Goal: Task Accomplishment & Management: Manage account settings

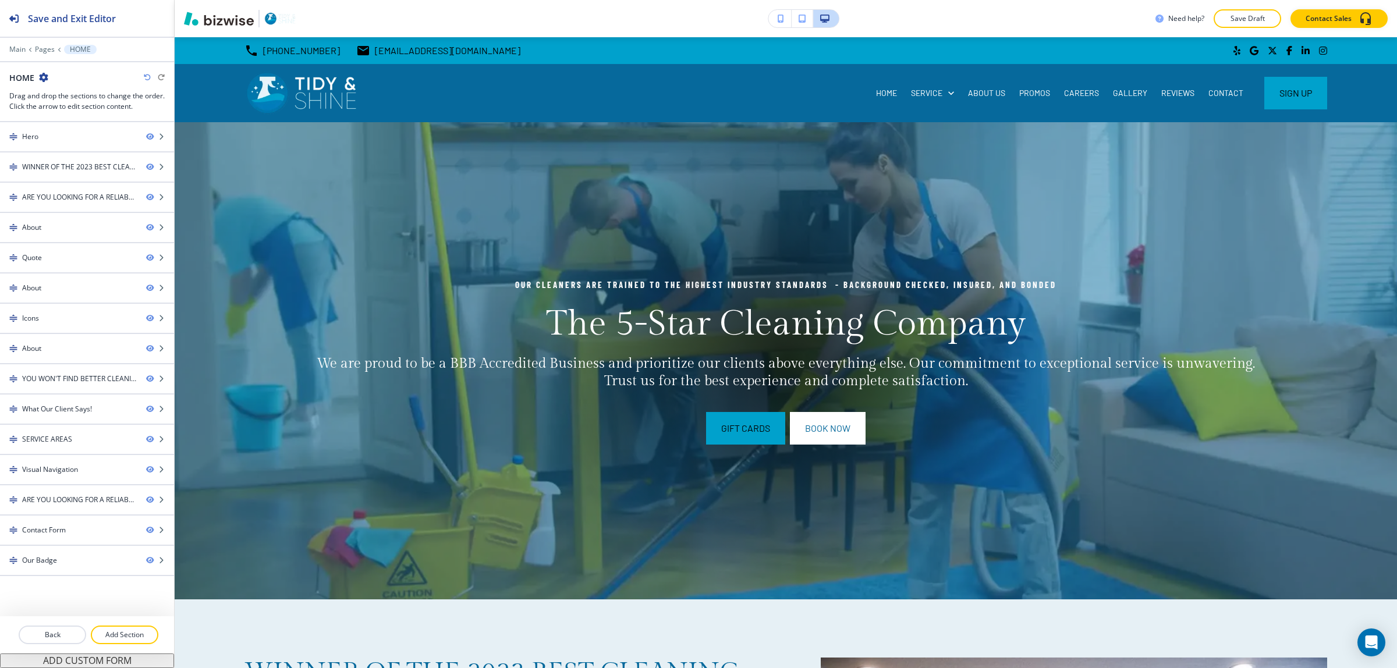
scroll to position [7673, 0]
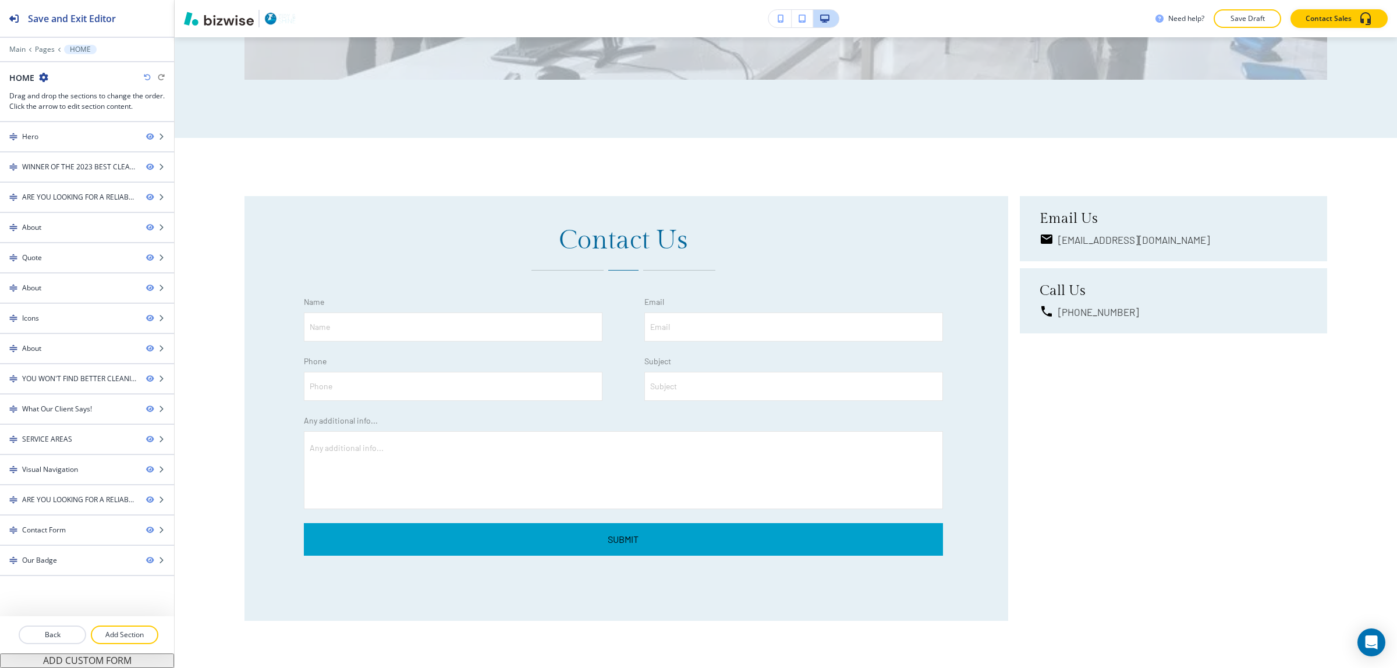
click at [41, 81] on icon "button" at bounding box center [43, 77] width 9 height 9
click at [140, 635] on p "Add Section" at bounding box center [124, 635] width 65 height 10
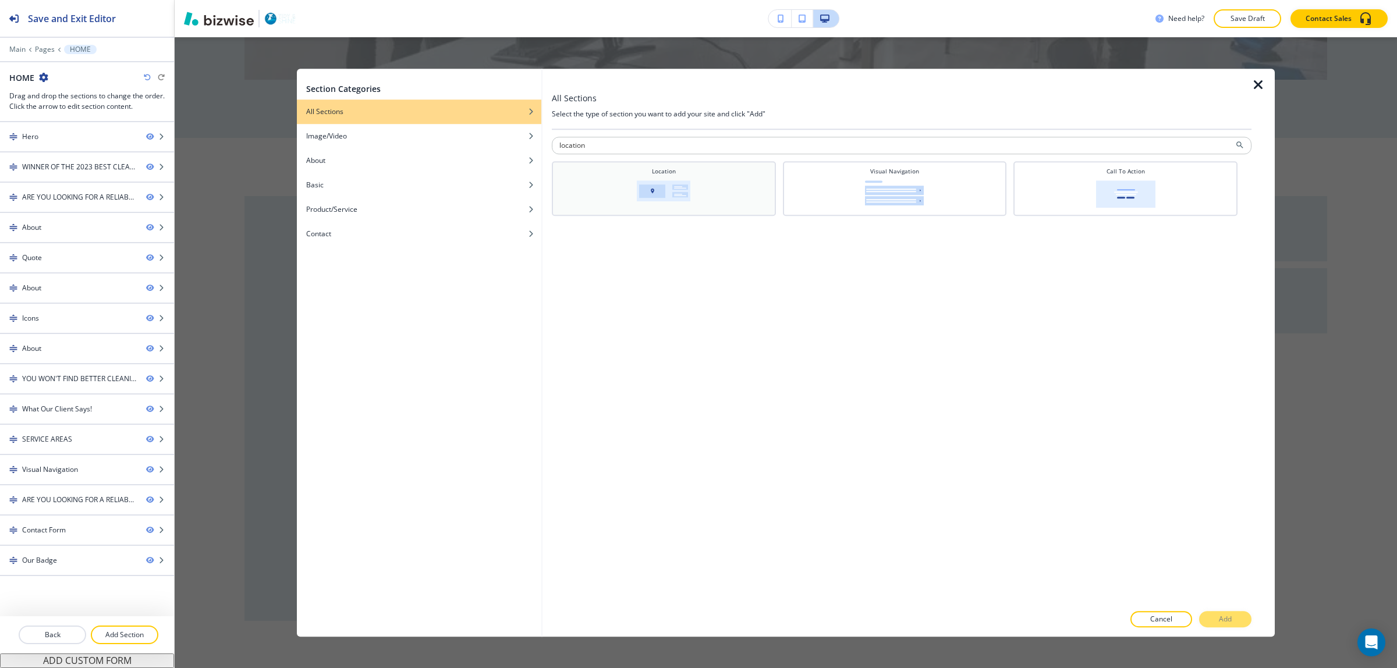
type input "location"
click at [696, 191] on div "Location" at bounding box center [664, 187] width 212 height 41
click at [1235, 619] on button "Add" at bounding box center [1225, 619] width 52 height 16
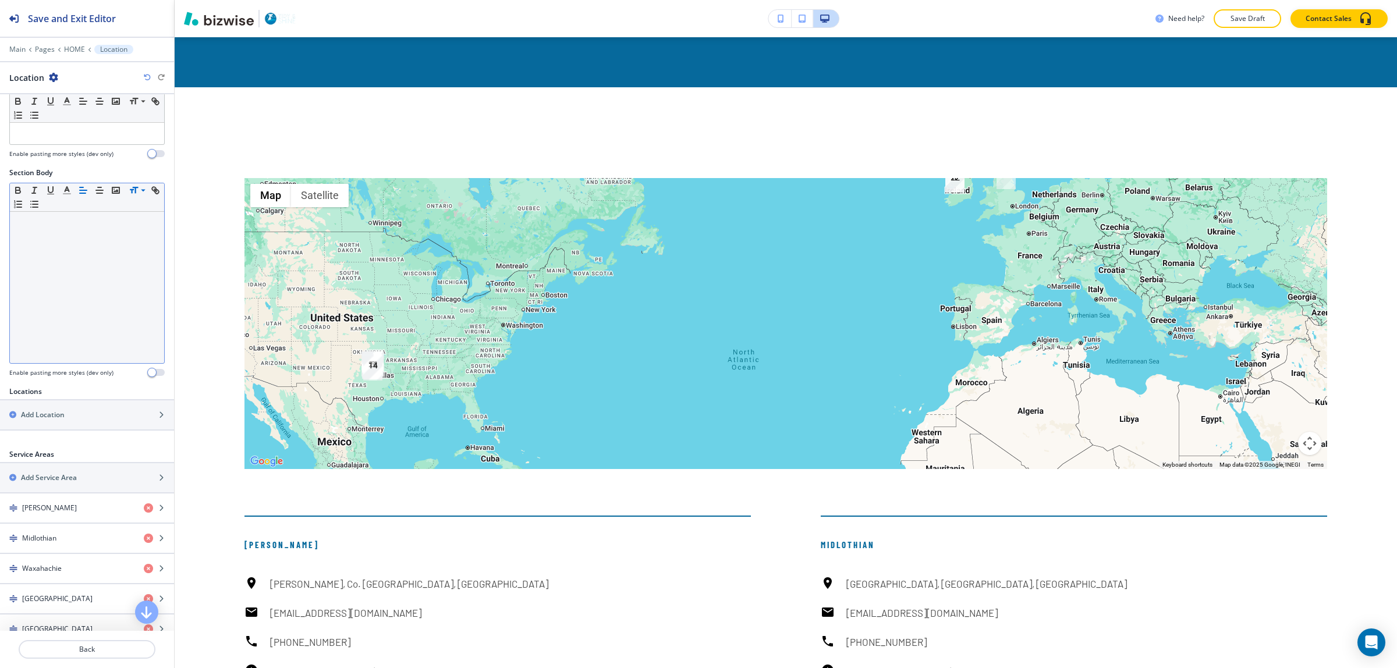
scroll to position [146, 0]
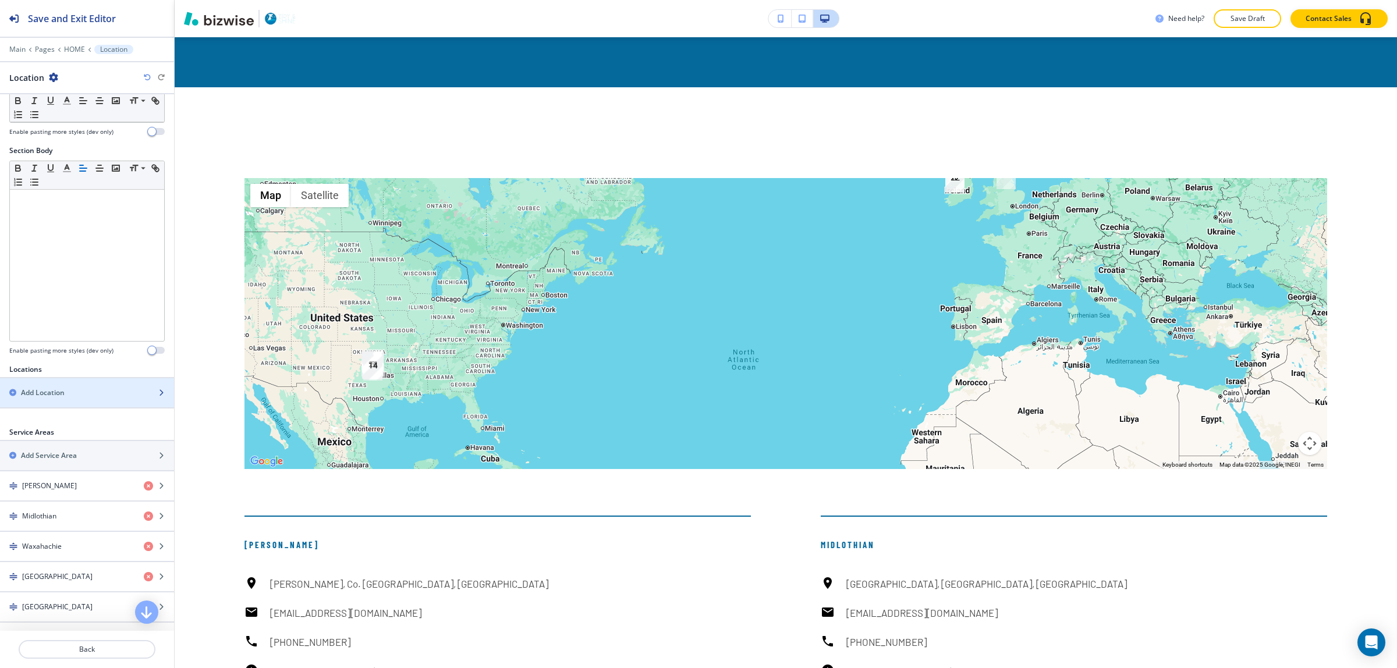
click at [52, 401] on div "button" at bounding box center [87, 402] width 174 height 9
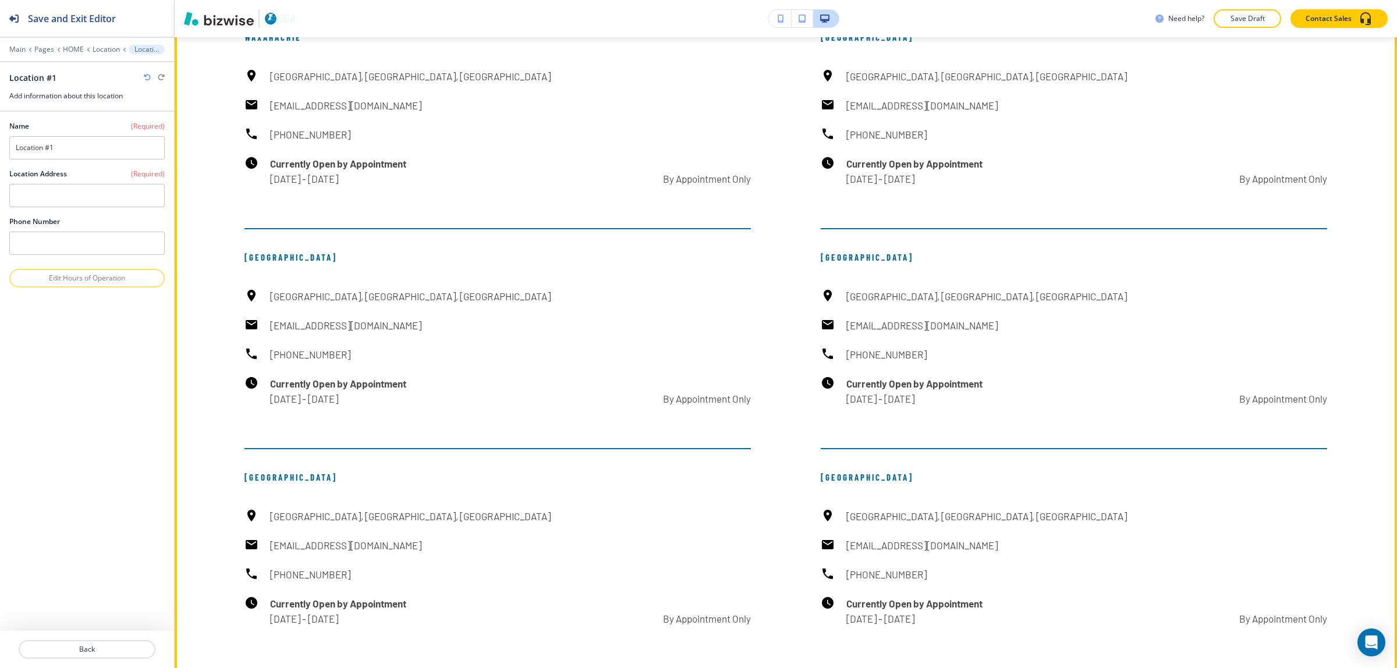
scroll to position [9670, 0]
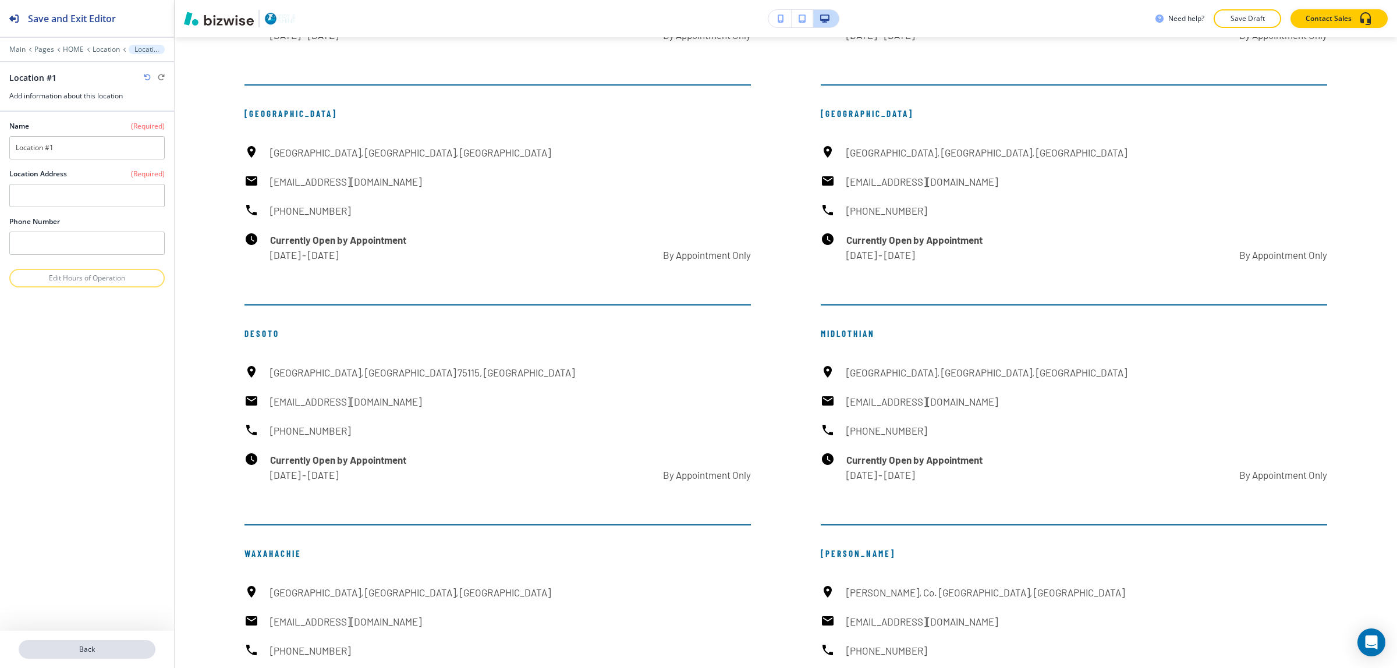
click at [103, 650] on p "Back" at bounding box center [87, 649] width 134 height 10
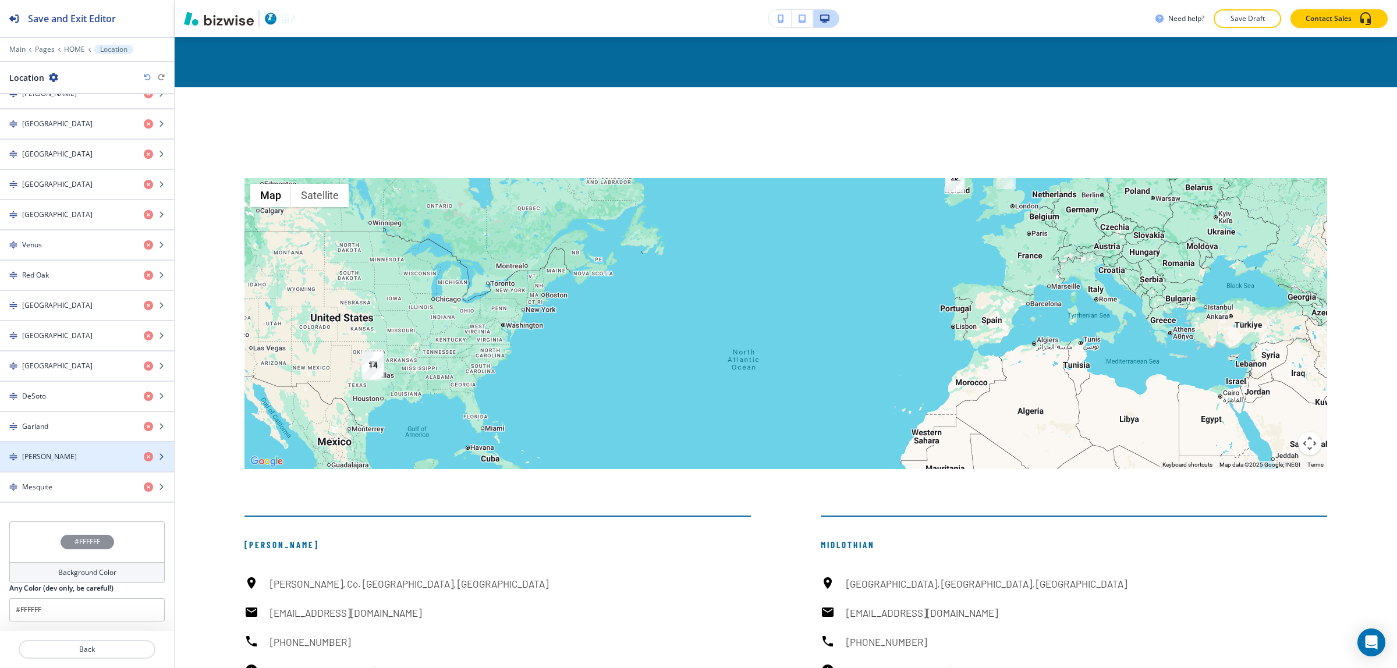
scroll to position [881, 0]
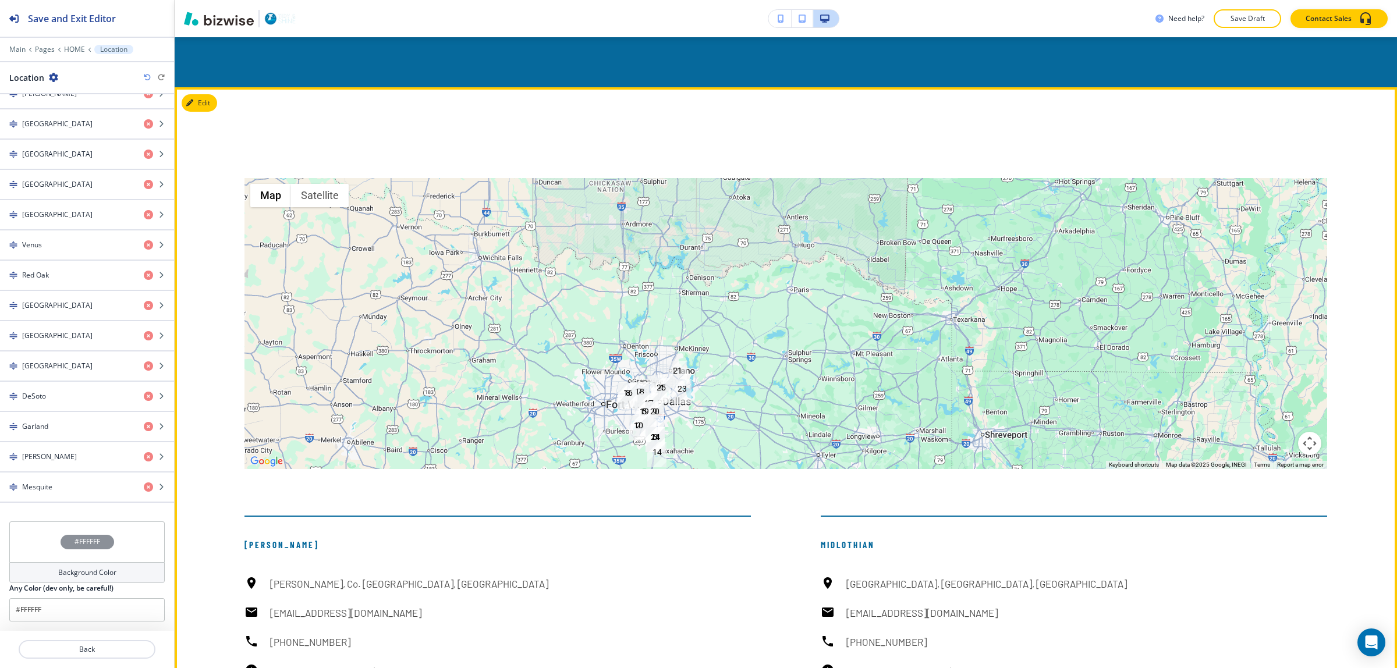
drag, startPoint x: 622, startPoint y: 263, endPoint x: 531, endPoint y: 447, distance: 205.4
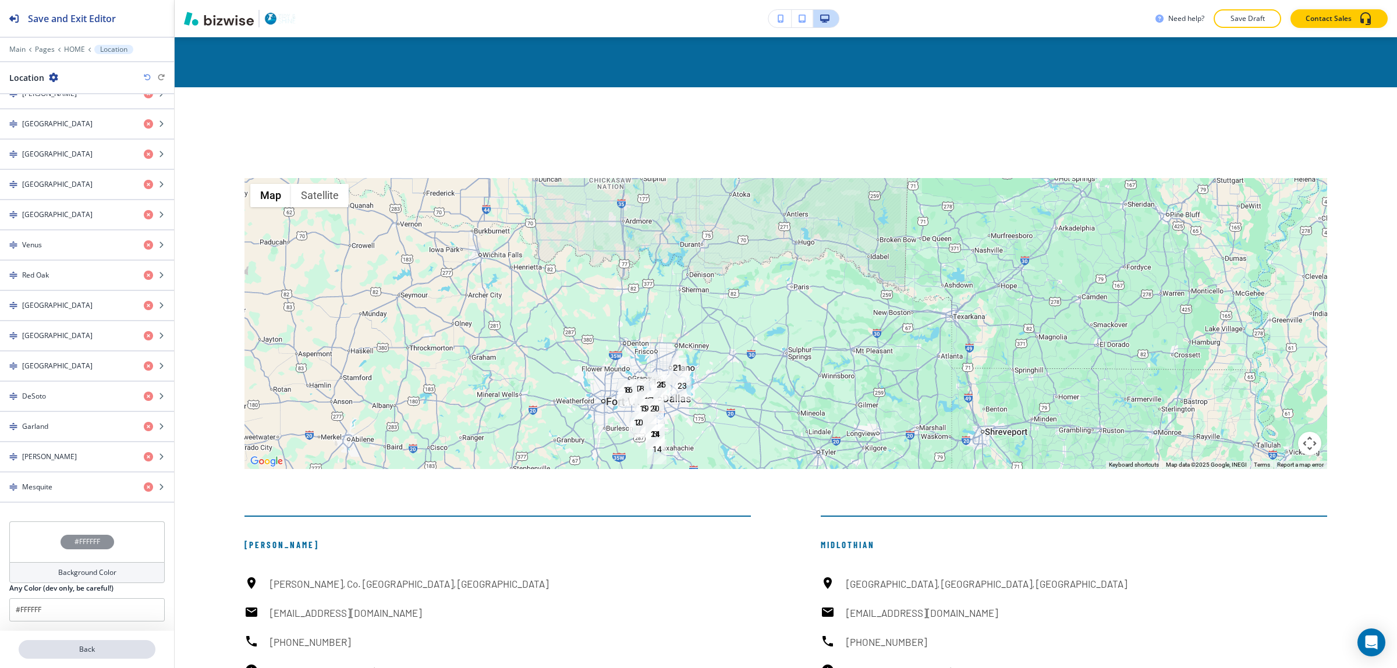
click at [101, 655] on p "Back" at bounding box center [87, 649] width 134 height 10
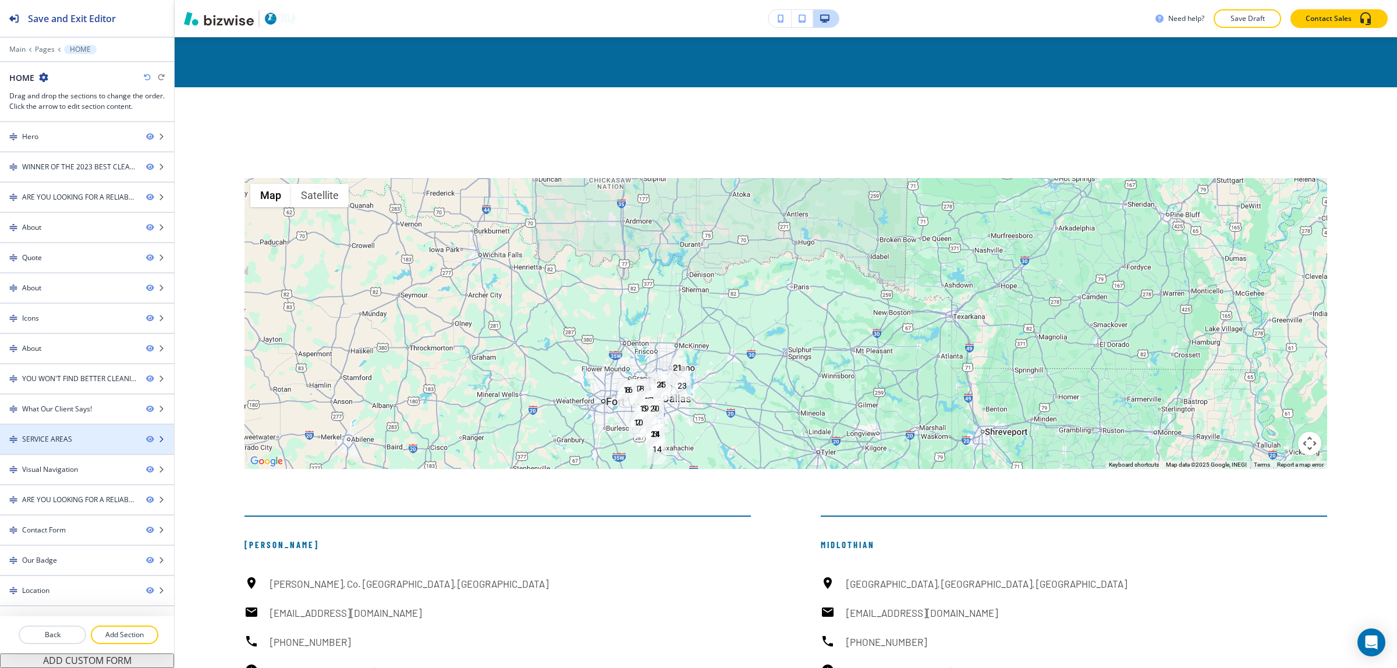
click at [91, 451] on div at bounding box center [87, 449] width 174 height 9
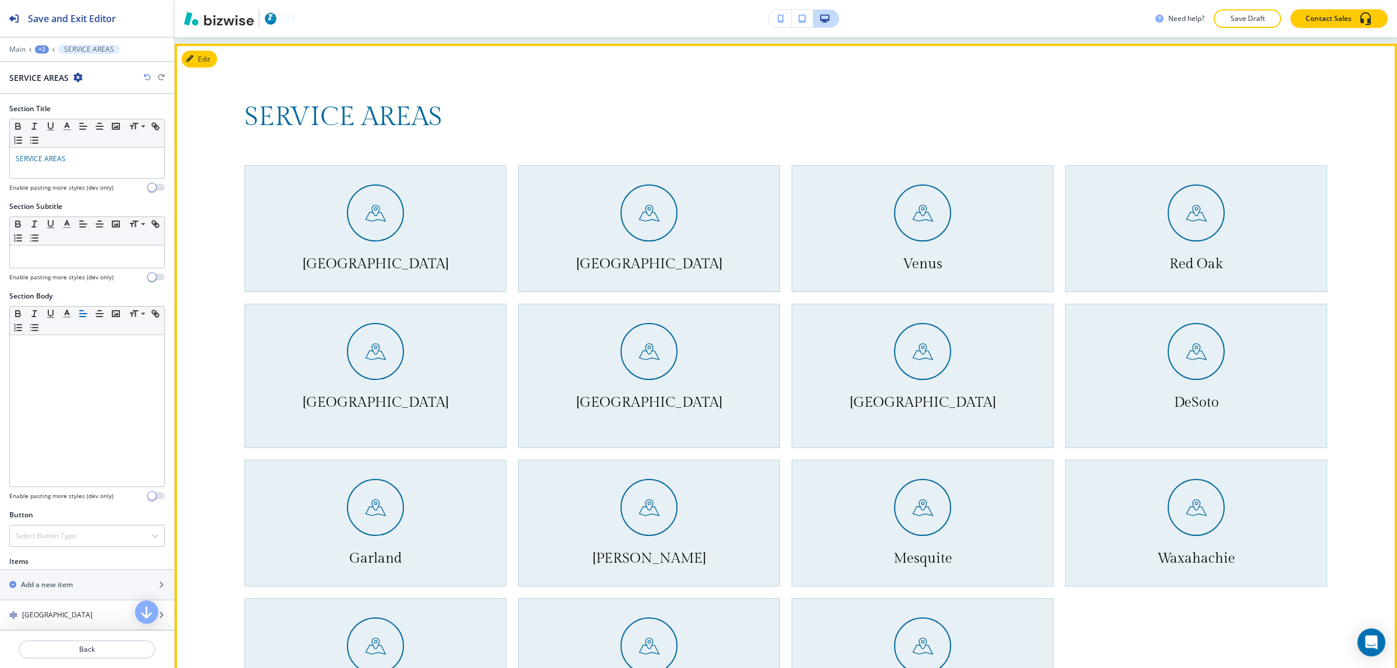
scroll to position [5668, 0]
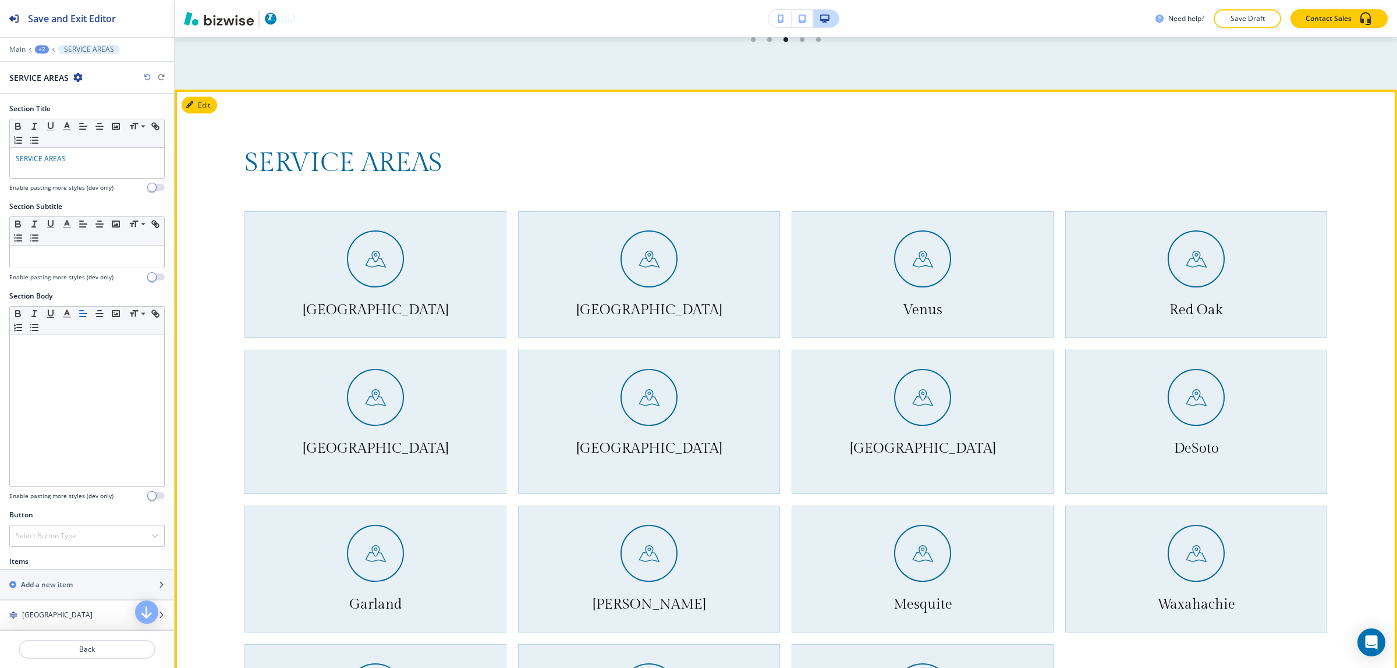
click at [377, 231] on div at bounding box center [375, 259] width 57 height 57
click at [364, 246] on img at bounding box center [376, 259] width 26 height 26
click at [235, 90] on div "SERVICE AREAS [GEOGRAPHIC_DATA] [GEOGRAPHIC_DATA] [GEOGRAPHIC_DATA] [GEOGRAPHIC…" at bounding box center [786, 460] width 1222 height 740
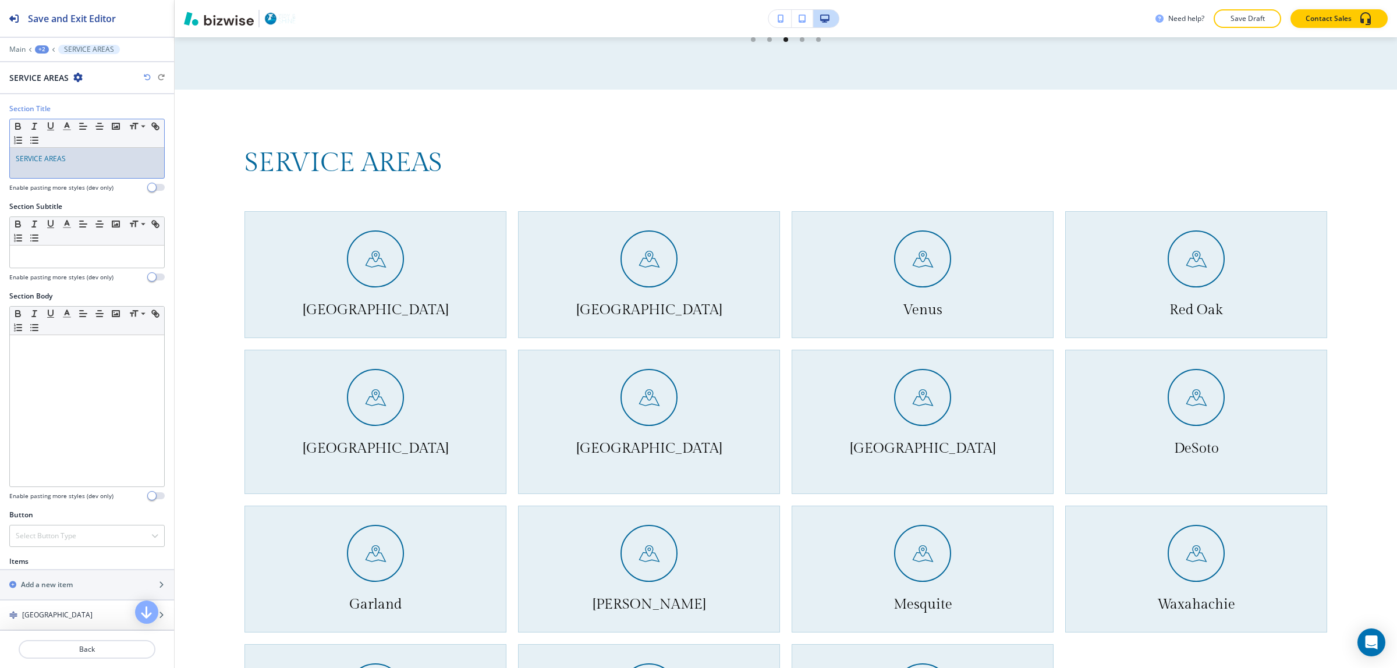
click at [96, 163] on p "SERVICE AREAS" at bounding box center [87, 159] width 143 height 10
copy span "SERVICE AREAS"
click at [79, 642] on button "Back" at bounding box center [87, 649] width 137 height 19
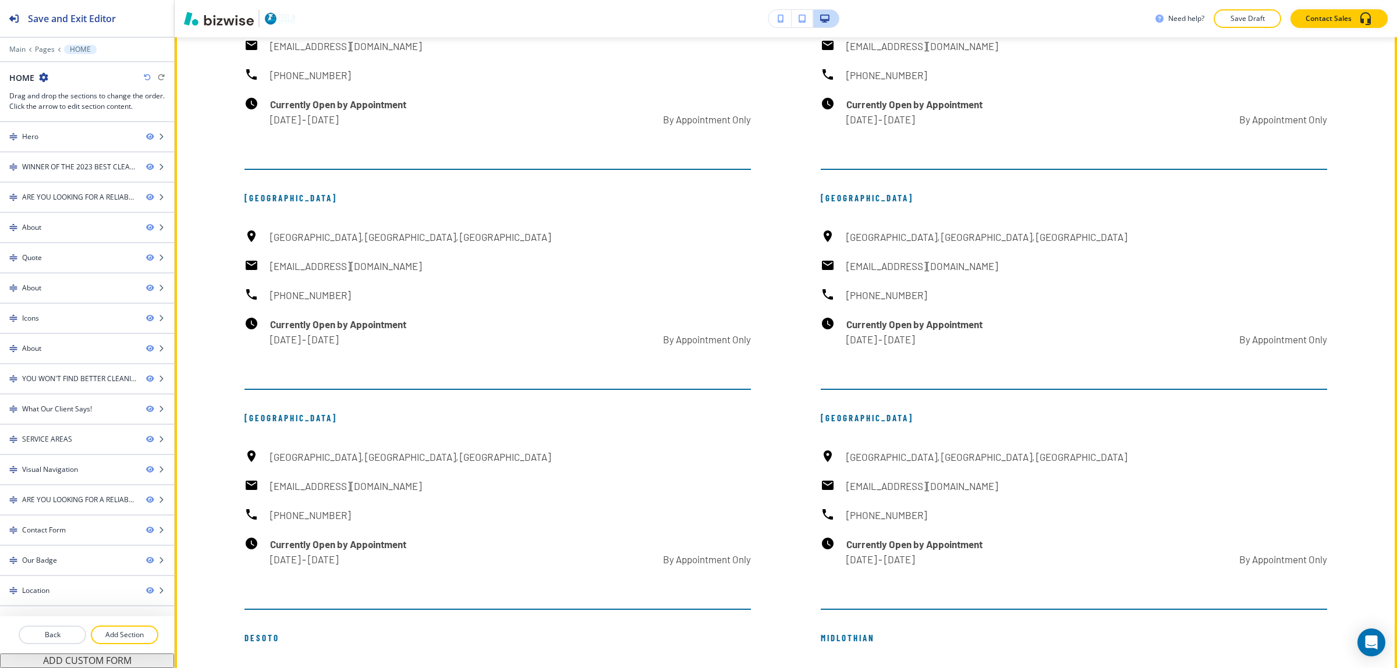
scroll to position [9379, 0]
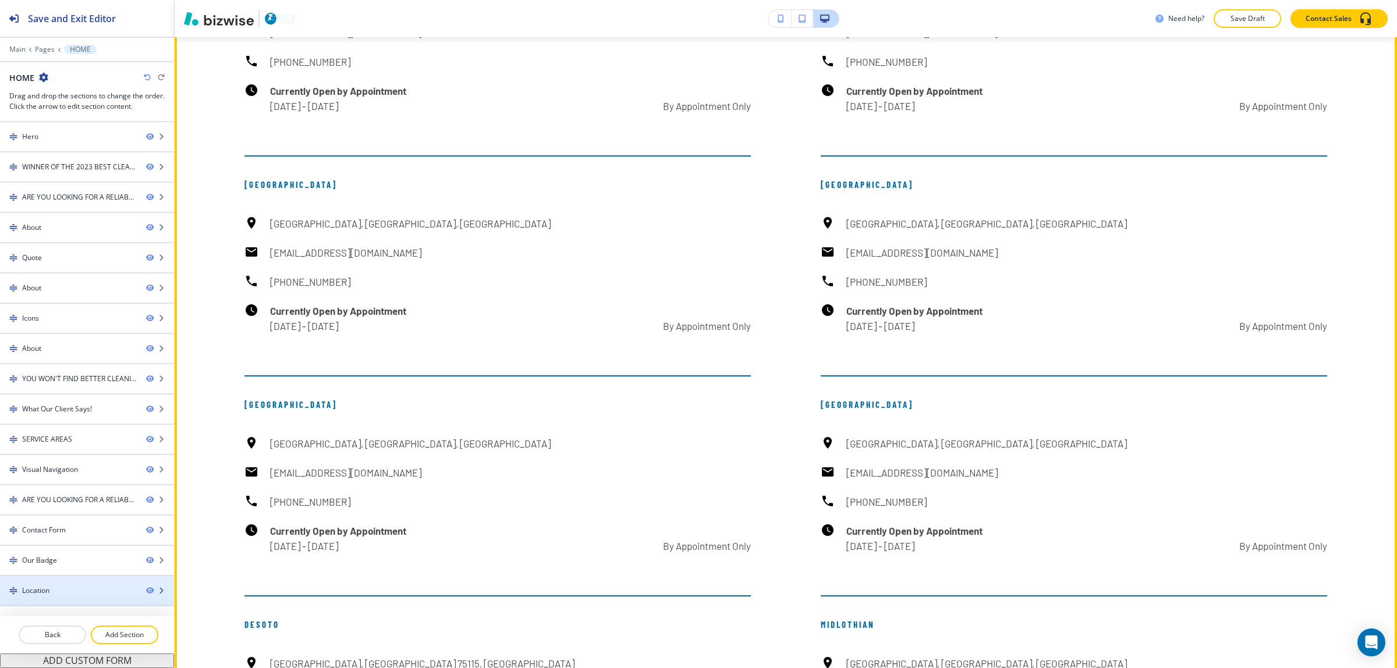
click at [106, 586] on div at bounding box center [87, 580] width 174 height 9
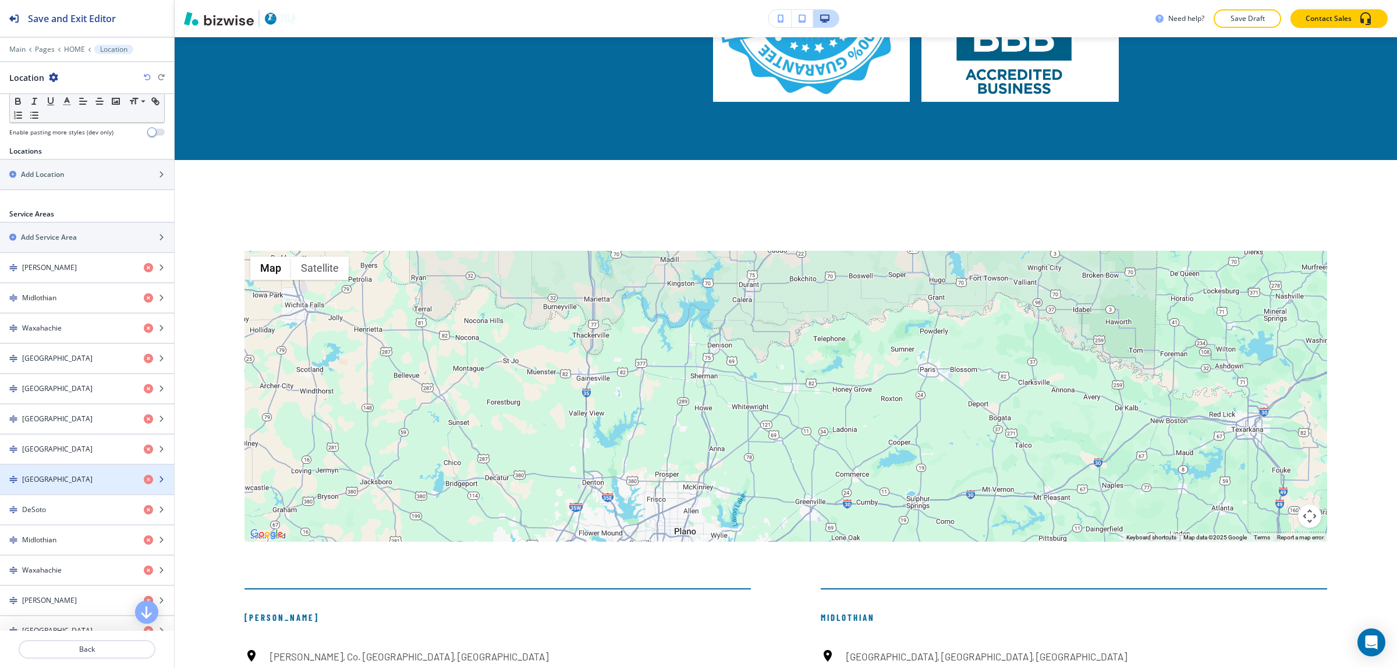
scroll to position [655, 0]
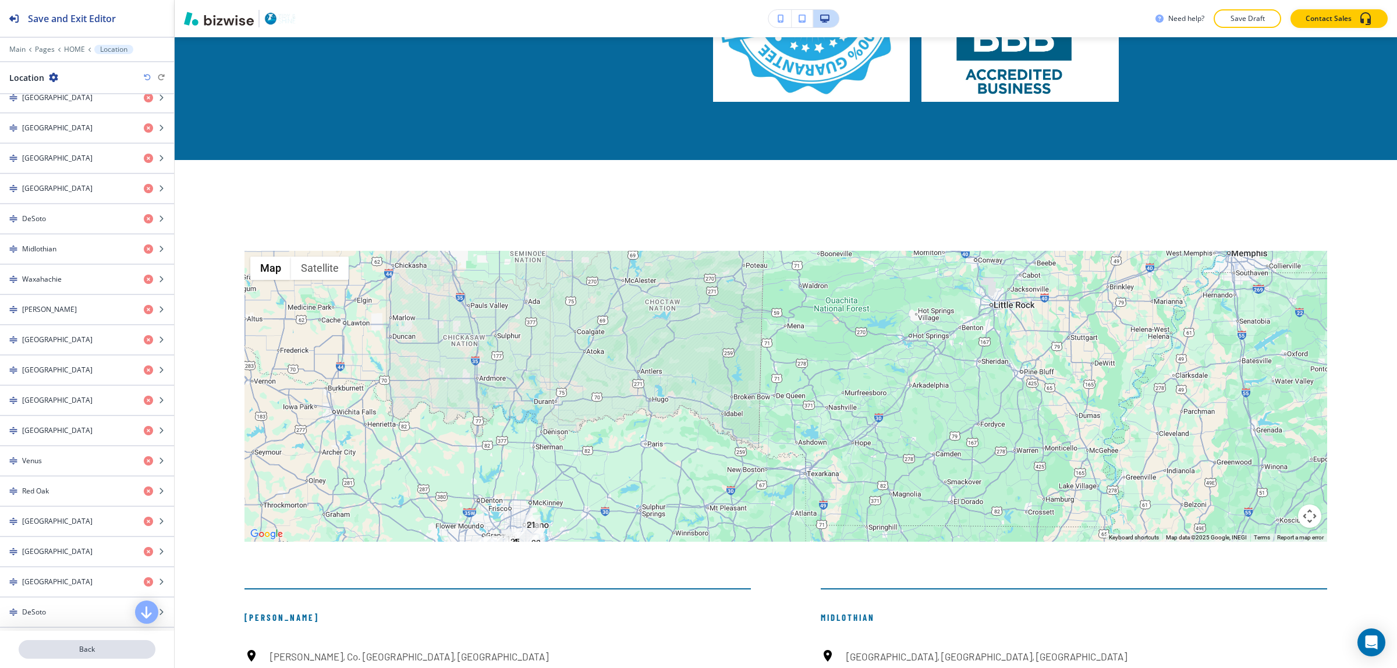
drag, startPoint x: 119, startPoint y: 665, endPoint x: 115, endPoint y: 649, distance: 16.2
click at [118, 662] on div at bounding box center [87, 663] width 174 height 9
click at [115, 648] on p "Back" at bounding box center [87, 649] width 134 height 10
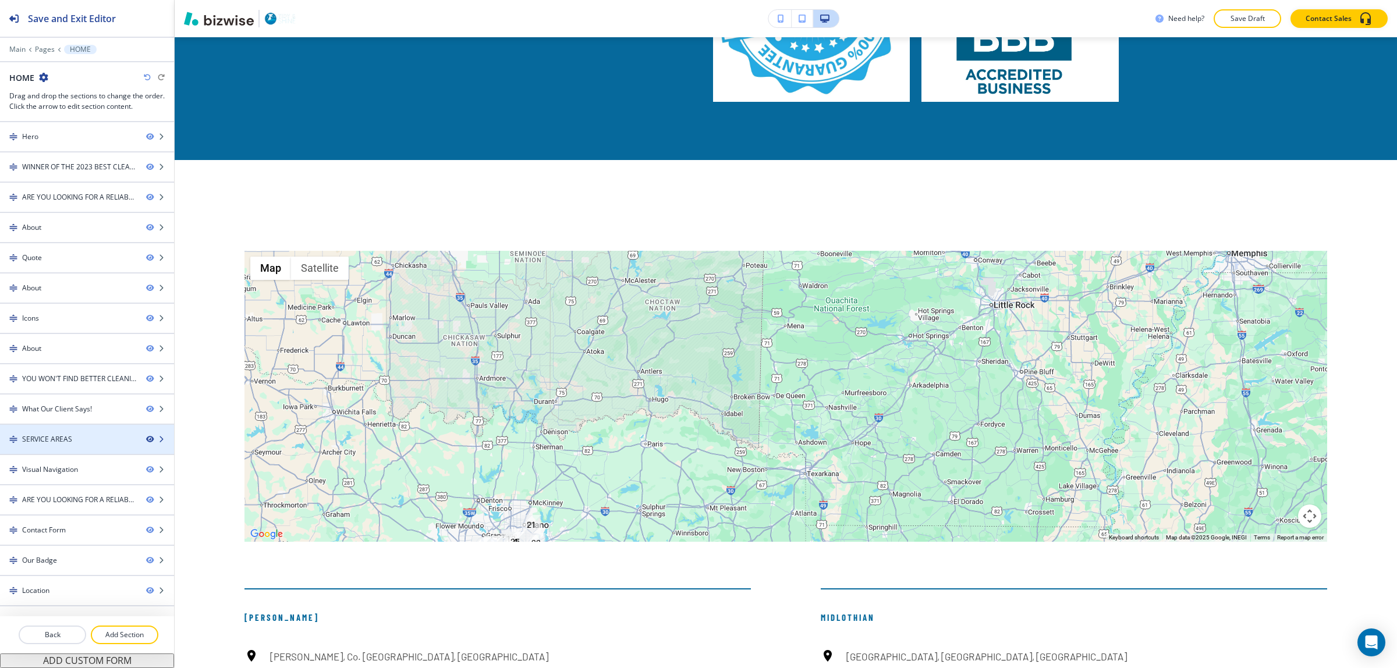
click at [150, 443] on icon "button" at bounding box center [149, 439] width 7 height 7
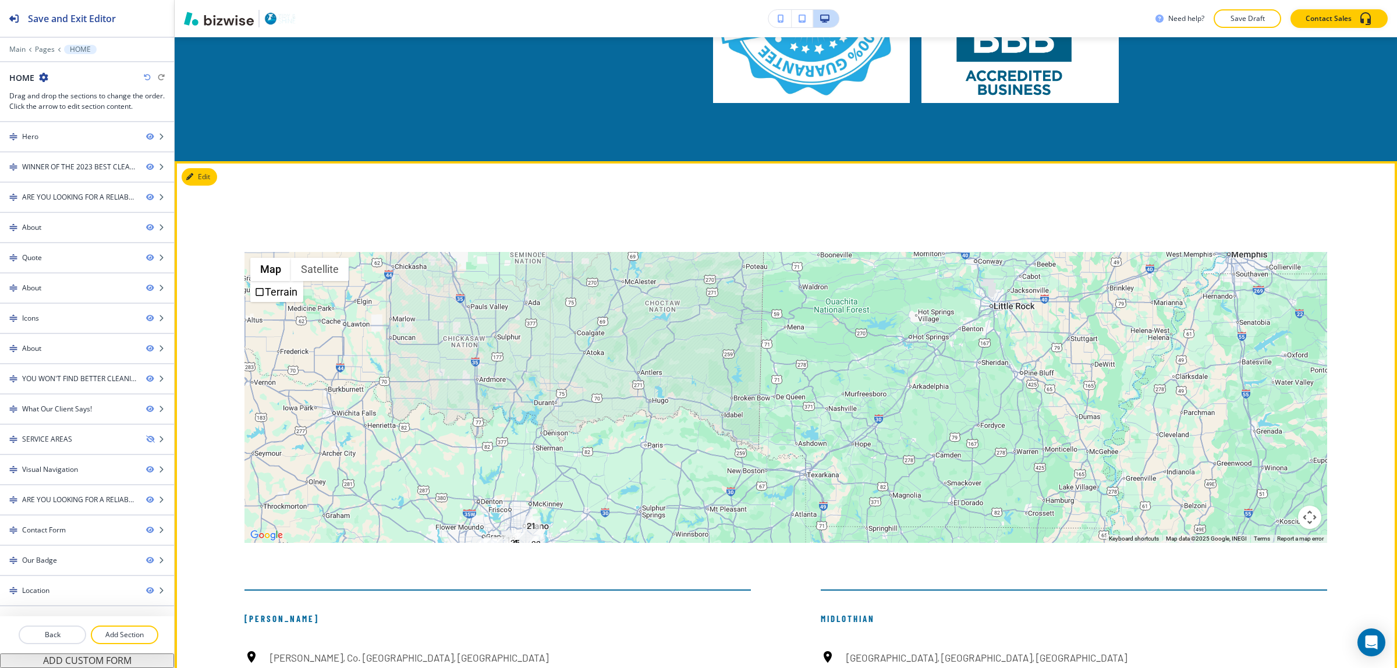
click at [207, 168] on button "Edit" at bounding box center [200, 176] width 36 height 17
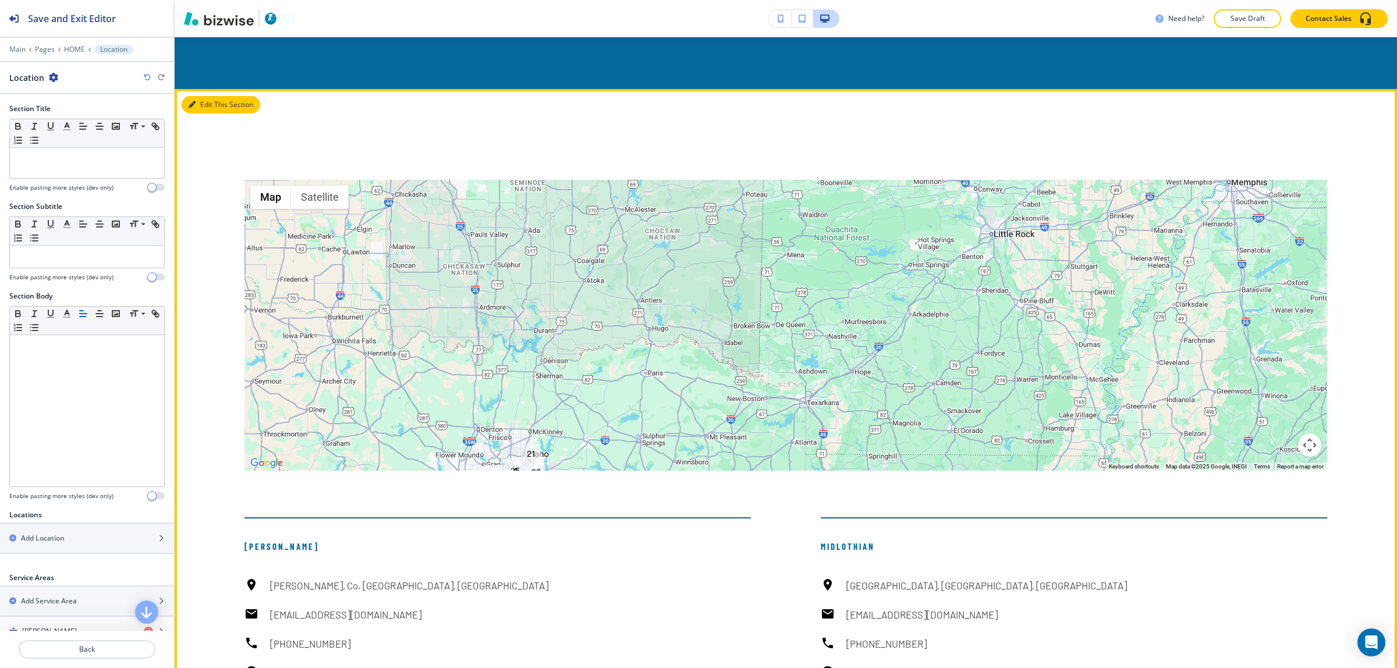
scroll to position [7837, 0]
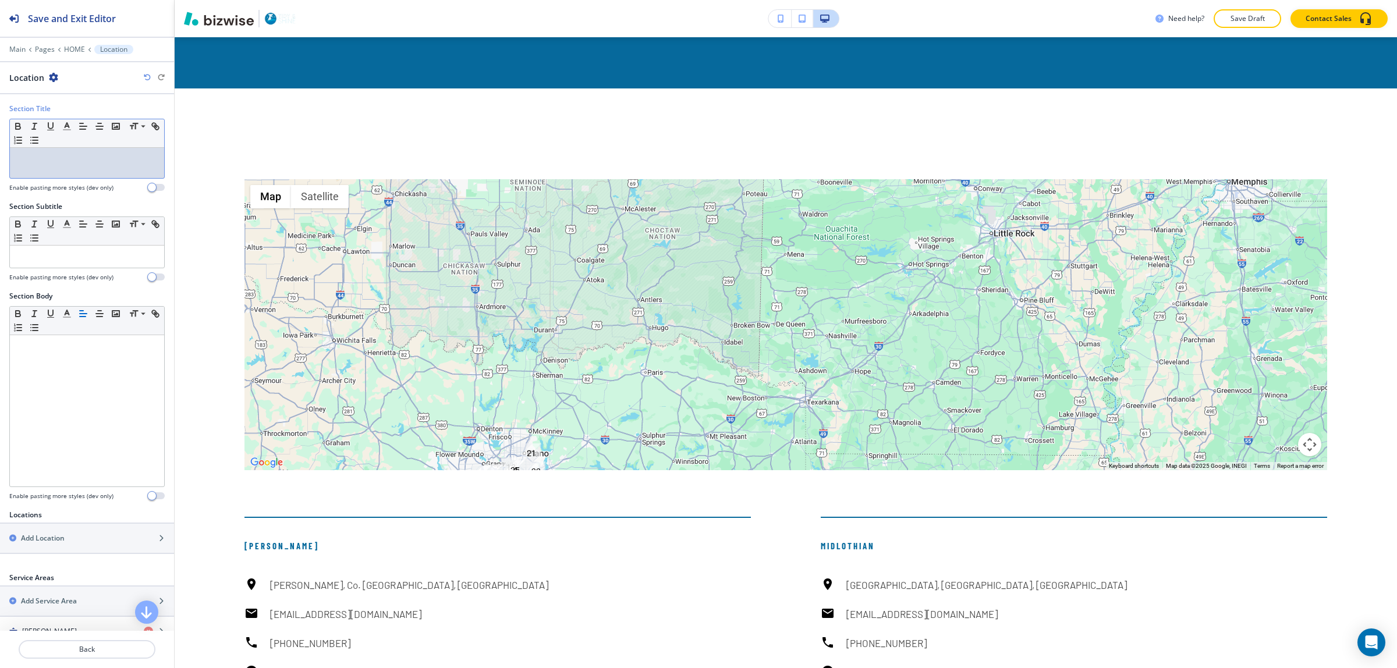
click at [79, 167] on div at bounding box center [87, 163] width 154 height 30
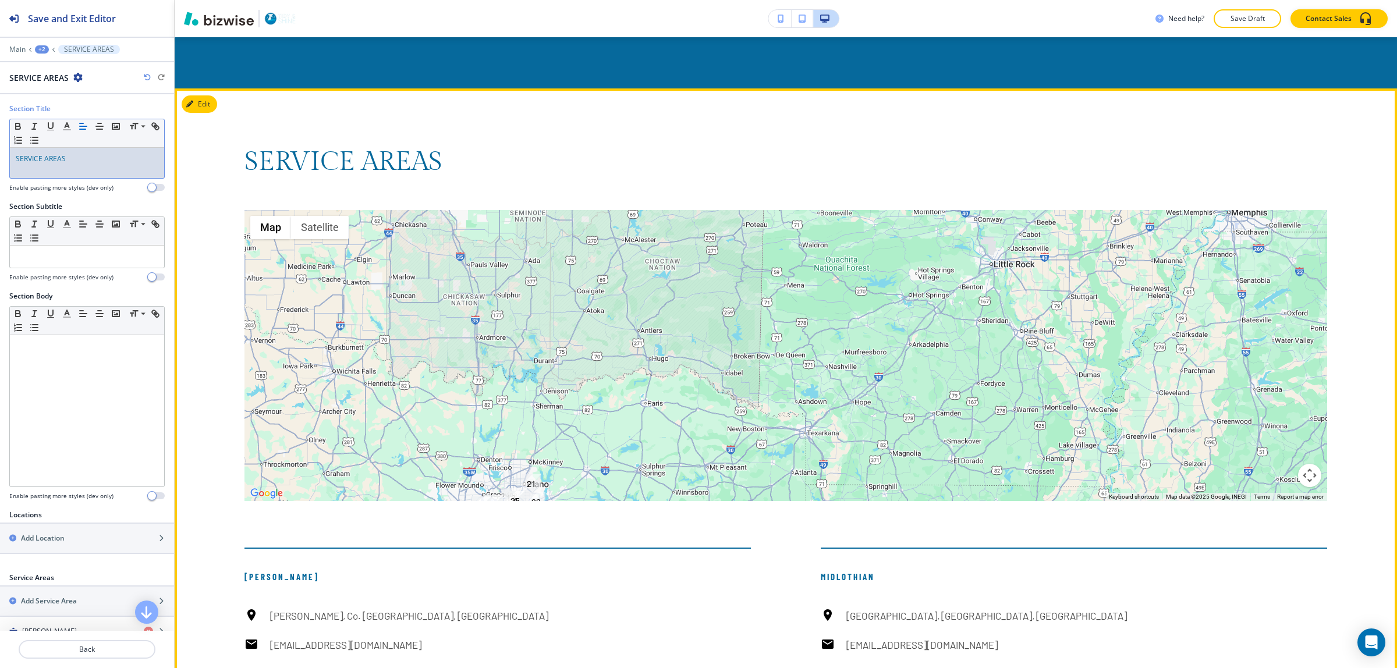
click at [286, 319] on div at bounding box center [785, 355] width 1083 height 291
click at [463, 147] on p "SERVICE AREAS" at bounding box center [785, 162] width 1083 height 31
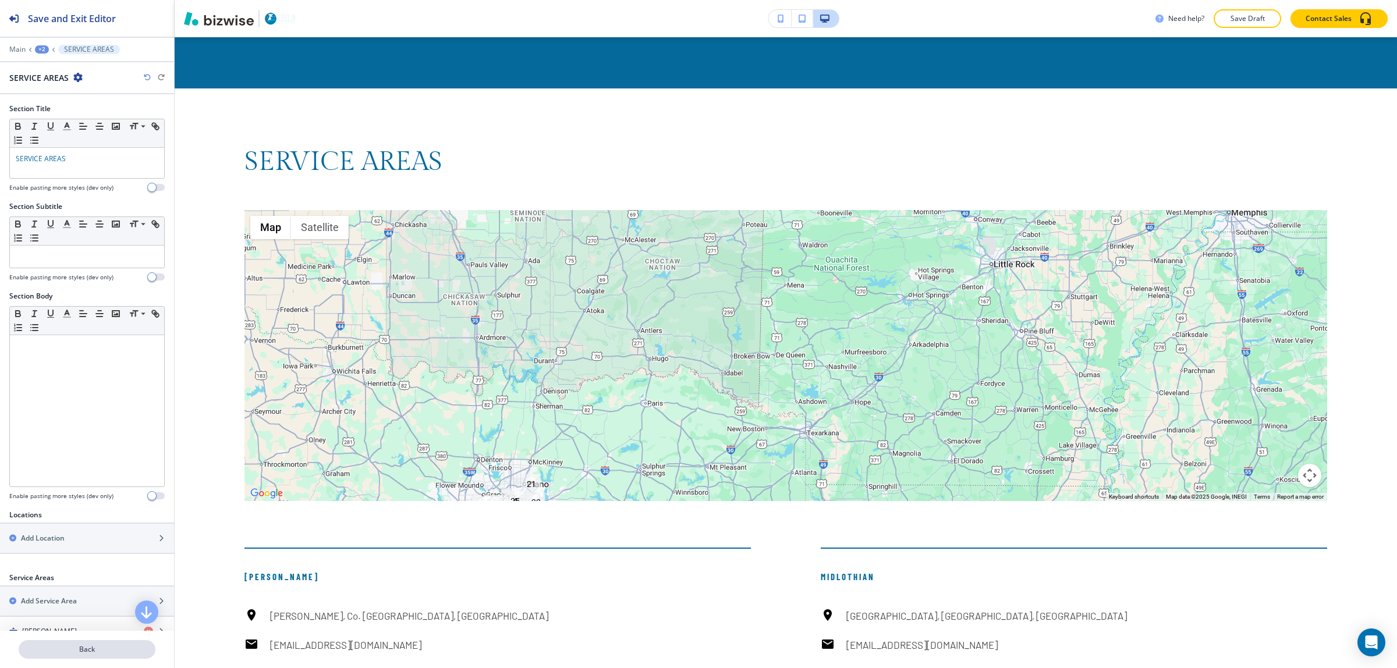
click at [86, 647] on p "Back" at bounding box center [87, 649] width 134 height 10
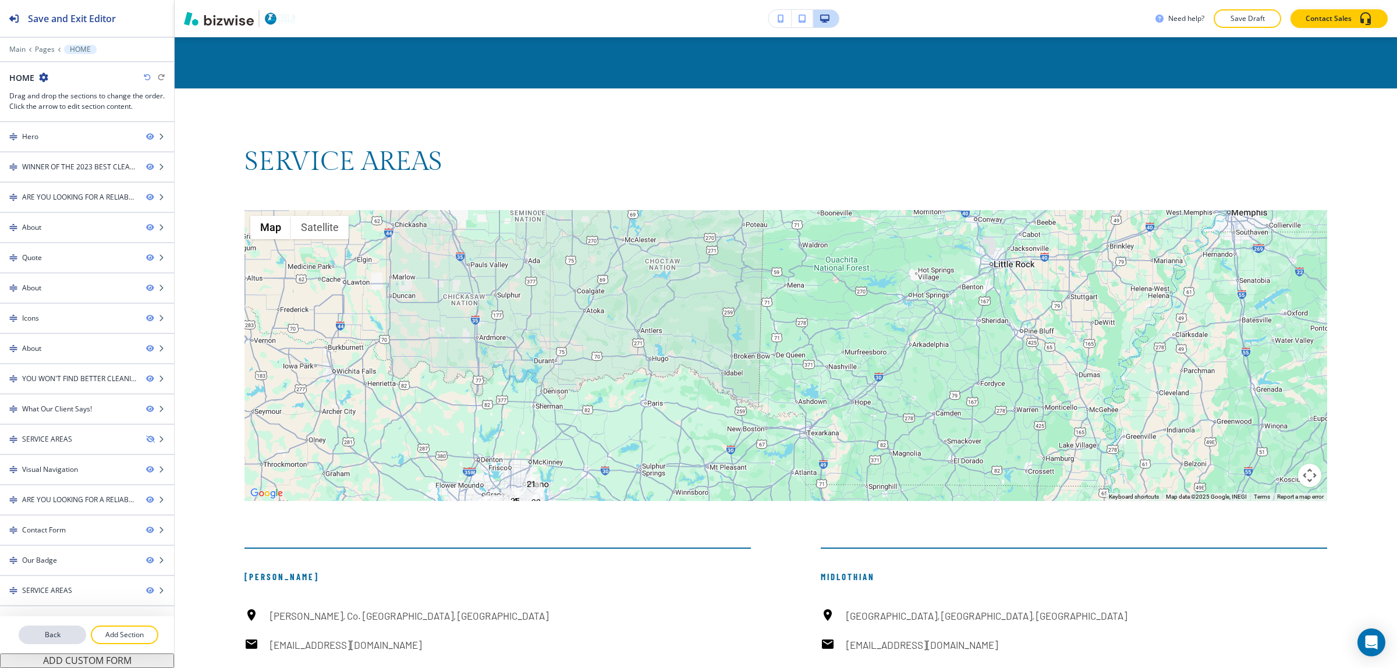
click at [39, 636] on p "Back" at bounding box center [52, 635] width 65 height 10
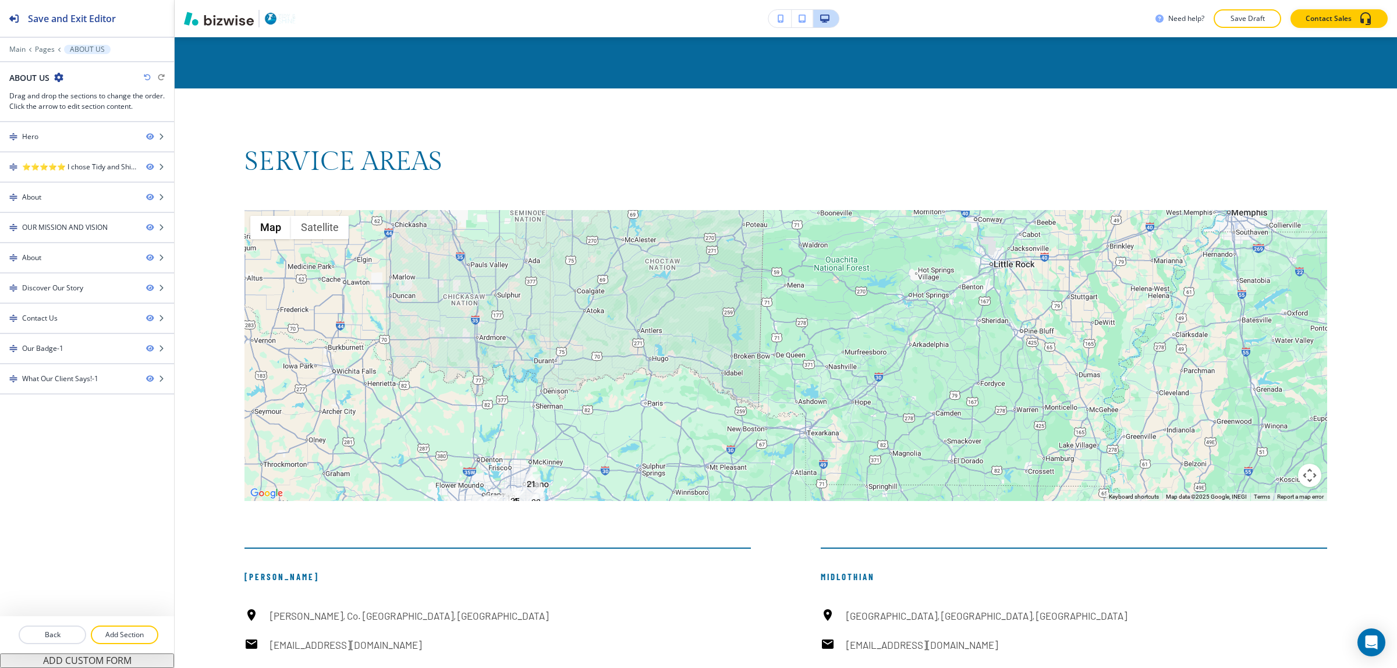
drag, startPoint x: 73, startPoint y: 633, endPoint x: 251, endPoint y: 146, distance: 518.0
click at [265, 183] on div "Save and Exit Editor Main Pages ABOUT US ABOUT US Drag and drop the sections to…" at bounding box center [698, 334] width 1397 height 668
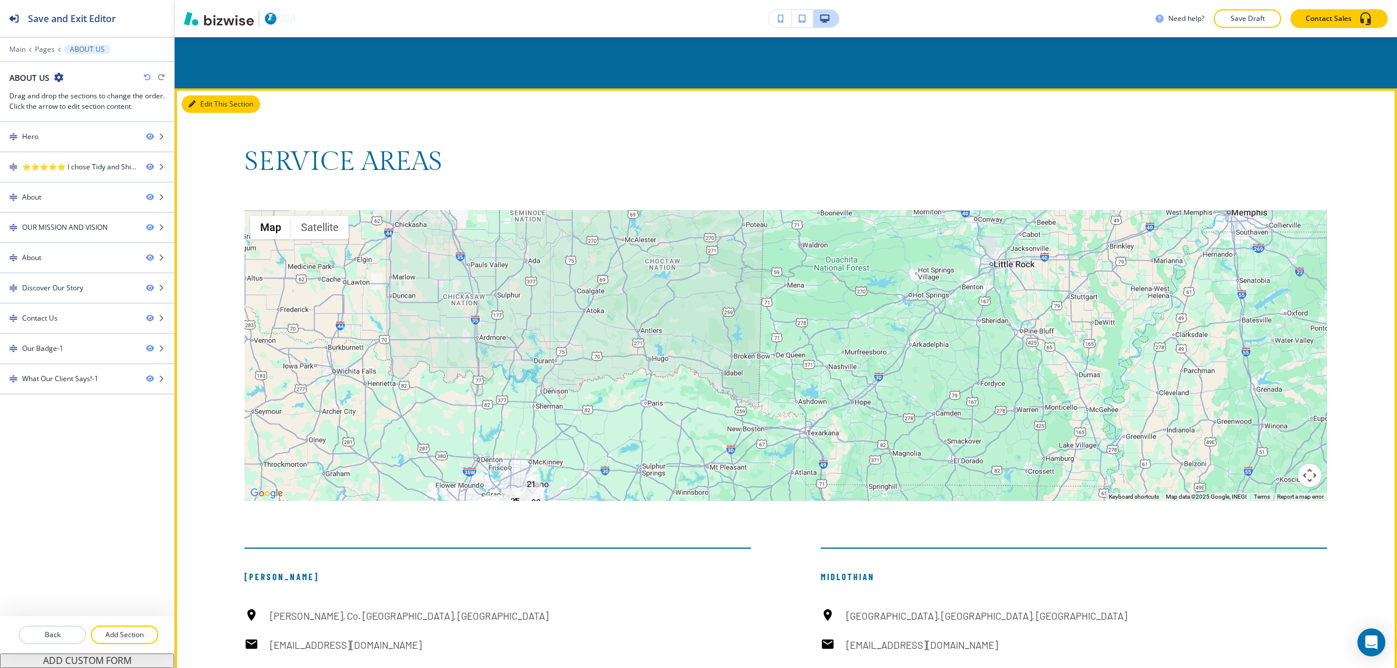
click at [208, 95] on button "Edit This Section" at bounding box center [221, 103] width 79 height 17
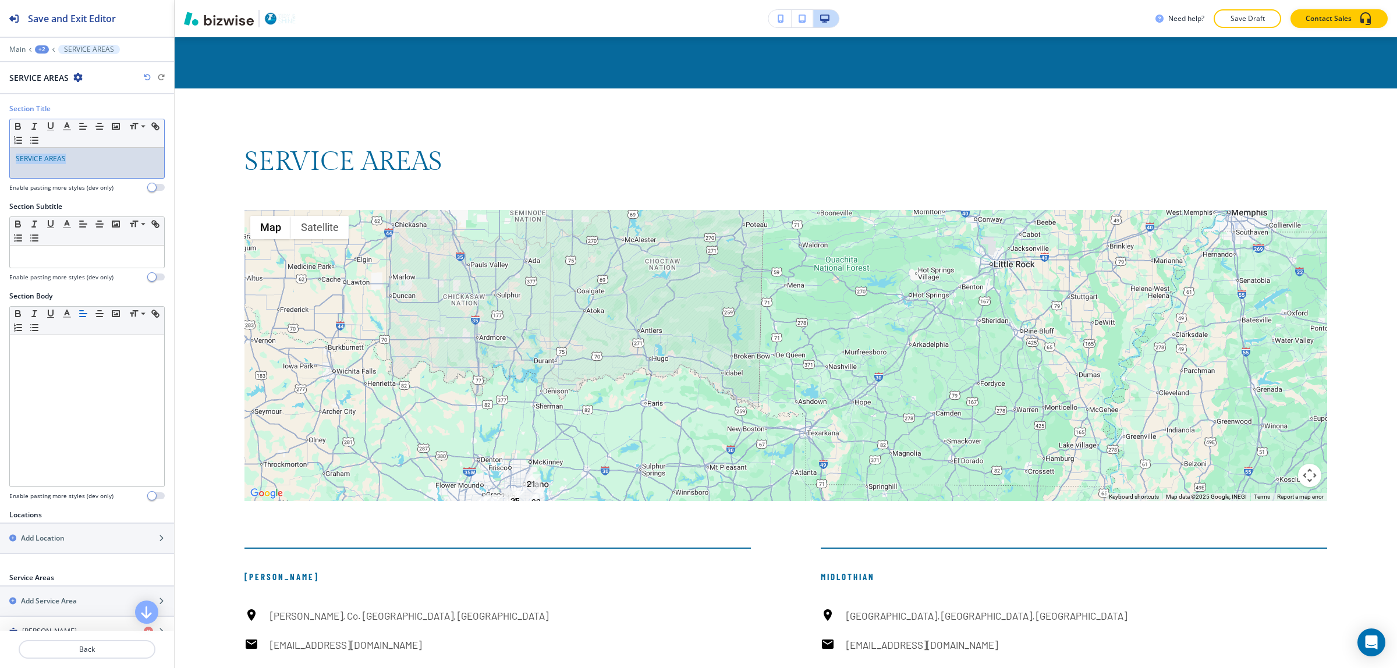
drag, startPoint x: 84, startPoint y: 160, endPoint x: 0, endPoint y: 161, distance: 84.4
click at [0, 161] on div "Section Title Small Normal Large Huge SERVICE AREAS Enable pasting more styles …" at bounding box center [87, 153] width 174 height 98
click at [17, 126] on icon "button" at bounding box center [18, 127] width 5 height 3
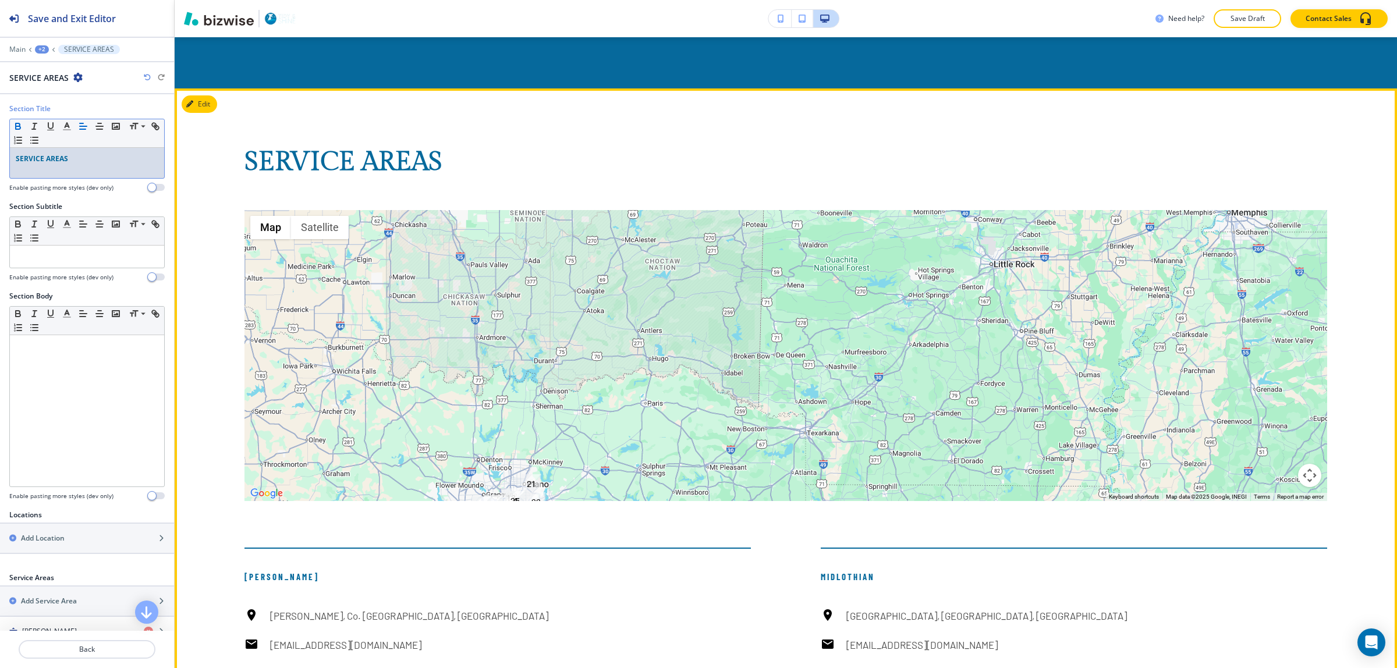
click at [274, 608] on h6 "[PERSON_NAME], Co. [GEOGRAPHIC_DATA], [GEOGRAPHIC_DATA]" at bounding box center [409, 615] width 278 height 15
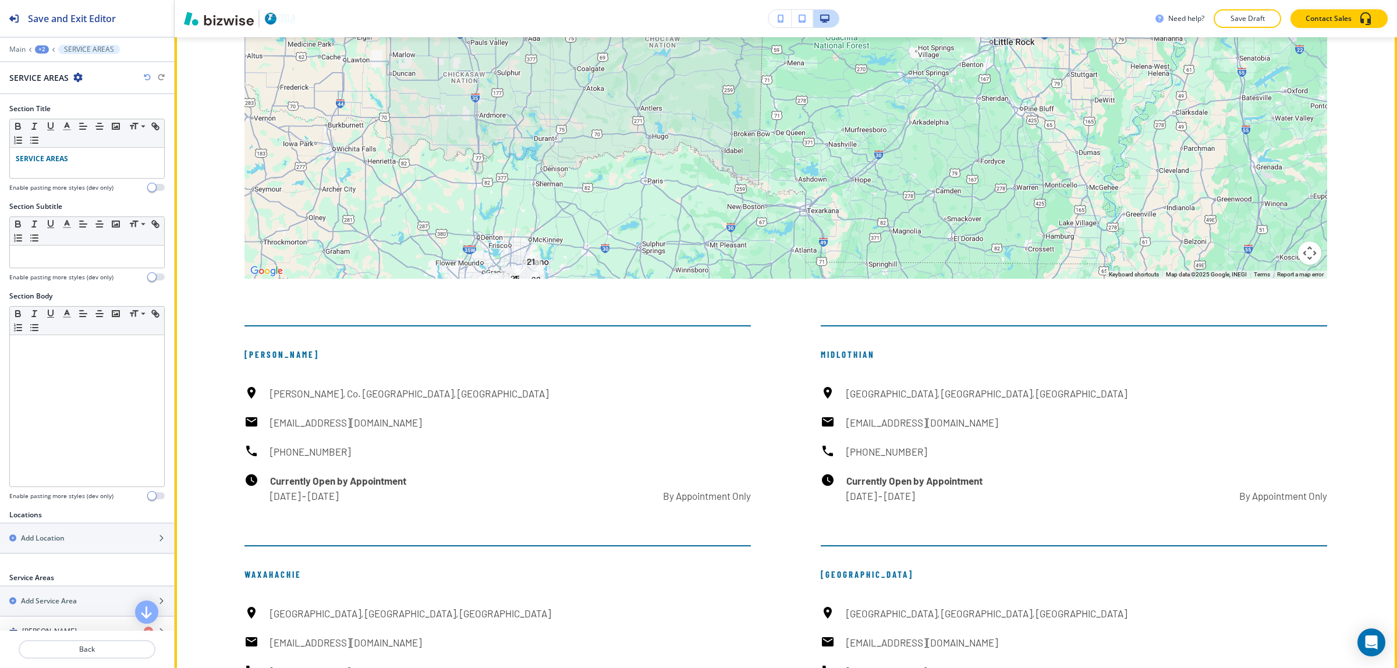
scroll to position [8128, 0]
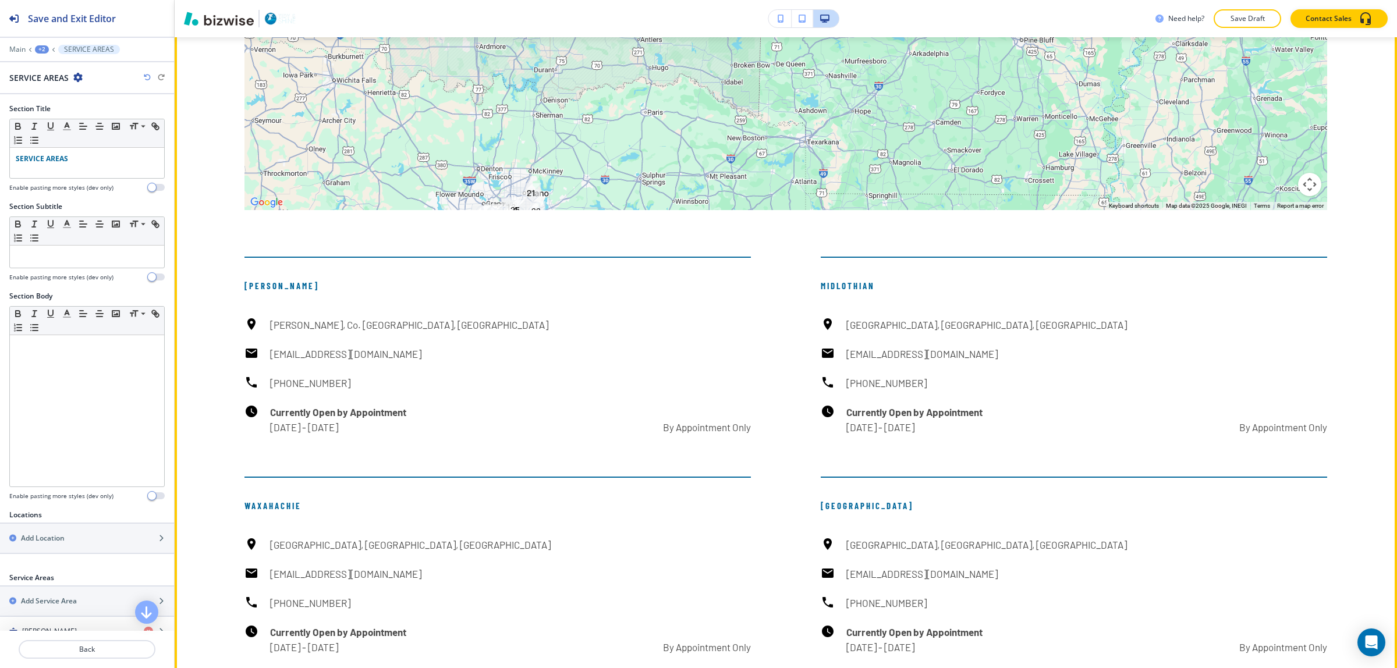
click at [615, 537] on div "[GEOGRAPHIC_DATA], [GEOGRAPHIC_DATA], [GEOGRAPHIC_DATA] [EMAIL_ADDRESS][DOMAIN_…" at bounding box center [497, 596] width 506 height 118
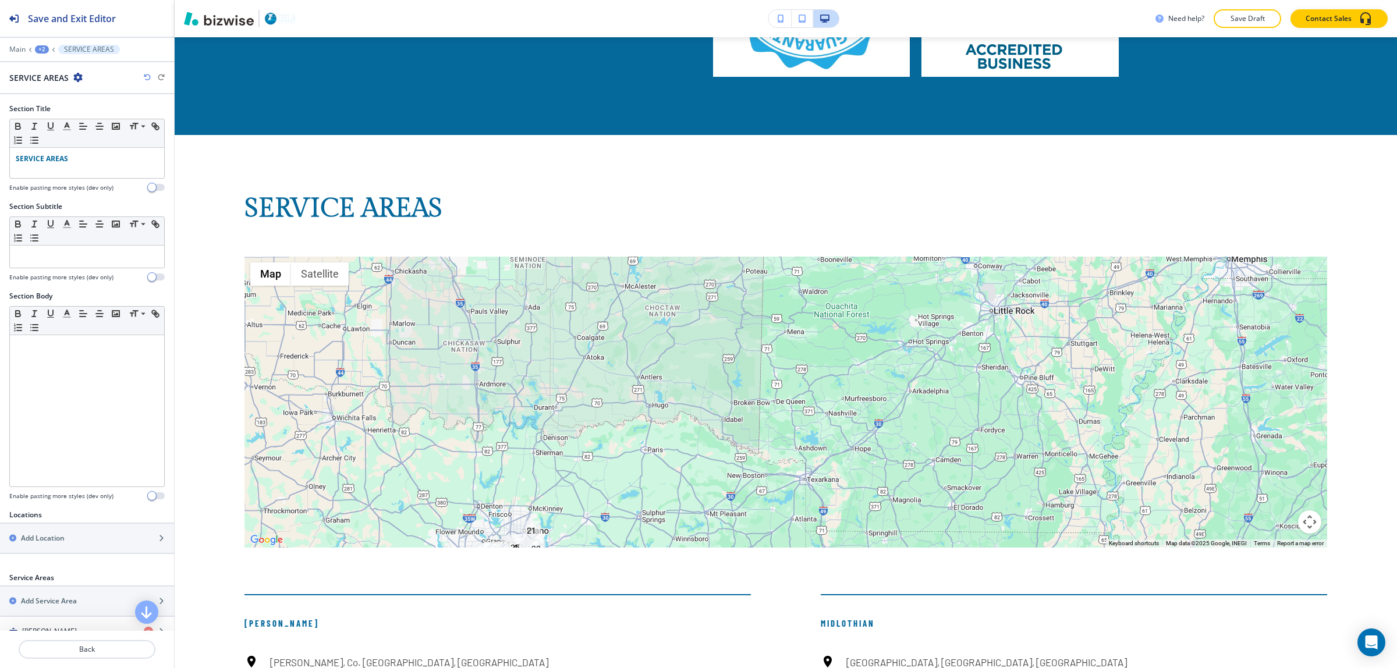
scroll to position [7765, 0]
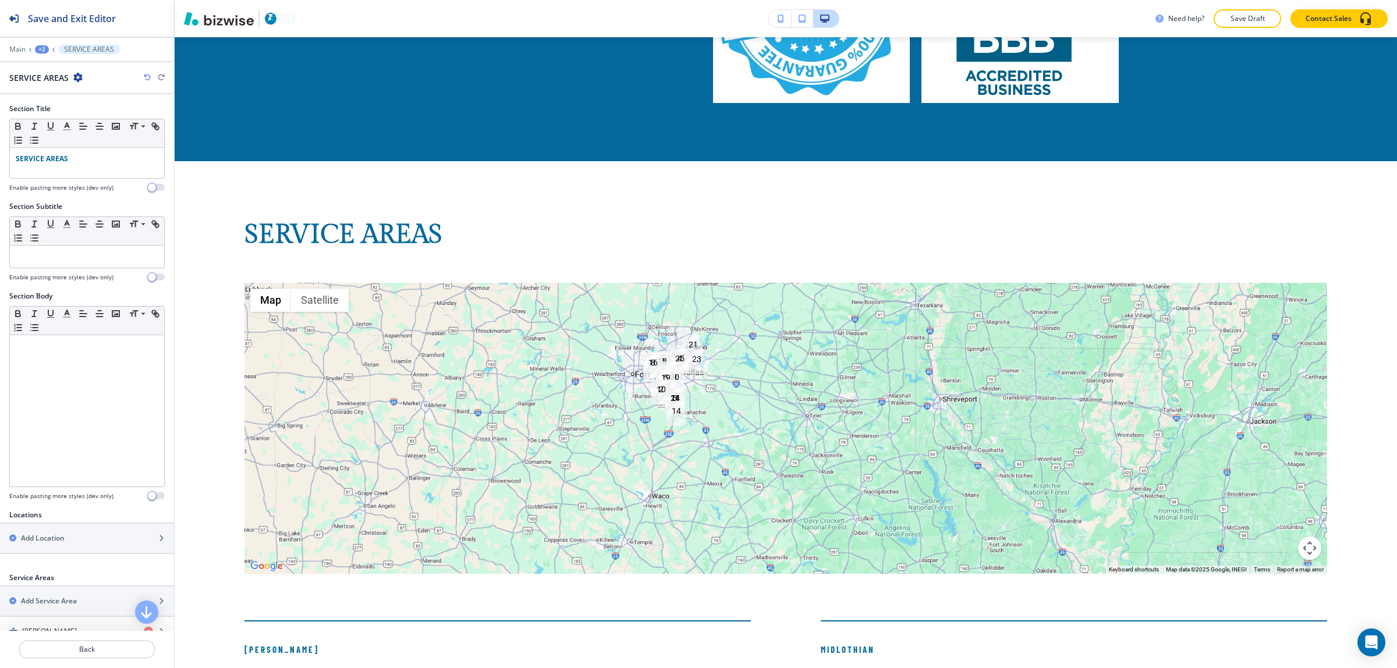
drag, startPoint x: 596, startPoint y: 460, endPoint x: 751, endPoint y: 309, distance: 216.9
click at [750, 307] on div at bounding box center [785, 428] width 1083 height 291
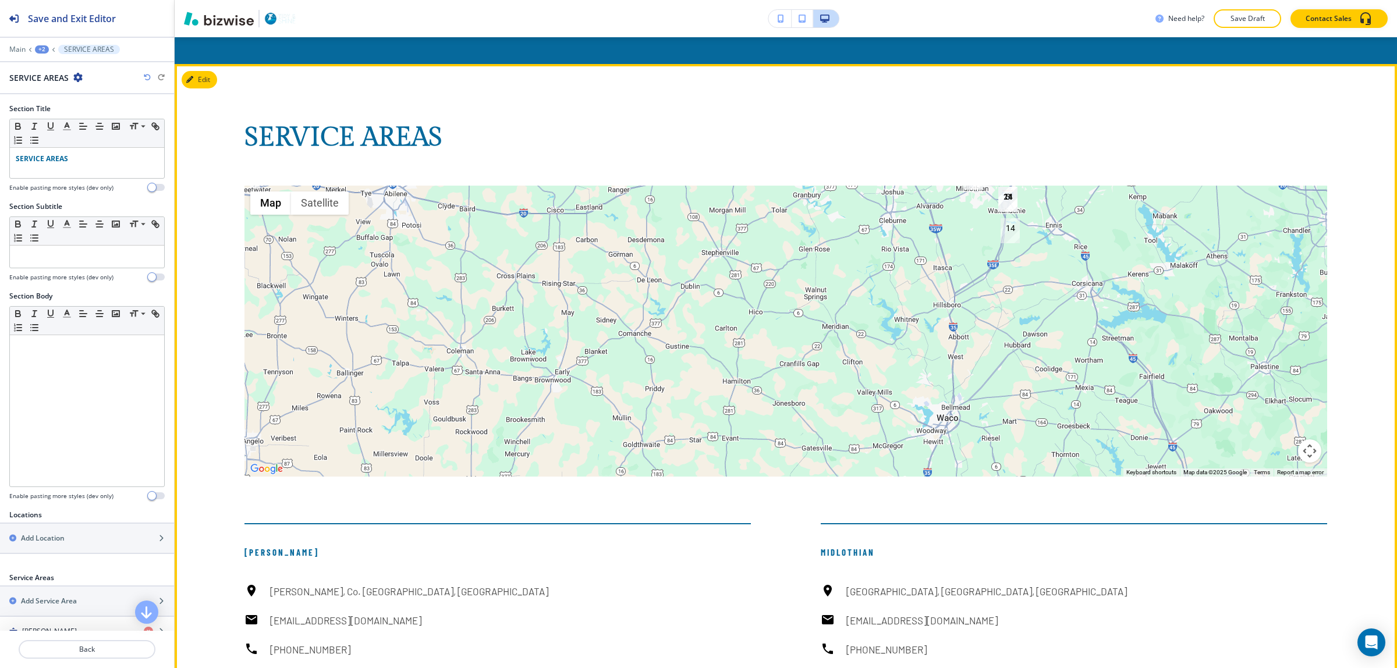
scroll to position [7643, 0]
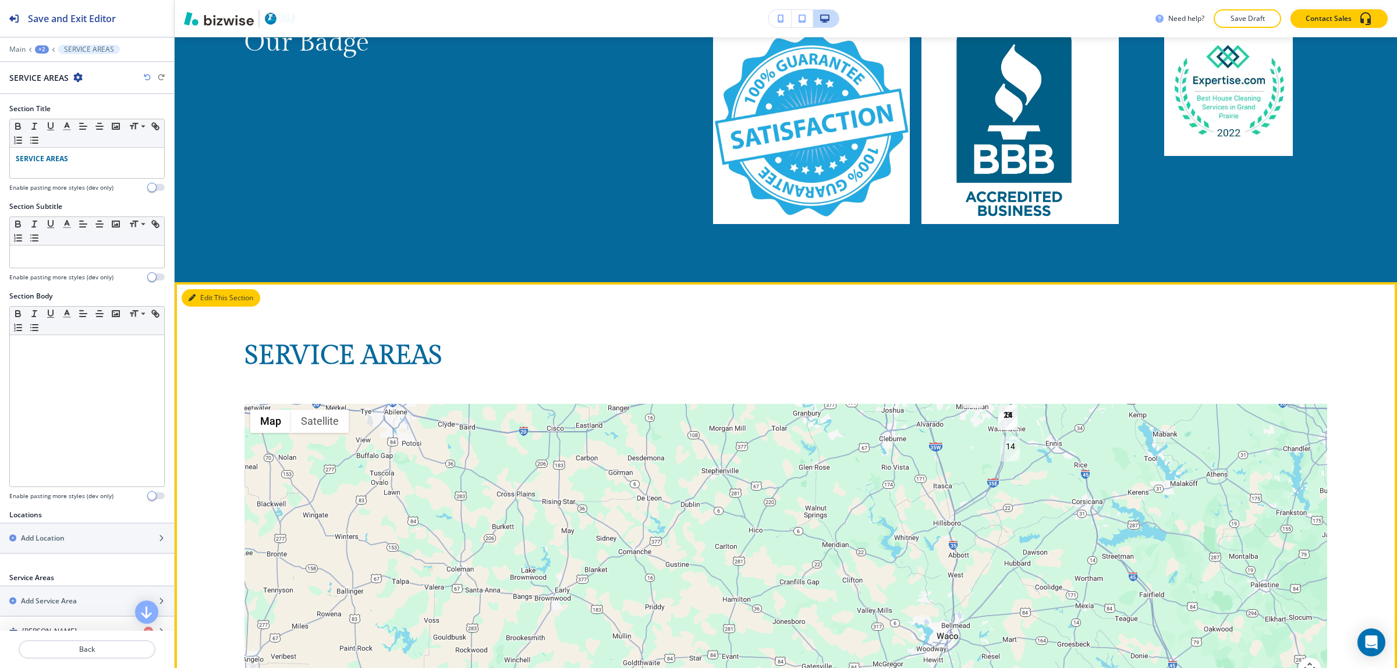
click at [205, 289] on button "Edit This Section" at bounding box center [221, 297] width 79 height 17
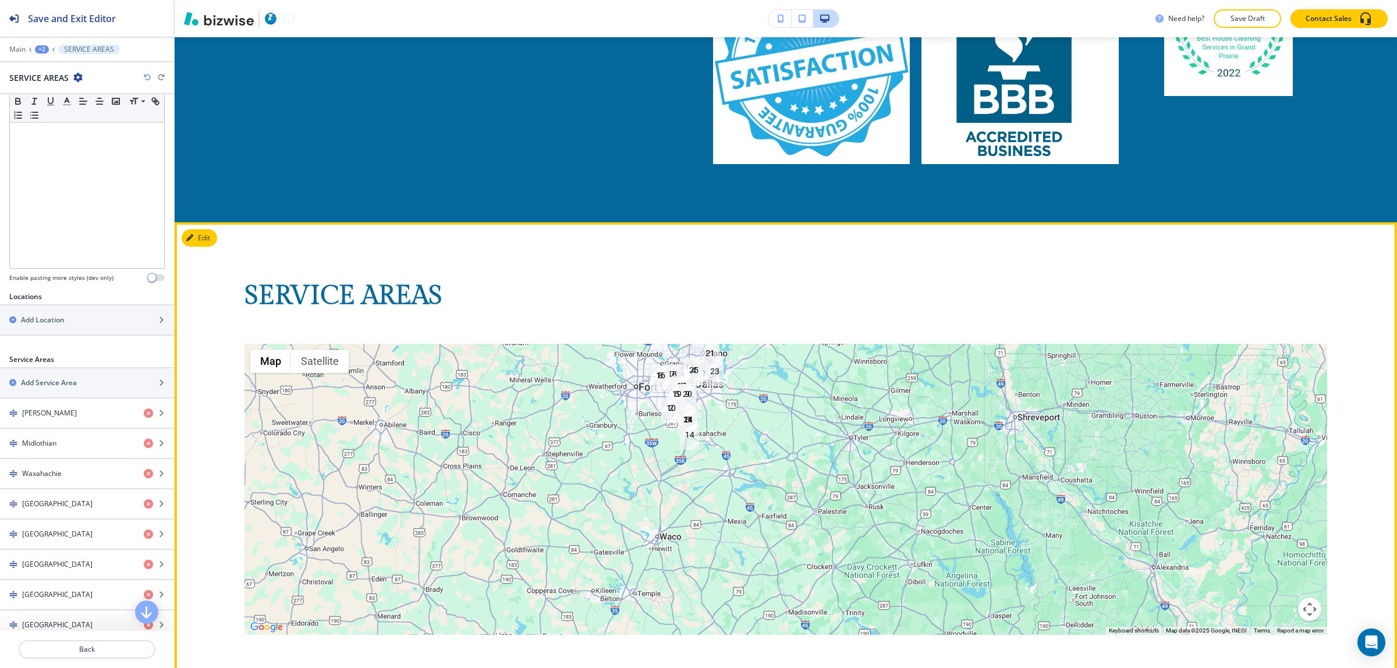
scroll to position [7716, 0]
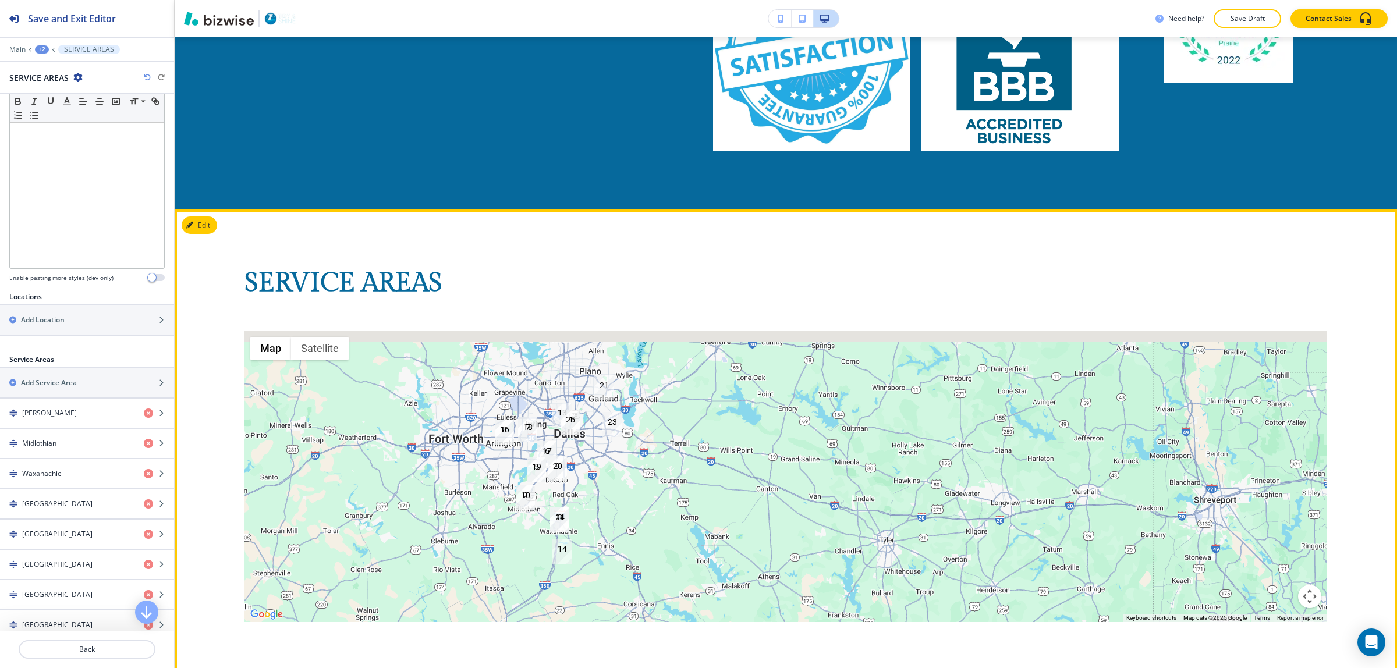
drag, startPoint x: 598, startPoint y: 418, endPoint x: 391, endPoint y: 551, distance: 246.6
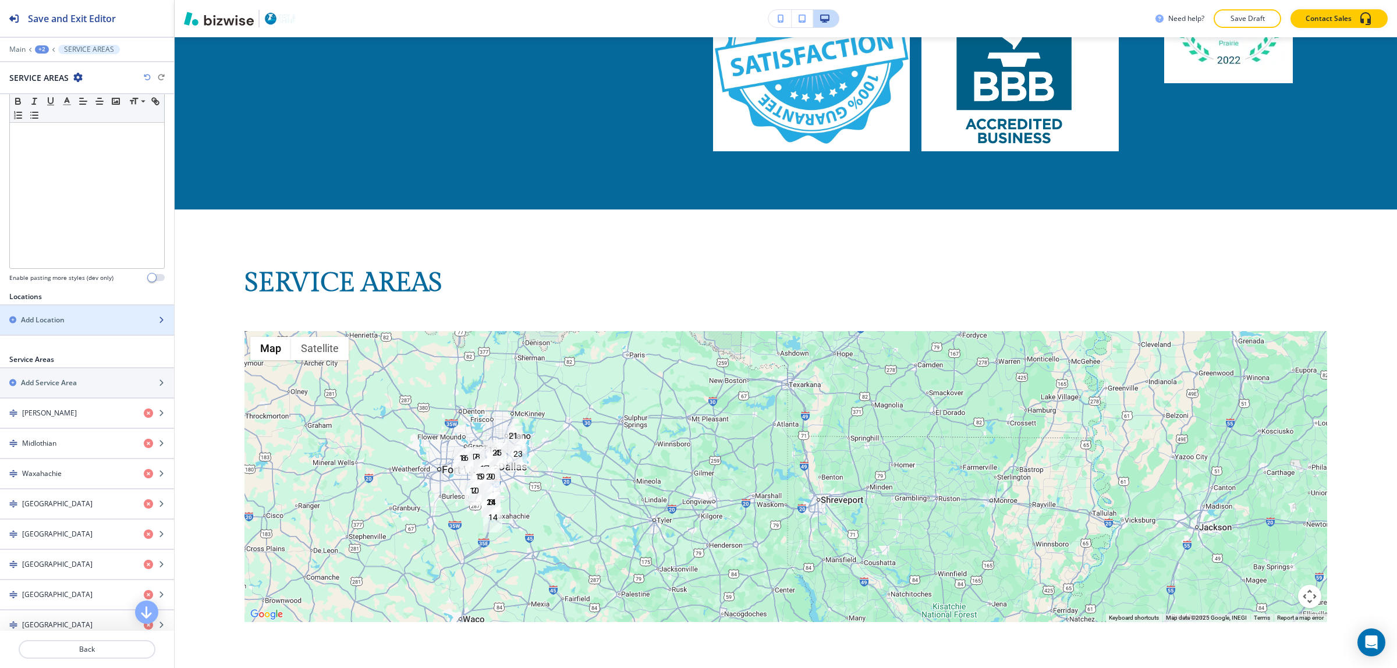
click at [86, 327] on div "button" at bounding box center [87, 329] width 174 height 9
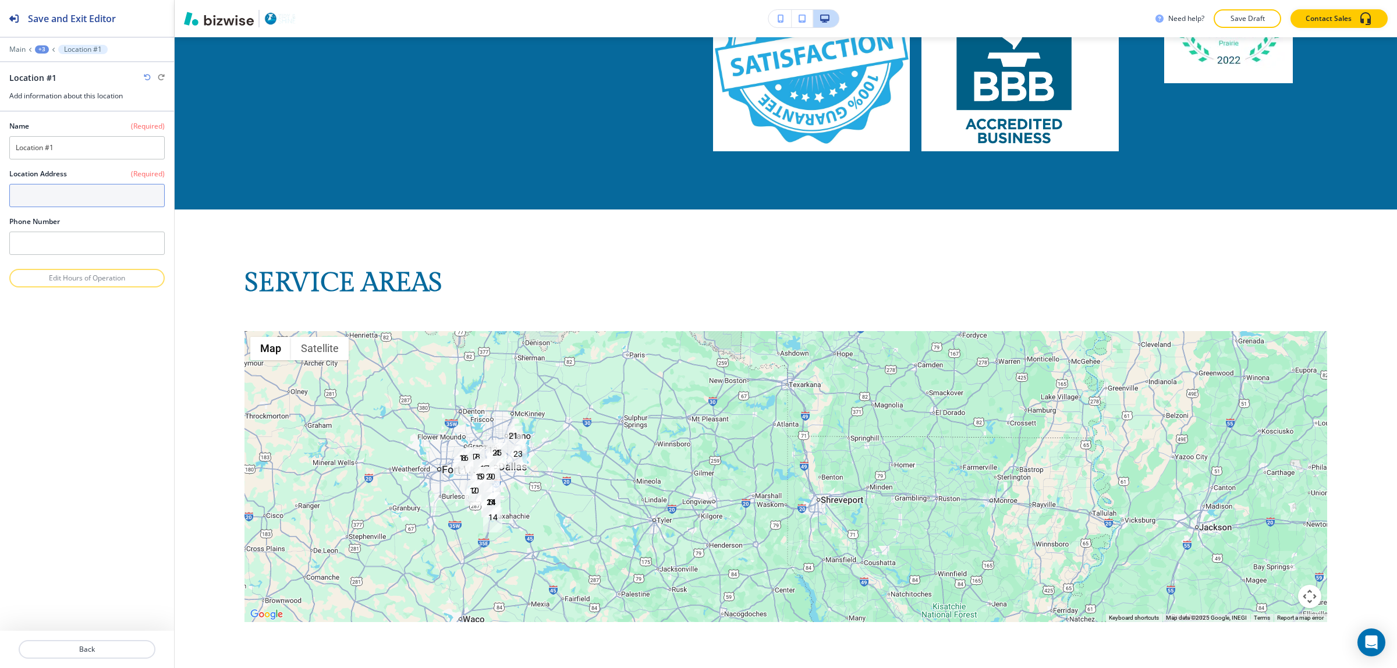
click at [66, 204] on textarea at bounding box center [86, 195] width 155 height 23
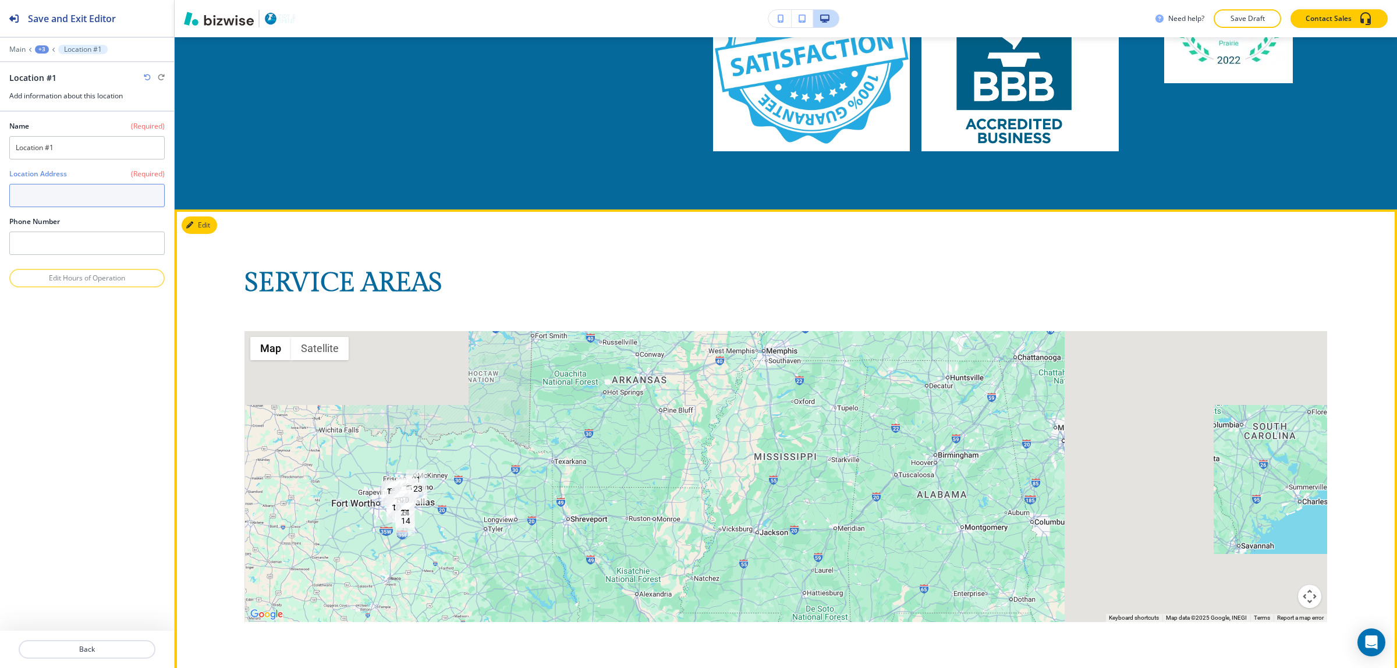
scroll to position [7935, 0]
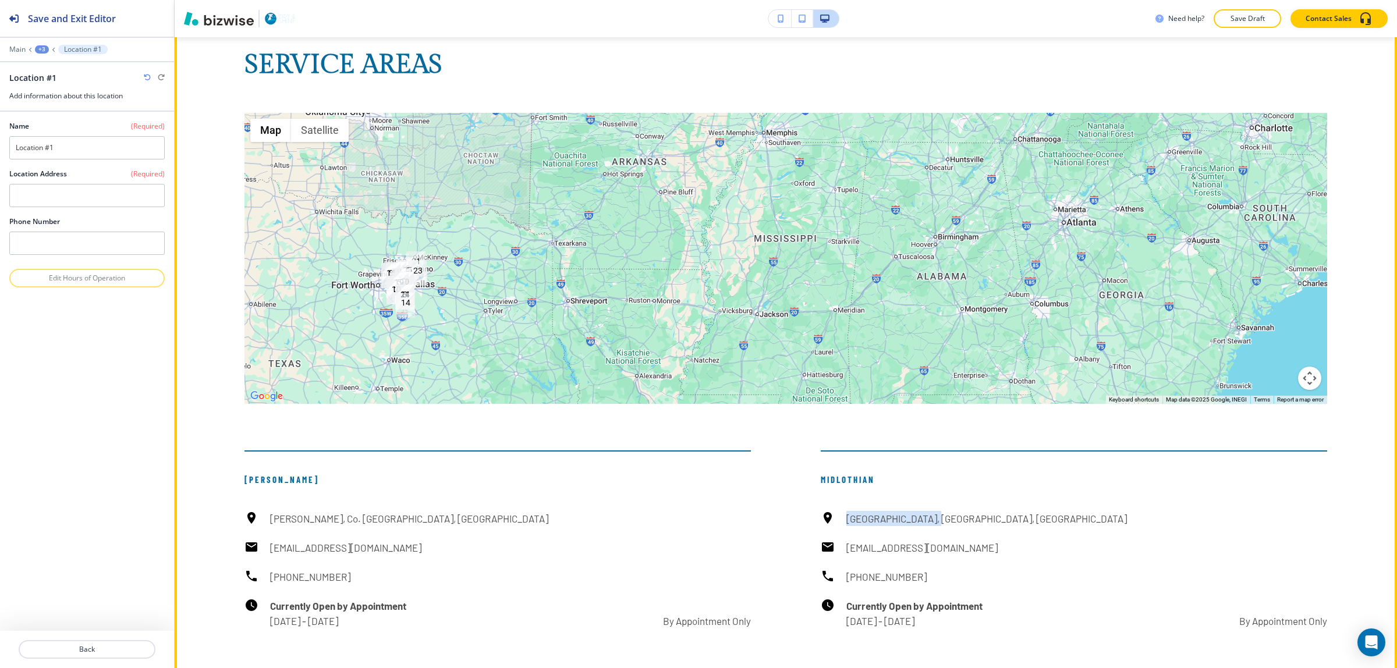
drag, startPoint x: 936, startPoint y: 469, endPoint x: 840, endPoint y: 459, distance: 96.6
click at [840, 511] on div "[GEOGRAPHIC_DATA], [GEOGRAPHIC_DATA], [GEOGRAPHIC_DATA] [EMAIL_ADDRESS][DOMAIN_…" at bounding box center [1074, 570] width 506 height 118
copy h6 "[GEOGRAPHIC_DATA], [GEOGRAPHIC_DATA], [GEOGRAPHIC_DATA]"
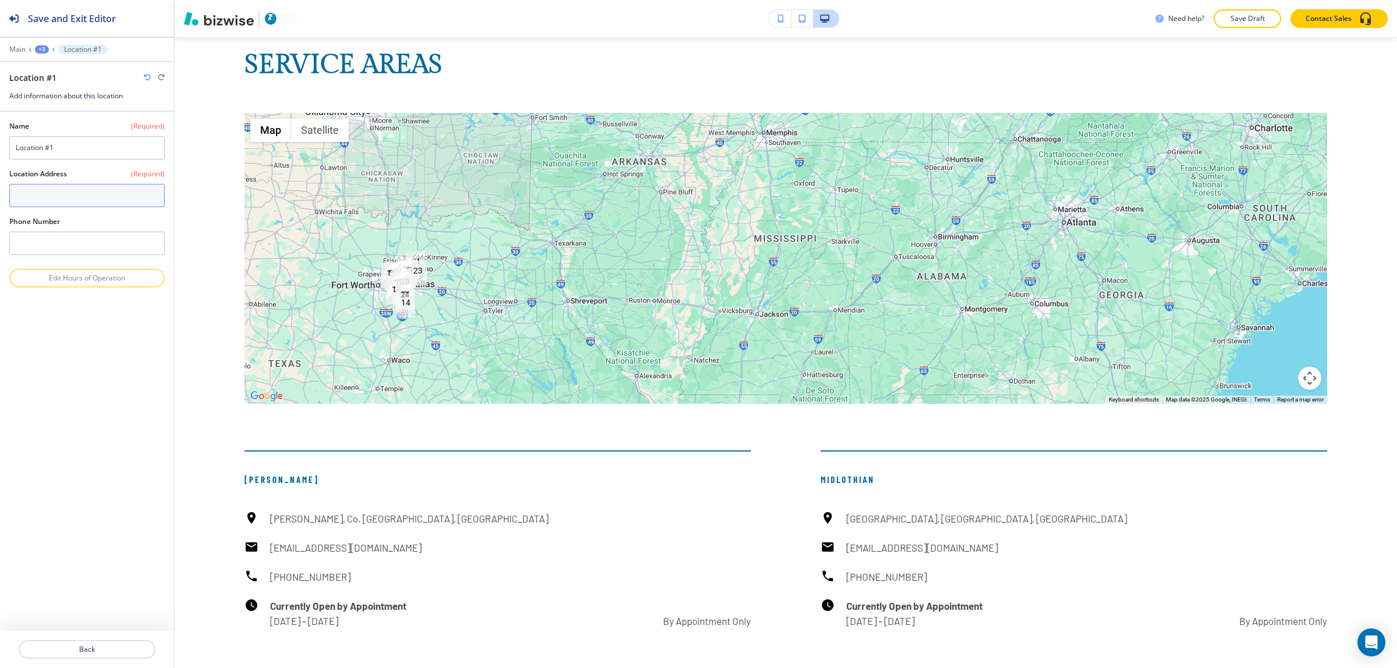
click at [22, 201] on textarea at bounding box center [86, 195] width 155 height 23
paste textarea "[GEOGRAPHIC_DATA], [GEOGRAPHIC_DATA], [GEOGRAPHIC_DATA]"
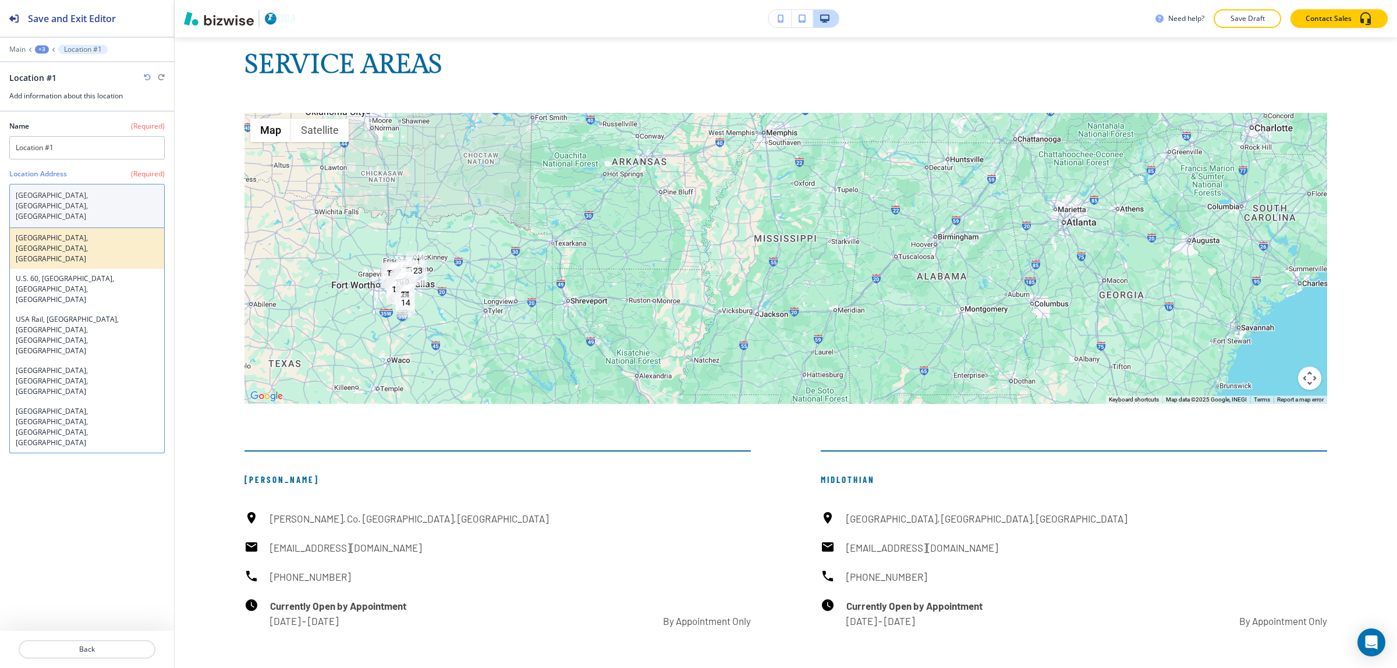
click at [83, 233] on h4 "[GEOGRAPHIC_DATA], [GEOGRAPHIC_DATA], [GEOGRAPHIC_DATA]" at bounding box center [87, 248] width 143 height 31
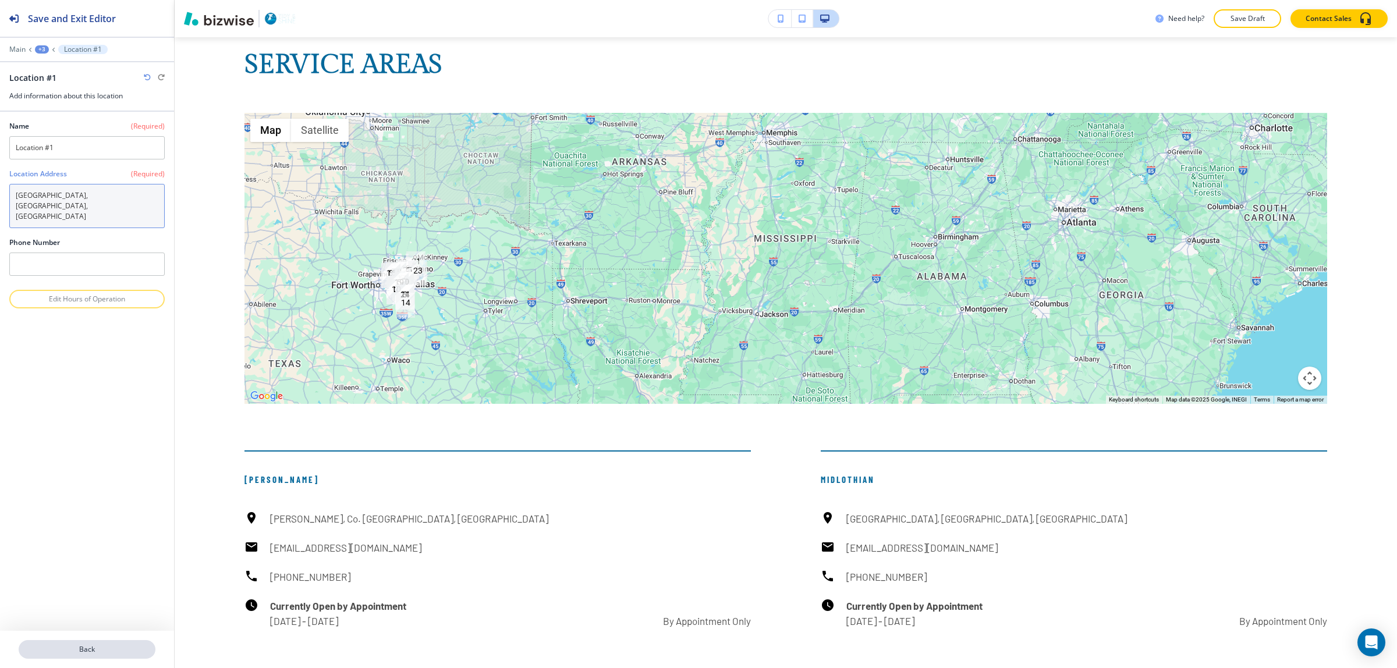
type textarea "[GEOGRAPHIC_DATA], [GEOGRAPHIC_DATA], [GEOGRAPHIC_DATA]"
click at [115, 647] on p "Back" at bounding box center [87, 649] width 134 height 10
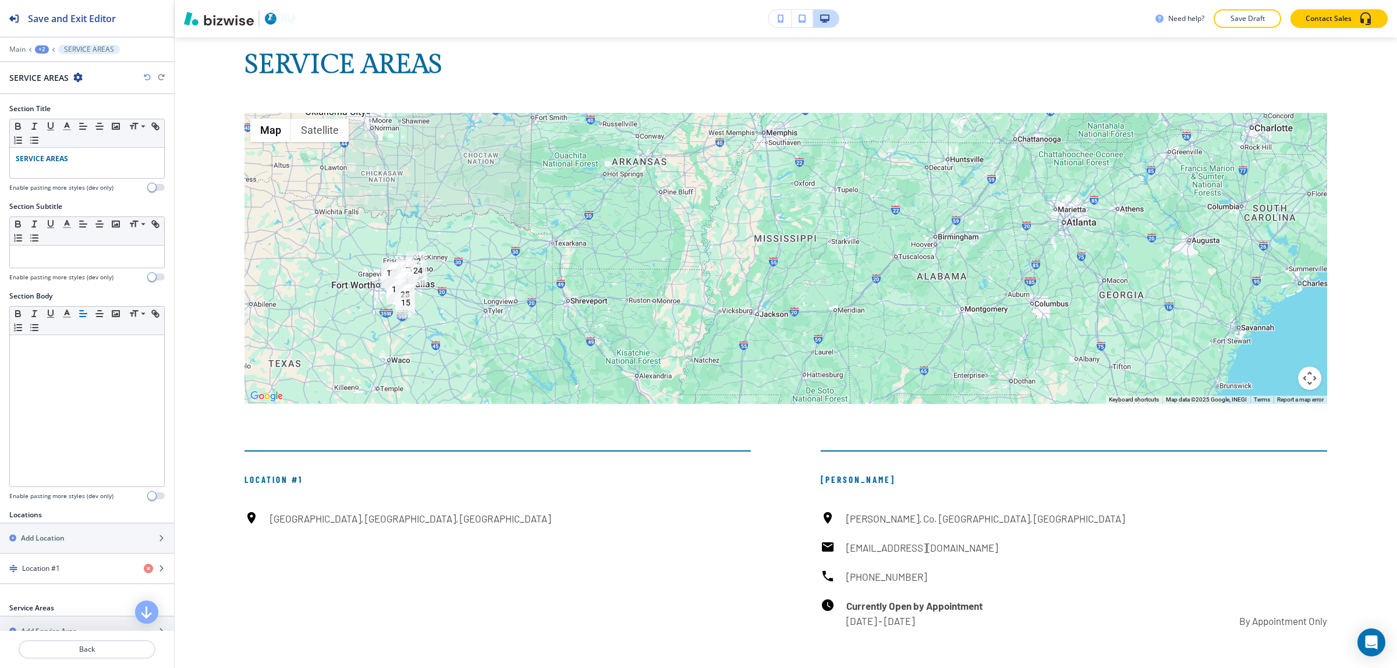
scroll to position [7837, 0]
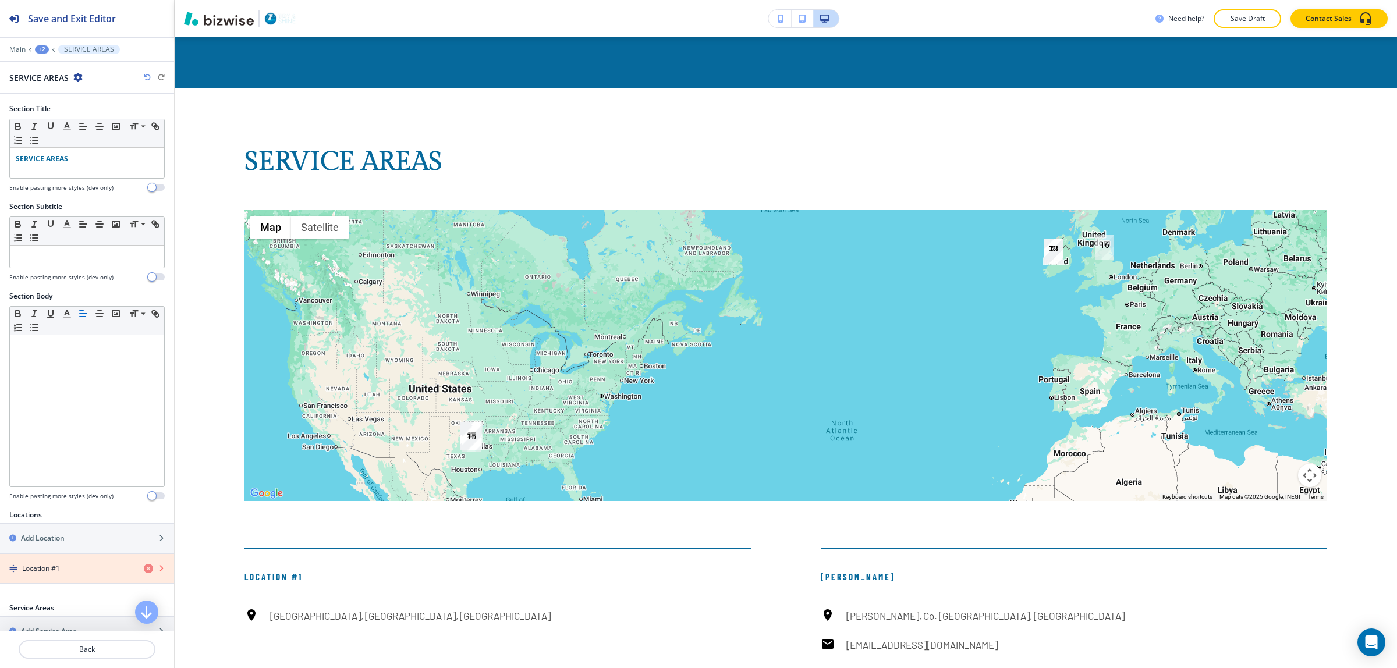
click at [144, 569] on icon "button" at bounding box center [148, 568] width 9 height 9
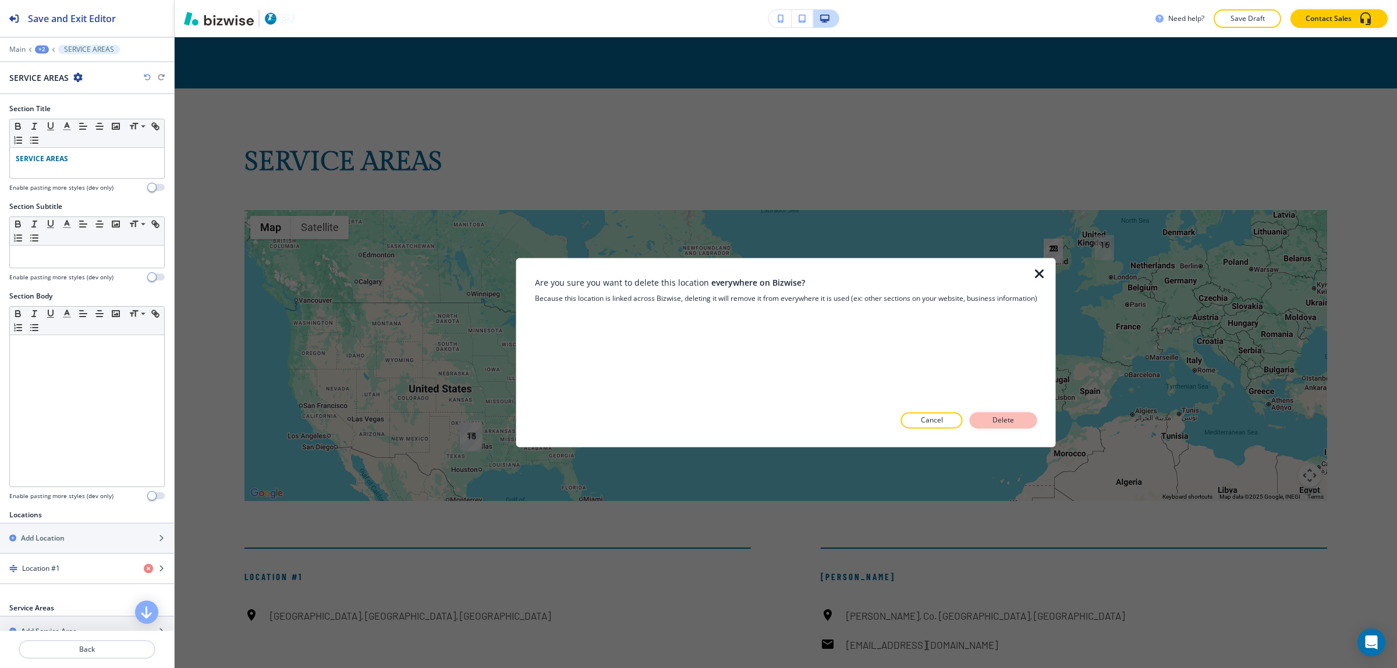
click at [1002, 420] on p "Delete" at bounding box center [1004, 421] width 28 height 10
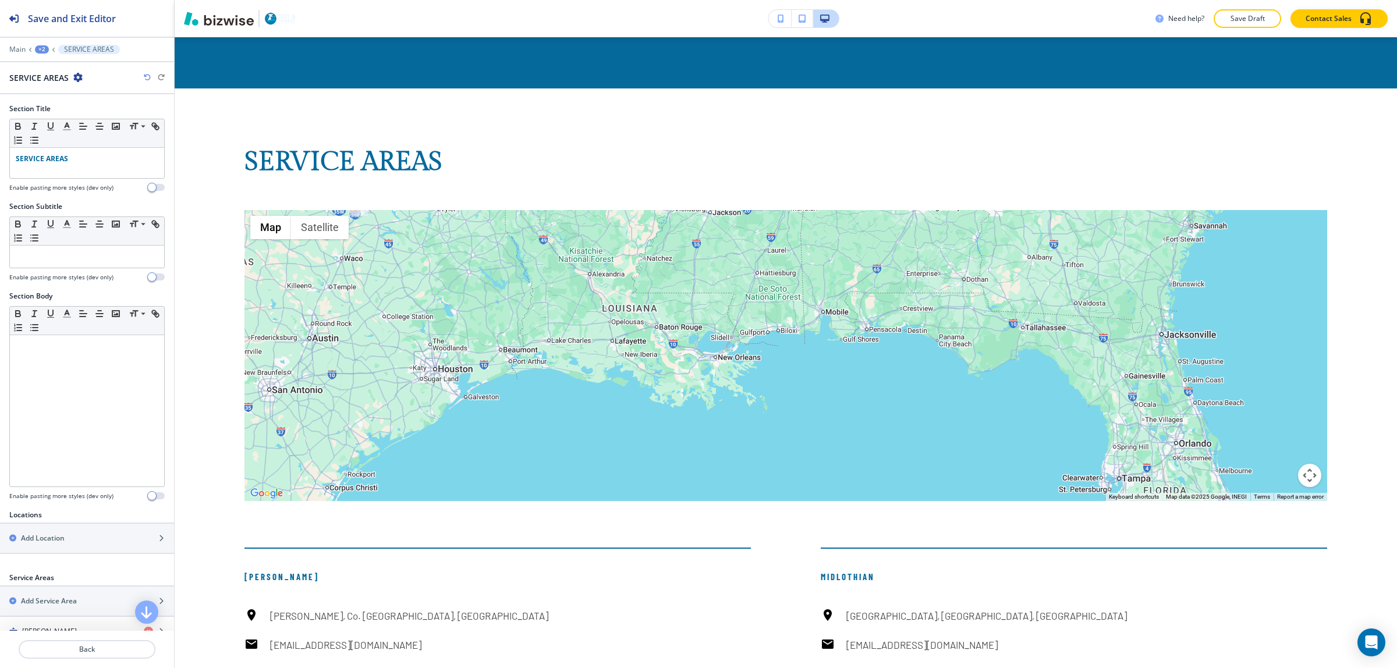
drag, startPoint x: 562, startPoint y: 417, endPoint x: 1066, endPoint y: 242, distance: 533.2
click at [1092, 238] on div at bounding box center [785, 355] width 1083 height 291
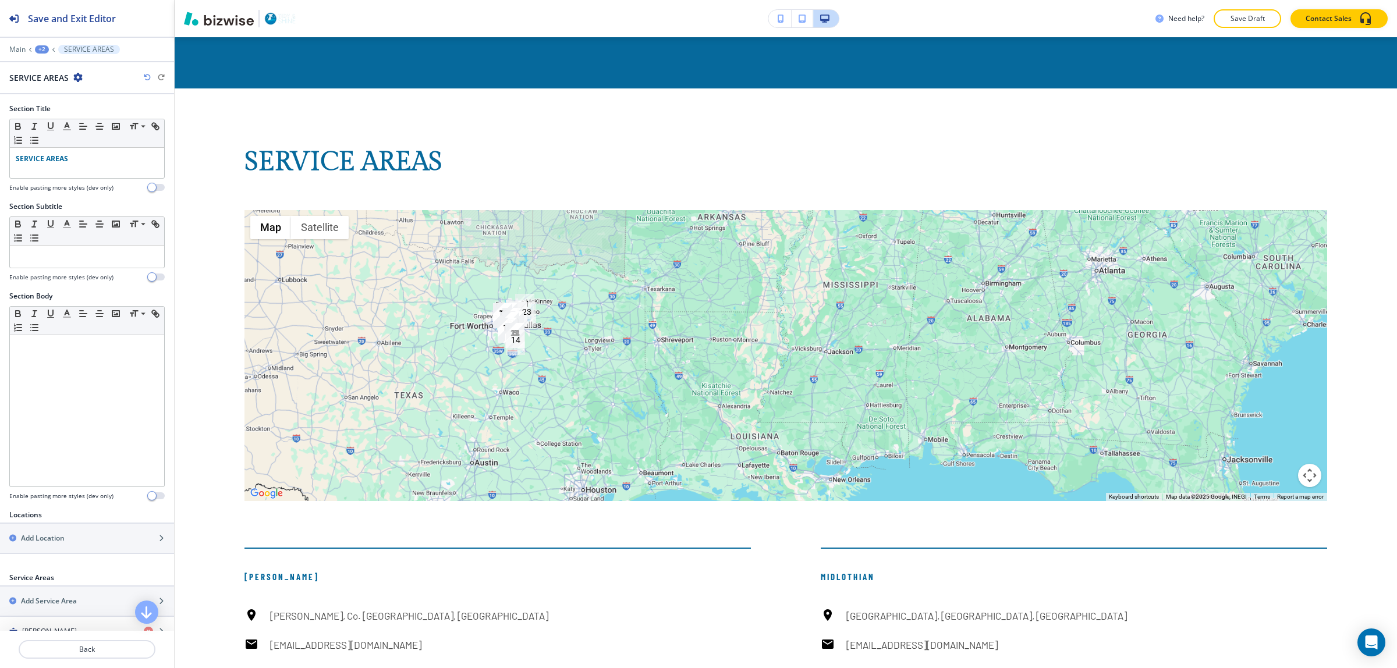
drag, startPoint x: 516, startPoint y: 336, endPoint x: 615, endPoint y: 336, distance: 99.5
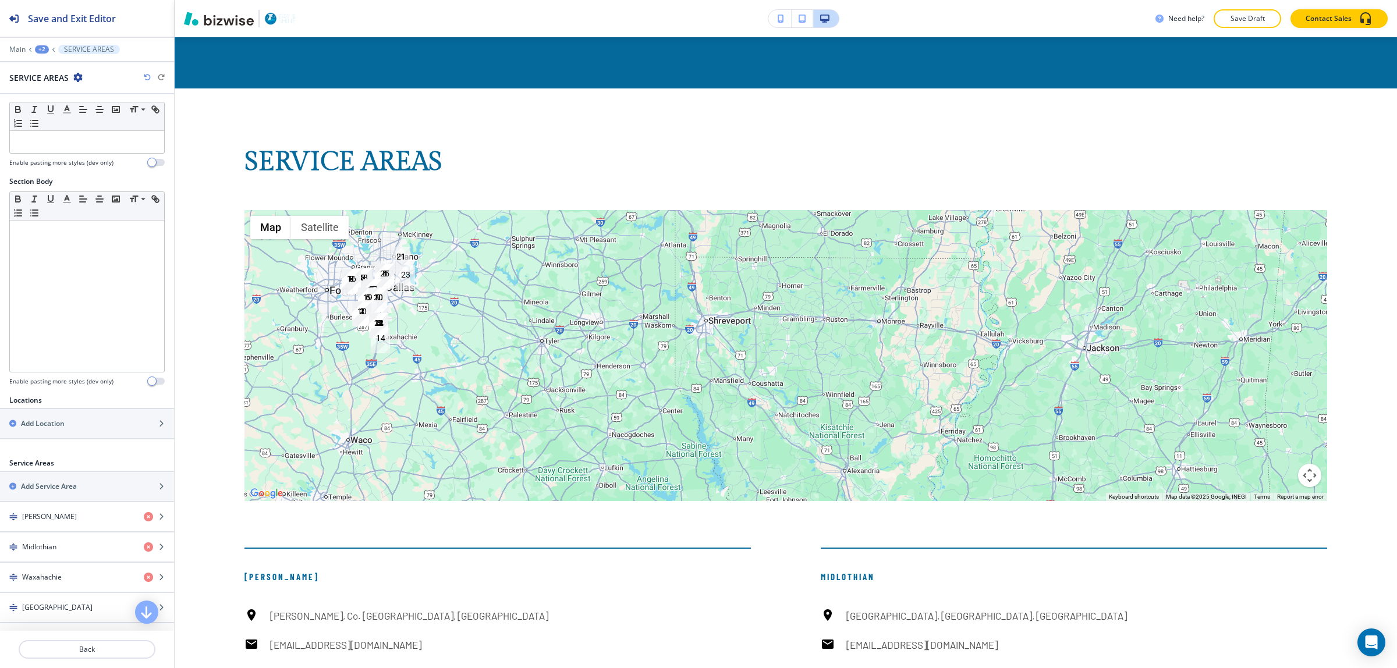
scroll to position [146, 0]
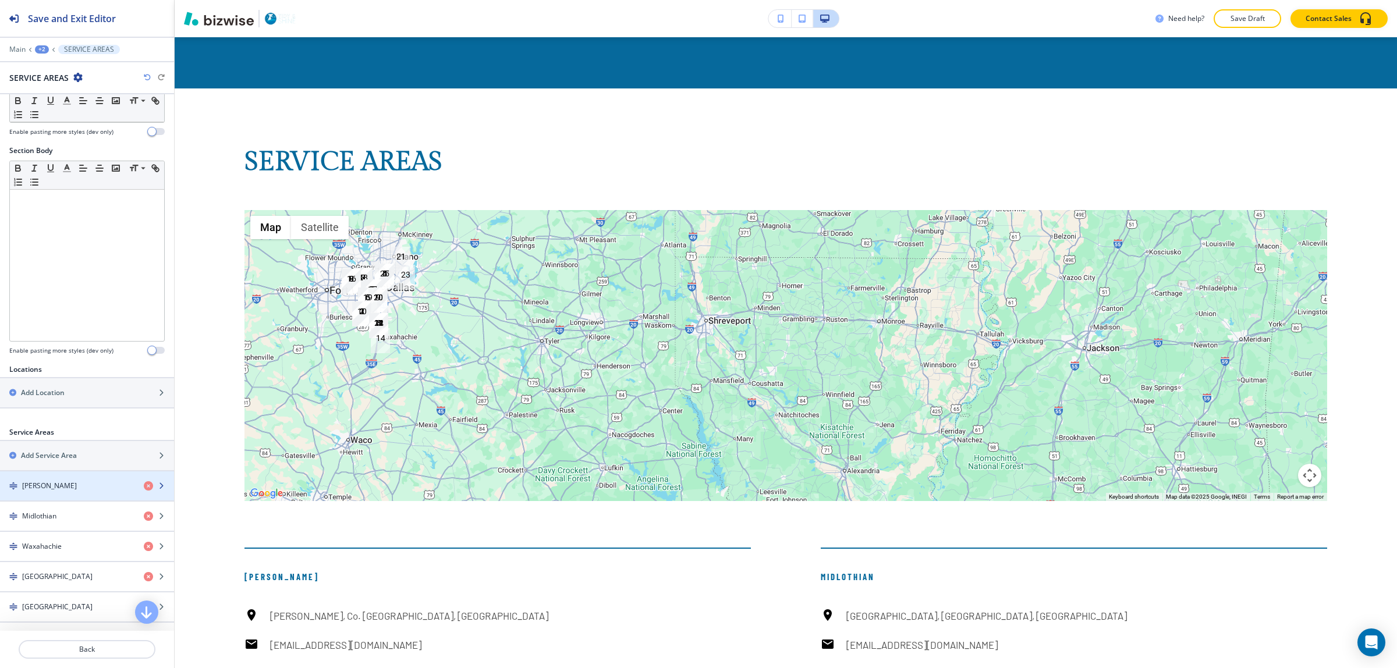
click at [55, 489] on div "[PERSON_NAME]" at bounding box center [67, 486] width 134 height 10
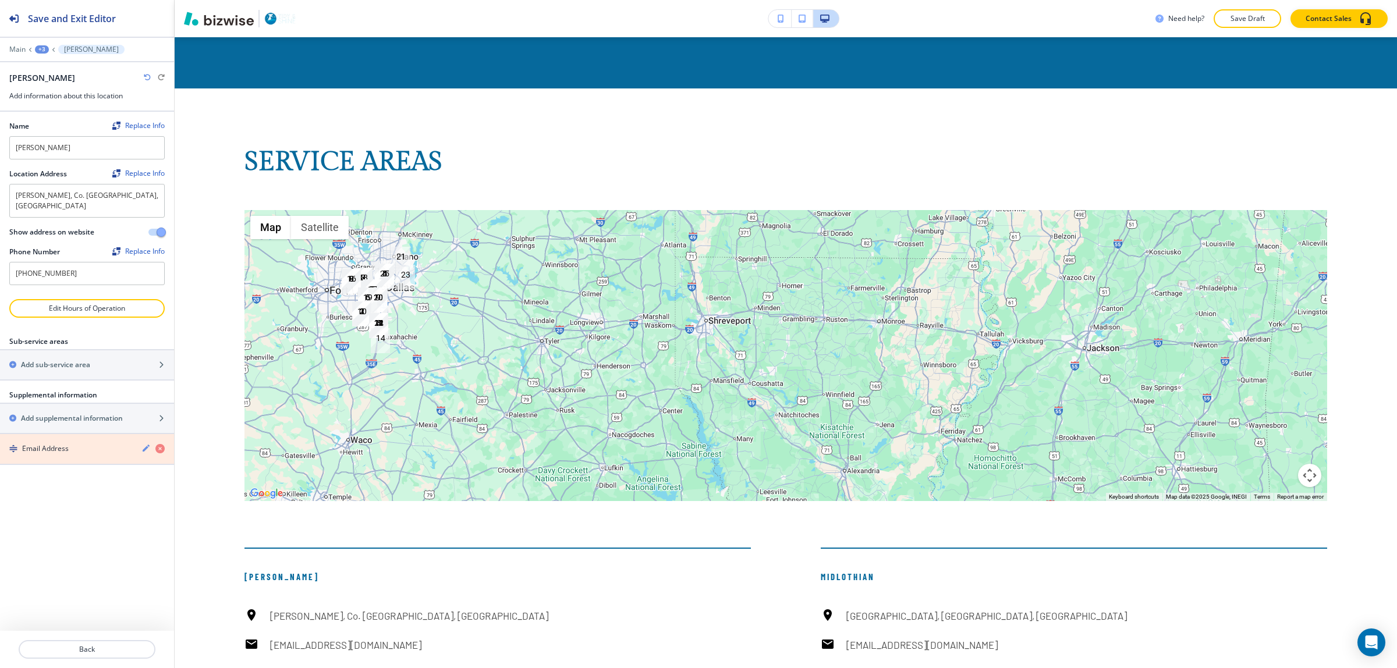
click at [161, 444] on icon "button" at bounding box center [159, 448] width 9 height 9
drag, startPoint x: 109, startPoint y: 652, endPoint x: 100, endPoint y: 479, distance: 173.8
click at [100, 481] on div "Save and Exit Editor Main +3 [PERSON_NAME] Add information about this location …" at bounding box center [87, 334] width 174 height 668
drag, startPoint x: 100, startPoint y: 267, endPoint x: 0, endPoint y: 265, distance: 99.6
click at [0, 265] on div "Name Replace Info [PERSON_NAME] Location Address Replace Info [GEOGRAPHIC_DATA]…" at bounding box center [87, 205] width 174 height 187
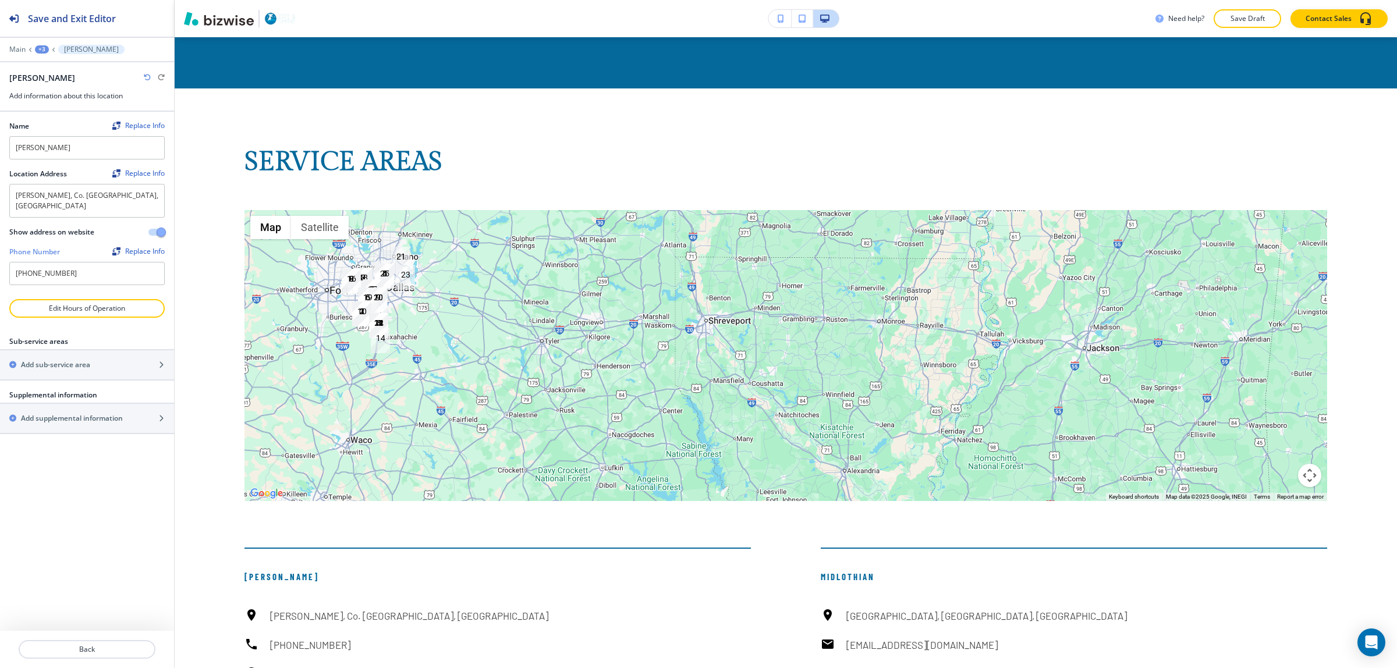
click at [154, 229] on button "button" at bounding box center [156, 232] width 16 height 7
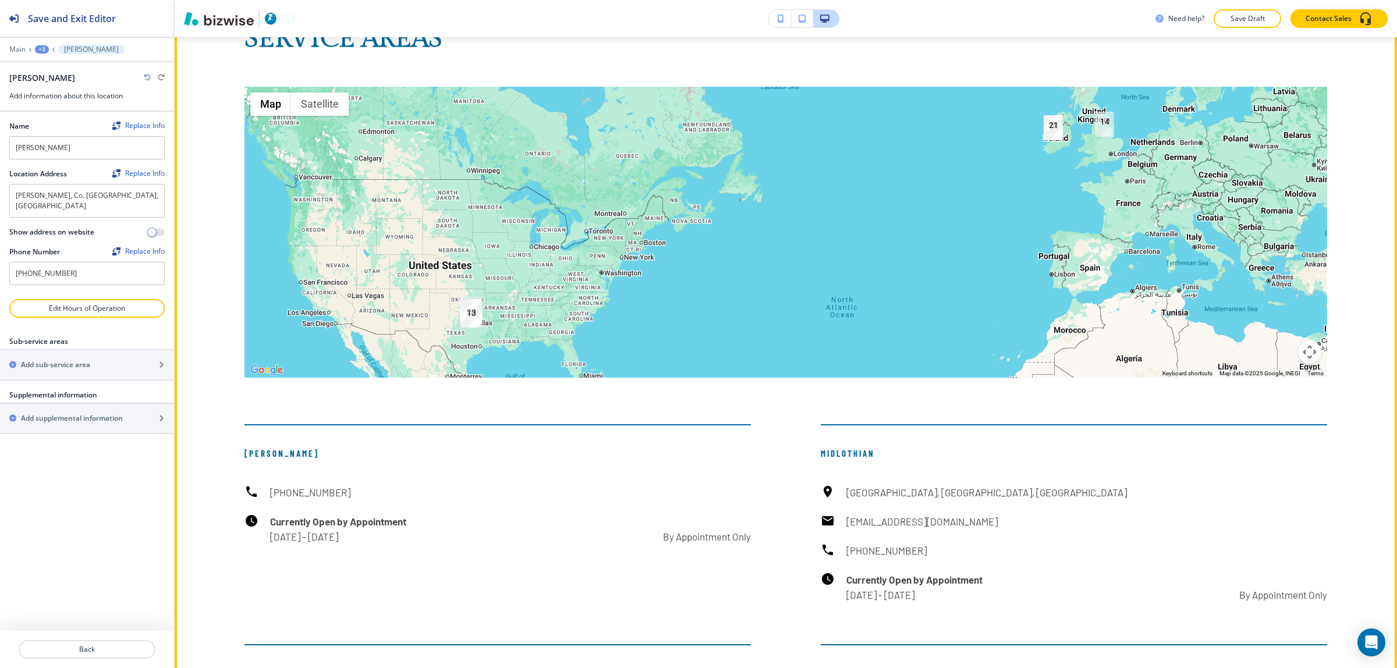
scroll to position [7983, 0]
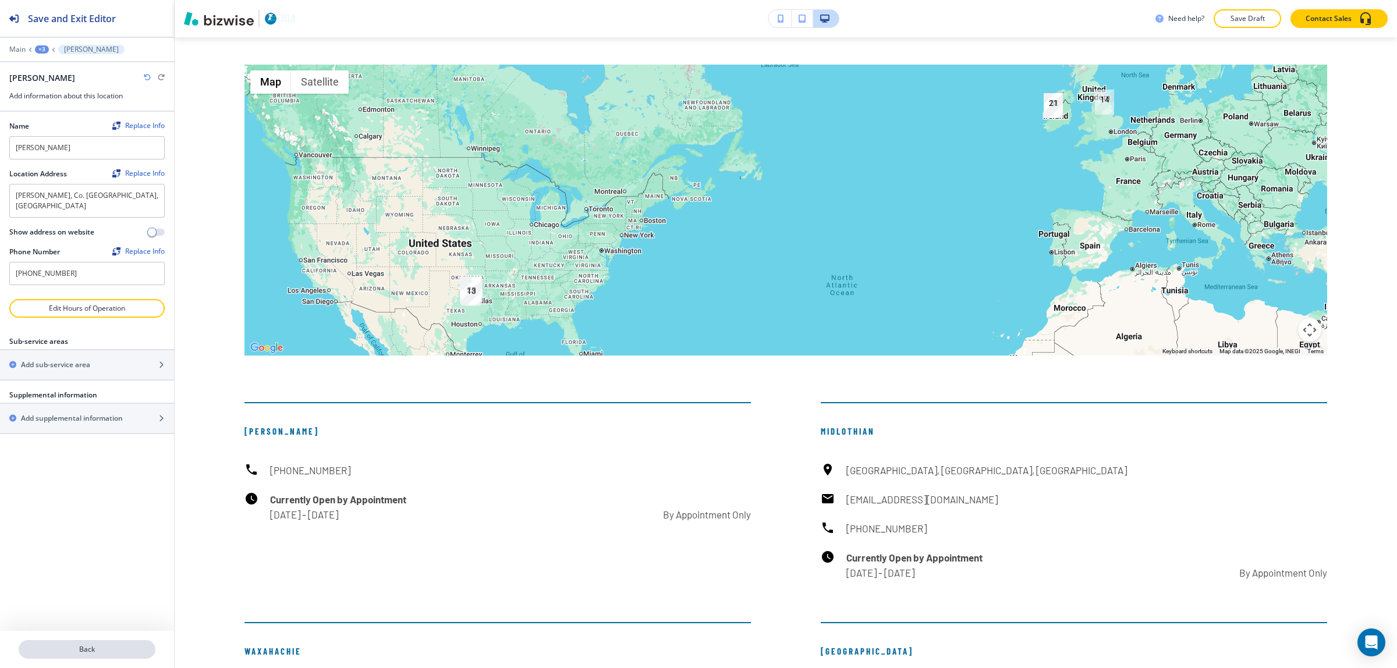
click at [105, 656] on button "Back" at bounding box center [87, 649] width 137 height 19
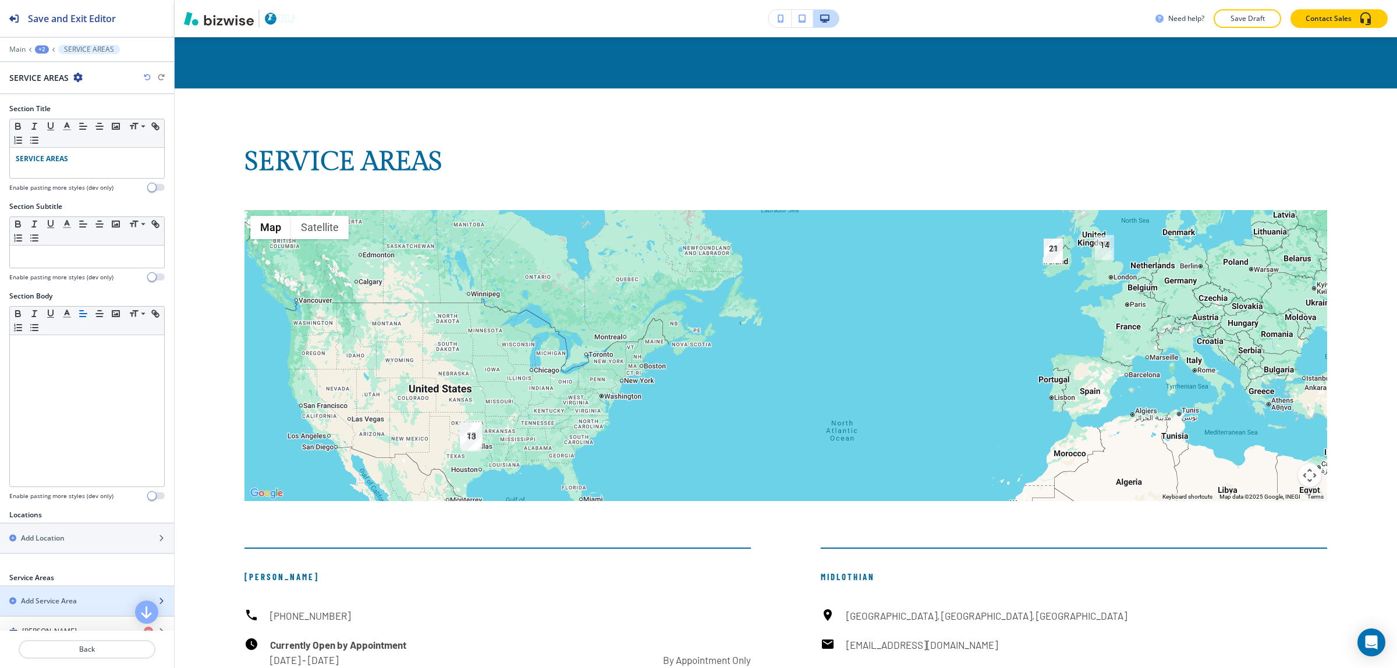
scroll to position [73, 0]
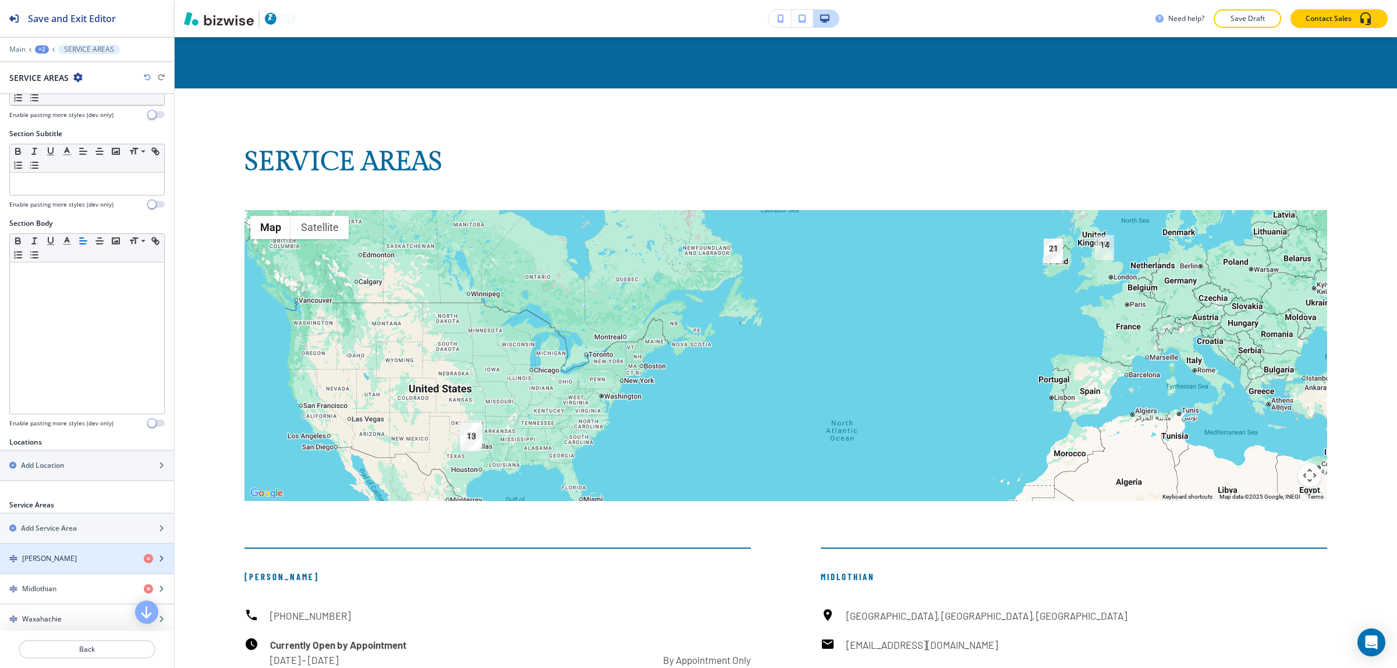
click at [75, 557] on div "[PERSON_NAME]" at bounding box center [67, 559] width 134 height 10
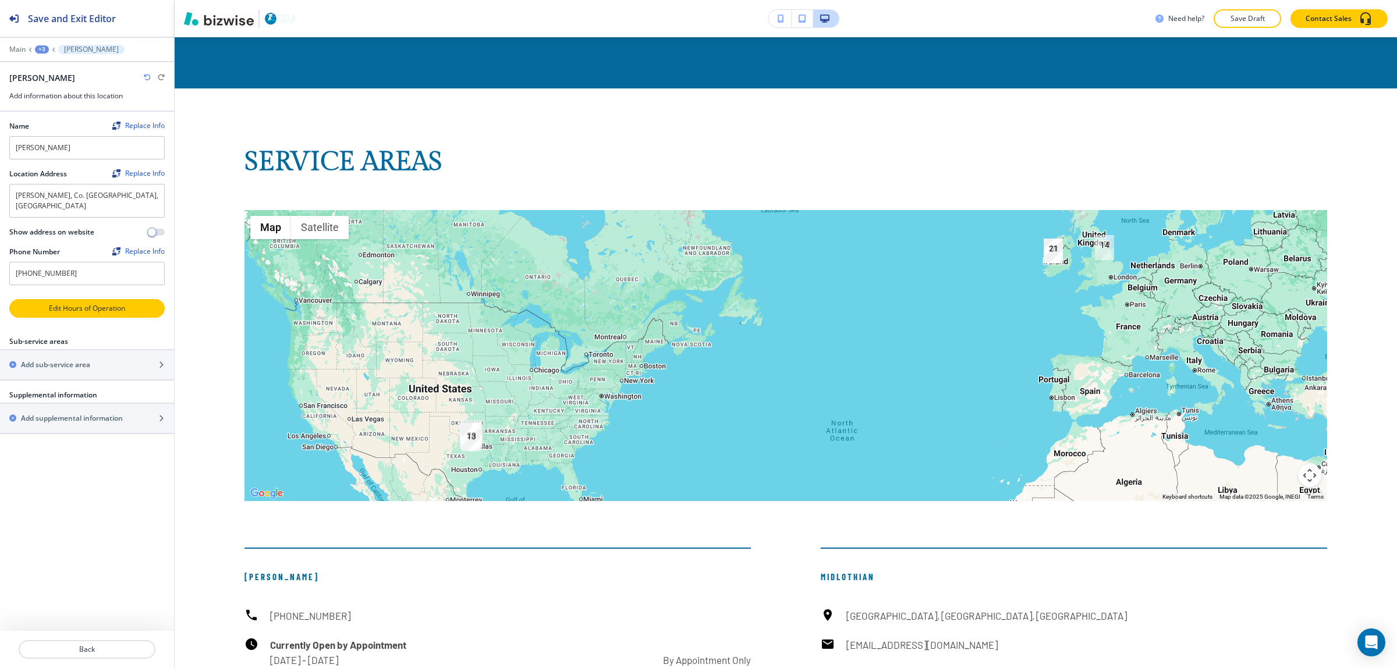
click at [87, 303] on p "Edit Hours of Operation" at bounding box center [86, 308] width 153 height 10
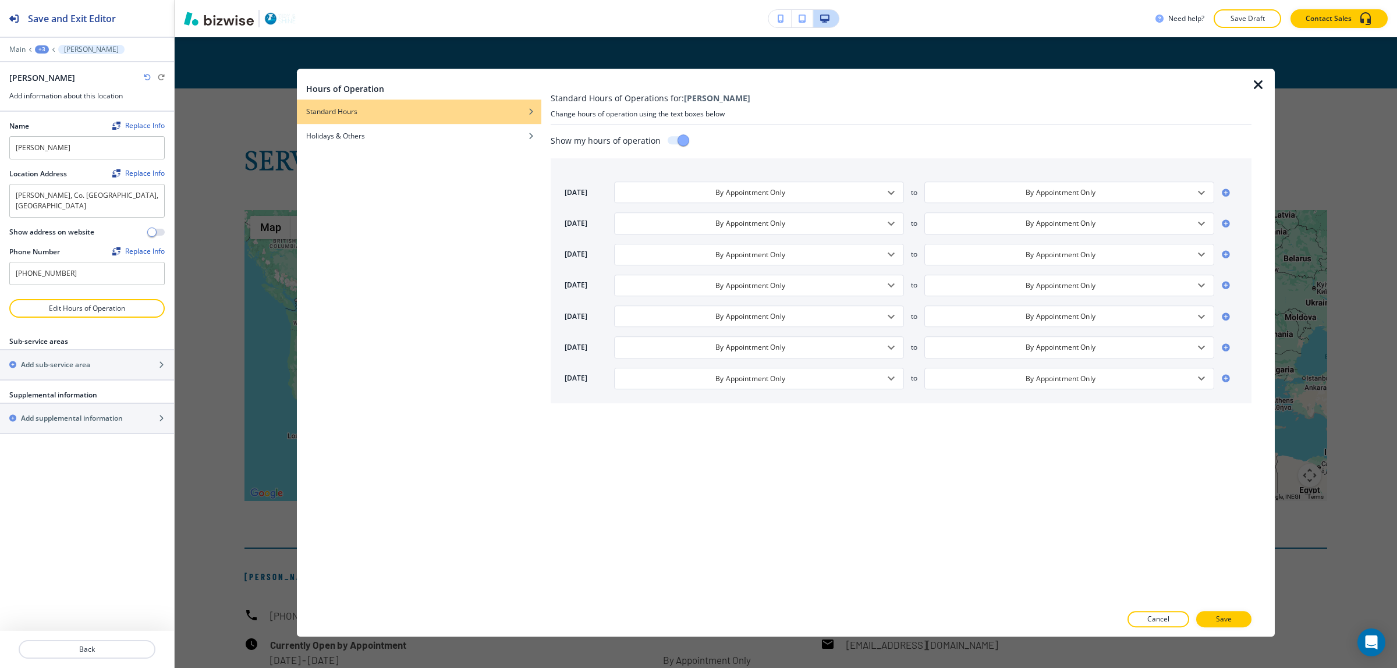
click at [682, 143] on input "checkbox" at bounding box center [683, 143] width 66 height 22
checkbox input "false"
click at [1221, 623] on p "Save" at bounding box center [1224, 619] width 16 height 10
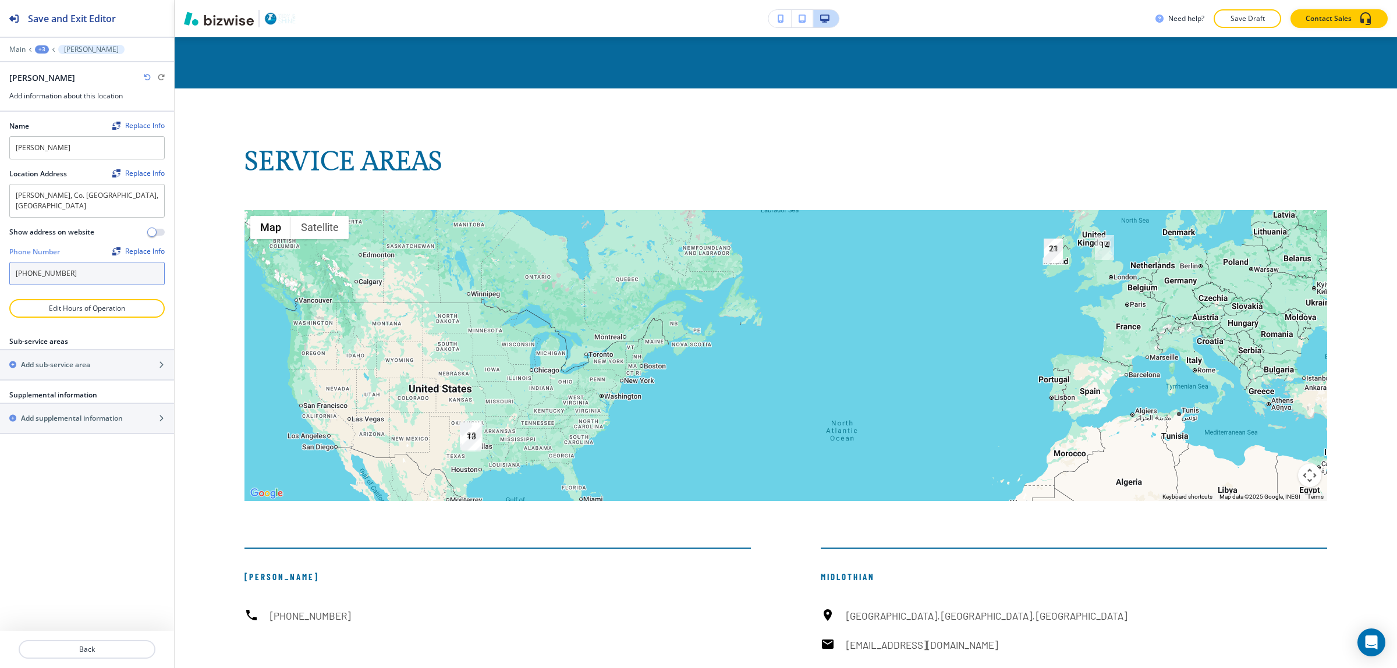
drag, startPoint x: 104, startPoint y: 262, endPoint x: 0, endPoint y: 260, distance: 103.6
click at [0, 260] on div "Name Replace Info [PERSON_NAME] Location Address Replace Info [GEOGRAPHIC_DATA]…" at bounding box center [87, 205] width 174 height 187
click at [102, 511] on div "Name Replace Info [PERSON_NAME] Location Address Replace Info [GEOGRAPHIC_DATA]…" at bounding box center [87, 371] width 174 height 519
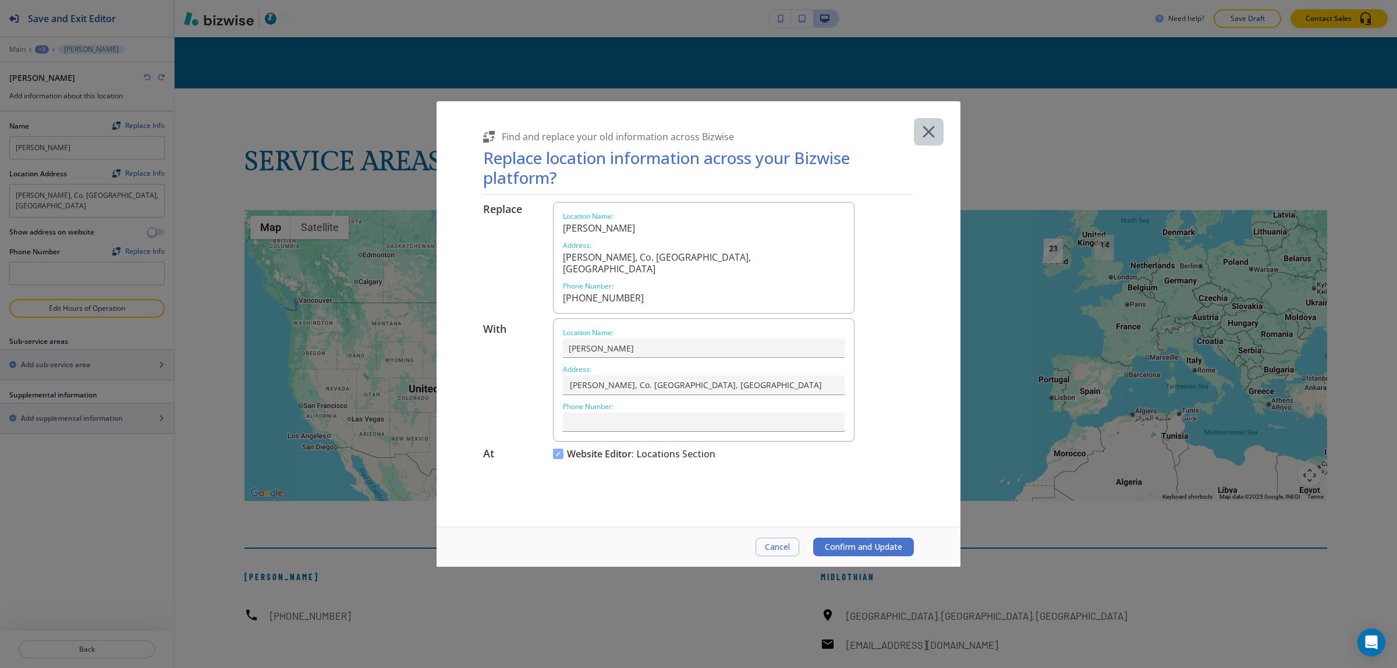
click at [926, 136] on icon "button" at bounding box center [929, 132] width 12 height 12
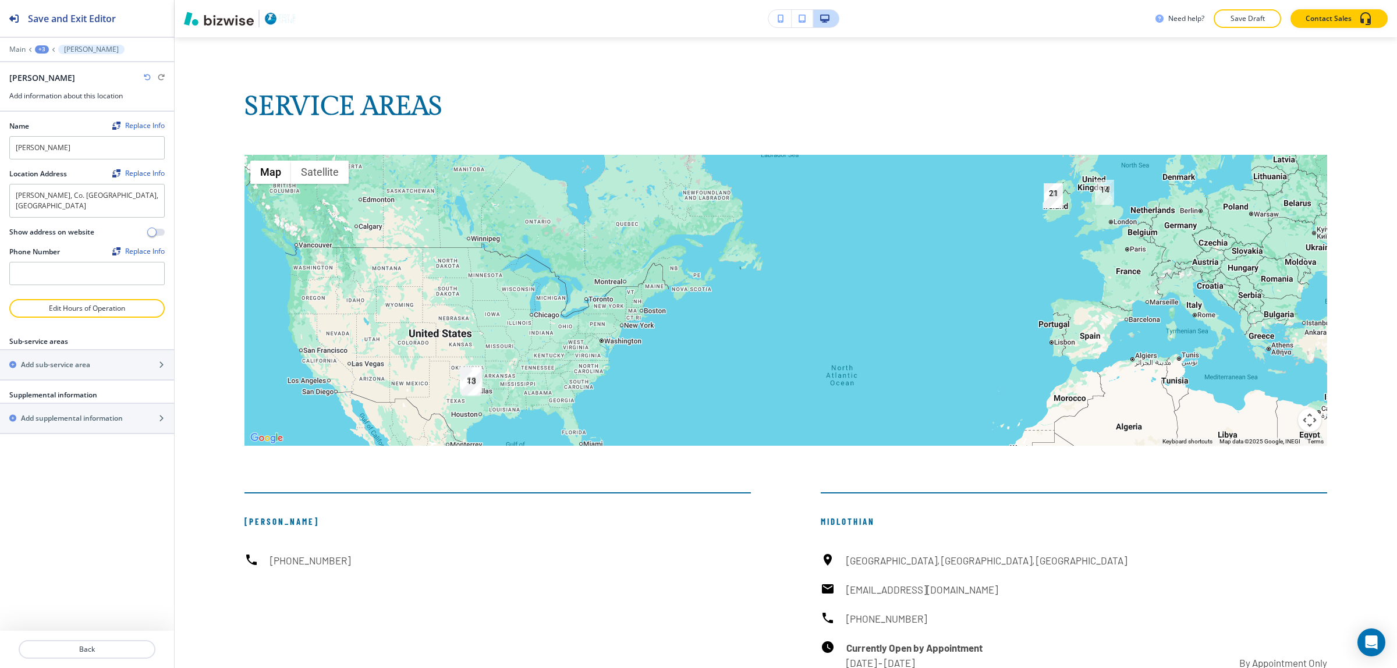
scroll to position [7837, 0]
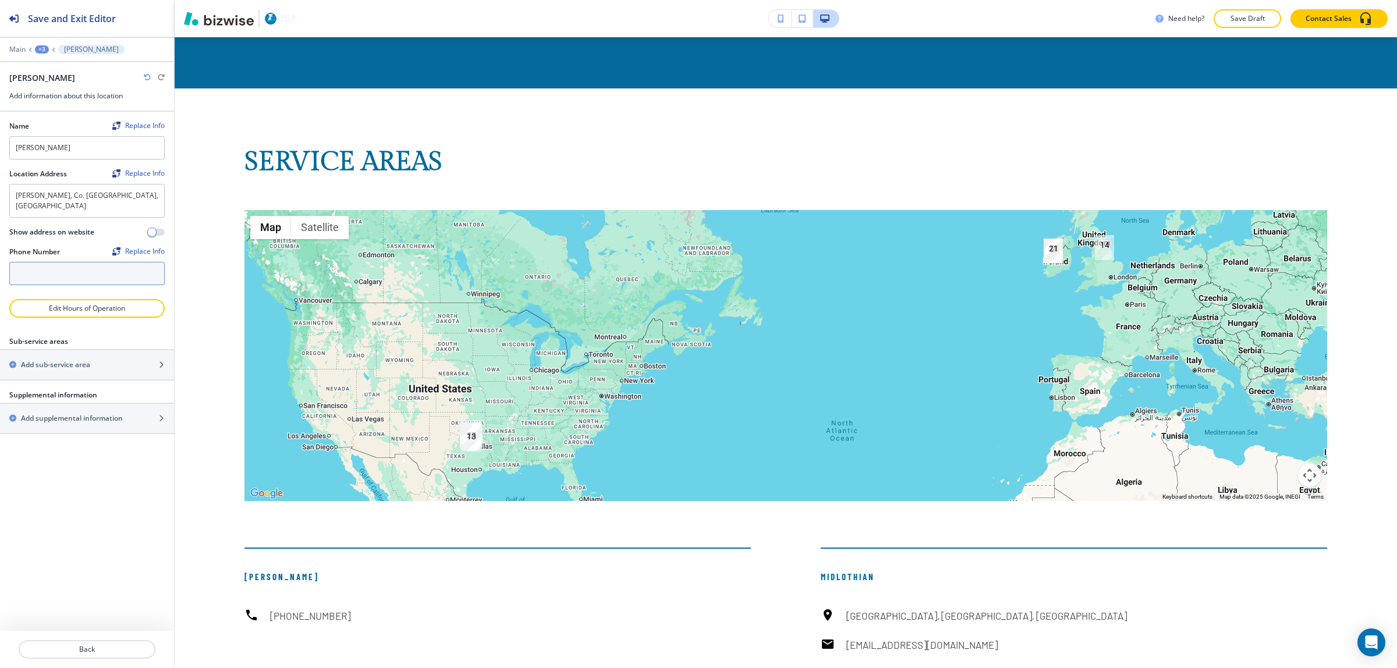
click at [93, 271] on input "text" at bounding box center [86, 273] width 155 height 23
click at [100, 649] on p "Back" at bounding box center [87, 649] width 134 height 10
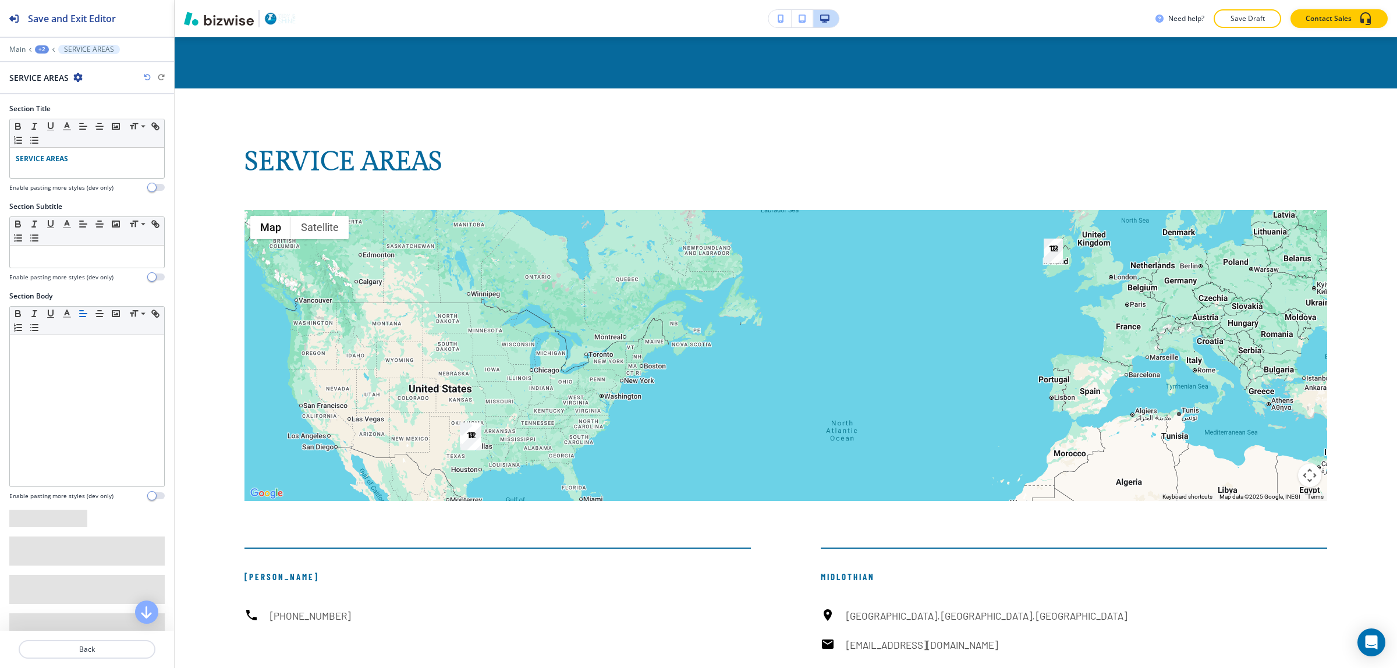
scroll to position [123, 0]
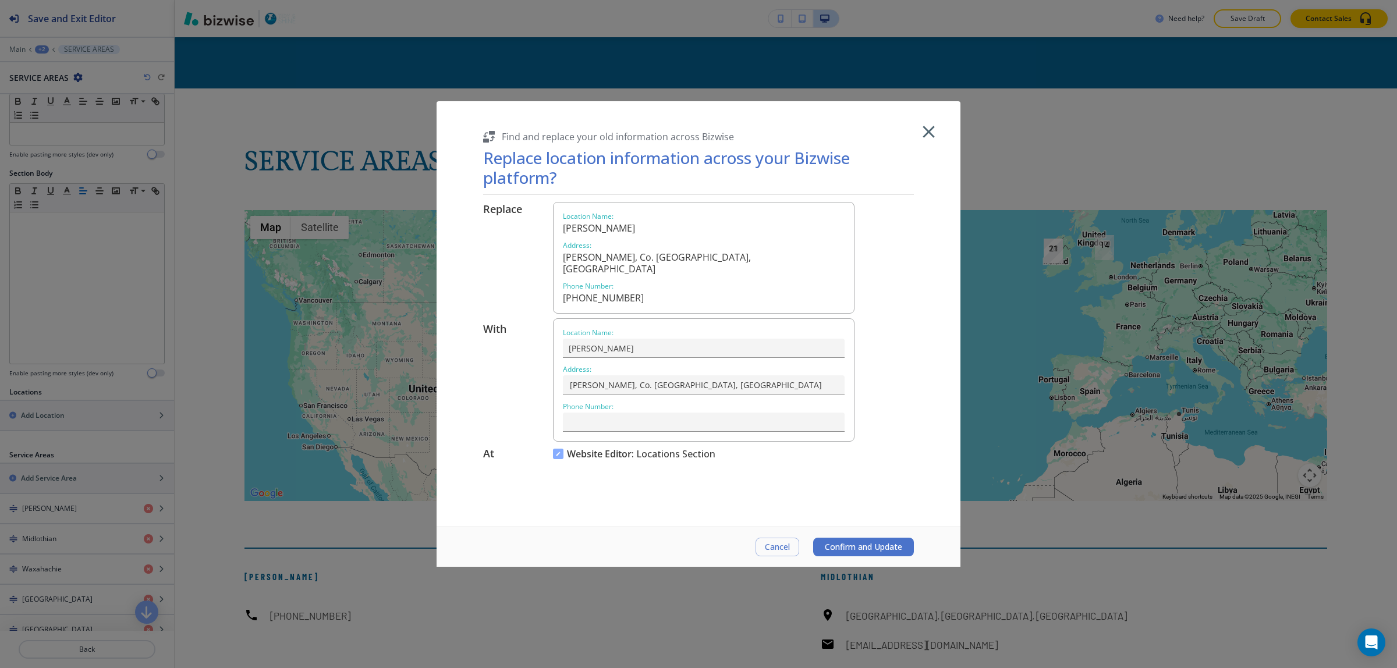
click at [933, 128] on icon "button" at bounding box center [929, 132] width 12 height 12
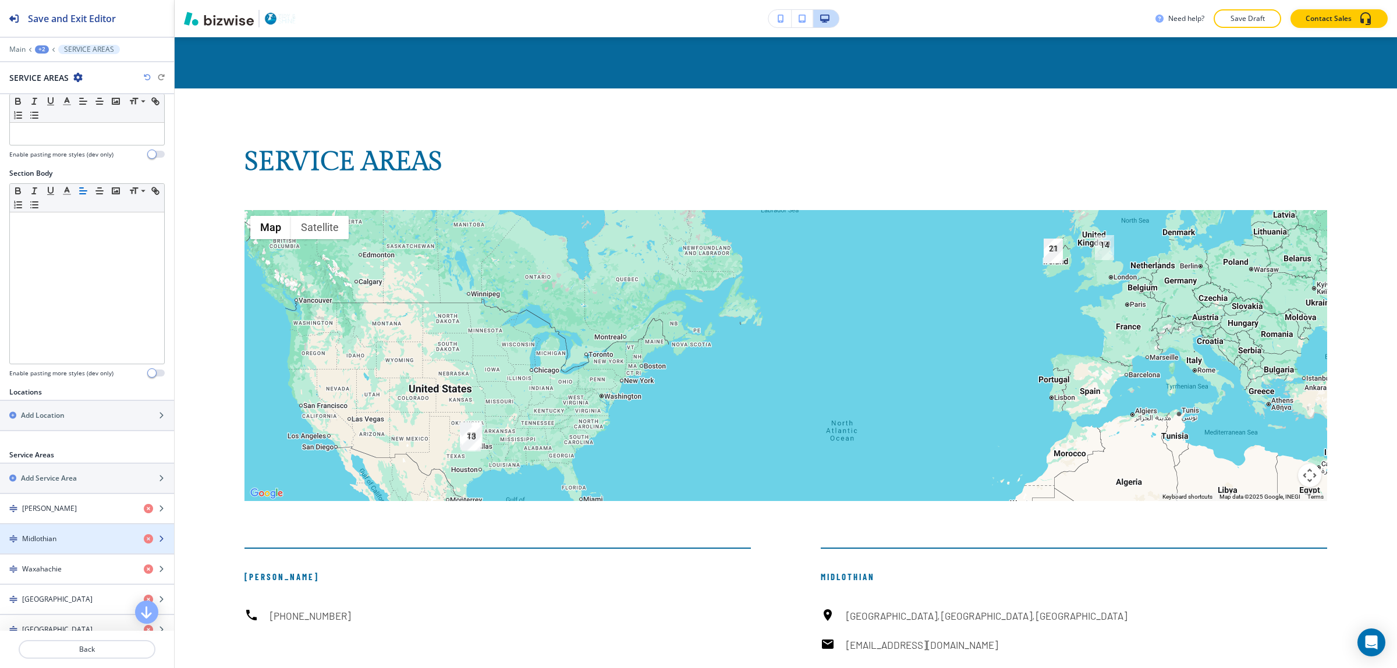
click at [35, 554] on div "button" at bounding box center [87, 548] width 174 height 9
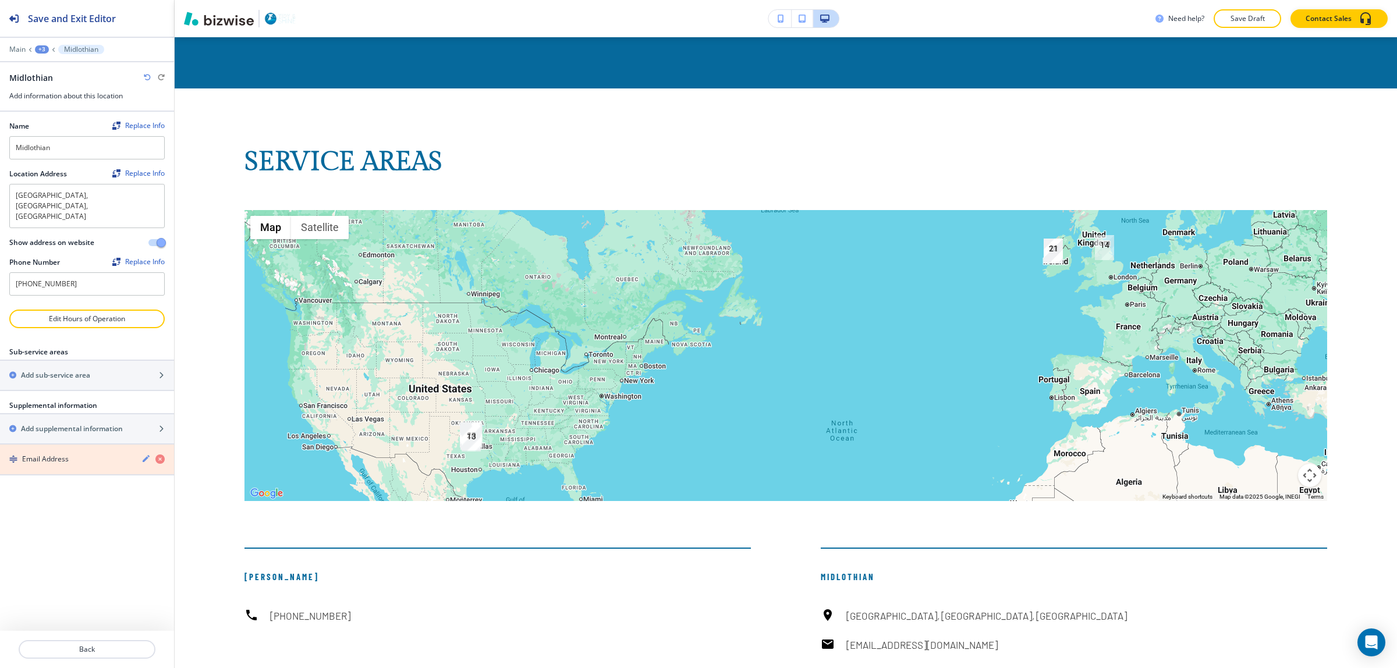
click at [158, 455] on icon "button" at bounding box center [159, 459] width 9 height 9
drag, startPoint x: 42, startPoint y: 266, endPoint x: 0, endPoint y: 267, distance: 42.5
click at [0, 267] on div "Name Replace Info Midlothian Location Address Replace Info [GEOGRAPHIC_DATA], […" at bounding box center [87, 211] width 174 height 198
click at [157, 238] on span "button" at bounding box center [161, 242] width 9 height 9
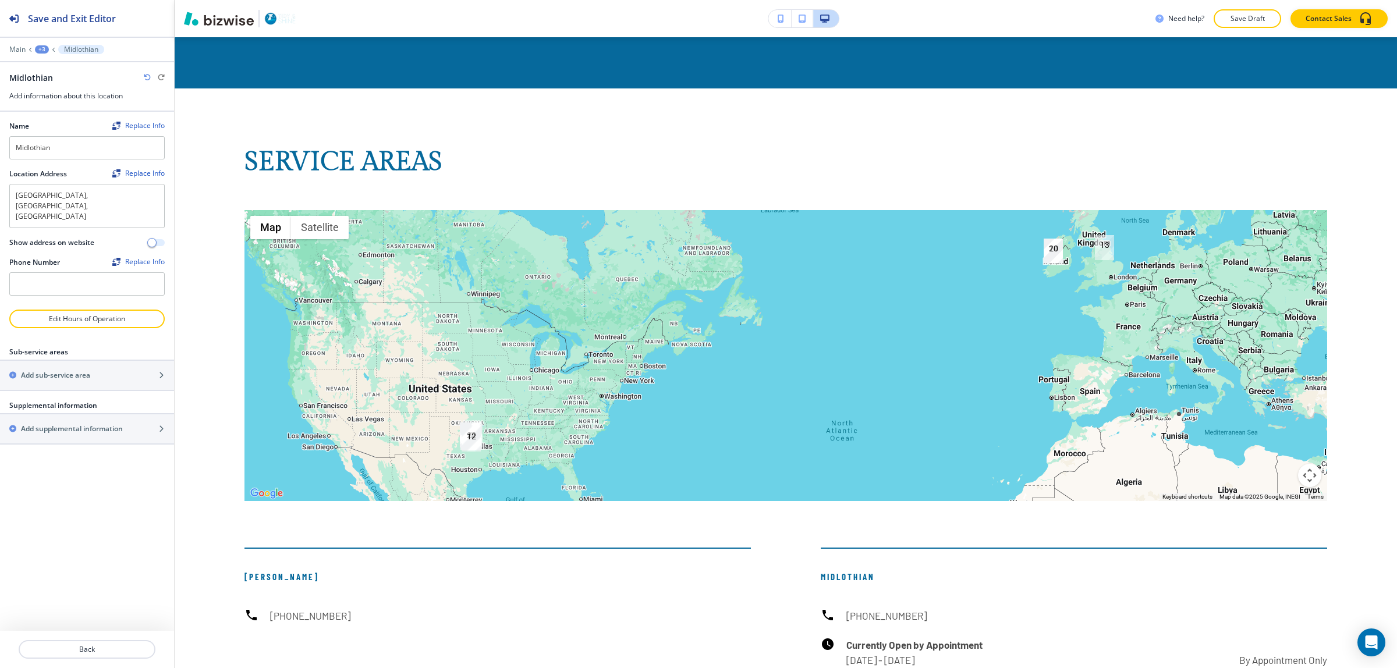
type input "[PHONE_NUMBER]"
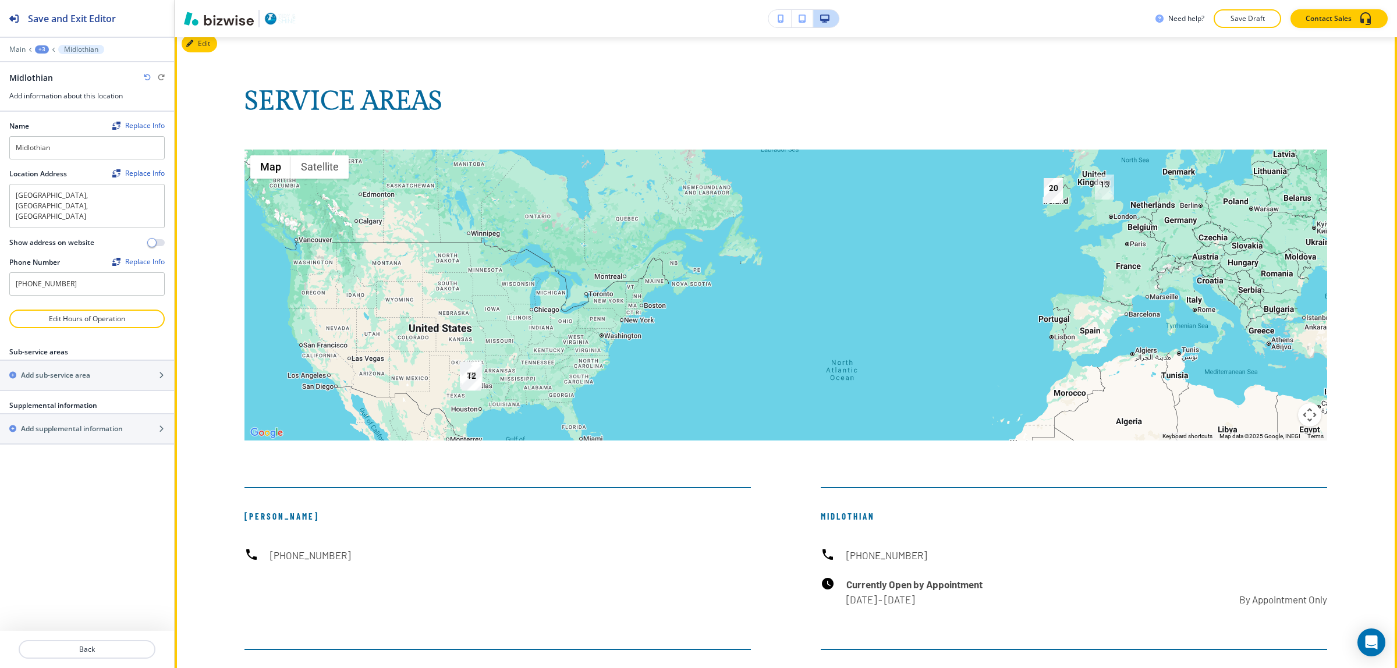
scroll to position [7910, 0]
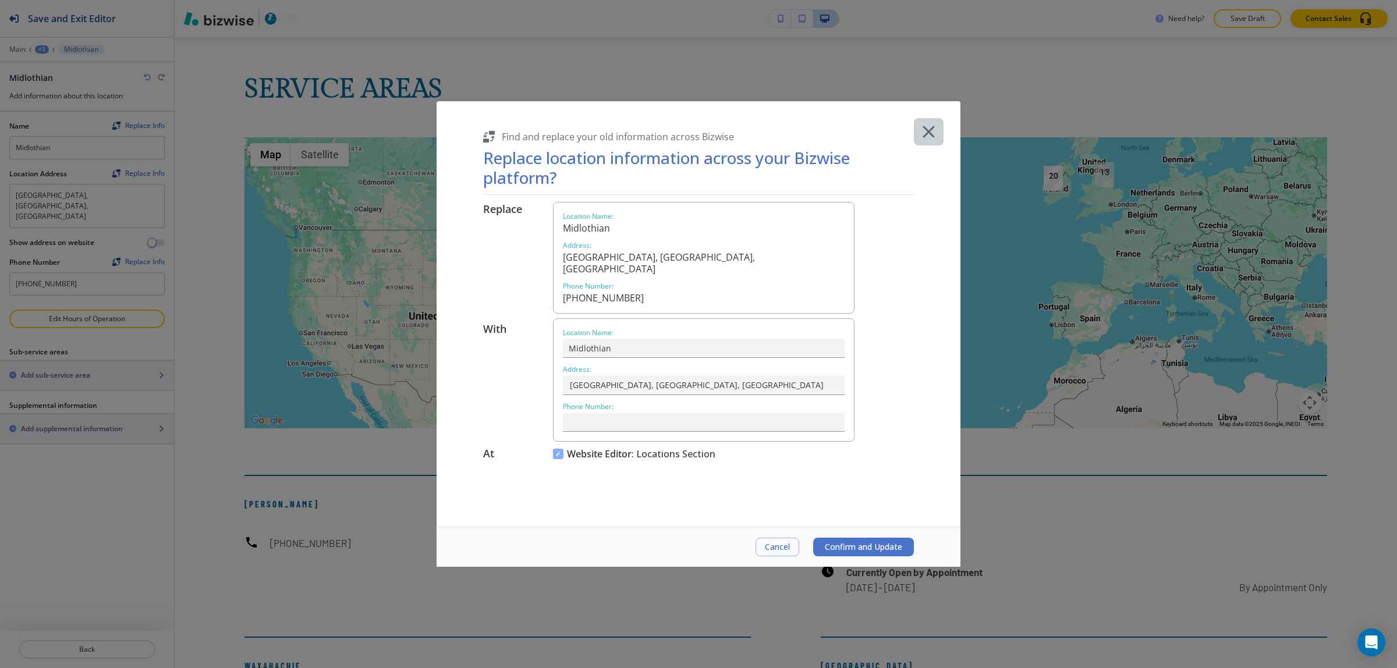
click at [927, 125] on icon "button" at bounding box center [929, 132] width 20 height 20
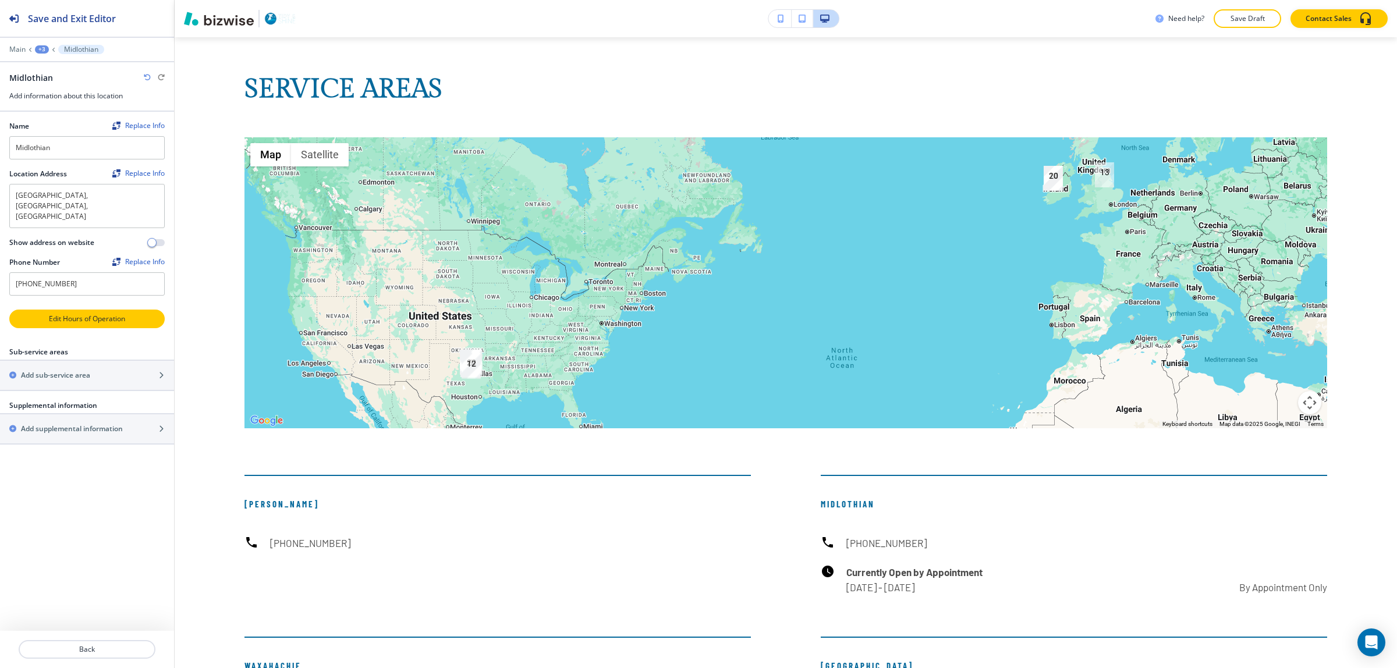
click at [48, 314] on p "Edit Hours of Operation" at bounding box center [86, 319] width 153 height 10
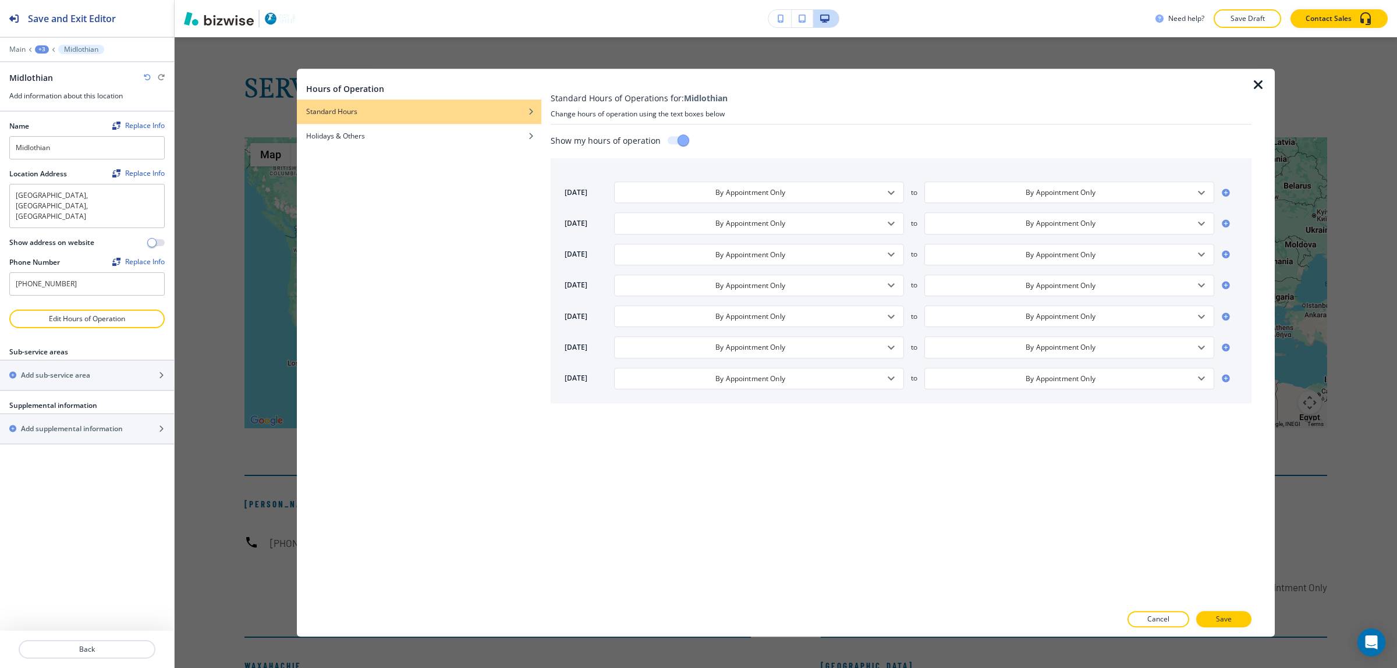
click at [682, 137] on input "checkbox" at bounding box center [683, 143] width 66 height 22
checkbox input "false"
click at [1215, 619] on button "Save" at bounding box center [1223, 619] width 55 height 16
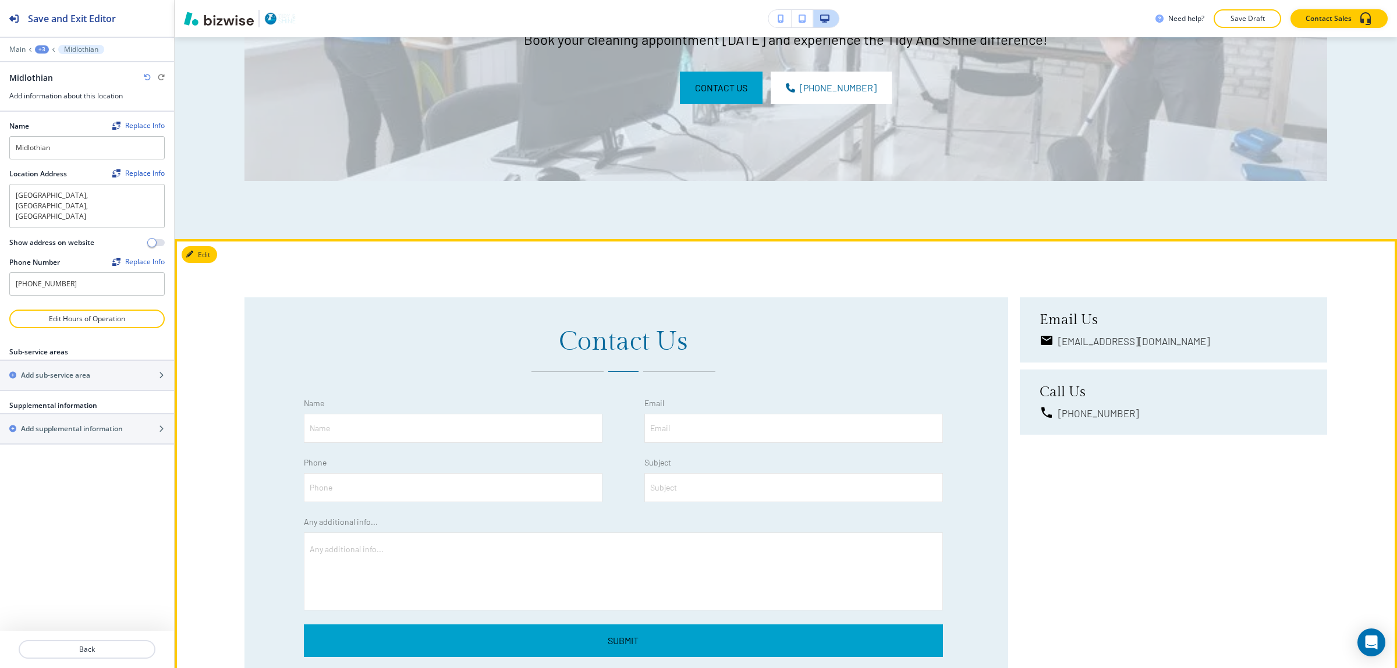
scroll to position [6891, 0]
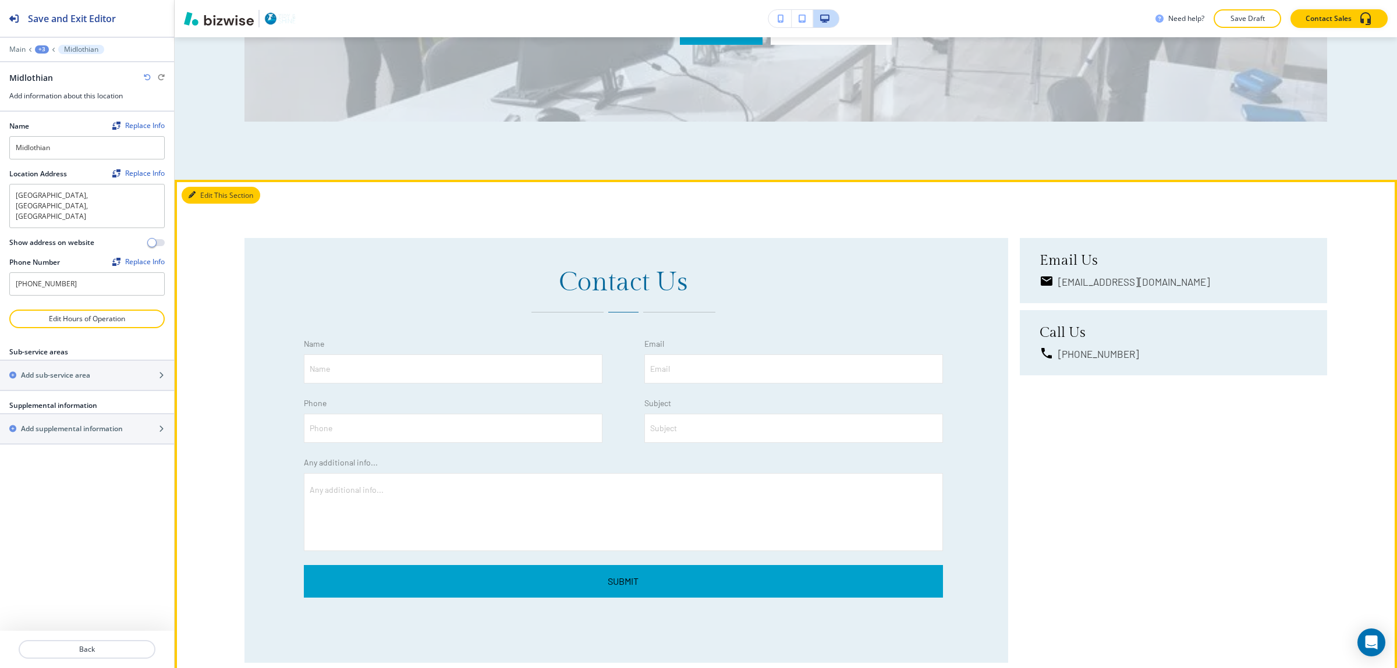
click at [207, 187] on button "Edit This Section" at bounding box center [221, 195] width 79 height 17
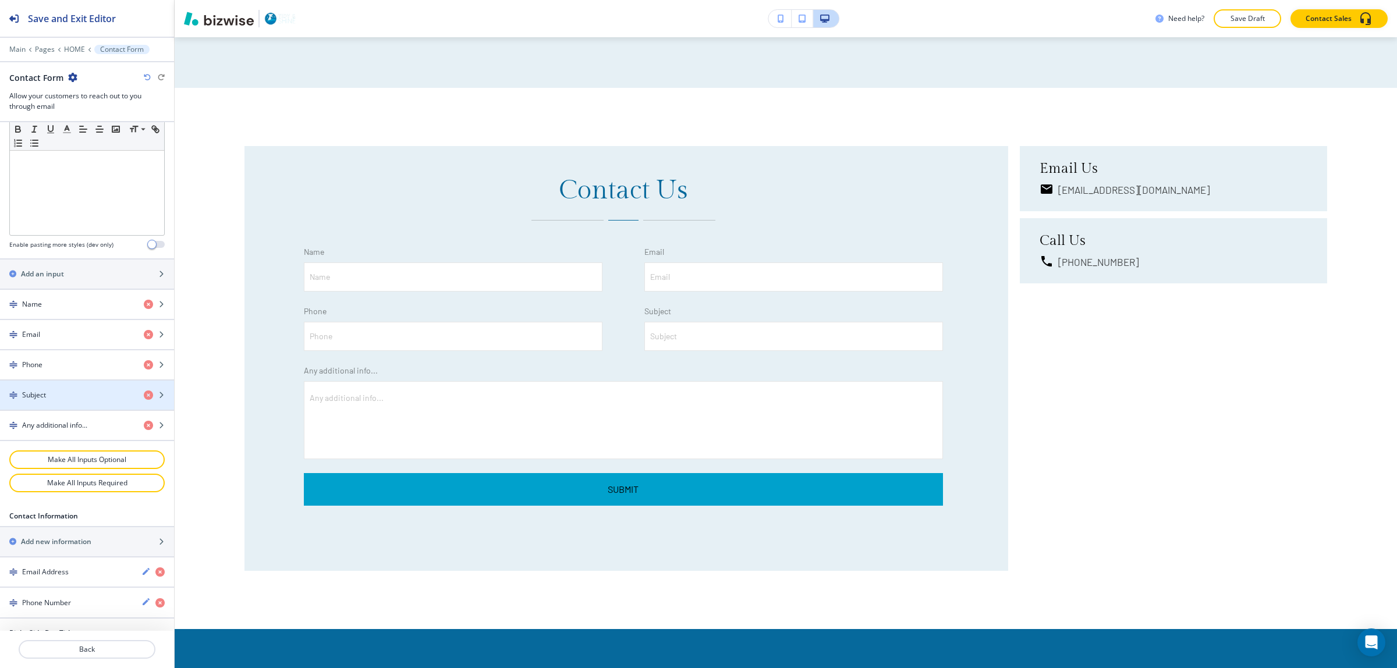
scroll to position [367, 0]
click at [61, 278] on h2 "Add an input" at bounding box center [42, 275] width 43 height 10
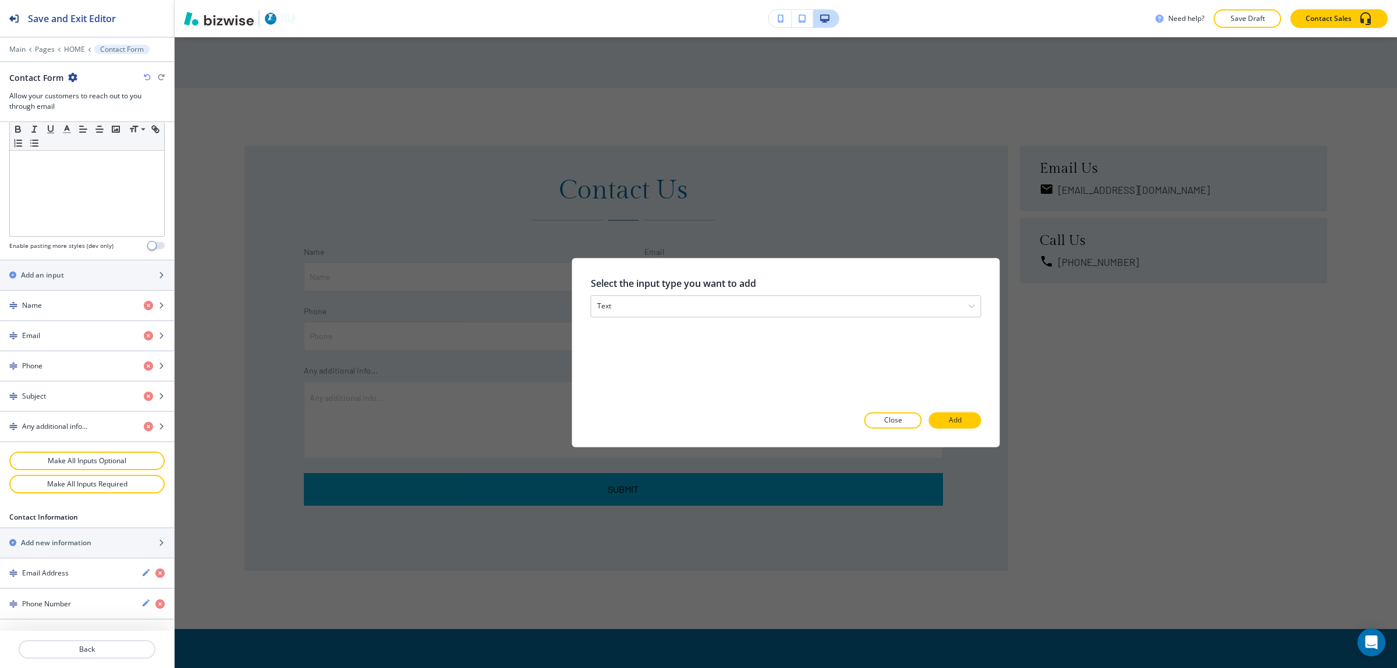
click at [643, 289] on h2 "Select the input type you want to add" at bounding box center [786, 284] width 391 height 14
click at [650, 316] on div "text" at bounding box center [785, 306] width 389 height 21
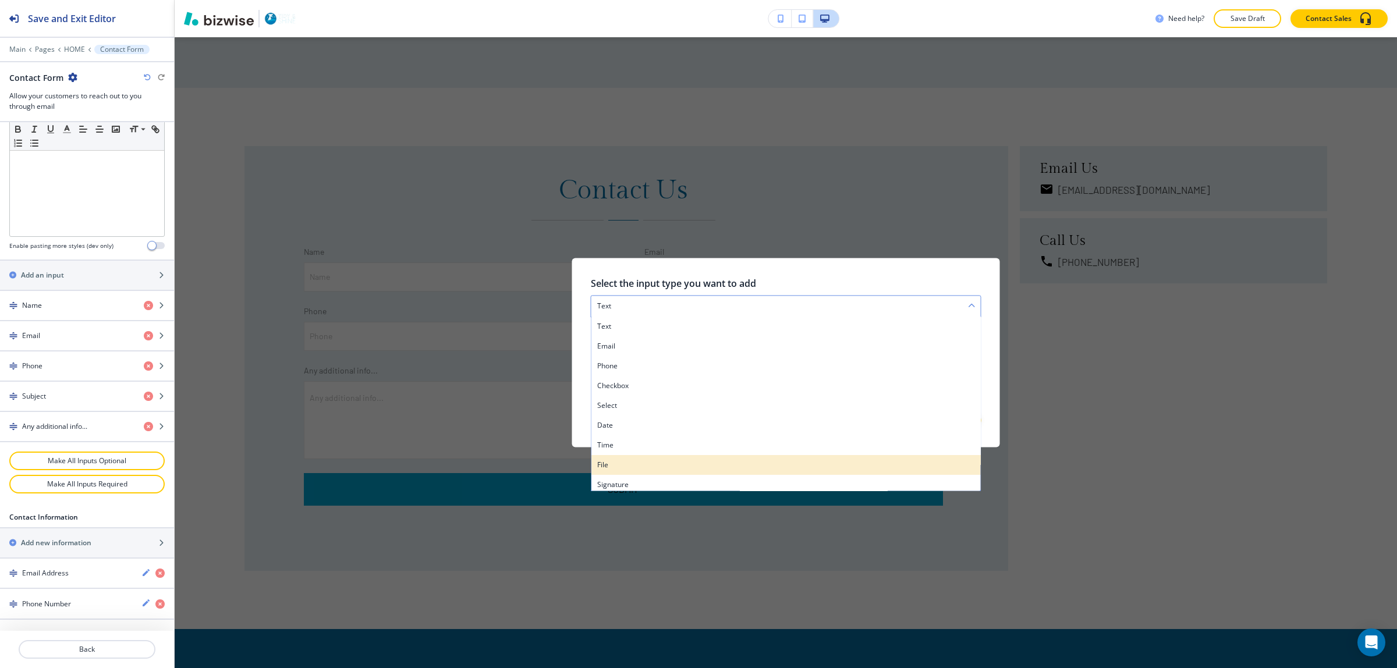
scroll to position [4, 0]
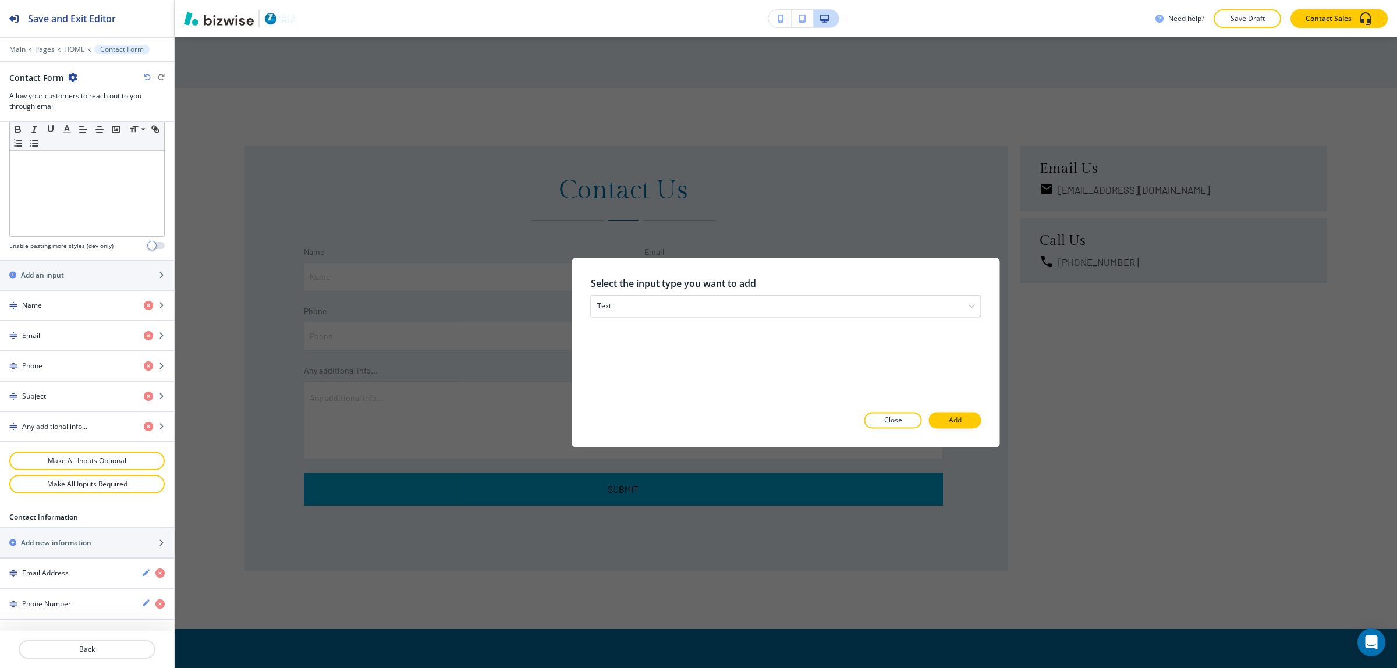
click at [525, 380] on div "Select the input type you want to add text text email phone checkbox select dat…" at bounding box center [786, 352] width 1222 height 631
click at [901, 425] on p "Close" at bounding box center [893, 421] width 18 height 10
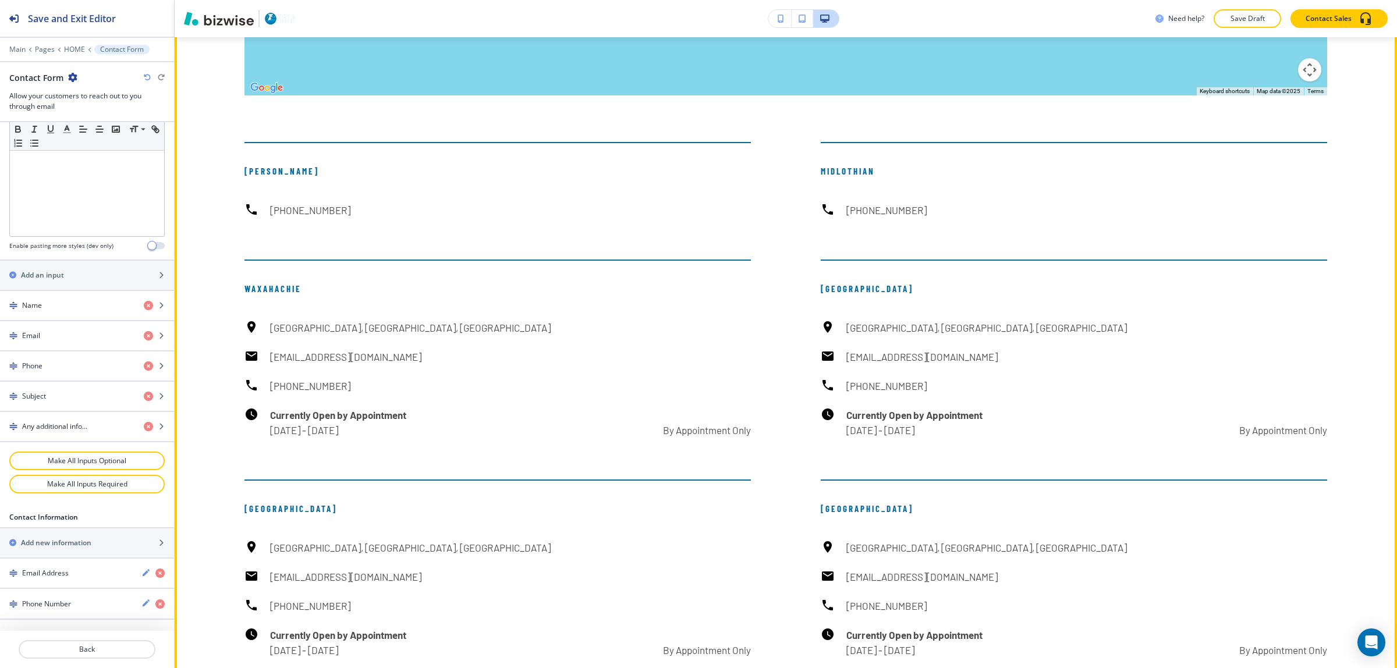
scroll to position [8220, 0]
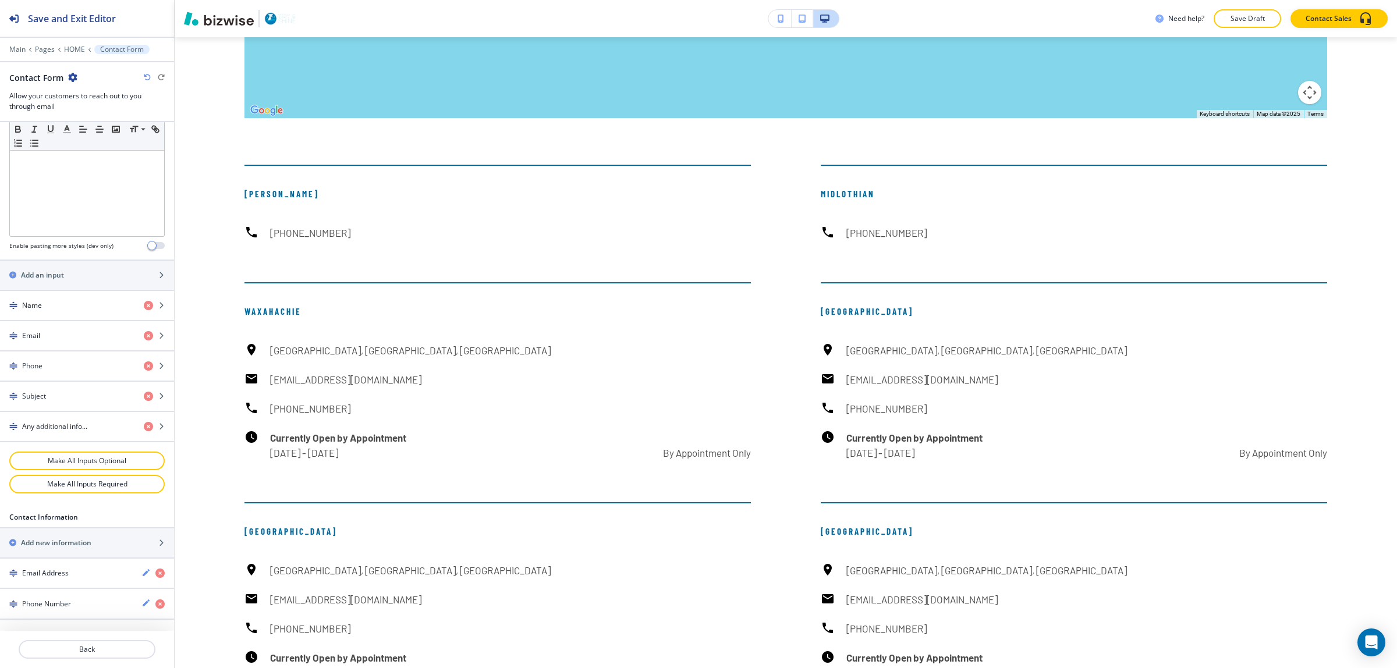
click at [150, 76] on icon "button" at bounding box center [147, 77] width 7 height 7
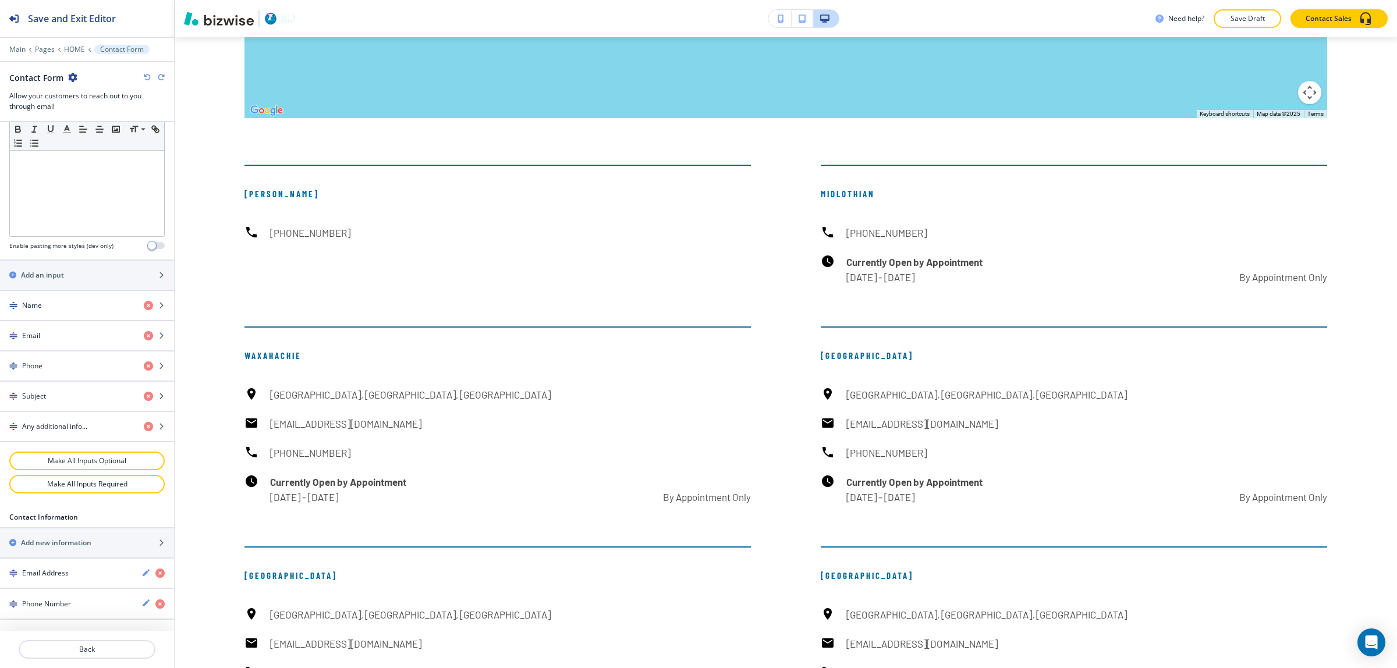
click at [149, 76] on icon "button" at bounding box center [147, 77] width 7 height 7
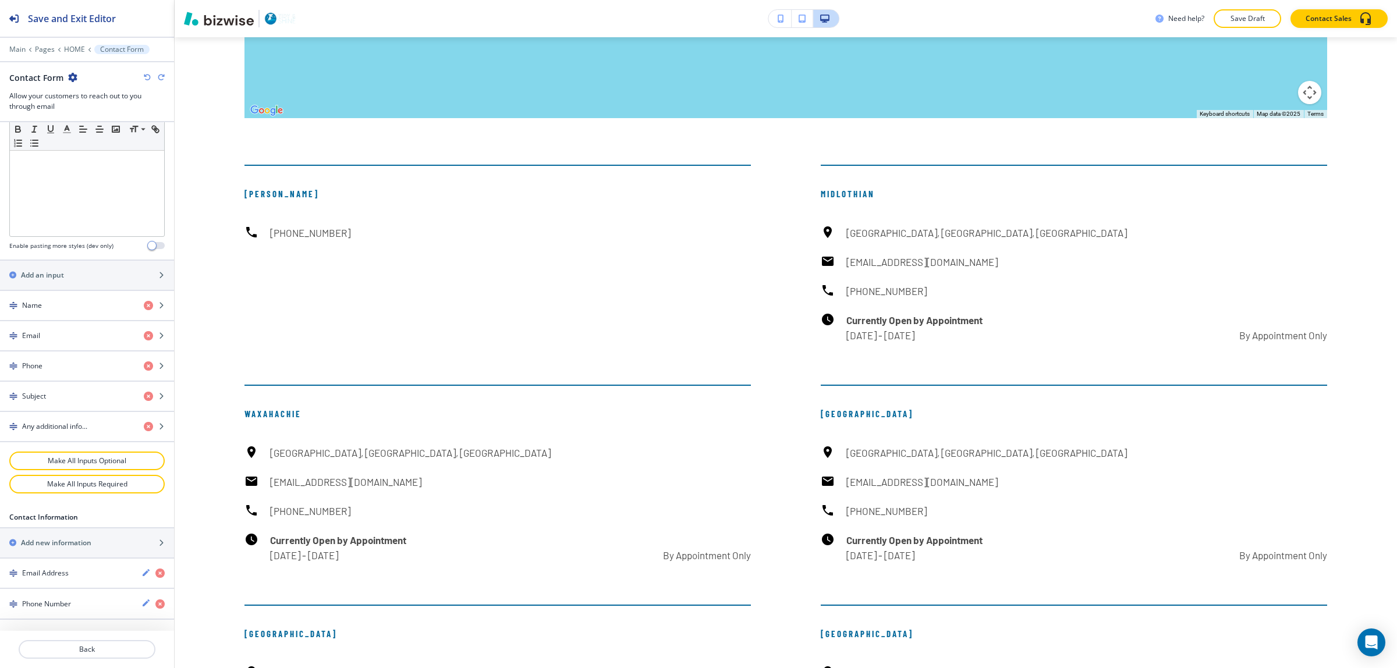
click at [149, 76] on icon "button" at bounding box center [147, 77] width 7 height 7
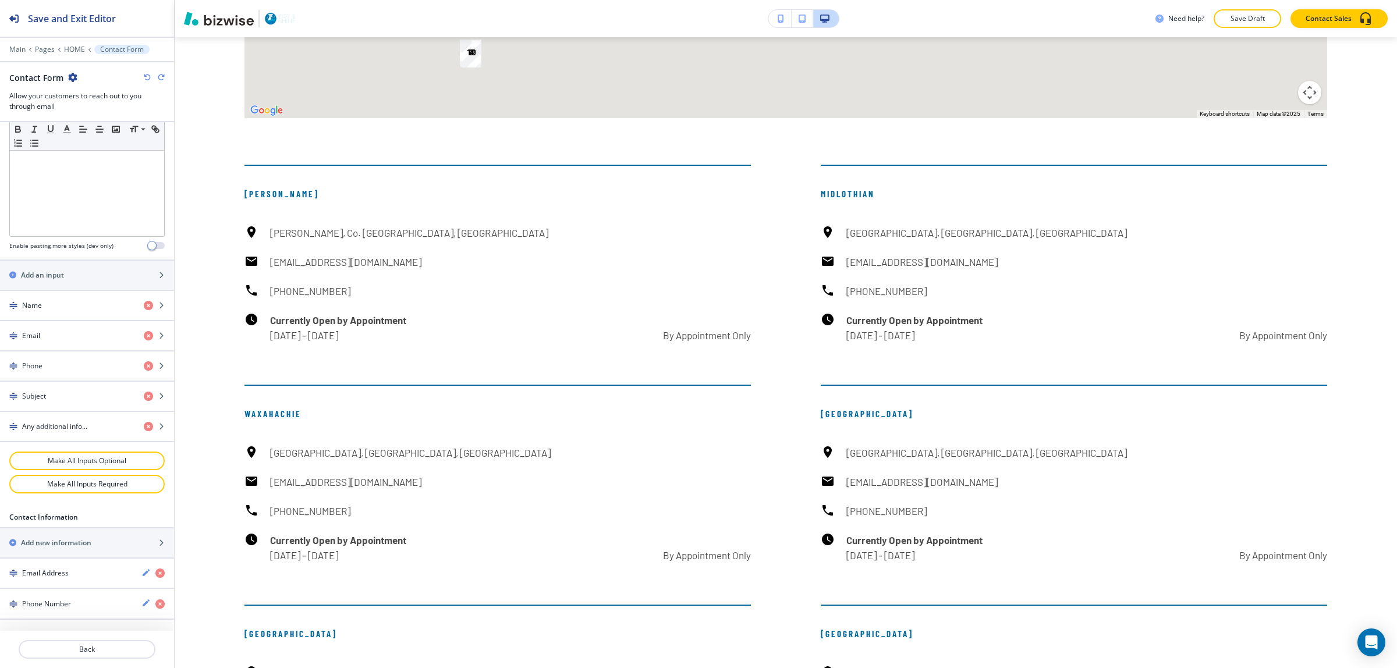
click at [149, 76] on icon "button" at bounding box center [147, 77] width 7 height 7
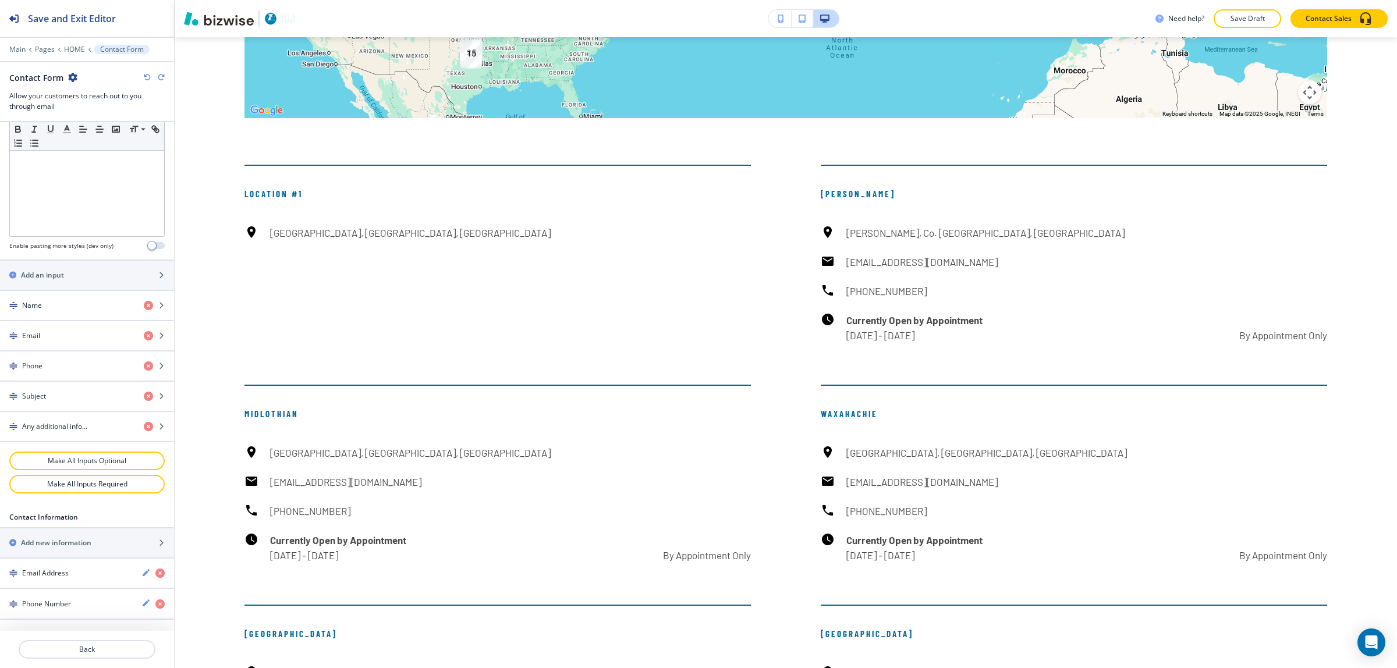
click at [158, 75] on icon "button" at bounding box center [161, 77] width 7 height 7
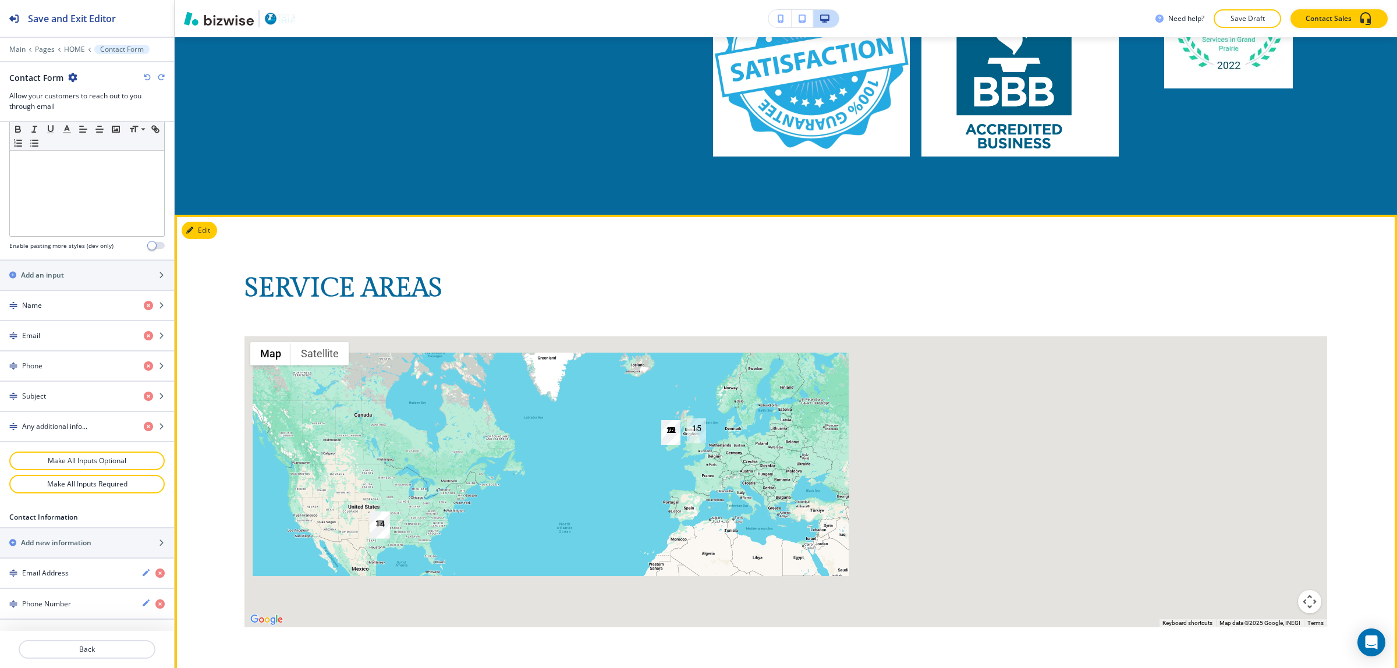
scroll to position [7857, 0]
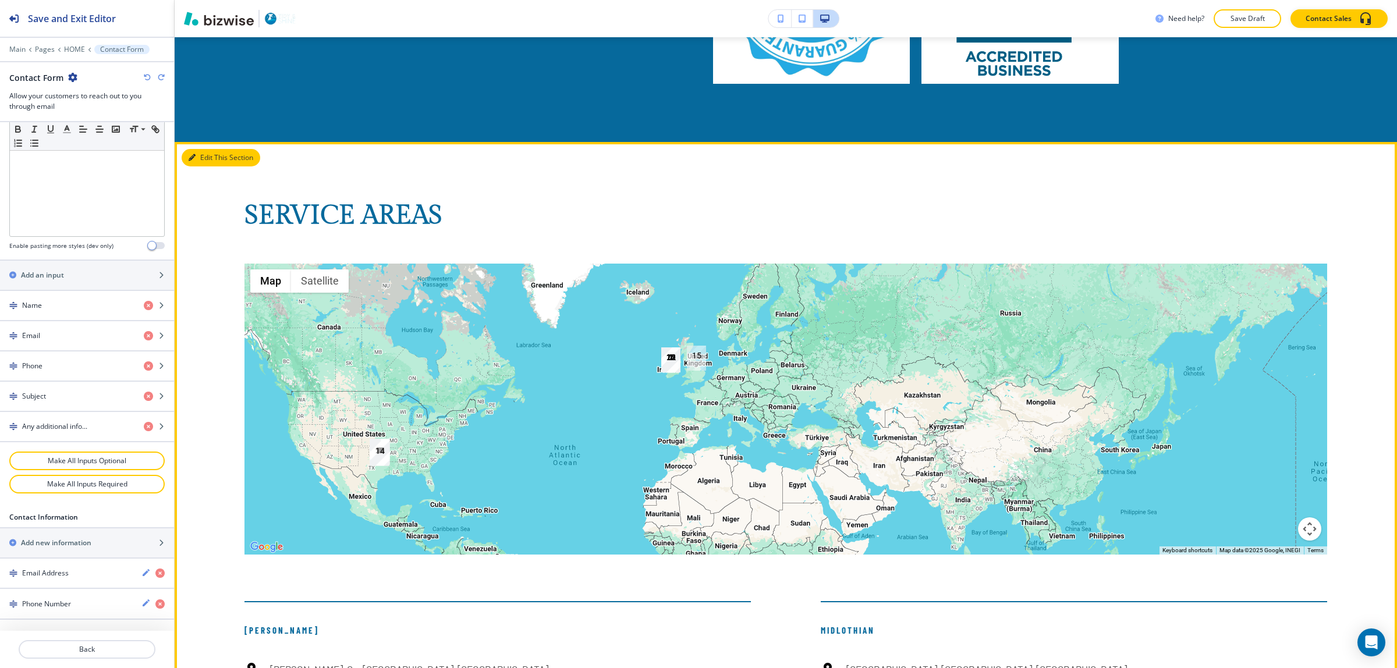
click at [197, 149] on button "Edit This Section" at bounding box center [221, 157] width 79 height 17
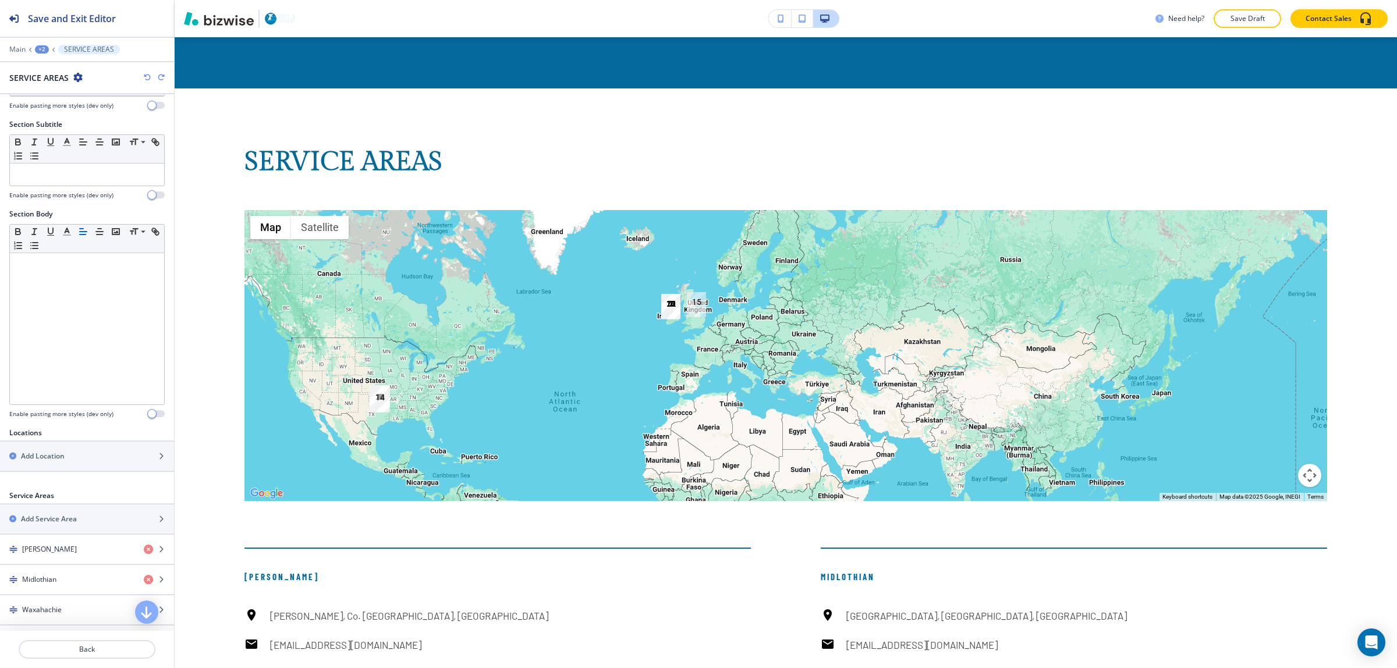
scroll to position [218, 0]
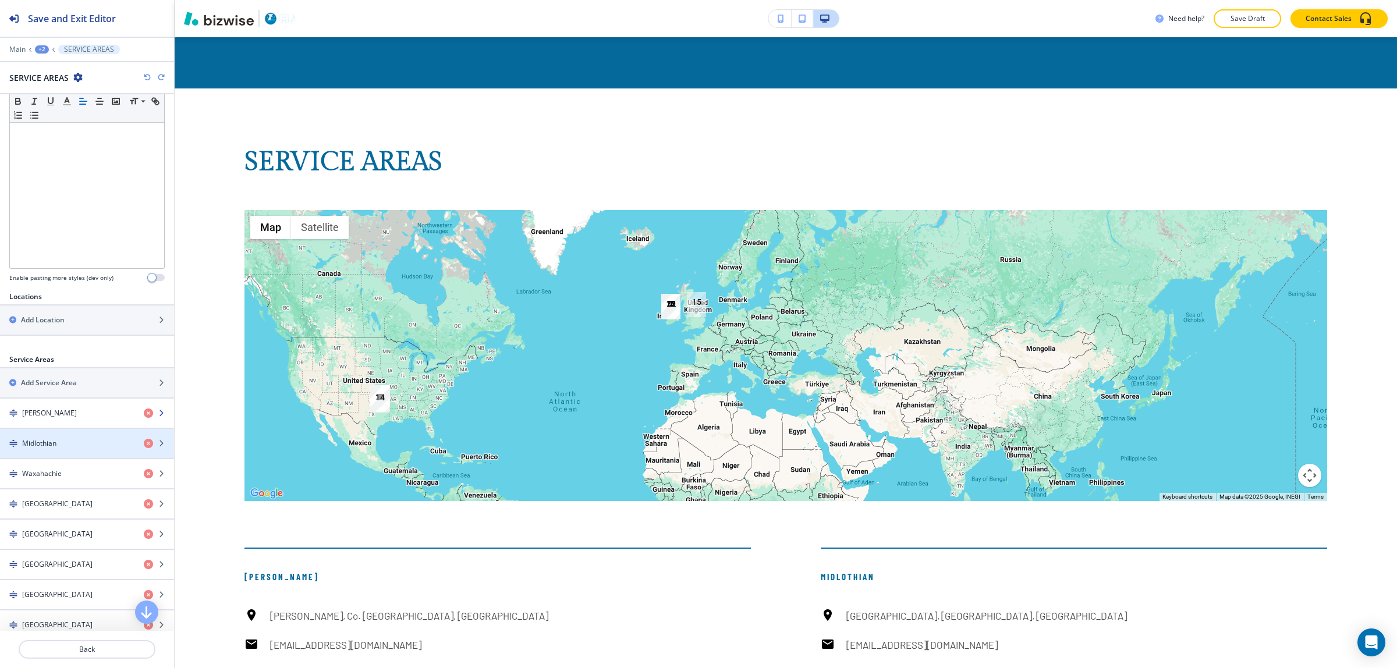
click at [48, 419] on div "[PERSON_NAME]" at bounding box center [67, 413] width 134 height 10
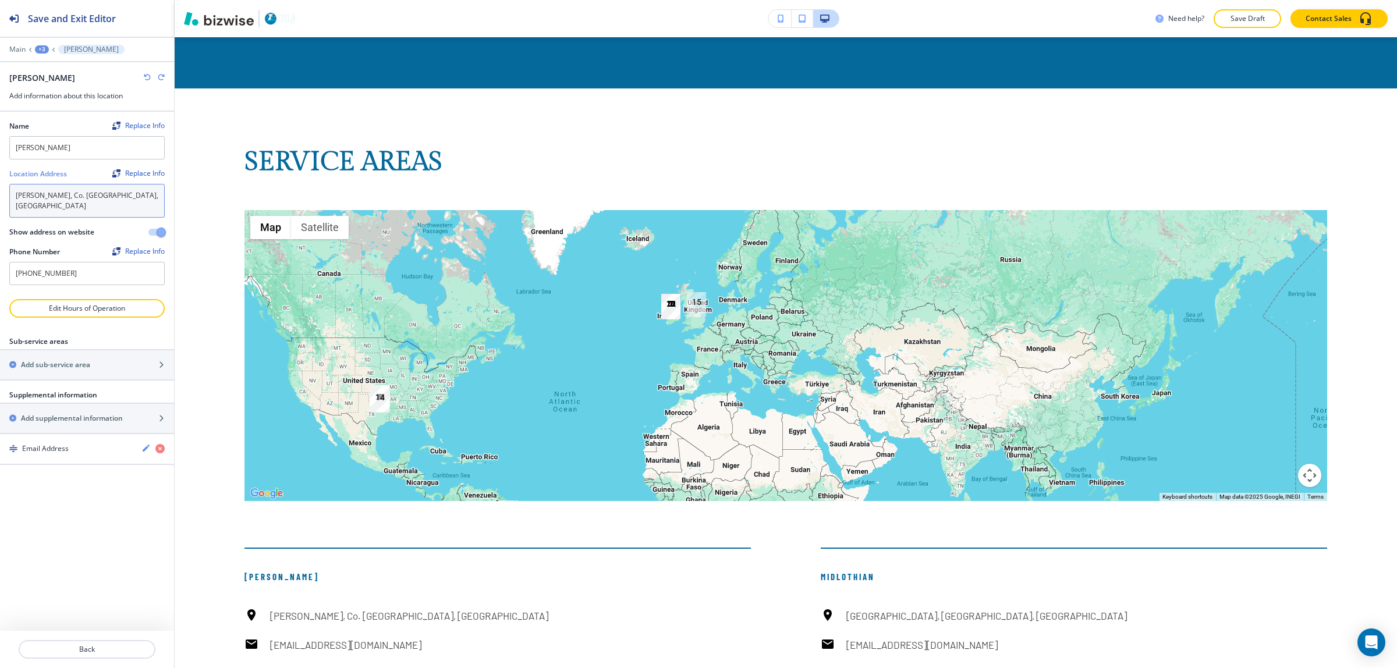
click at [87, 205] on textarea "[PERSON_NAME], Co. [GEOGRAPHIC_DATA], [GEOGRAPHIC_DATA]" at bounding box center [86, 201] width 155 height 34
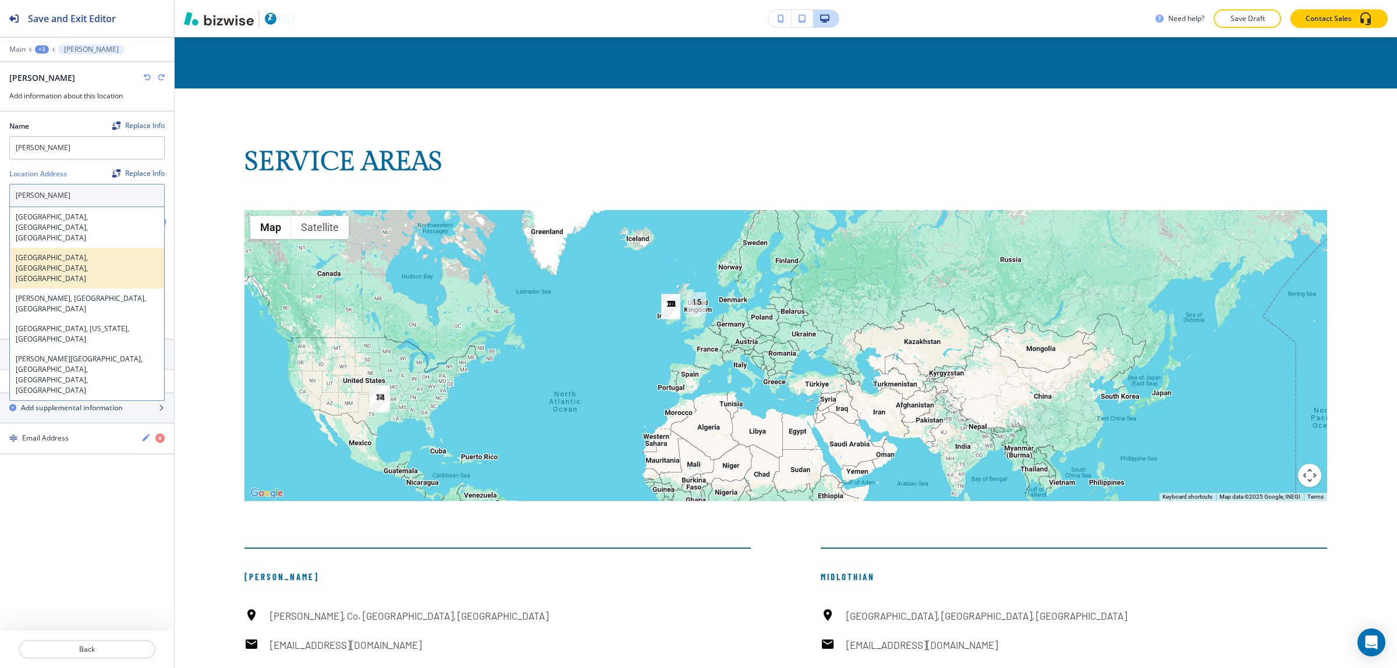
click at [91, 253] on h4 "[GEOGRAPHIC_DATA], [GEOGRAPHIC_DATA], [GEOGRAPHIC_DATA]" at bounding box center [87, 268] width 143 height 31
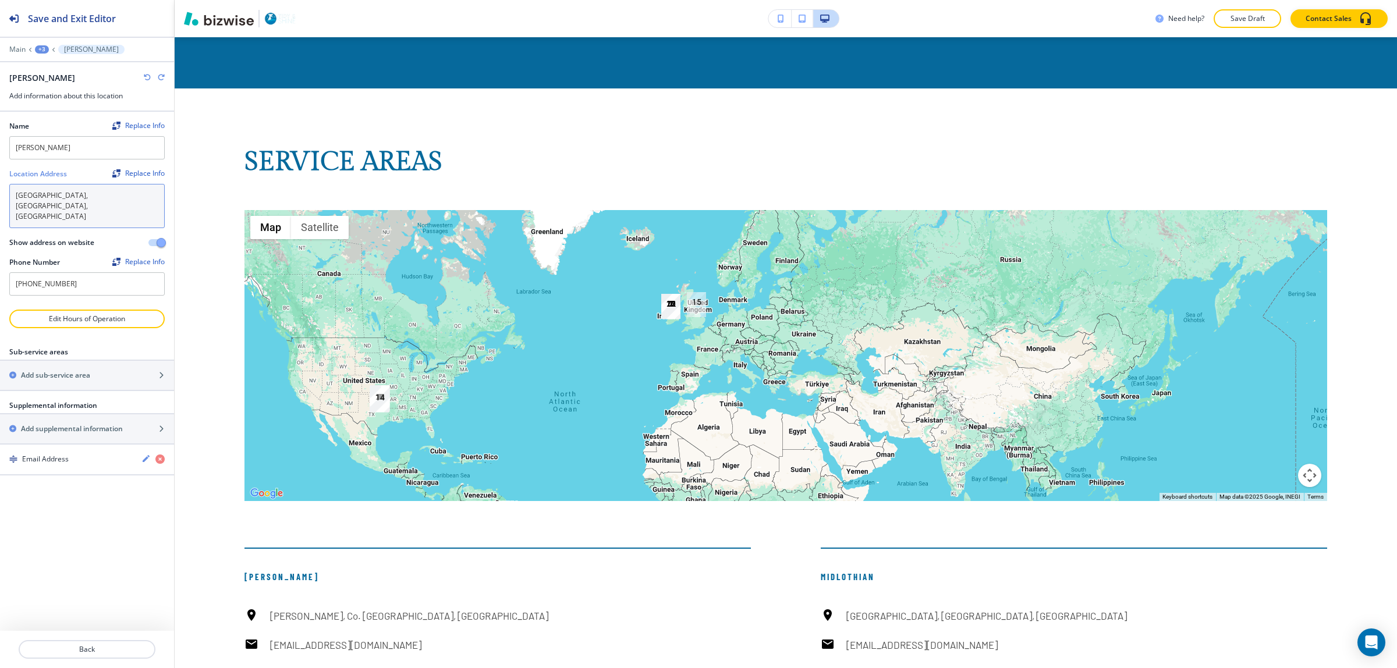
type textarea "[GEOGRAPHIC_DATA], [GEOGRAPHIC_DATA], [GEOGRAPHIC_DATA]"
click at [98, 573] on div "Name Replace Info [PERSON_NAME] Location Address Replace Info [GEOGRAPHIC_DATA]…" at bounding box center [87, 371] width 174 height 519
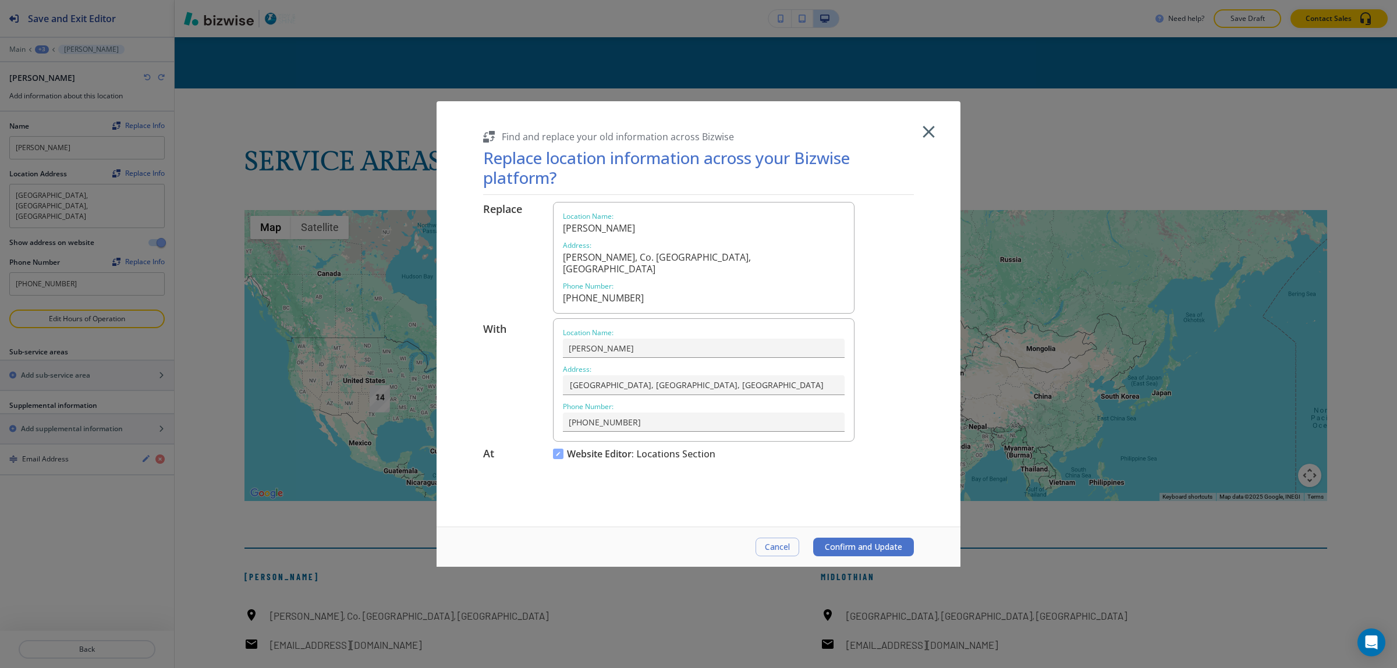
drag, startPoint x: 100, startPoint y: 646, endPoint x: 134, endPoint y: 550, distance: 101.8
click at [134, 0] on body "Save and Exit Editor Main +3 [PERSON_NAME] Add information about this location …" at bounding box center [698, 0] width 1397 height 0
click at [879, 549] on span "Confirm and Update" at bounding box center [863, 547] width 77 height 9
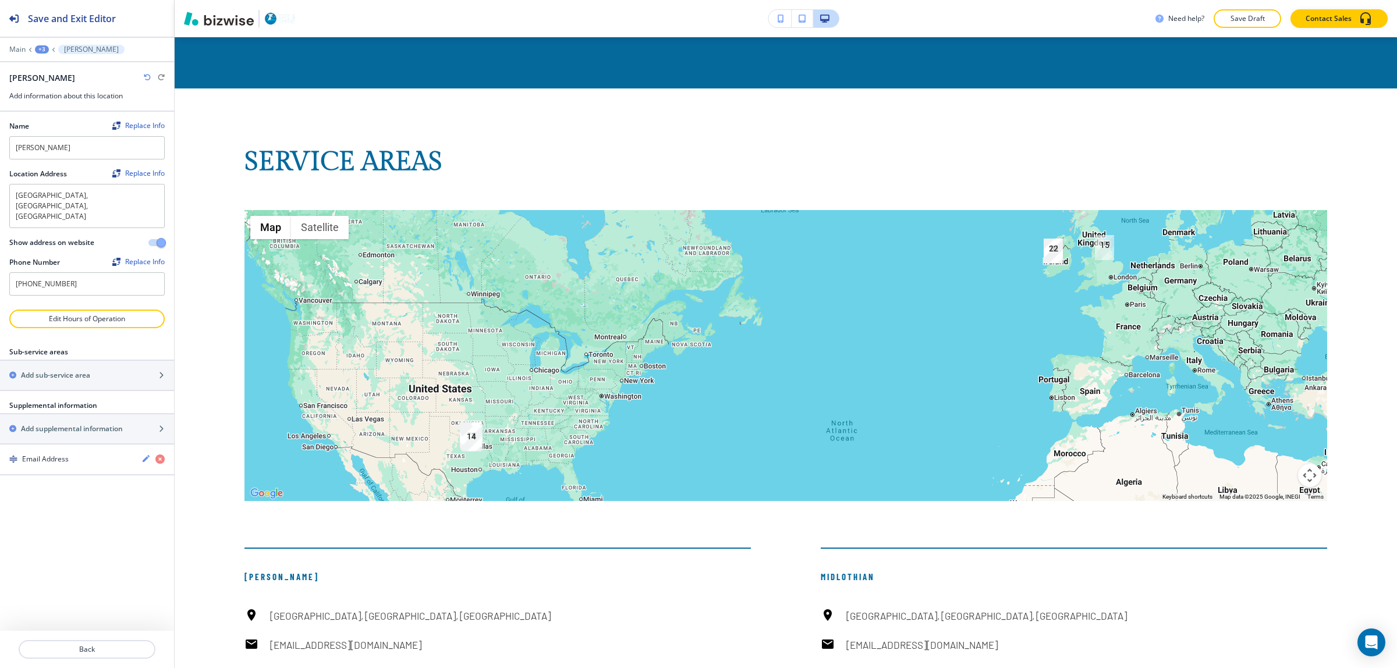
click at [1051, 239] on img "22" at bounding box center [1053, 251] width 19 height 25
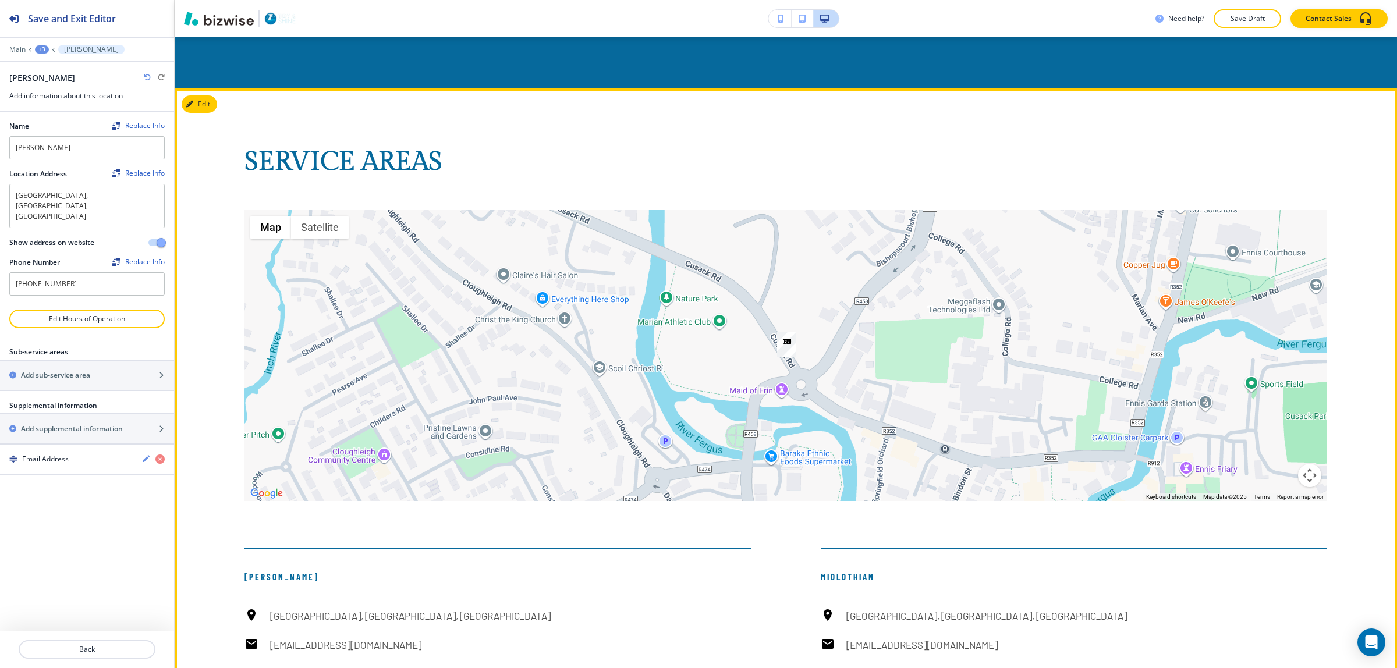
click at [783, 332] on img "22" at bounding box center [786, 344] width 19 height 25
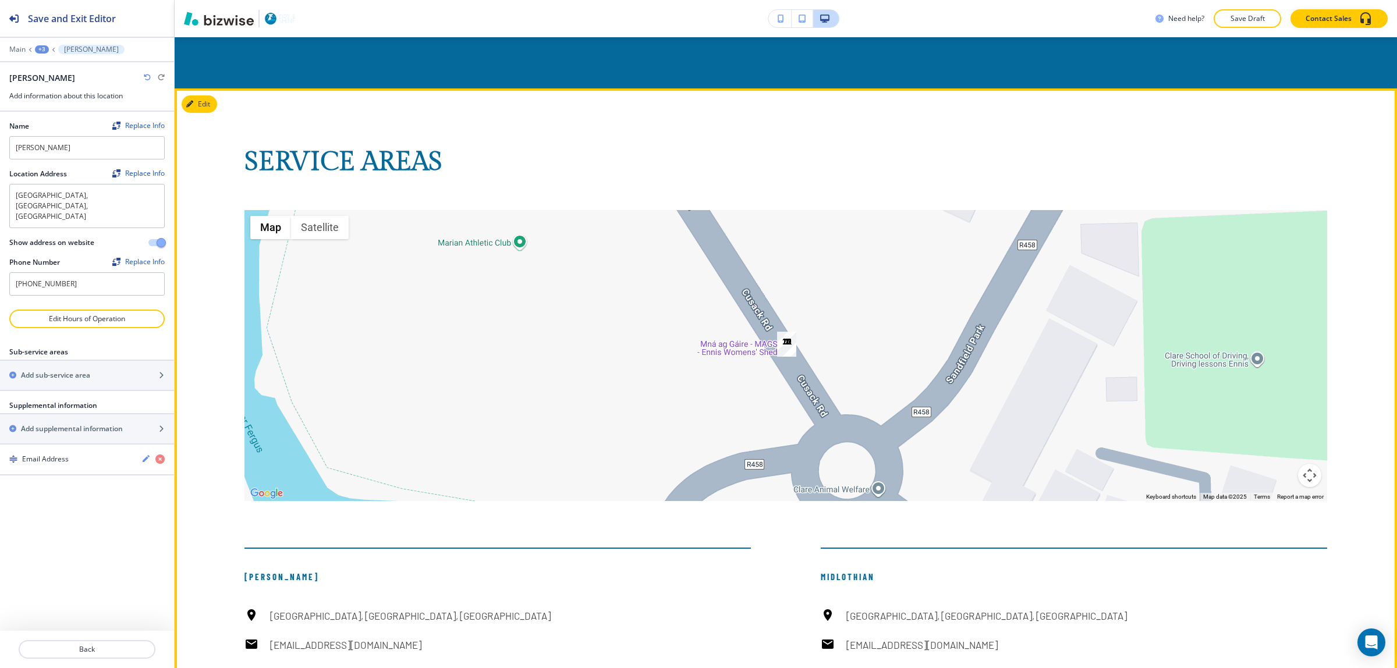
click at [783, 332] on img "22" at bounding box center [786, 344] width 19 height 25
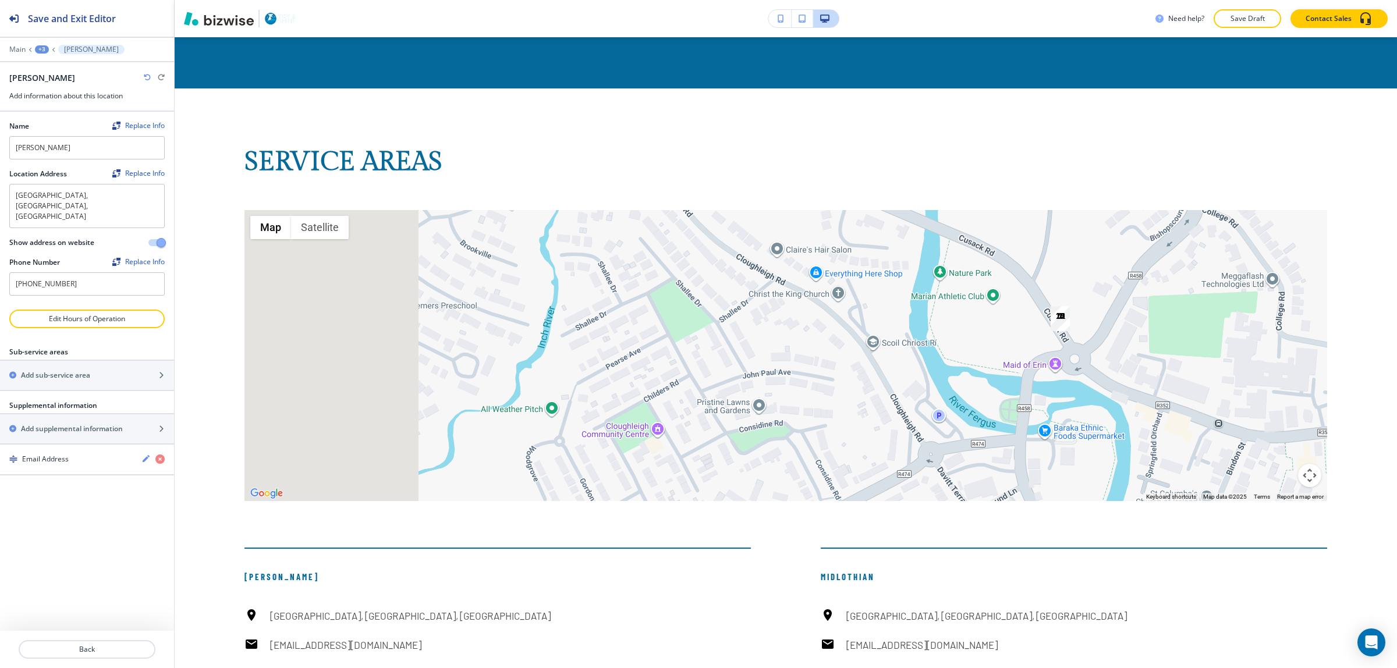
drag, startPoint x: 307, startPoint y: 315, endPoint x: 837, endPoint y: 271, distance: 531.0
click at [837, 271] on div at bounding box center [785, 355] width 1083 height 291
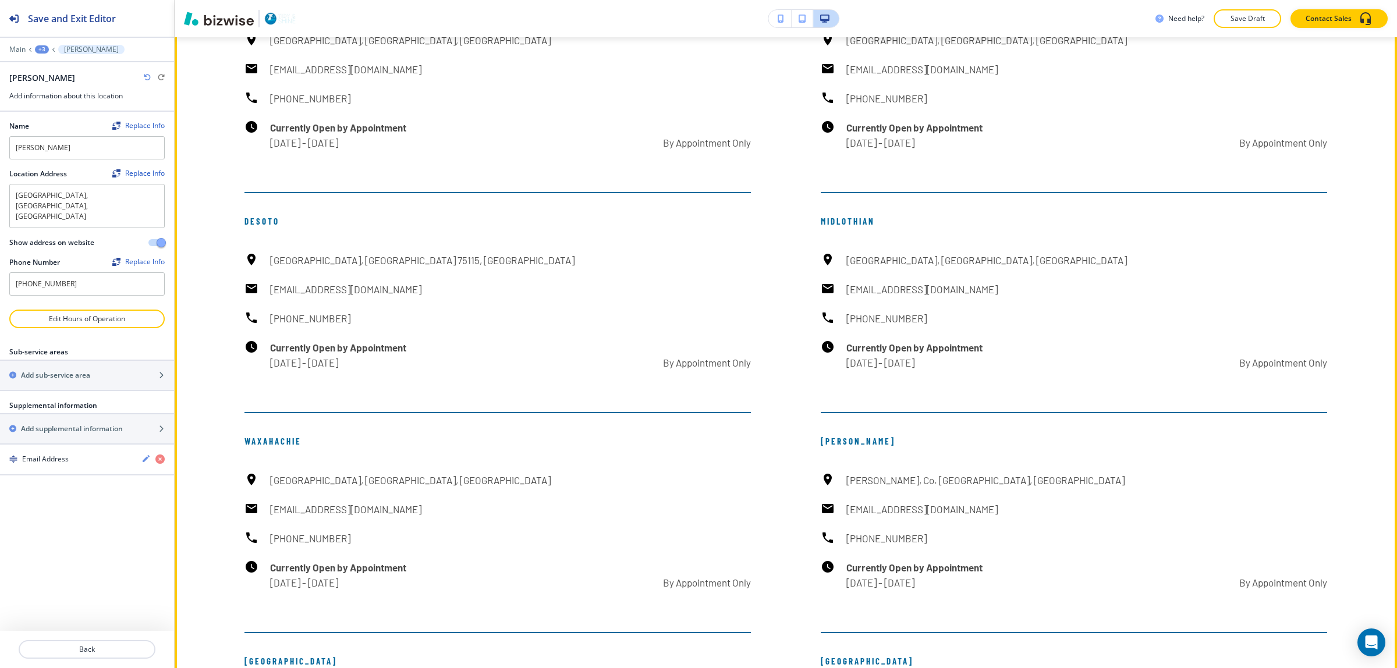
scroll to position [9074, 0]
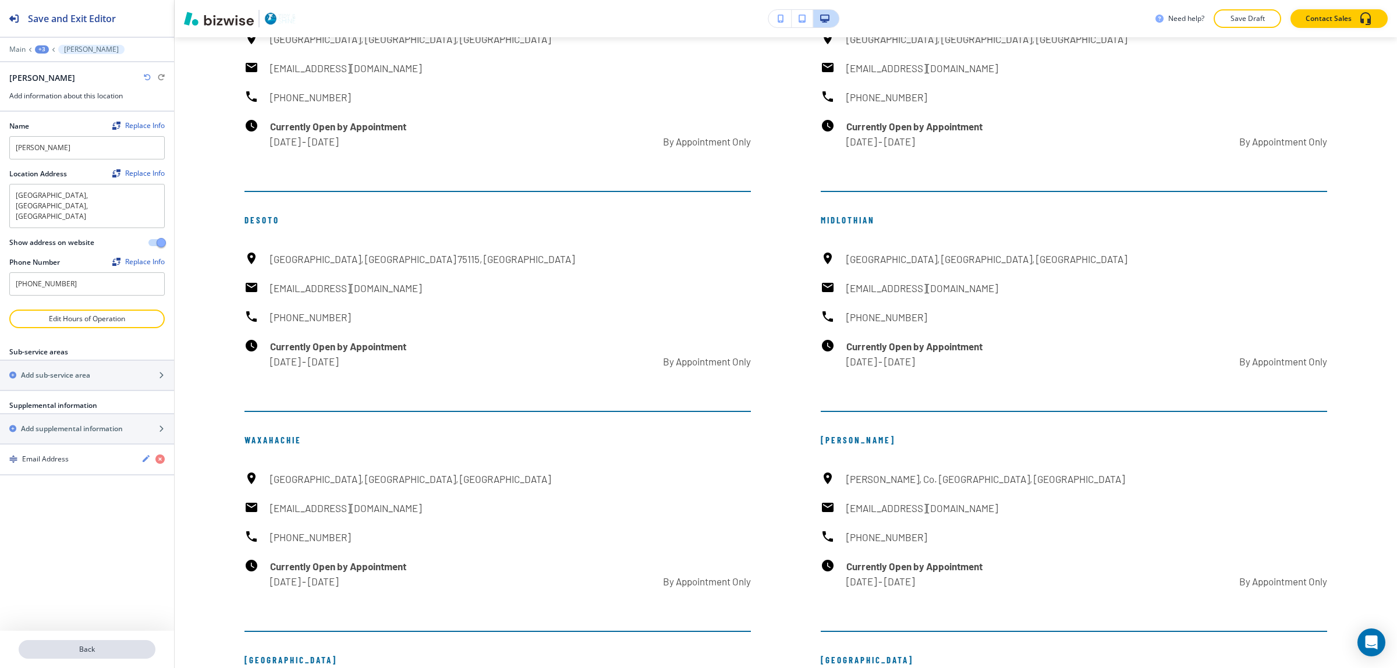
click at [72, 655] on p "Back" at bounding box center [87, 649] width 134 height 10
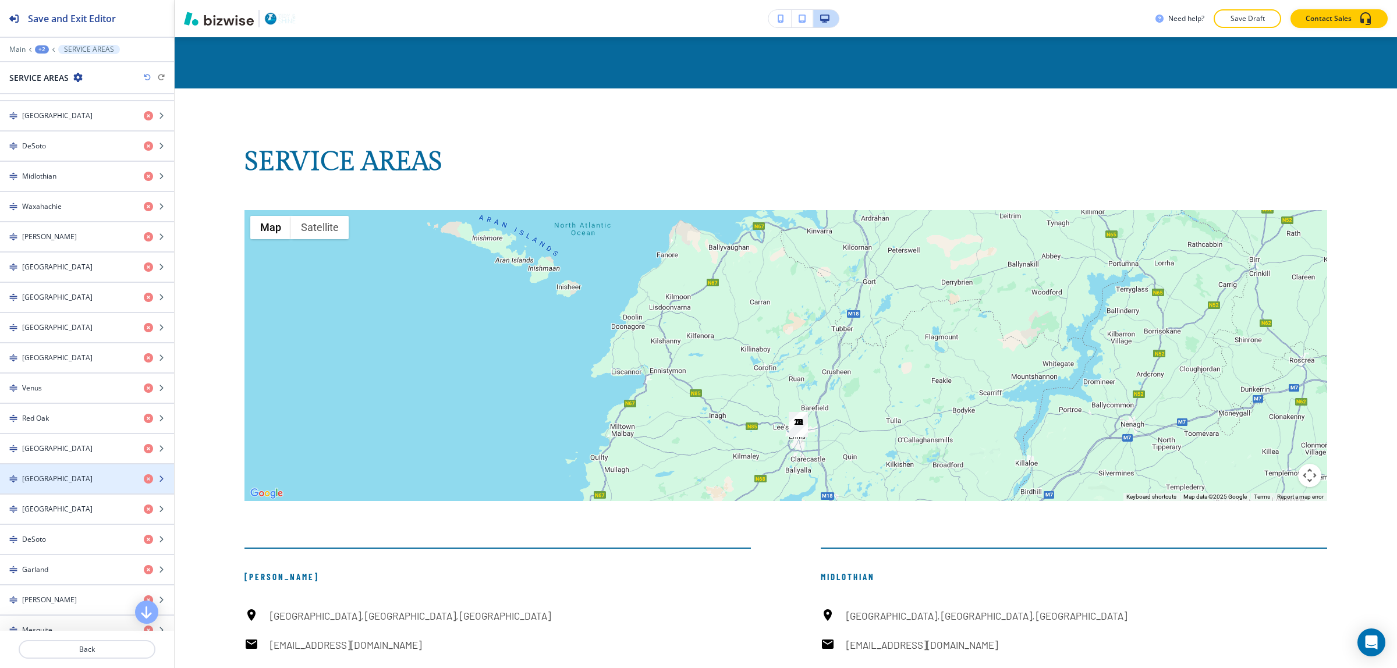
scroll to position [800, 0]
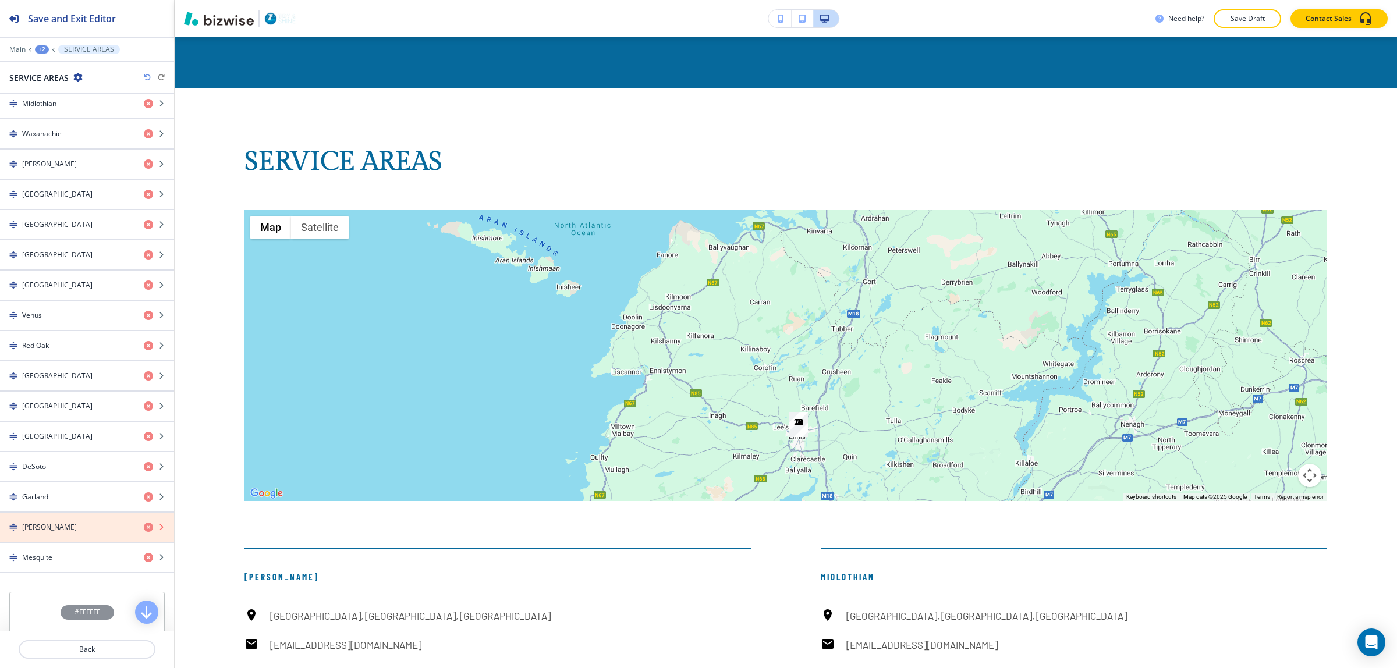
click at [144, 532] on icon "button" at bounding box center [148, 527] width 9 height 9
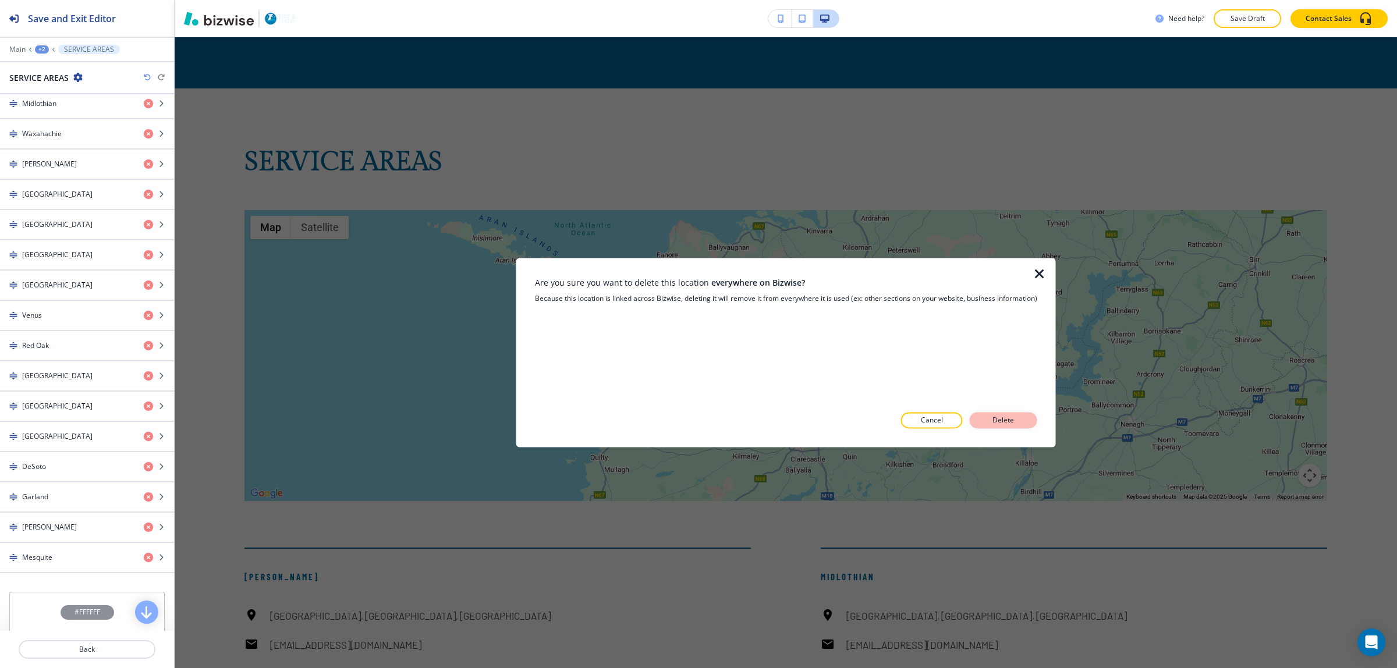
click at [1030, 414] on button "Delete" at bounding box center [1004, 421] width 68 height 16
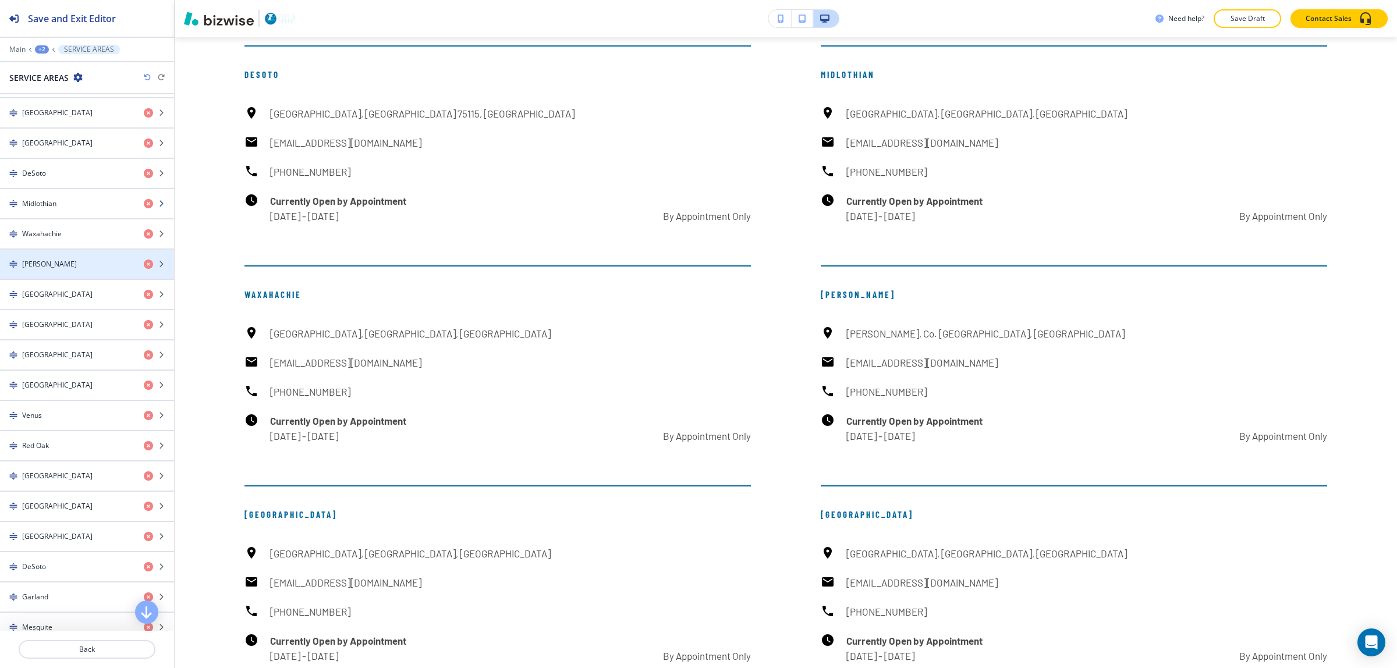
scroll to position [655, 0]
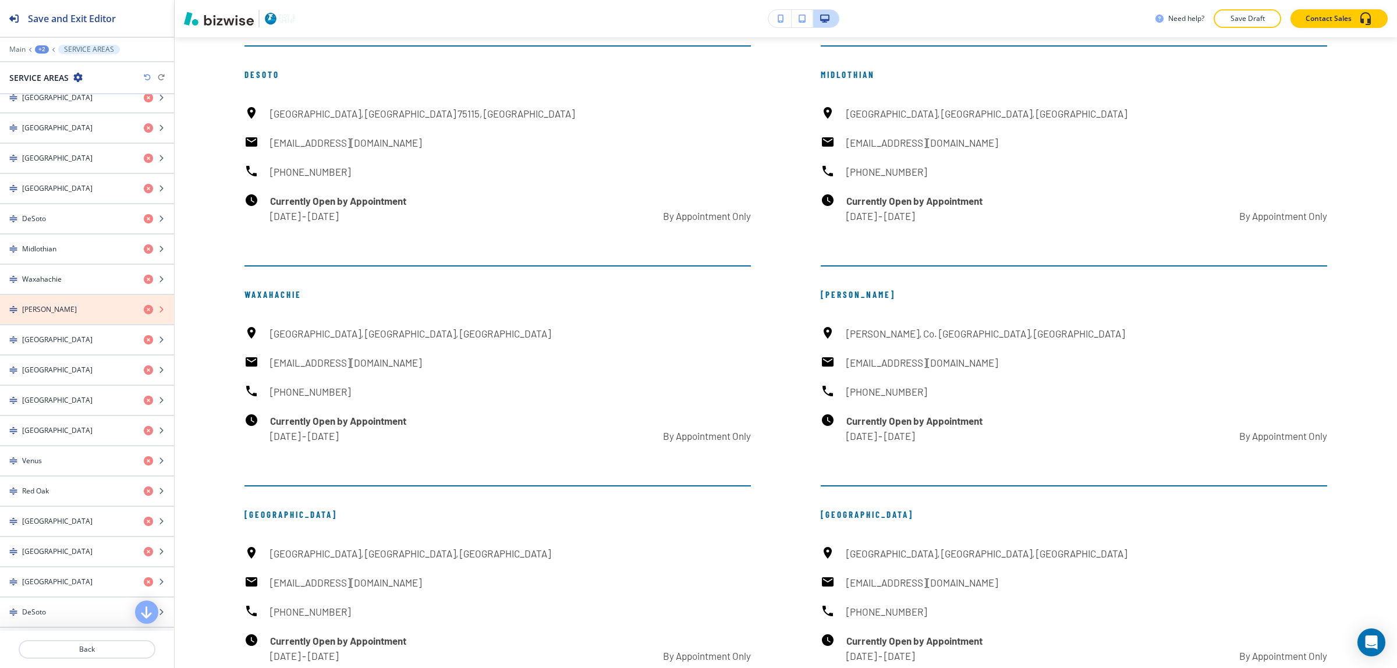
click at [144, 314] on icon "button" at bounding box center [148, 309] width 9 height 9
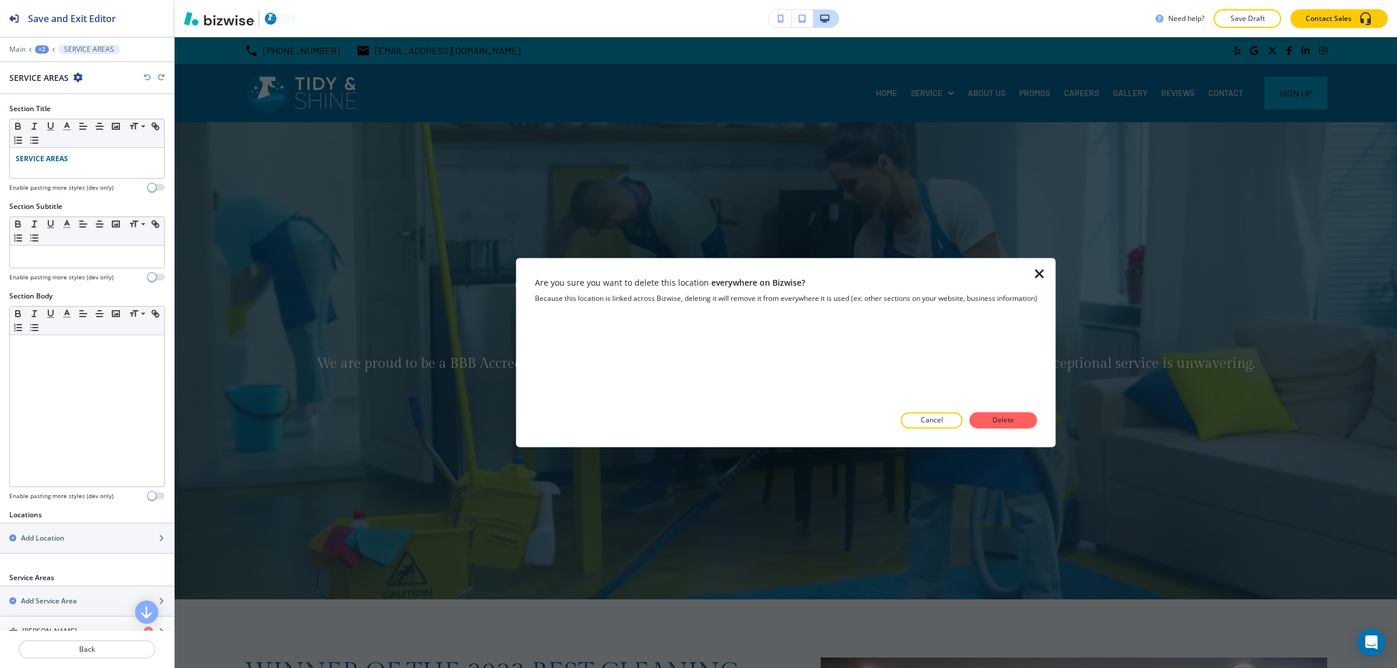
scroll to position [9220, 0]
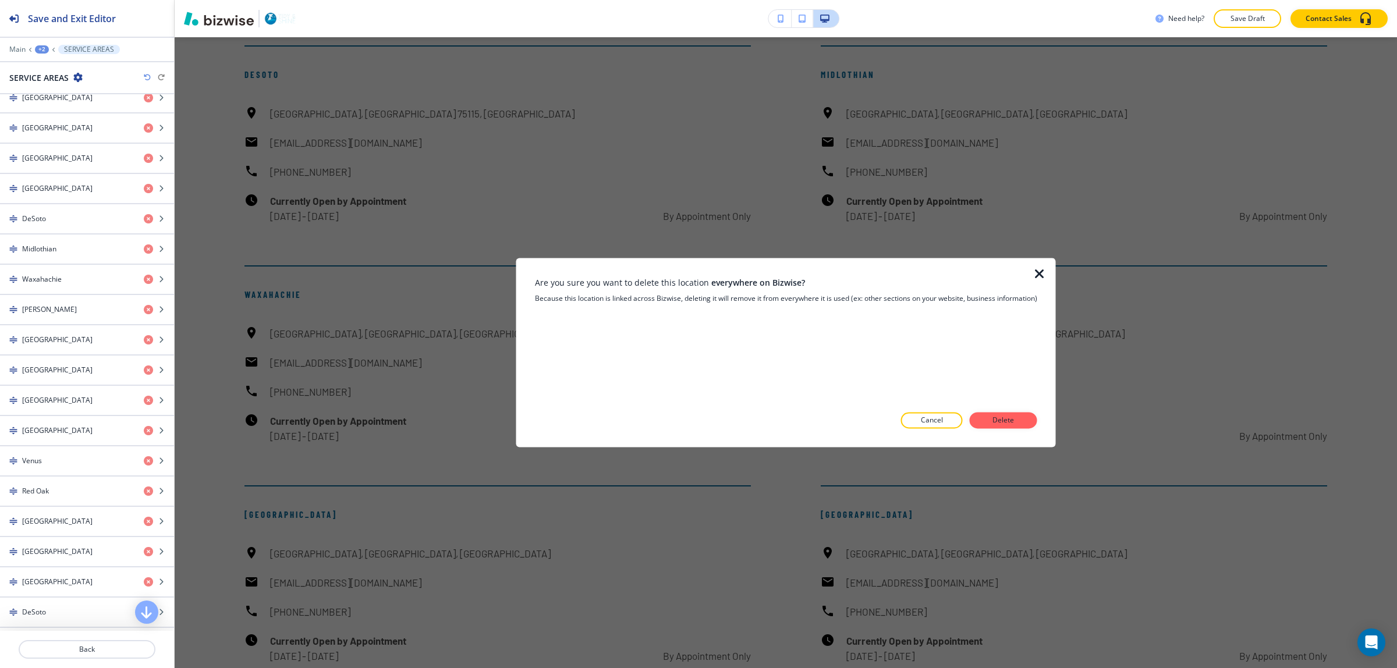
click at [986, 426] on button "Delete" at bounding box center [1004, 421] width 68 height 16
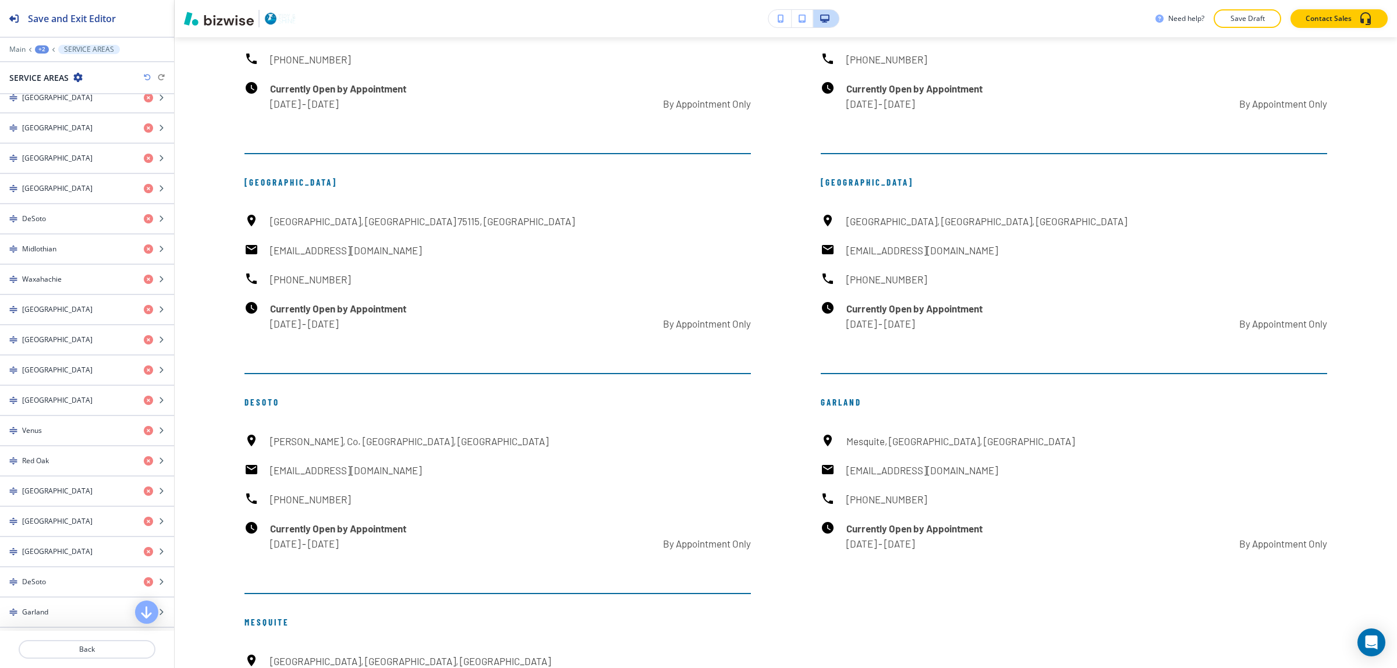
scroll to position [10239, 0]
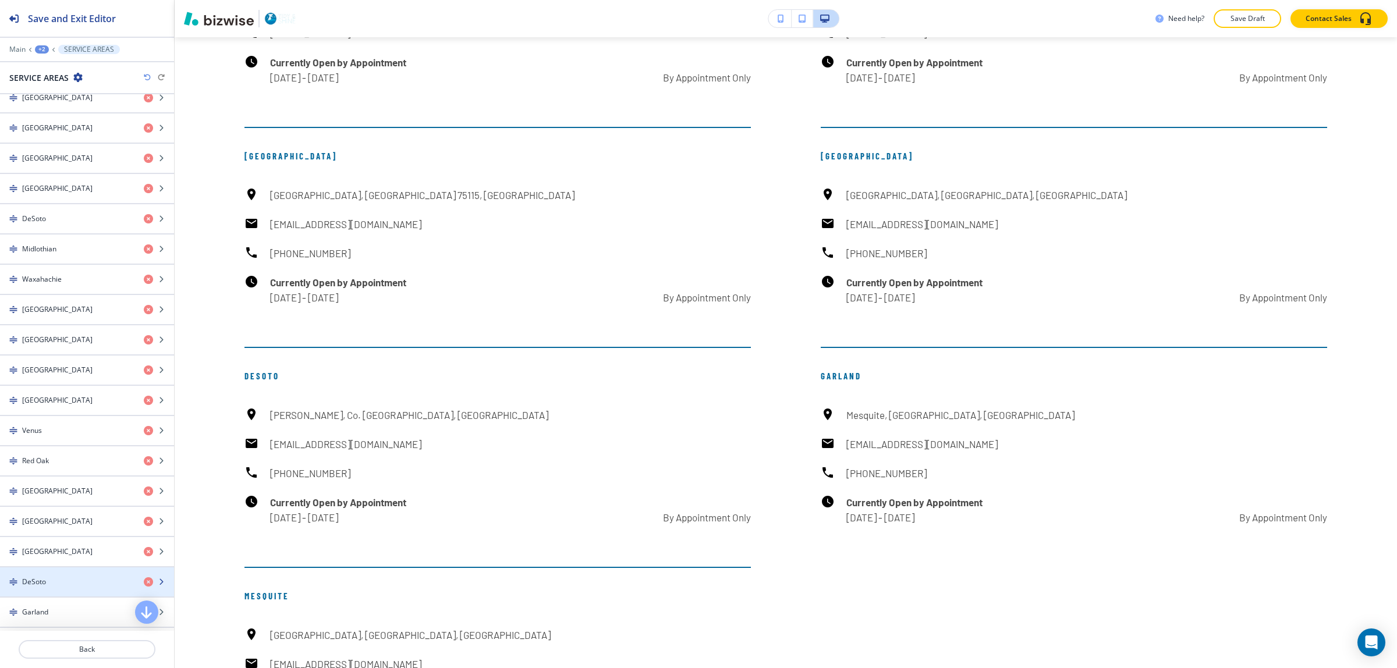
click at [80, 577] on div "button" at bounding box center [87, 572] width 174 height 9
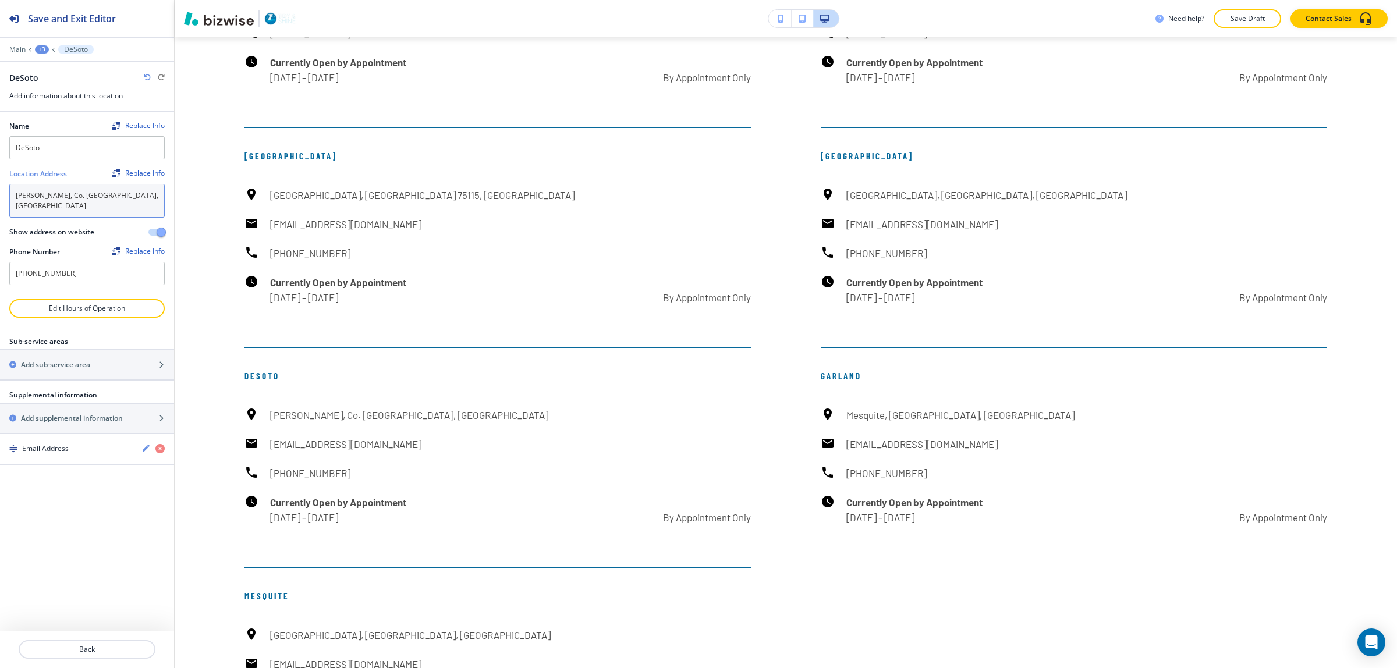
drag, startPoint x: 111, startPoint y: 199, endPoint x: 0, endPoint y: 189, distance: 111.0
click at [0, 189] on div "Name Replace Info DeSoto Location Address Replace Info Ennis, Co. Clare, Irelan…" at bounding box center [87, 205] width 174 height 187
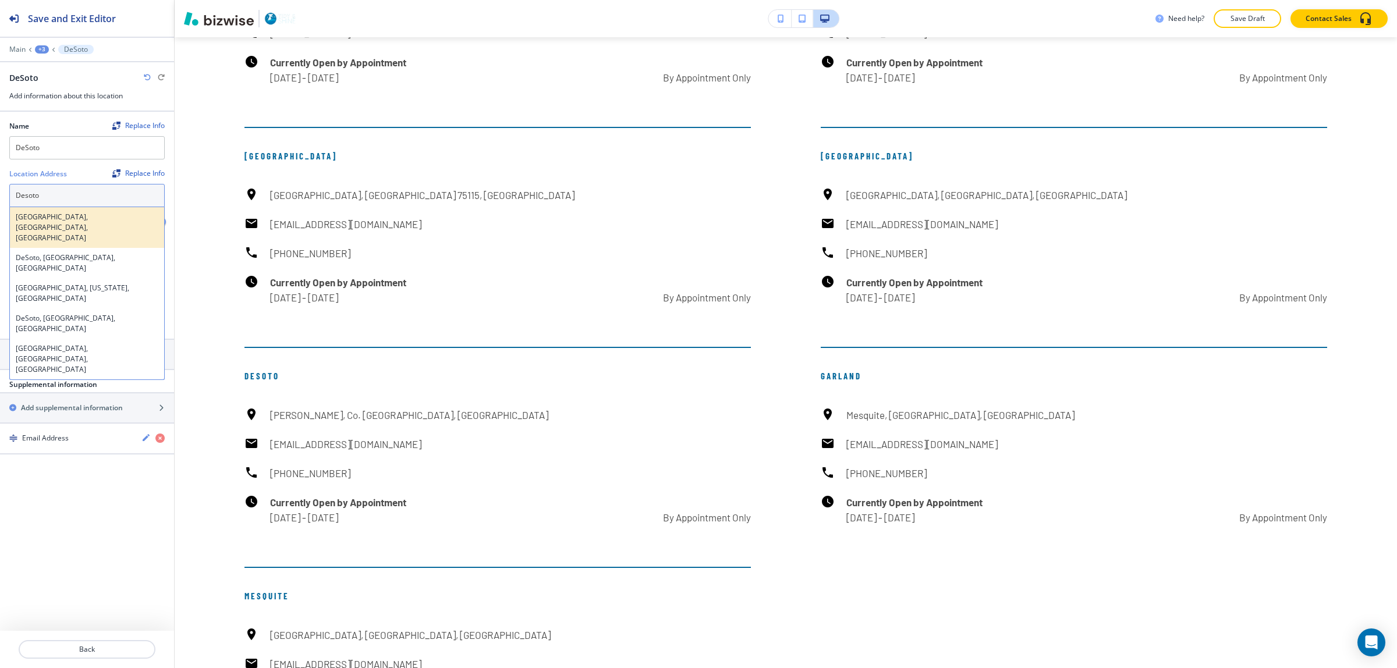
click at [105, 218] on h4 "DeSoto, TX, USA" at bounding box center [87, 227] width 143 height 31
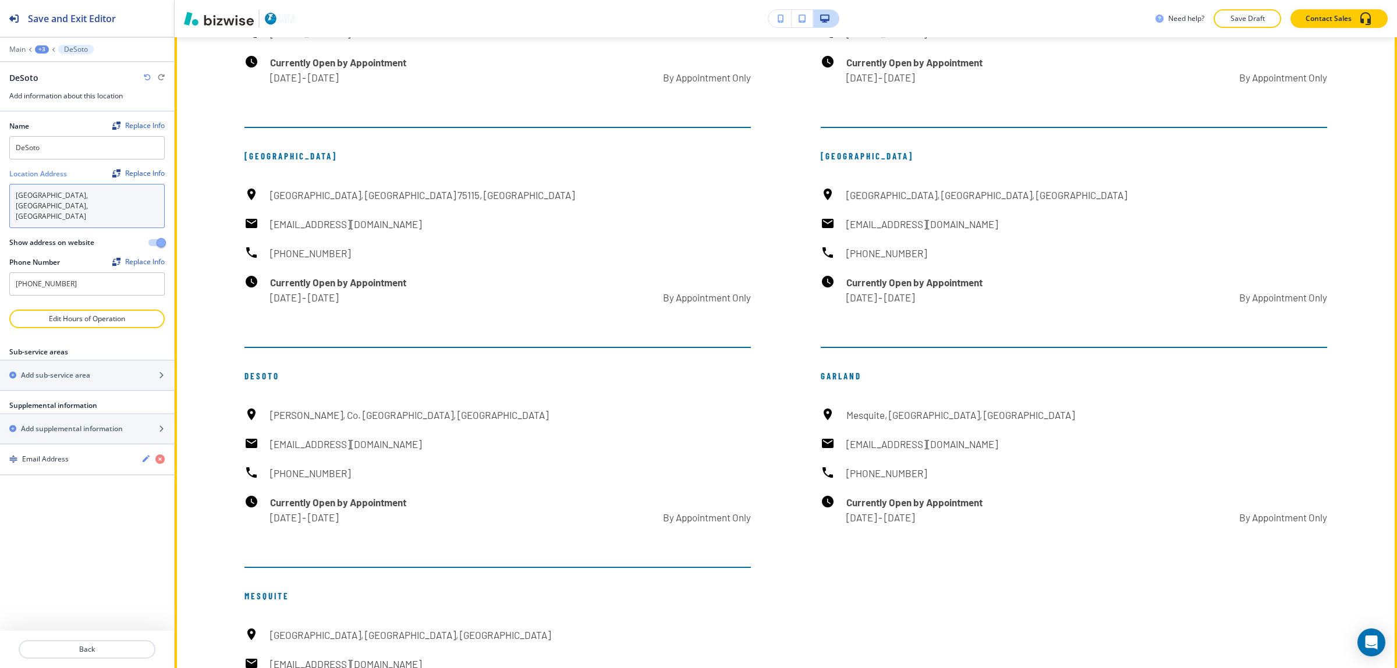
type textarea "DeSoto, TX, USA"
click at [508, 567] on div "Mesquite Dallas, TX, USA customer@tidyandshine.com (214) 870-5638 Currently Ope…" at bounding box center [497, 656] width 506 height 178
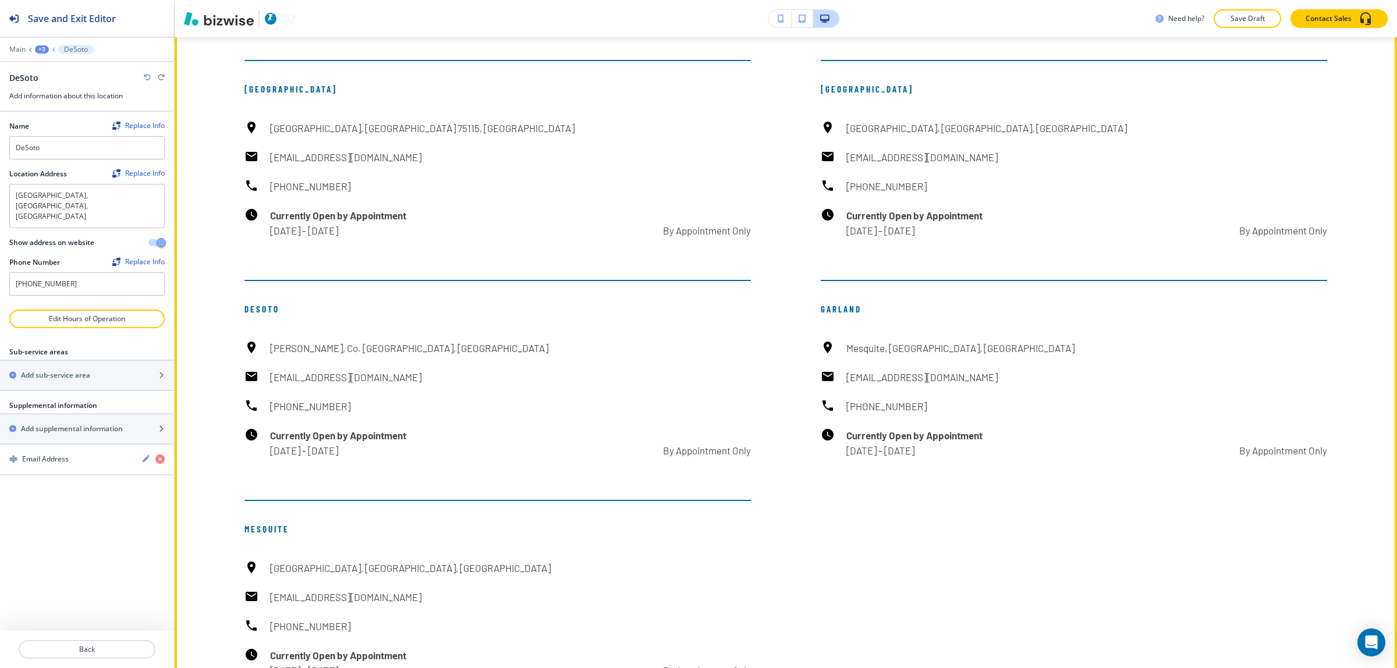
scroll to position [10311, 0]
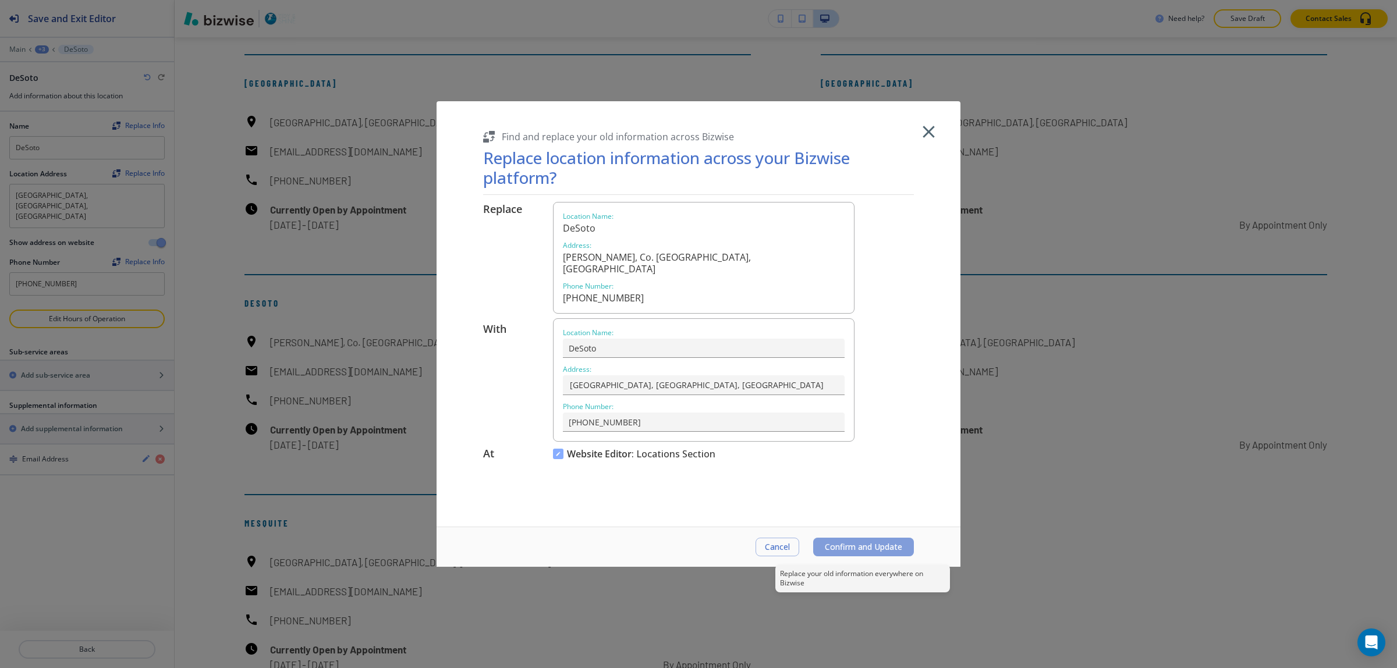
click at [869, 545] on span "Confirm and Update" at bounding box center [863, 547] width 77 height 9
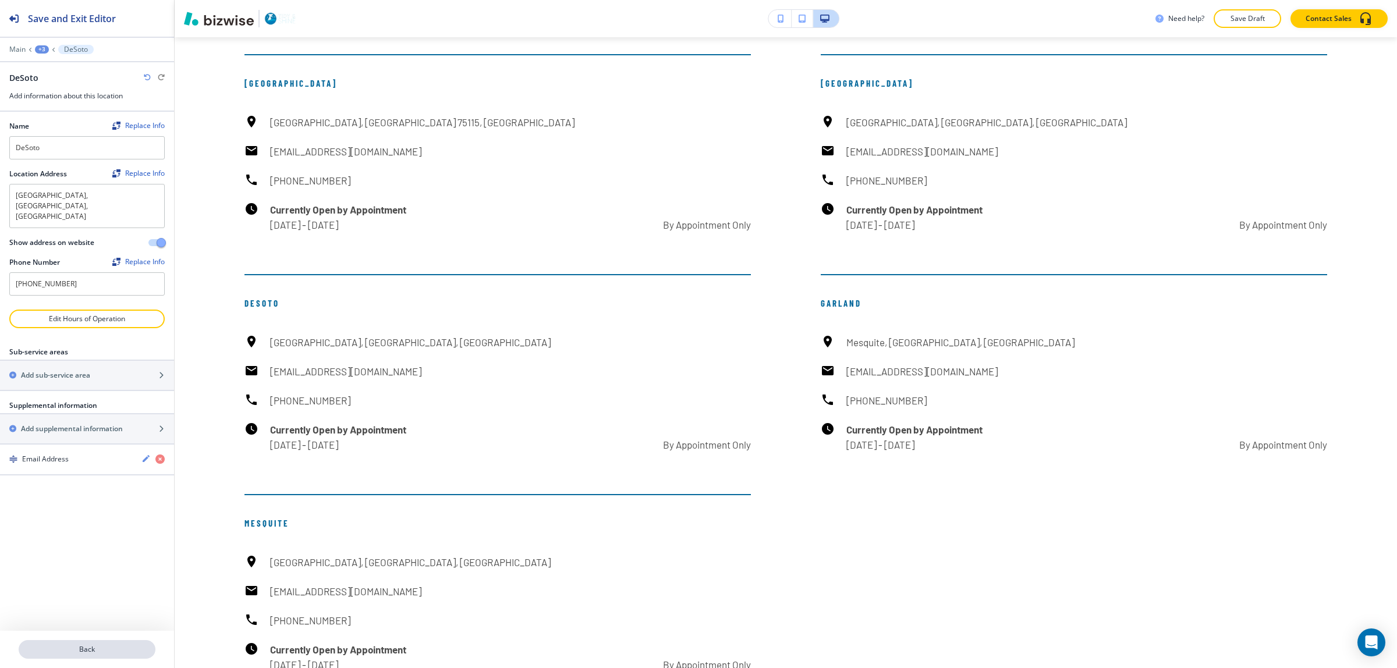
click at [76, 651] on p "Back" at bounding box center [87, 649] width 134 height 10
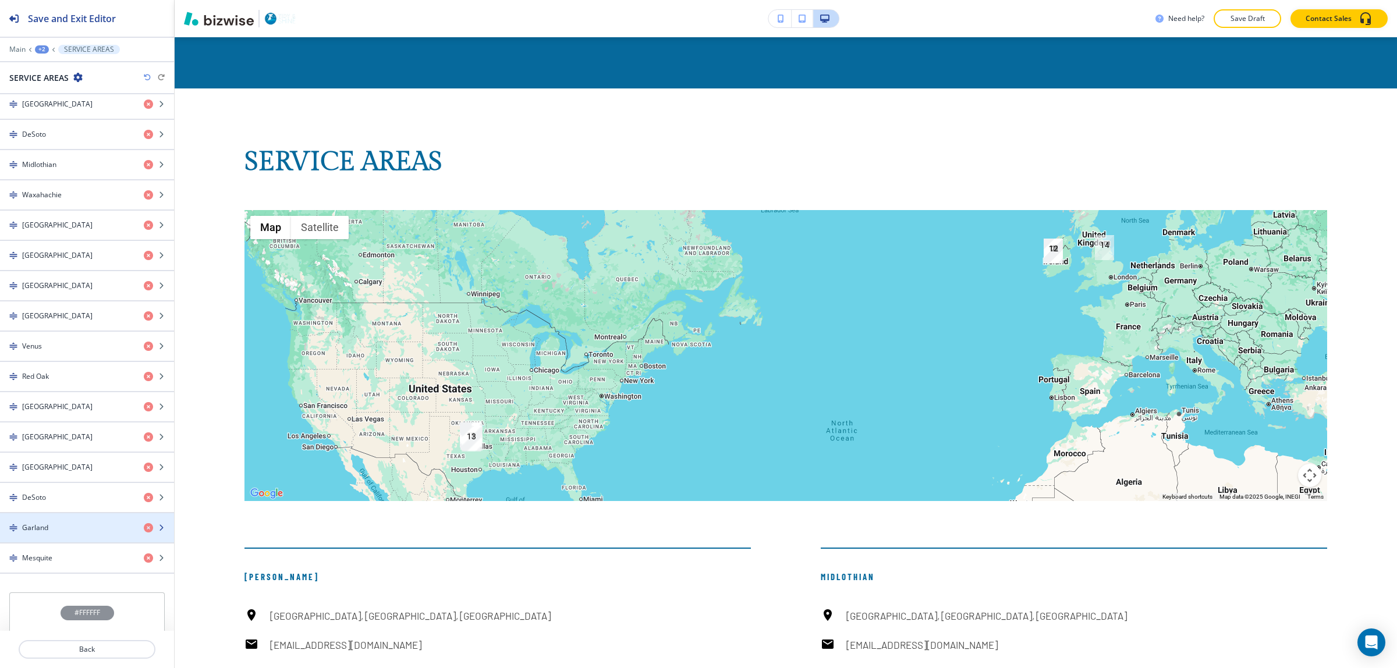
scroll to position [820, 0]
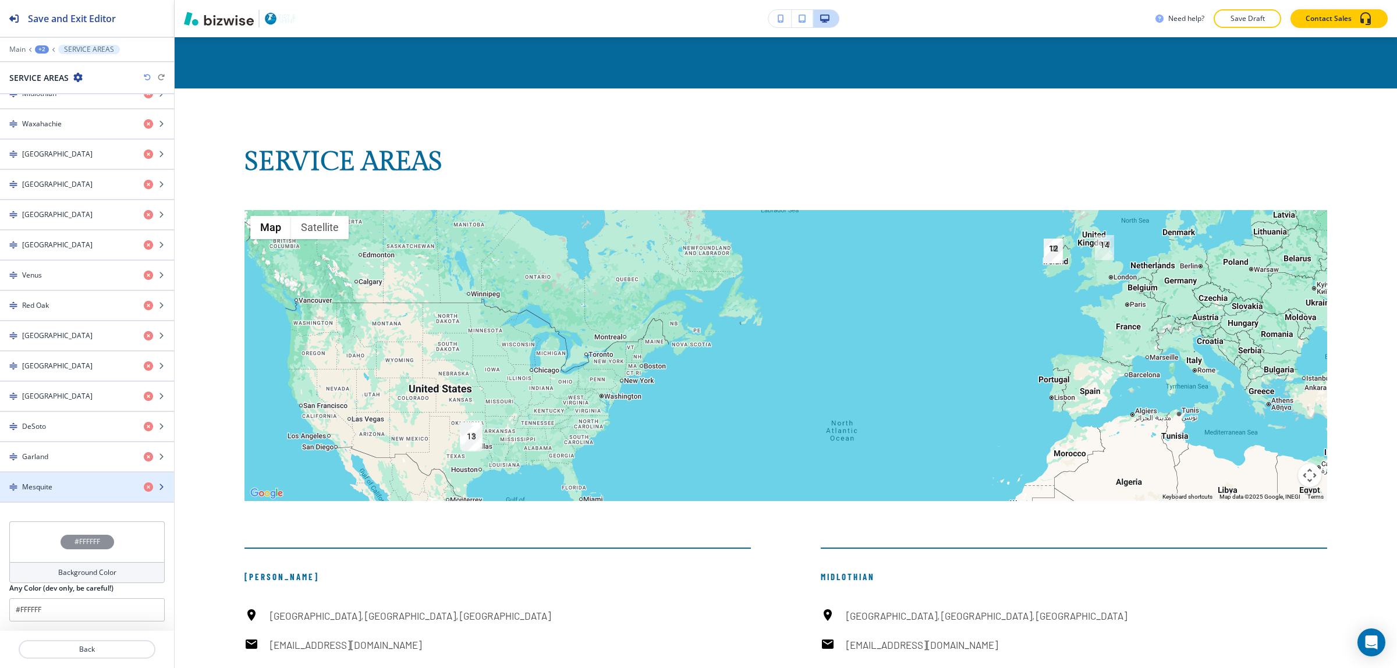
click at [76, 478] on div "button" at bounding box center [87, 477] width 174 height 9
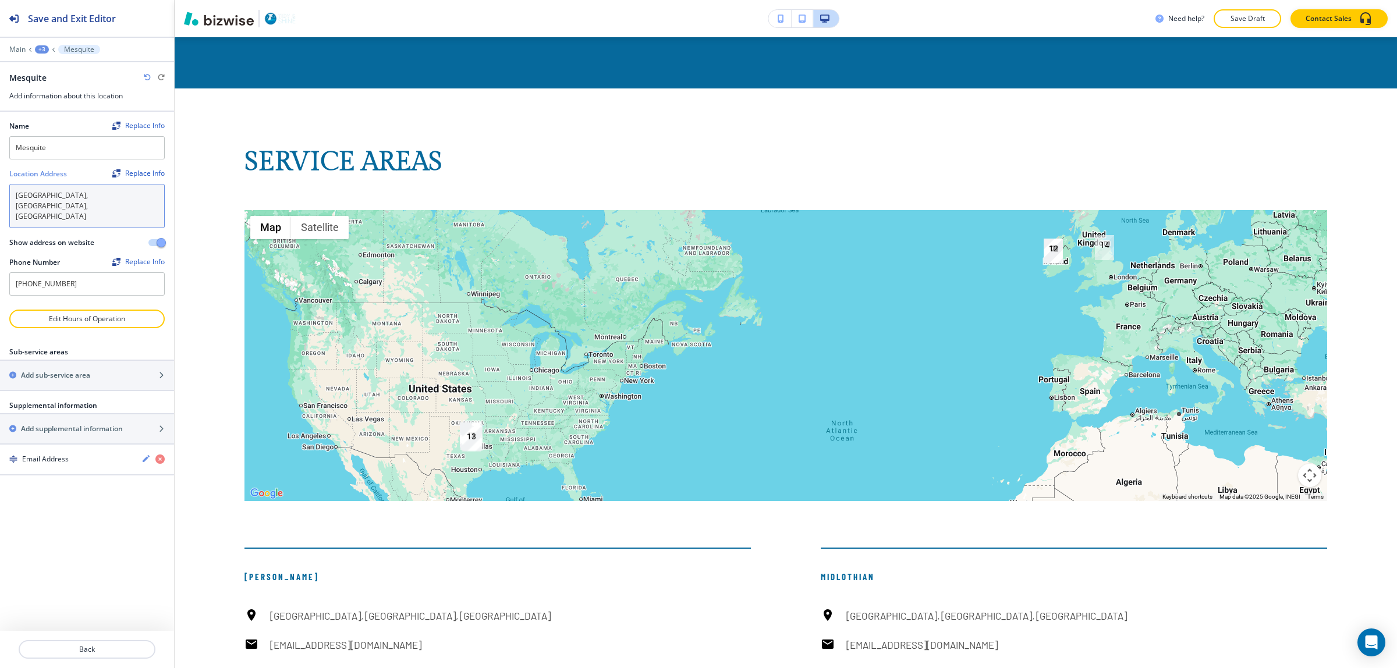
drag, startPoint x: 88, startPoint y: 195, endPoint x: 0, endPoint y: 200, distance: 88.0
click at [0, 200] on div "Name Replace Info Mesquite Location Address Replace Info Dallas, TX, USA Dallas…" at bounding box center [87, 211] width 174 height 198
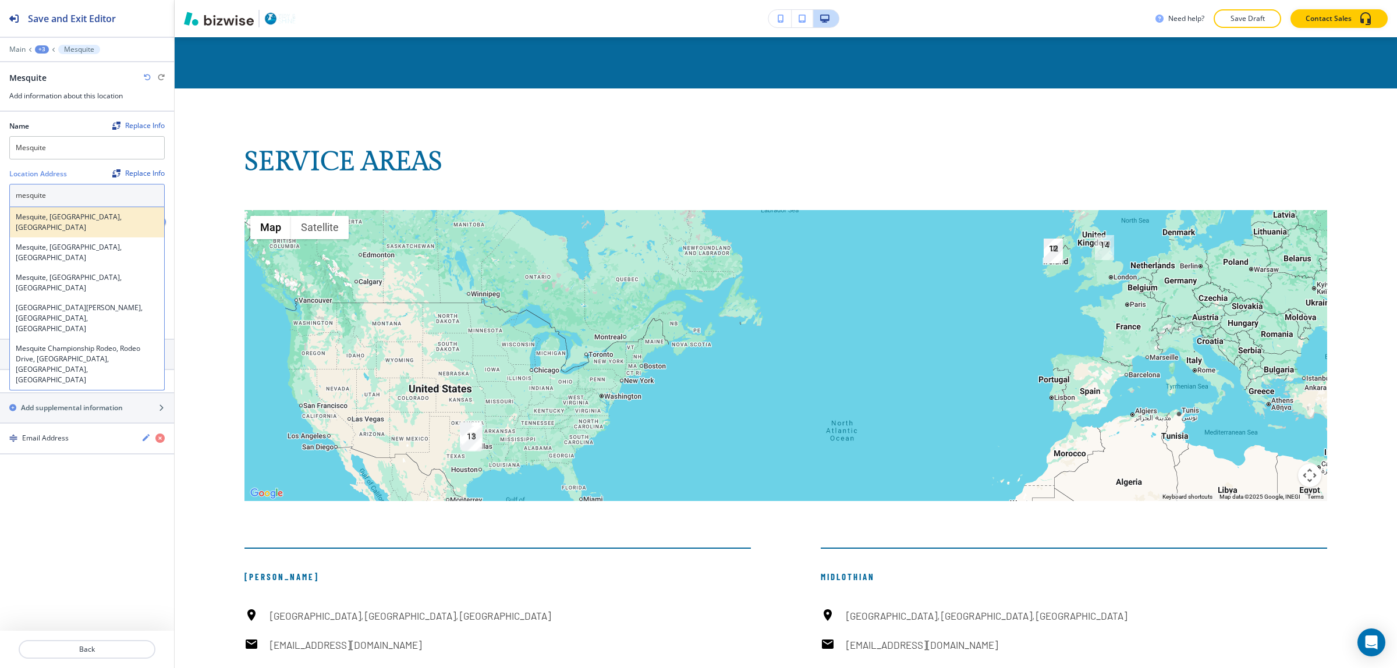
click at [54, 218] on h4 "Mesquite, [GEOGRAPHIC_DATA], [GEOGRAPHIC_DATA]" at bounding box center [87, 222] width 143 height 21
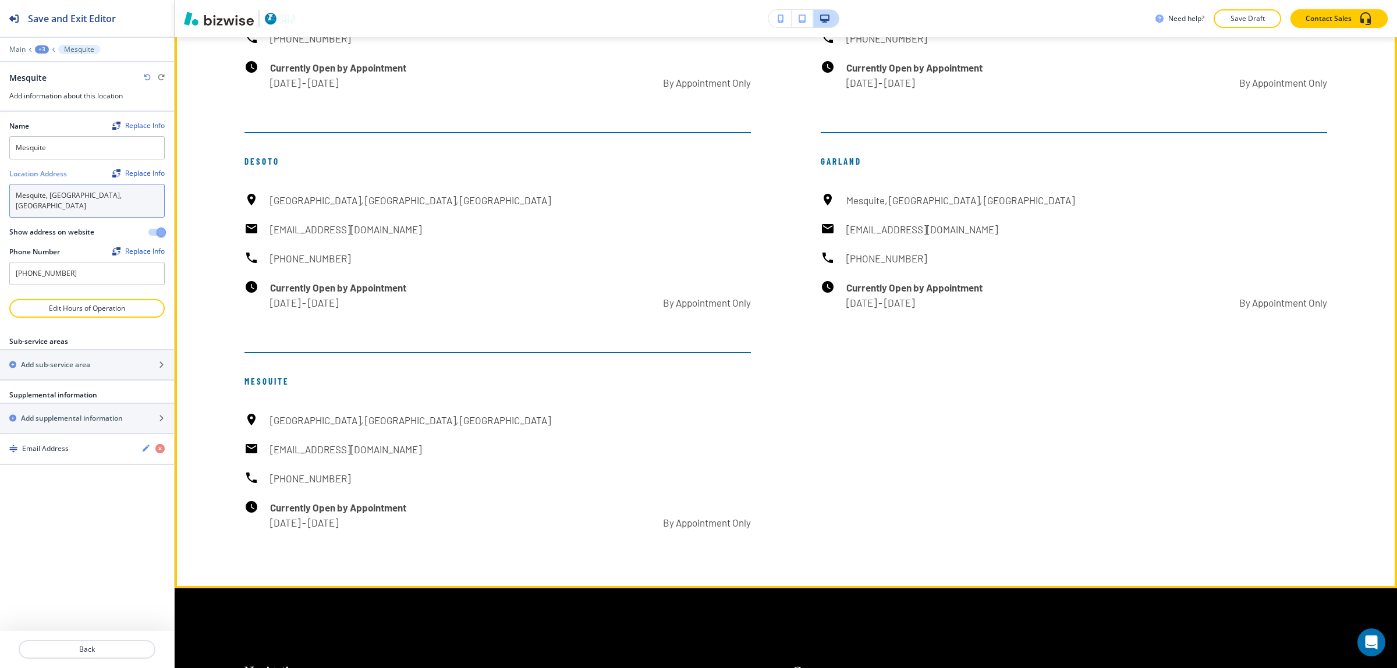
scroll to position [10457, 0]
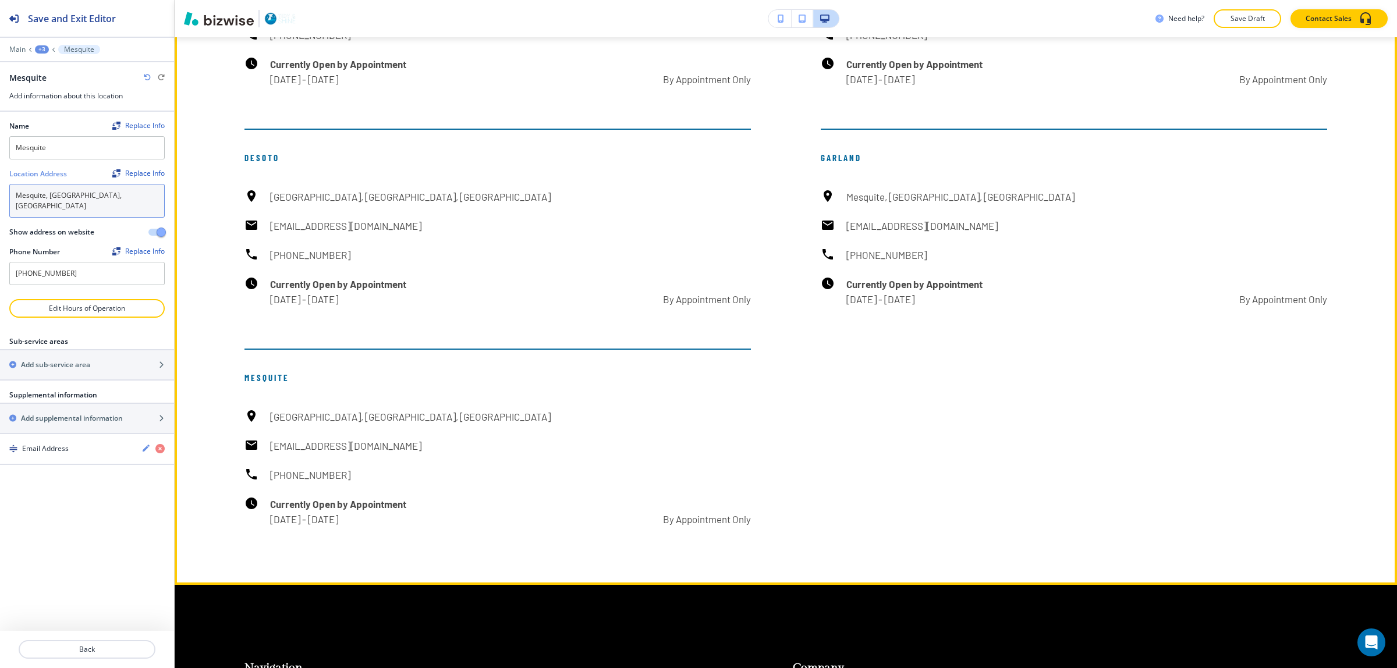
type textarea "Mesquite, [GEOGRAPHIC_DATA], [GEOGRAPHIC_DATA]"
click at [485, 409] on div "Dallas, TX, USA customer@tidyandshine.com (214) 870-5638 Currently Open by Appo…" at bounding box center [497, 468] width 506 height 118
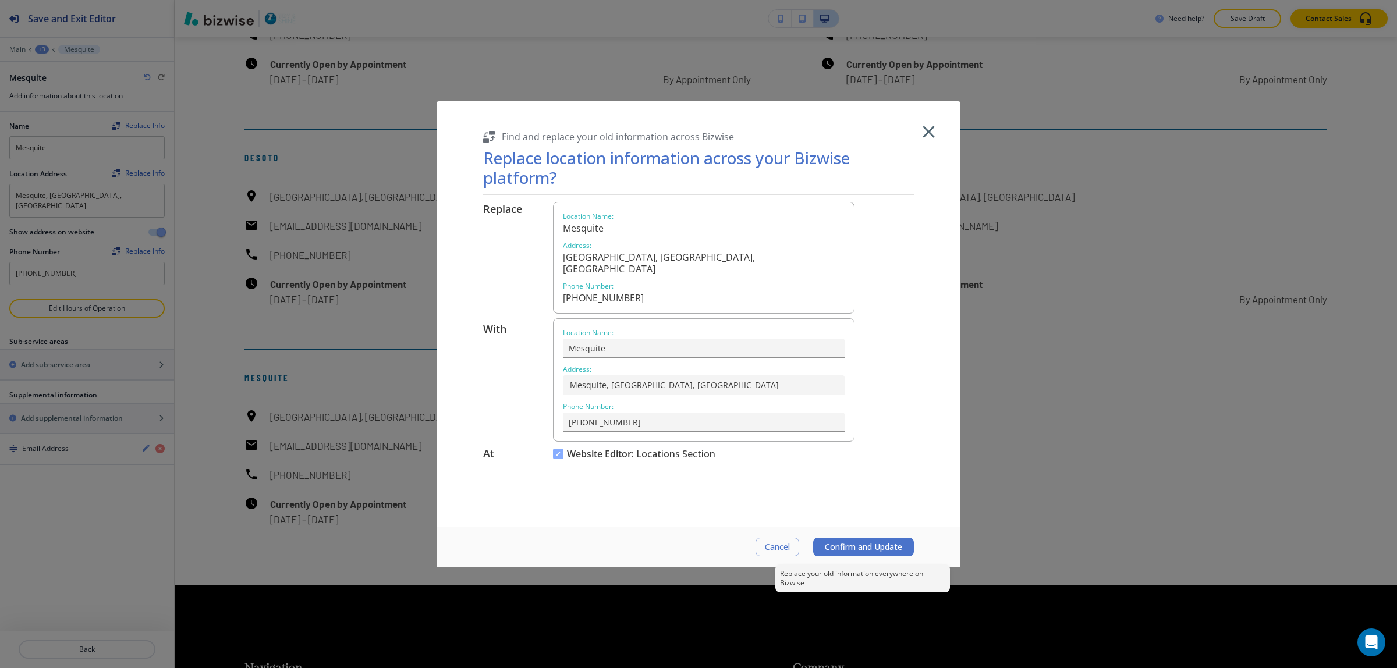
click at [841, 546] on span "Confirm and Update" at bounding box center [863, 547] width 77 height 9
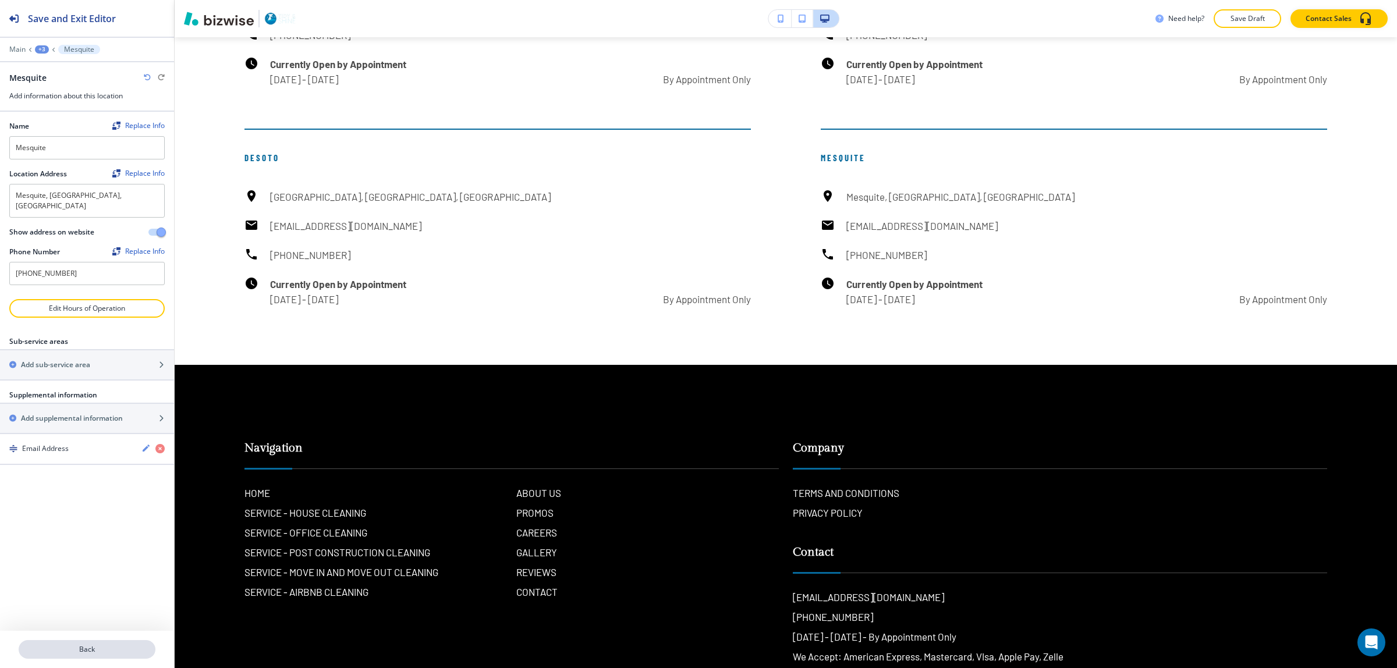
click at [102, 649] on p "Back" at bounding box center [87, 649] width 134 height 10
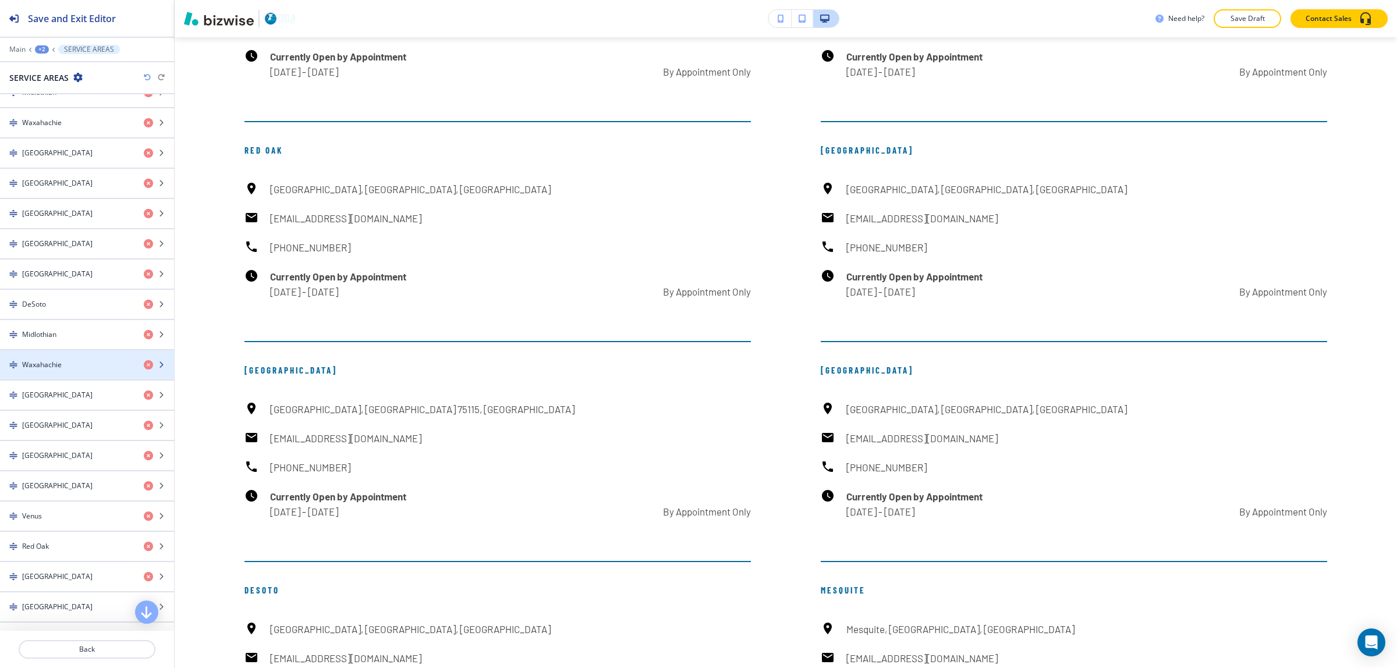
scroll to position [559, 0]
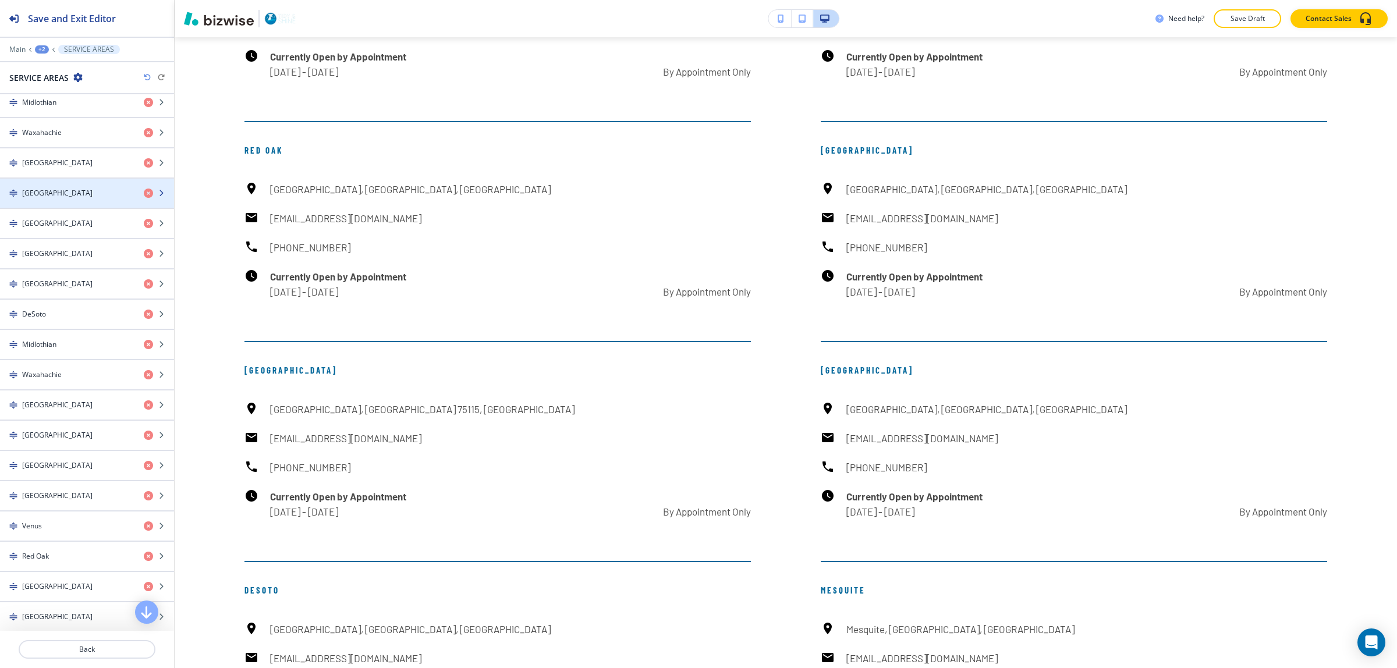
click at [62, 199] on div "[GEOGRAPHIC_DATA]" at bounding box center [67, 193] width 134 height 10
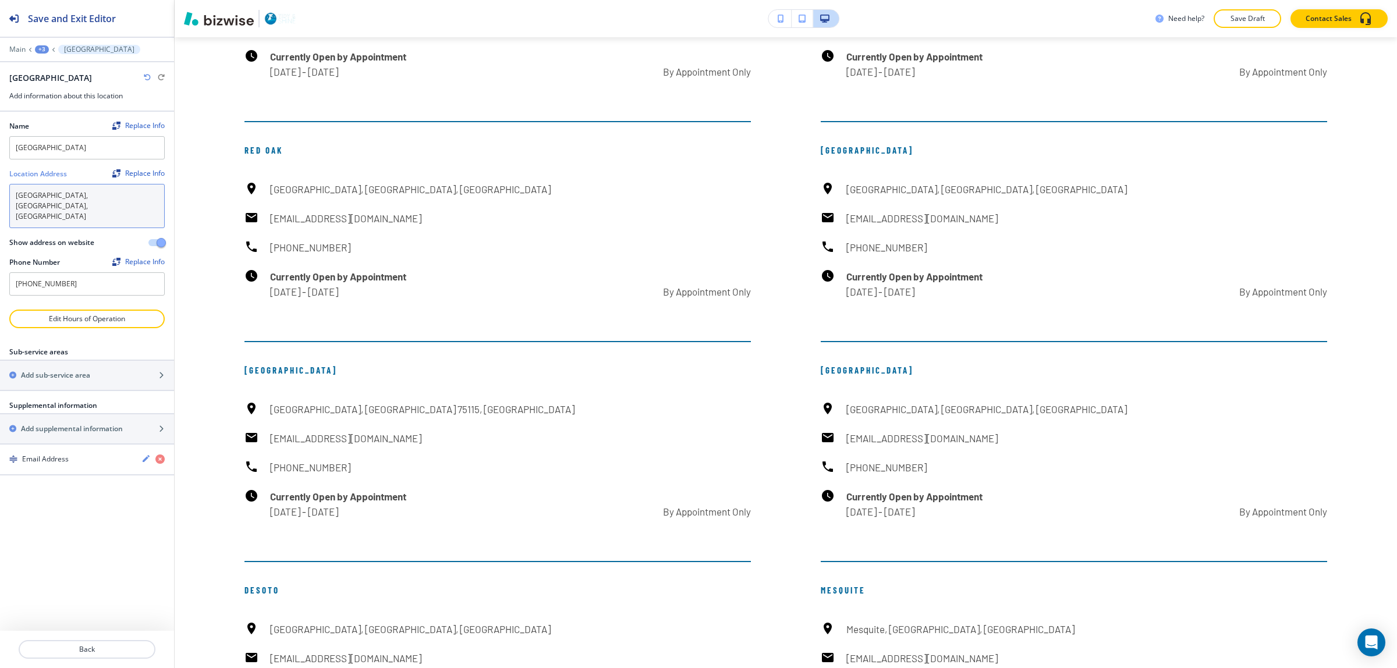
click at [94, 197] on textarea "[GEOGRAPHIC_DATA], [GEOGRAPHIC_DATA], [GEOGRAPHIC_DATA]" at bounding box center [86, 206] width 155 height 44
click at [105, 641] on button "Back" at bounding box center [87, 649] width 137 height 19
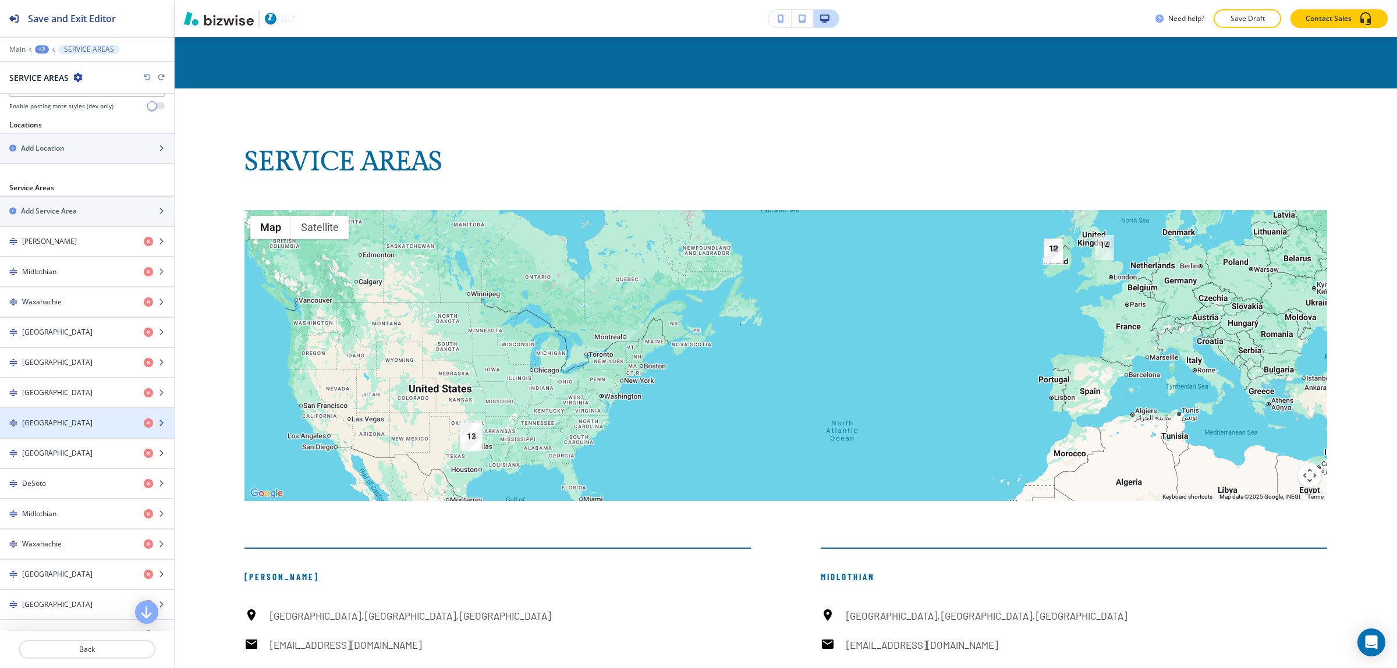
scroll to position [437, 0]
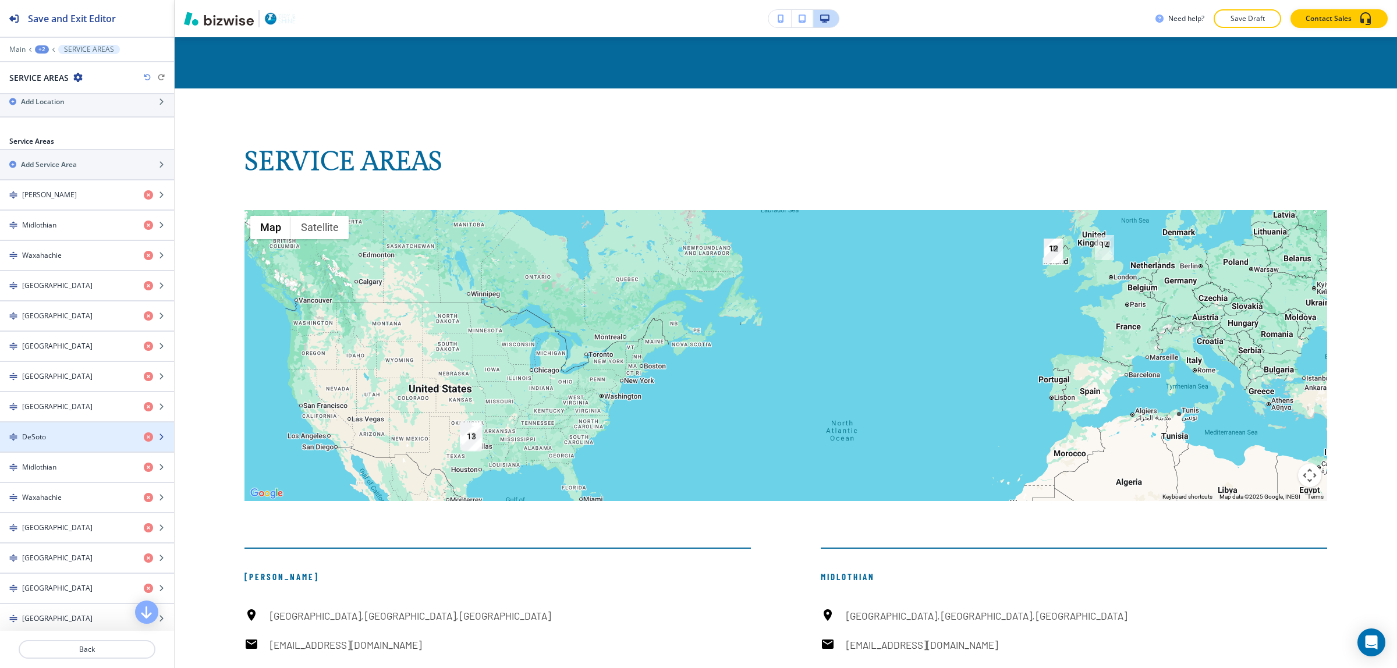
click at [96, 441] on div "DeSoto" at bounding box center [67, 437] width 134 height 10
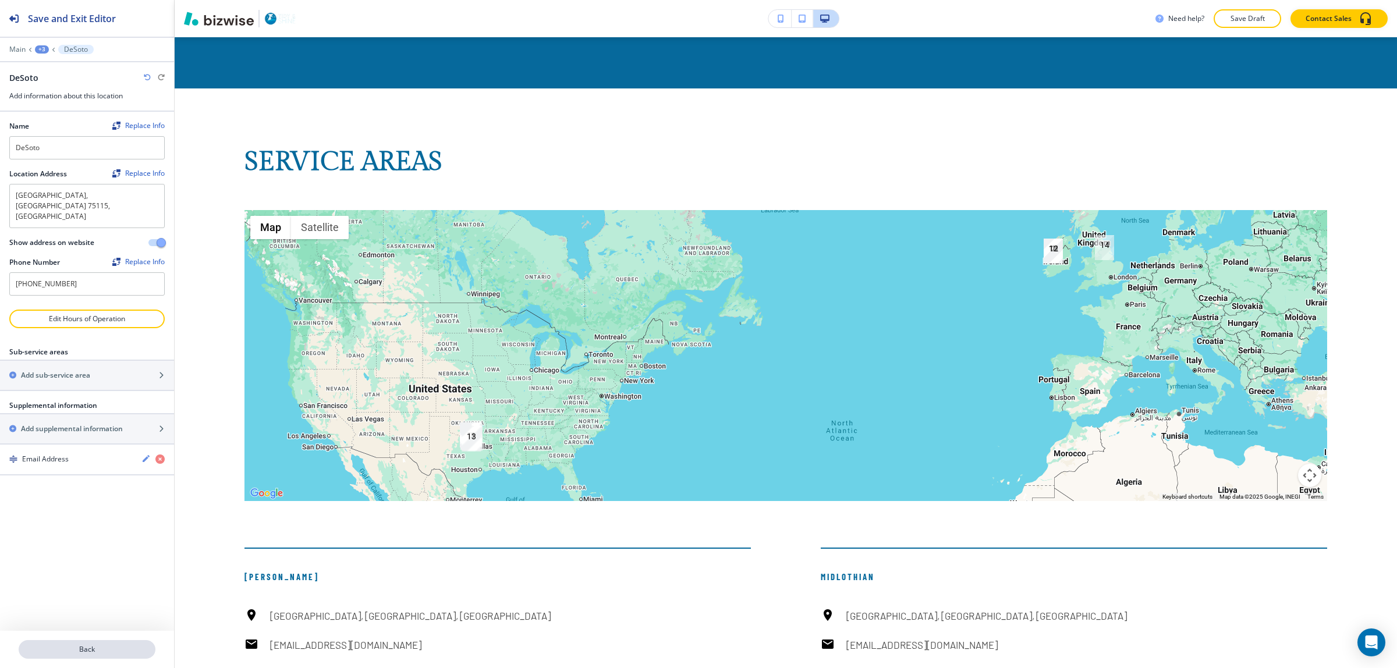
click at [94, 647] on p "Back" at bounding box center [87, 649] width 134 height 10
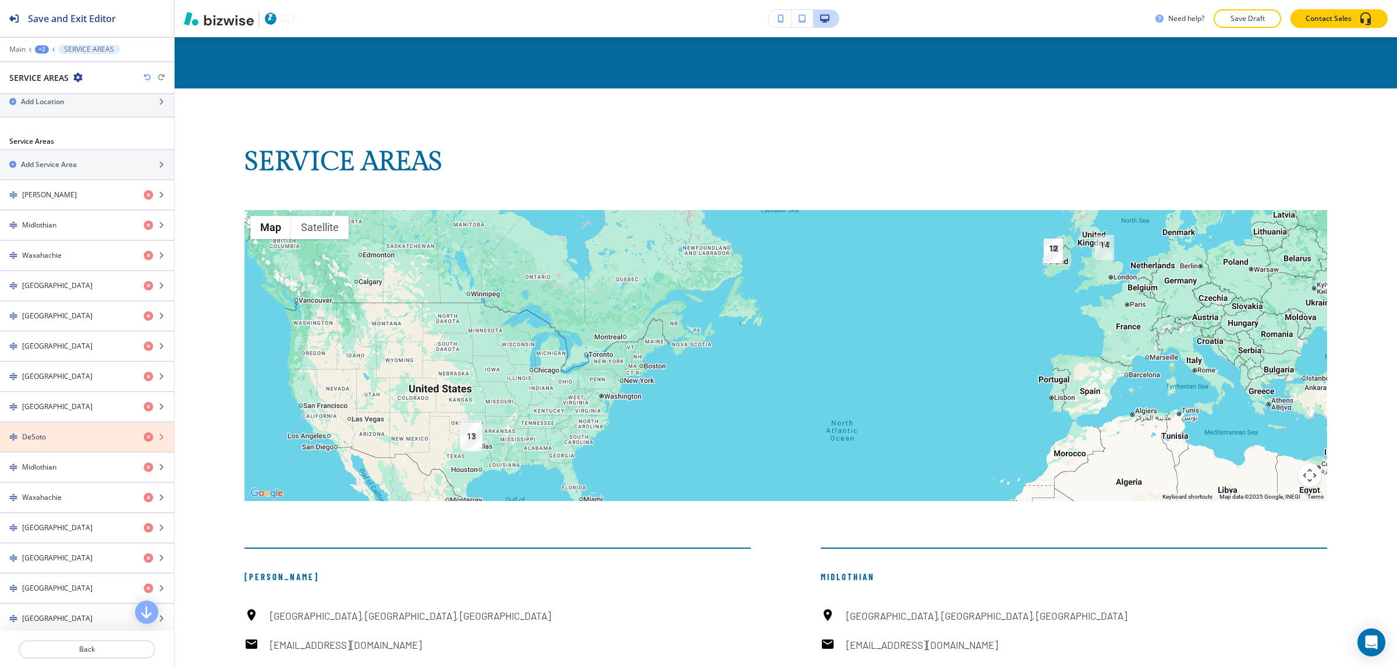
click at [144, 441] on icon "button" at bounding box center [148, 437] width 9 height 9
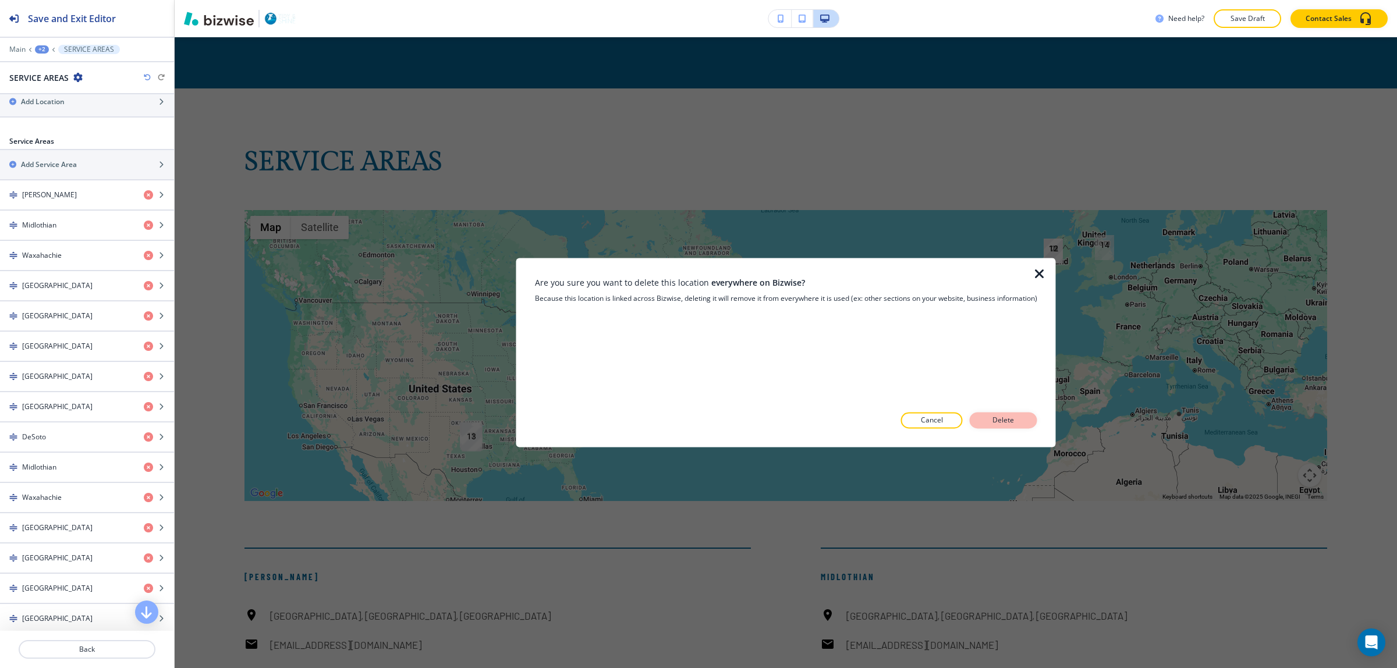
click at [1011, 416] on p "Delete" at bounding box center [1004, 421] width 28 height 10
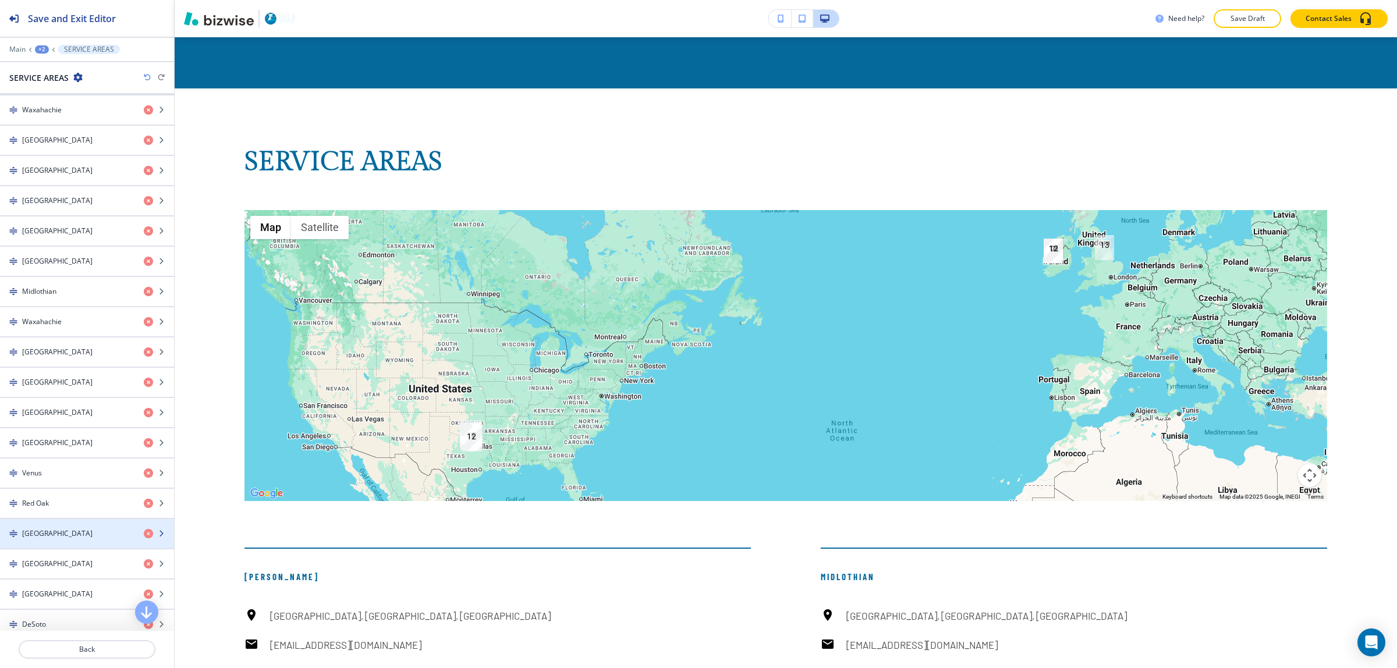
scroll to position [655, 0]
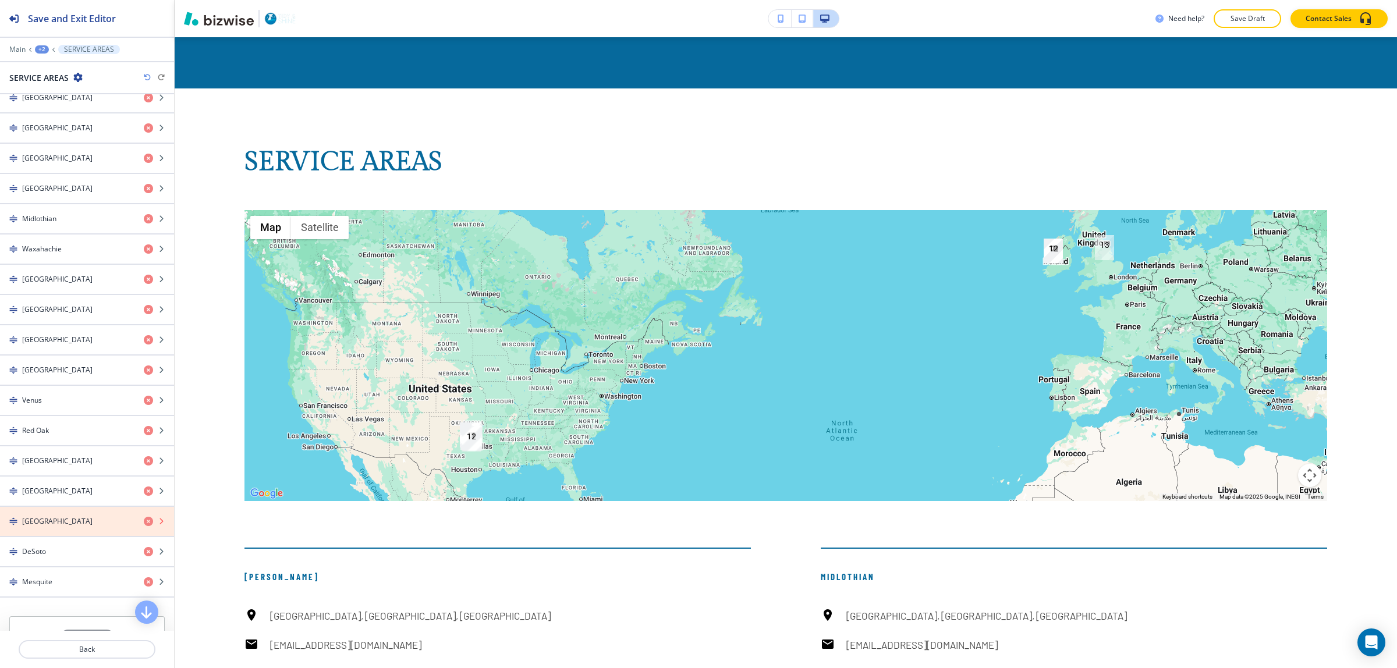
click at [144, 526] on icon "button" at bounding box center [148, 521] width 9 height 9
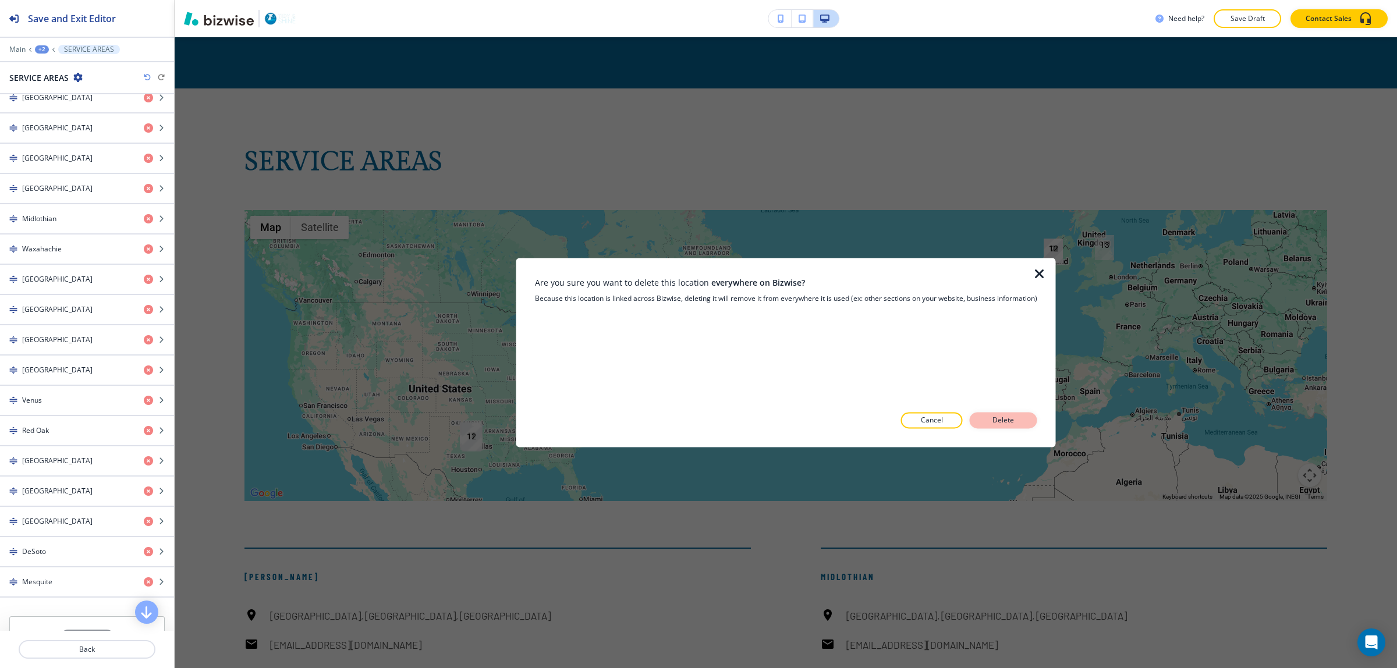
click at [996, 416] on p "Delete" at bounding box center [1004, 421] width 28 height 10
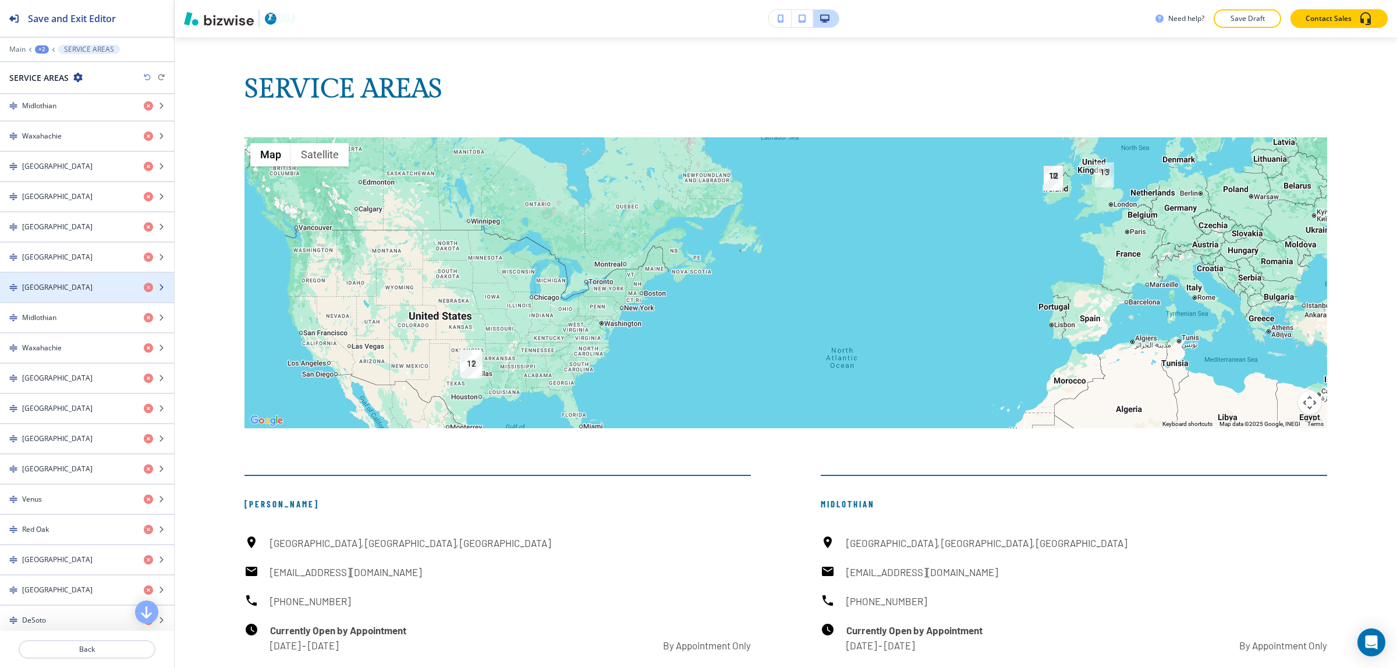
scroll to position [437, 0]
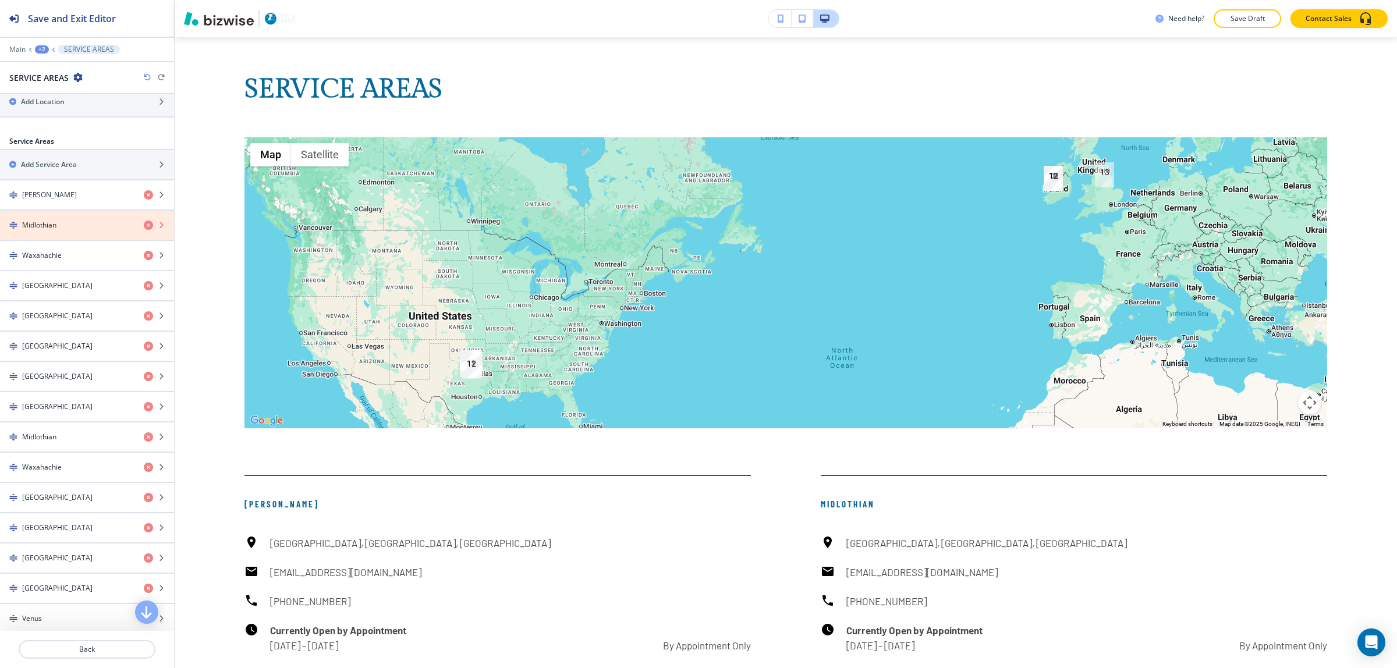
click at [144, 225] on icon "button" at bounding box center [148, 225] width 9 height 9
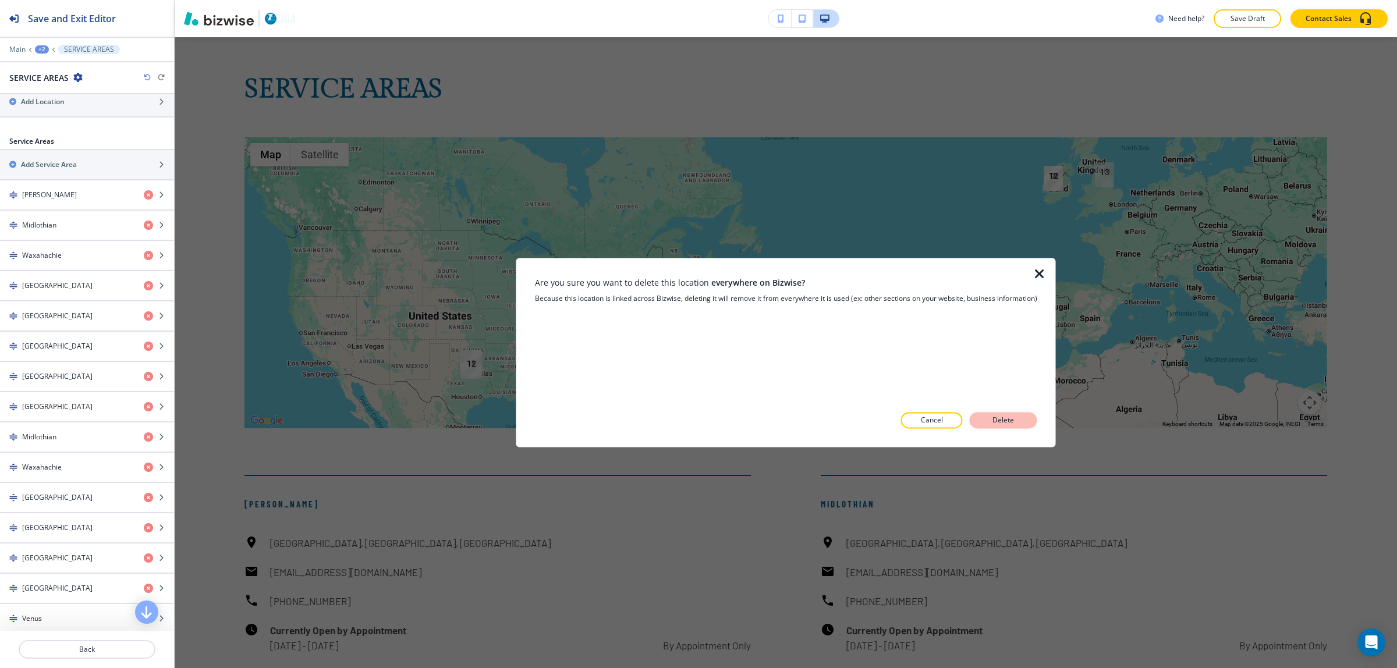
click at [1010, 424] on p "Delete" at bounding box center [1004, 421] width 28 height 10
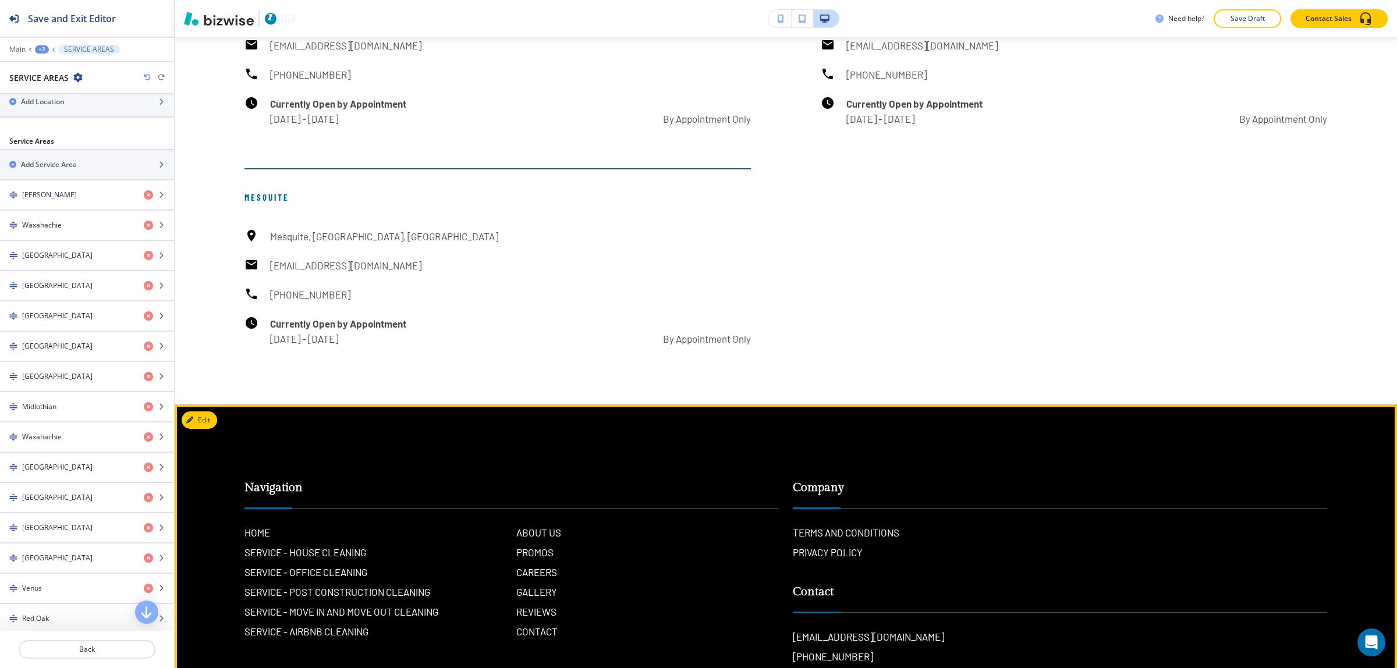
scroll to position [10239, 0]
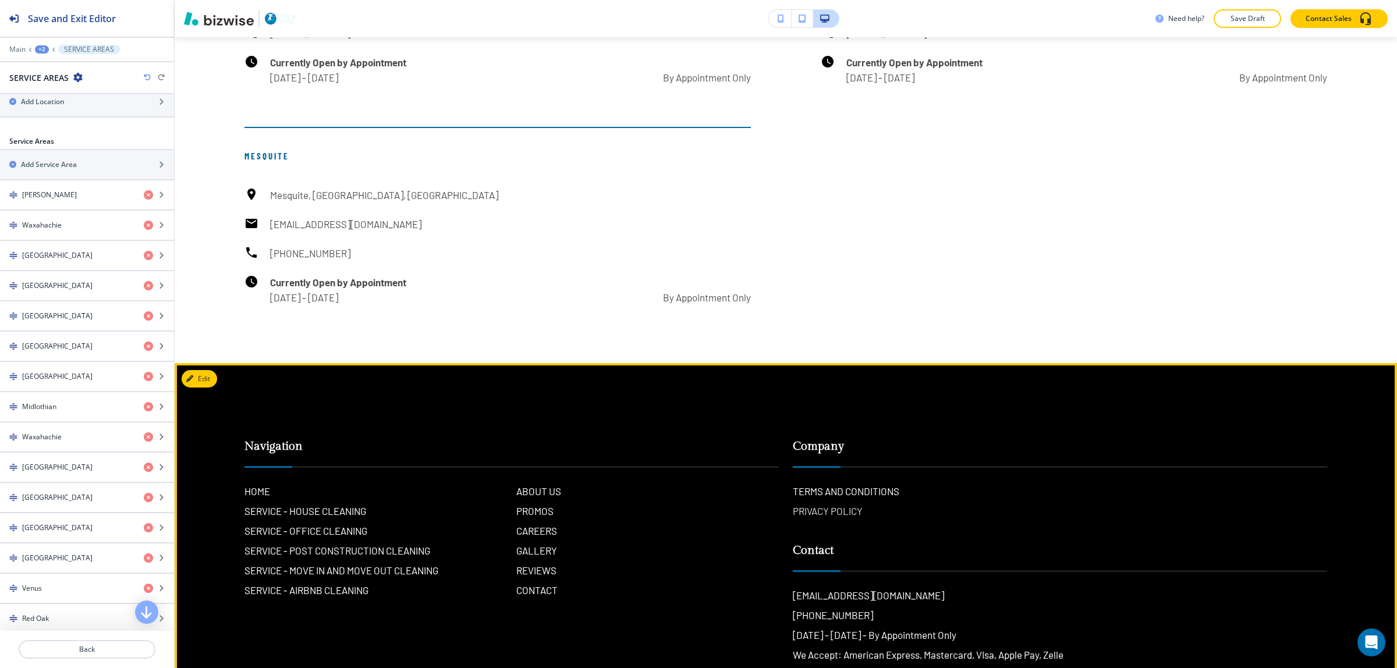
click at [831, 504] on p "PRIVACY POLICY" at bounding box center [828, 511] width 70 height 15
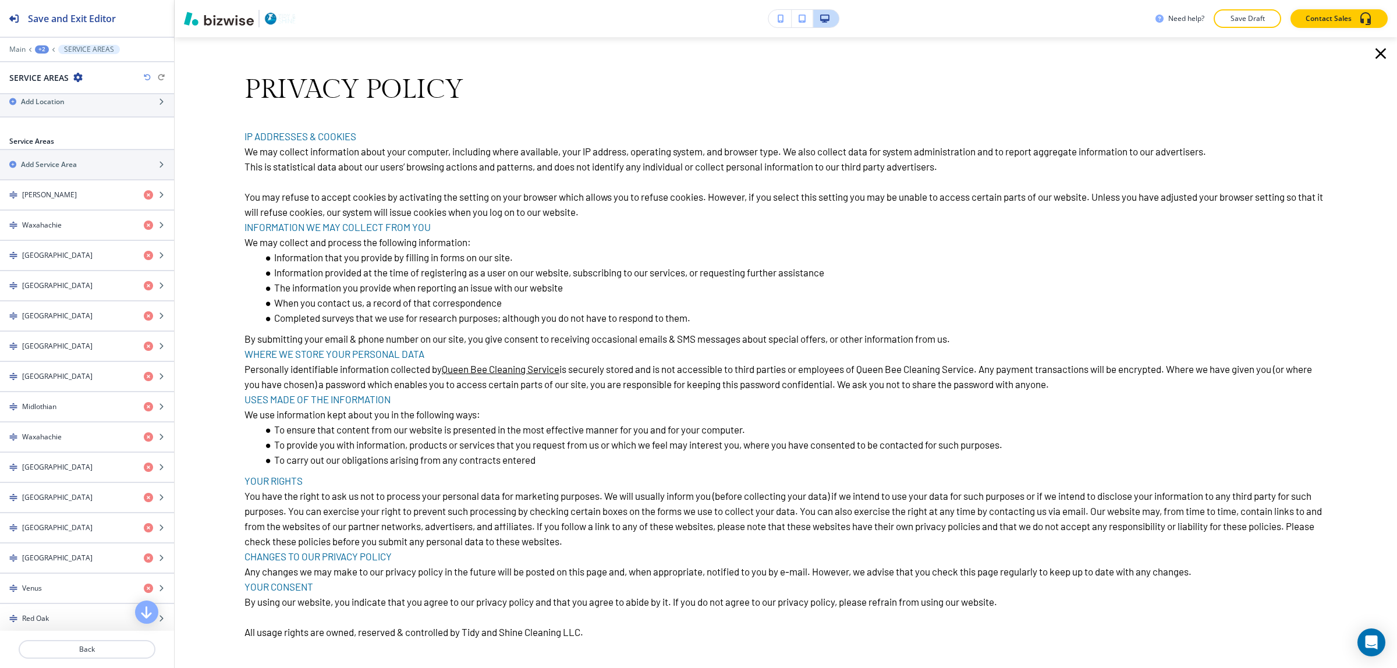
click at [1098, 452] on li "To provide you with information, products or services that you request from us …" at bounding box center [794, 444] width 1068 height 15
click at [1121, 338] on h6 "IP ADDRESSES & COOKIES We may collect information about your computer, includin…" at bounding box center [785, 392] width 1083 height 526
click at [1372, 50] on icon "button" at bounding box center [1381, 53] width 19 height 19
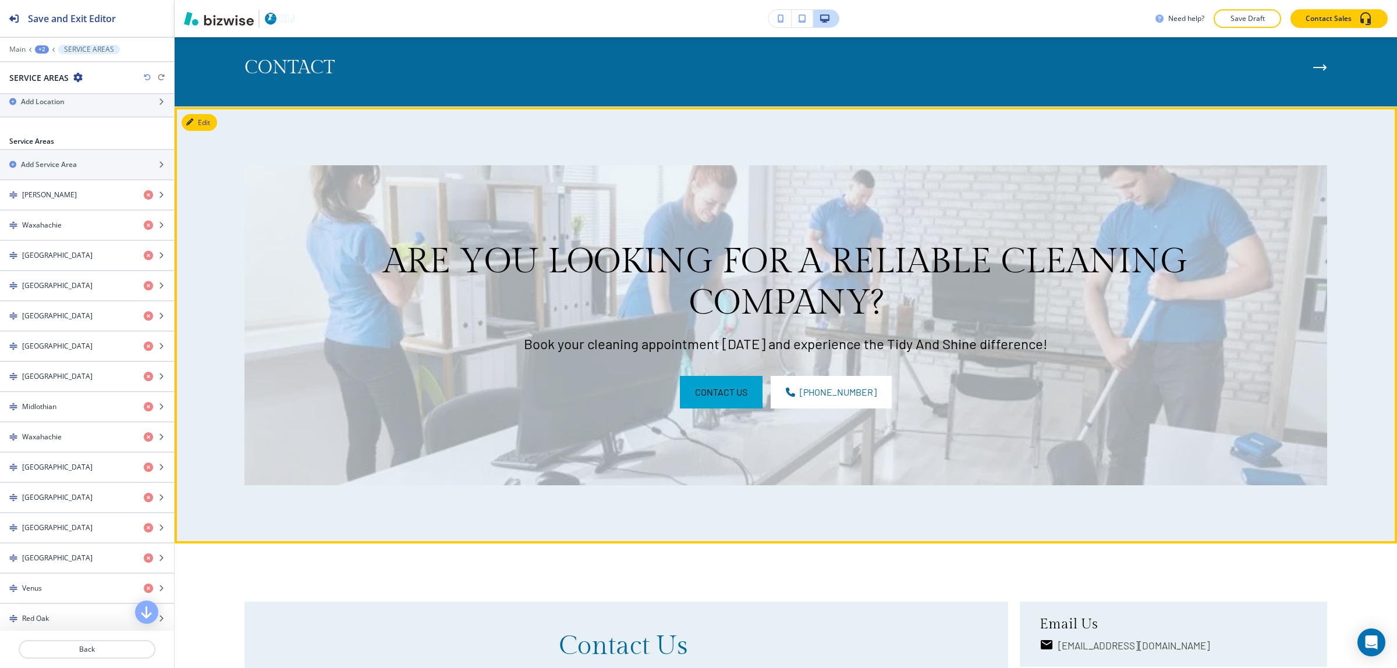
scroll to position [6455, 0]
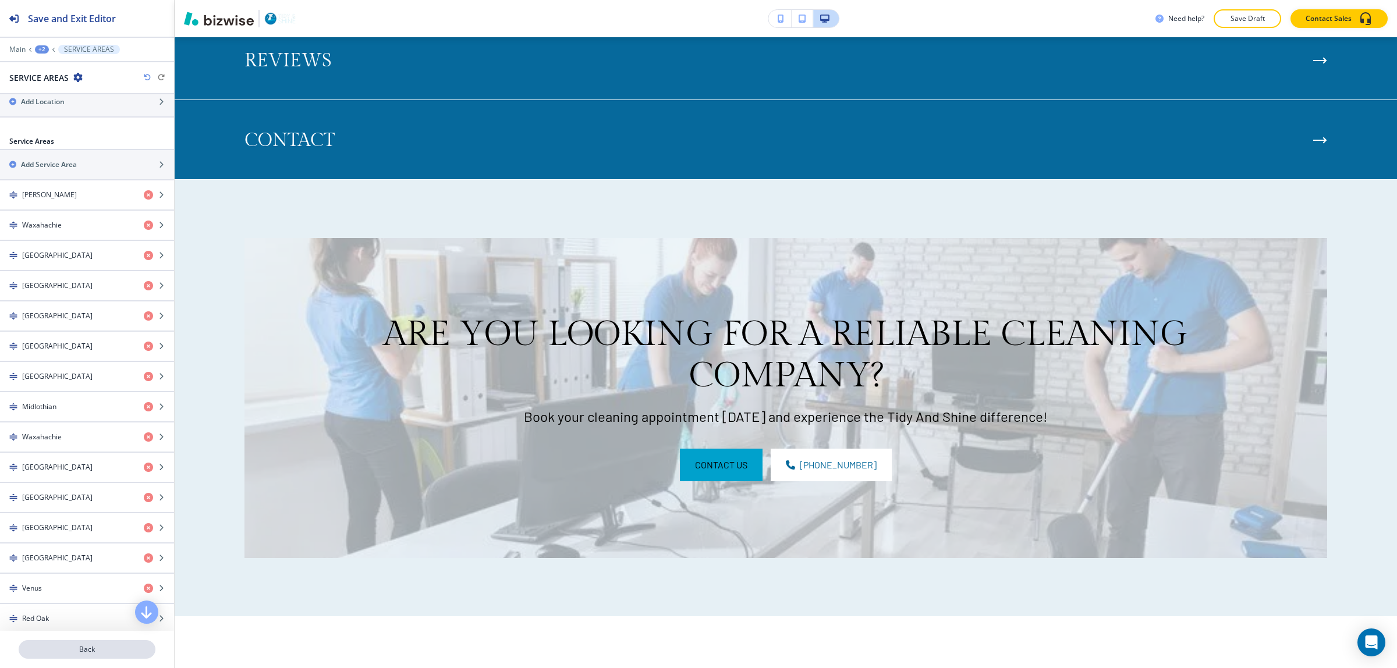
click at [105, 649] on p "Back" at bounding box center [87, 649] width 134 height 10
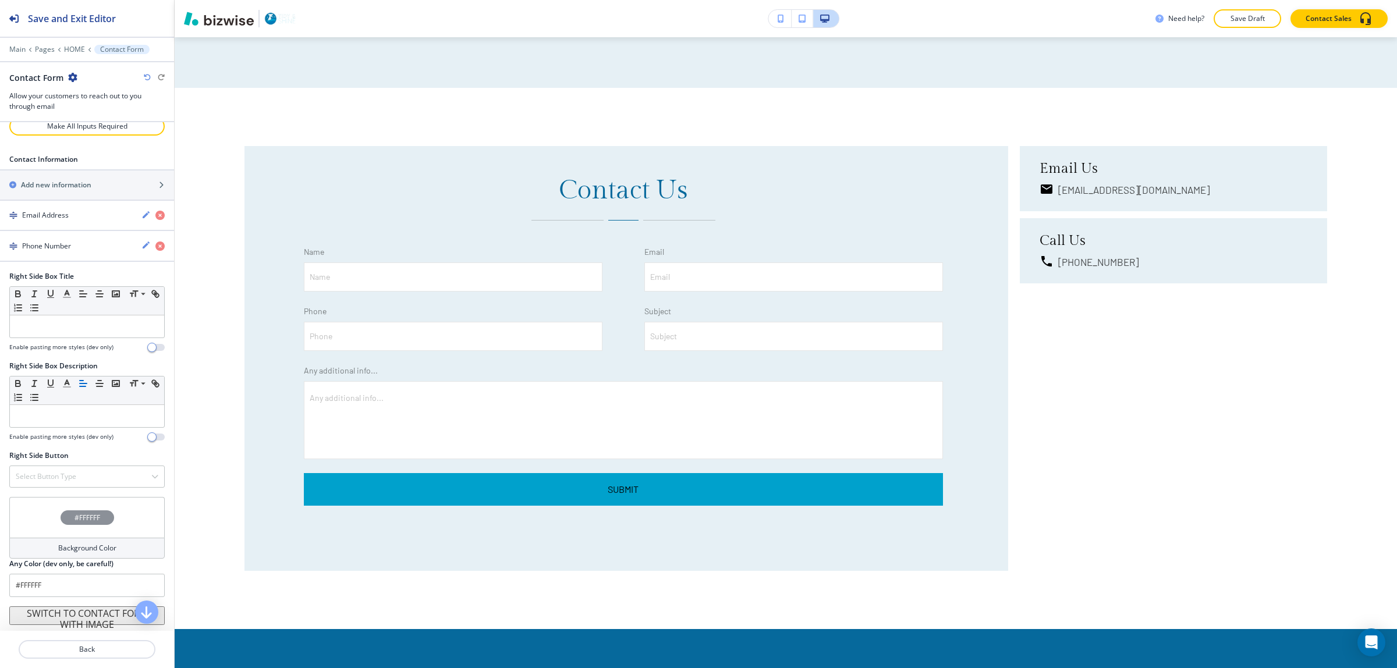
scroll to position [731, 0]
click at [71, 642] on button "Back" at bounding box center [87, 649] width 137 height 19
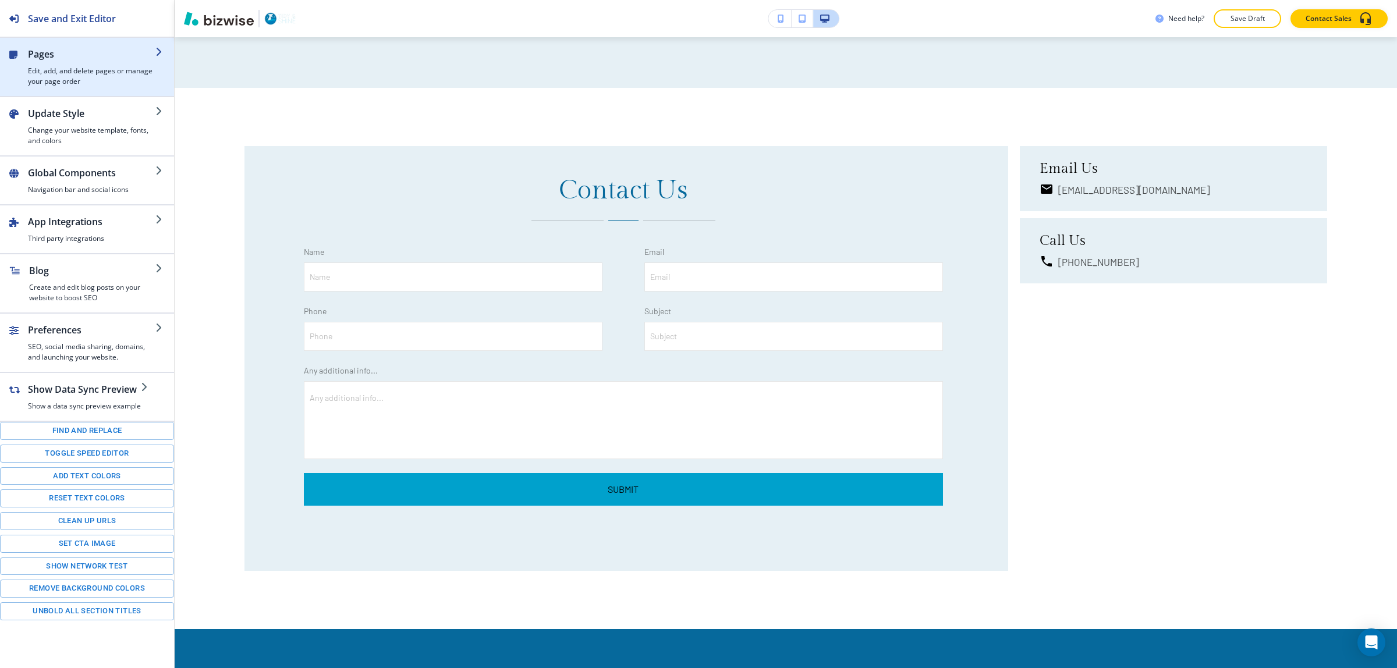
click at [90, 68] on h4 "Edit, add, and delete pages or manage your page order" at bounding box center [91, 76] width 127 height 21
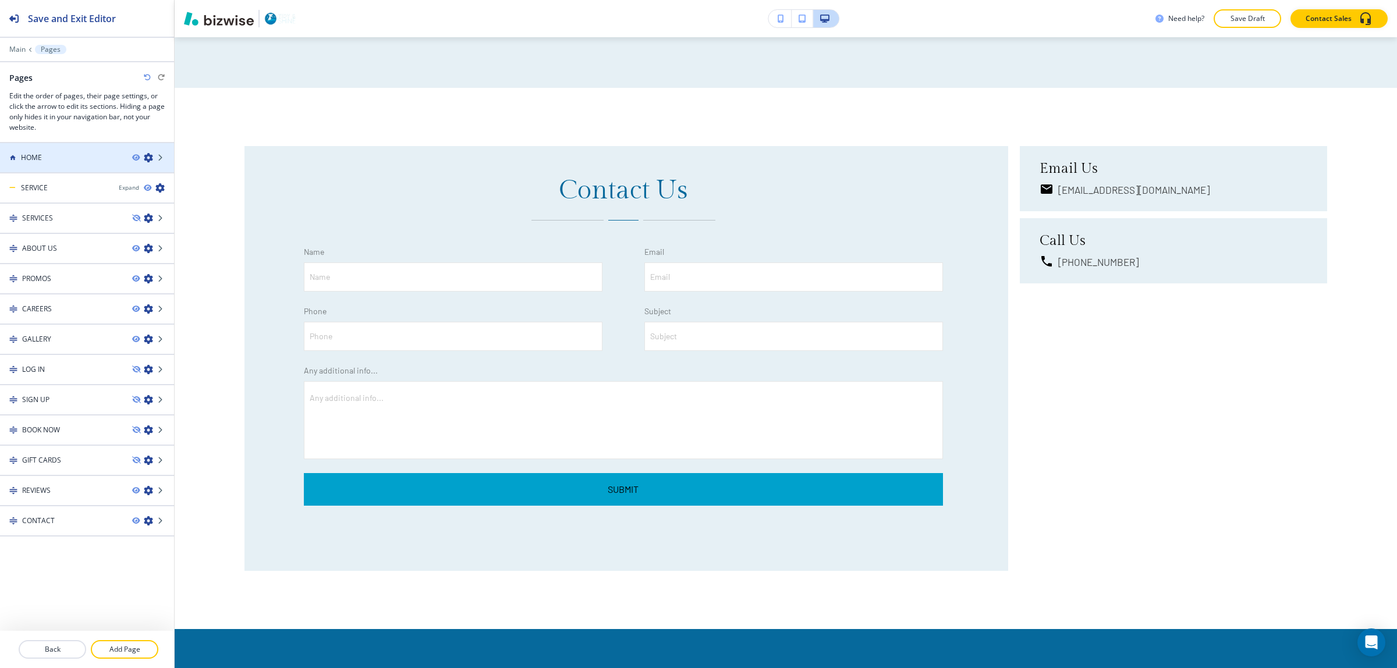
click at [37, 162] on h4 "HOME" at bounding box center [31, 158] width 21 height 10
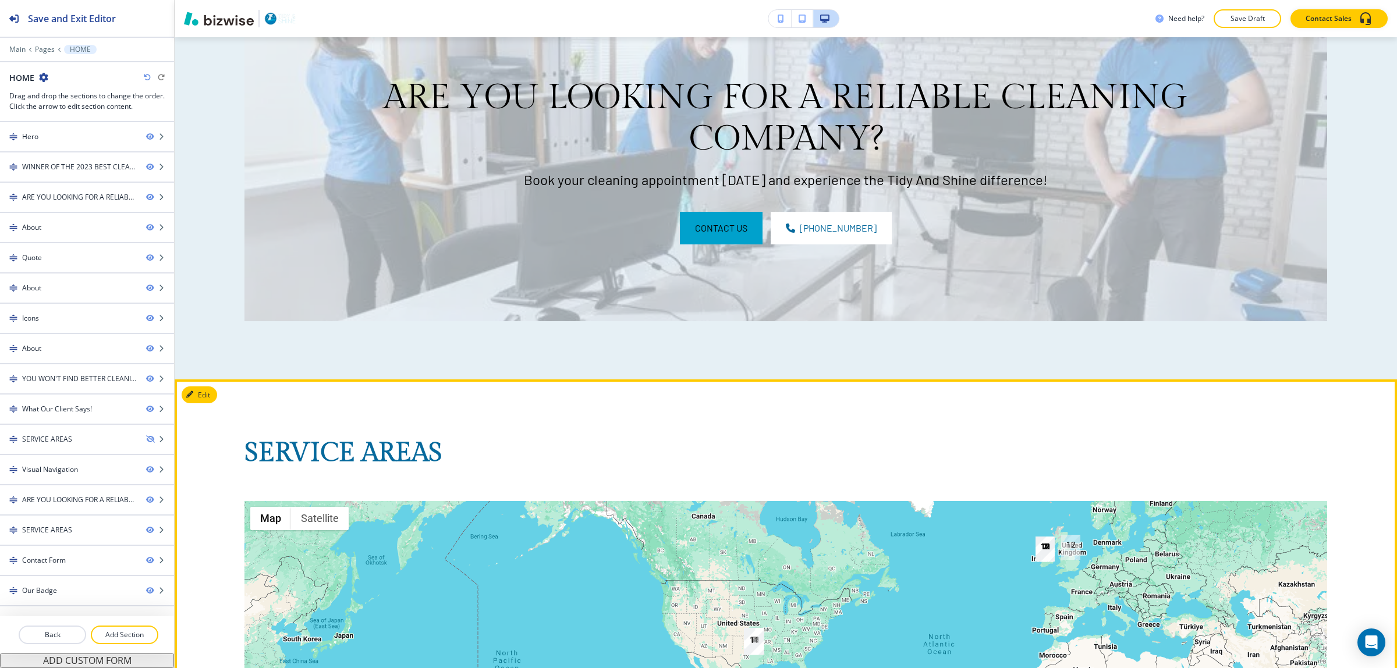
scroll to position [6911, 0]
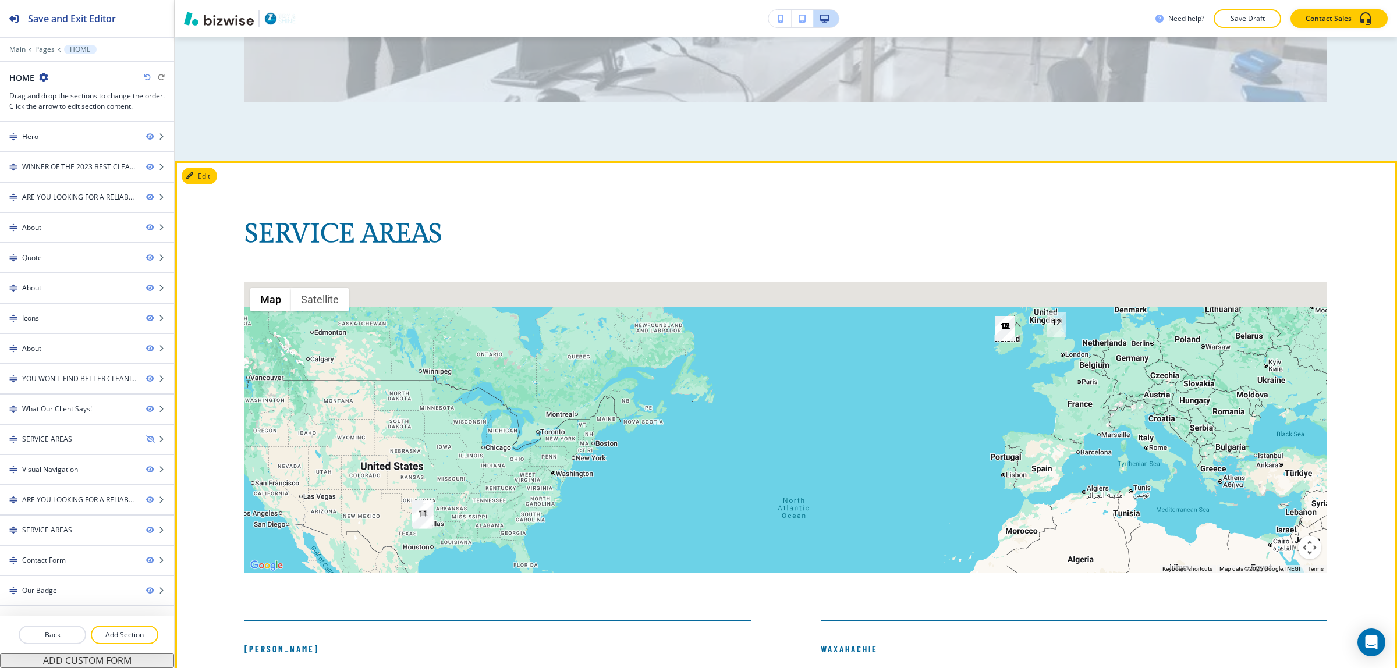
drag, startPoint x: 1015, startPoint y: 357, endPoint x: 749, endPoint y: 469, distance: 288.3
click at [749, 469] on div at bounding box center [785, 427] width 1083 height 291
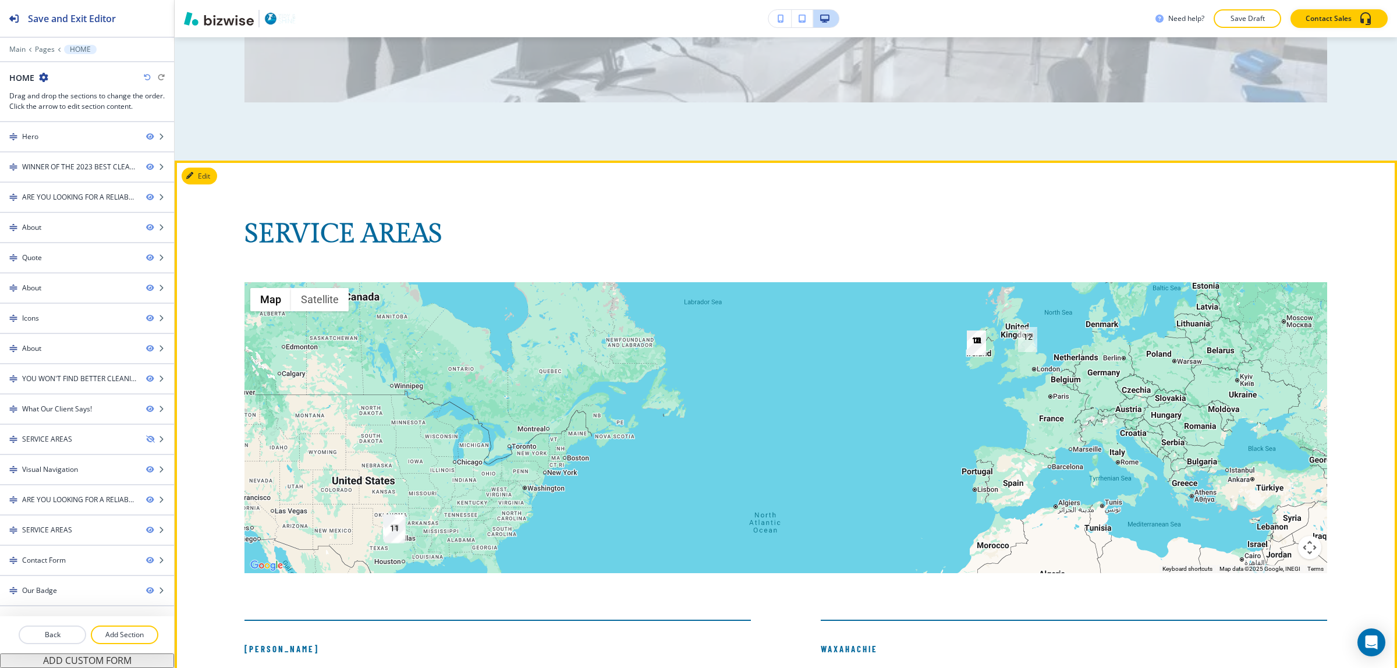
click at [971, 331] on img "12" at bounding box center [976, 343] width 19 height 25
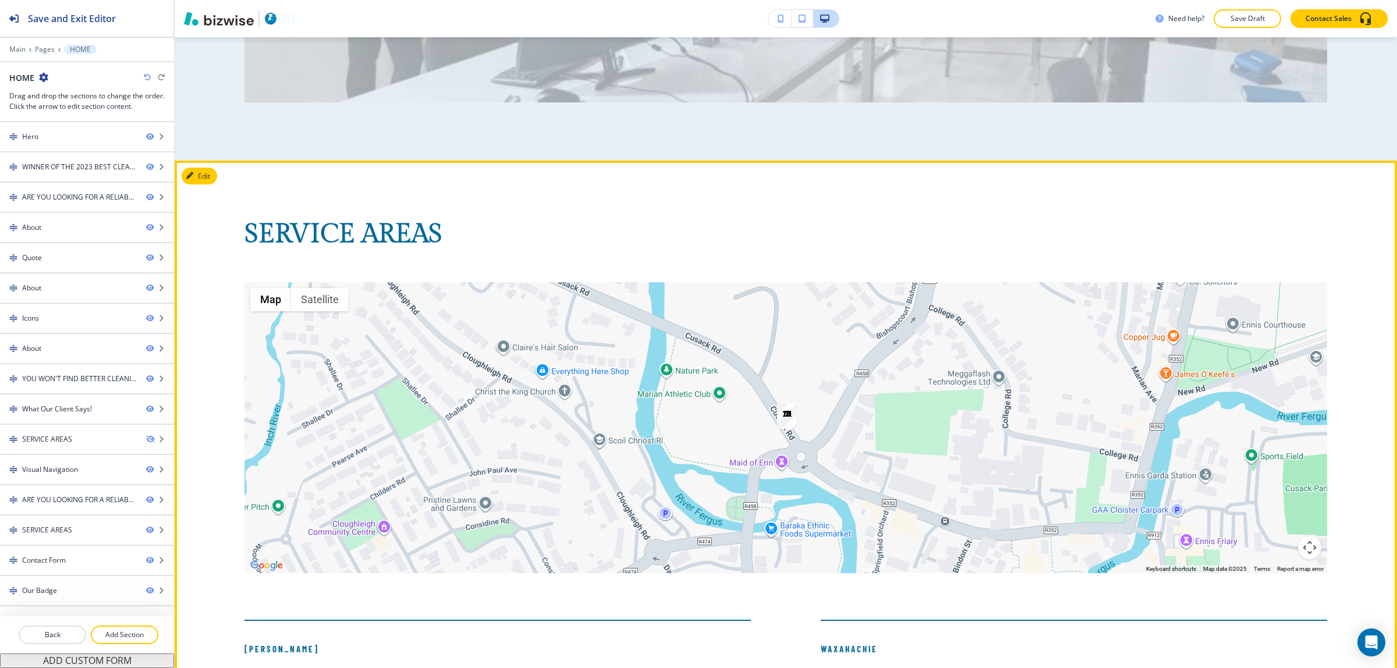
click at [778, 404] on img "22" at bounding box center [786, 416] width 19 height 25
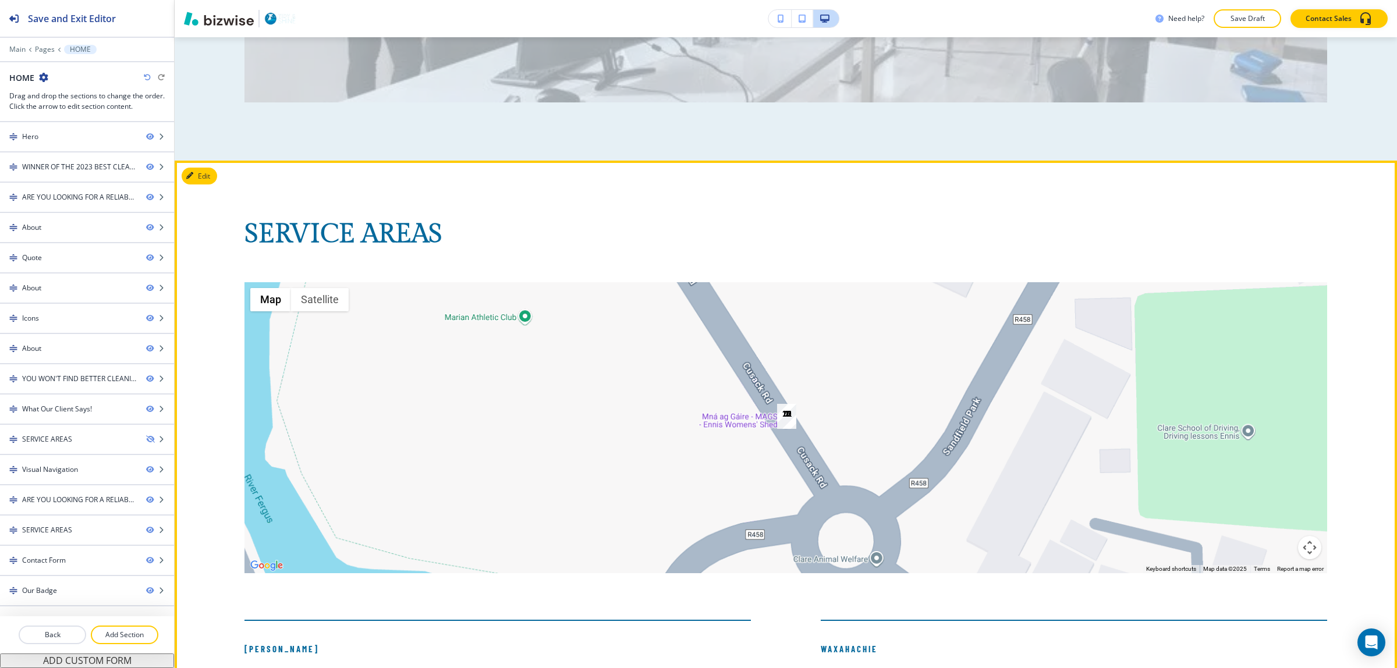
click at [783, 404] on img "22" at bounding box center [786, 416] width 19 height 25
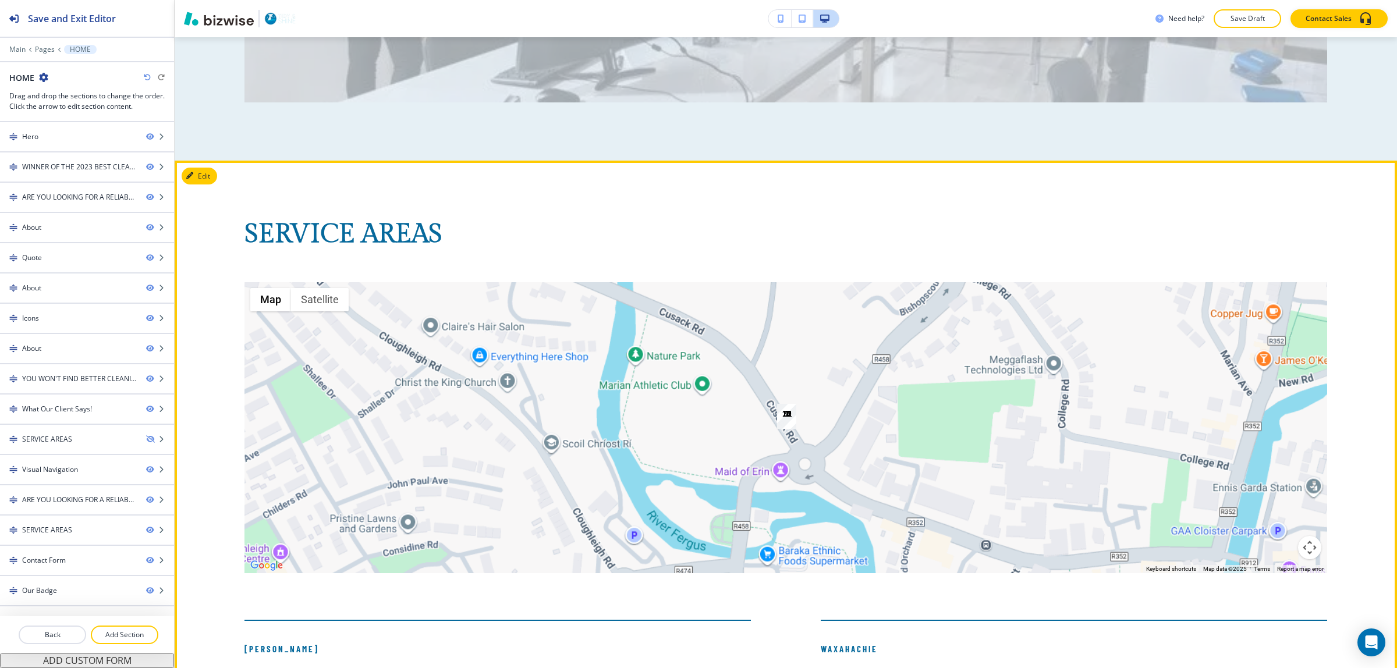
click at [783, 404] on img "22" at bounding box center [786, 416] width 19 height 25
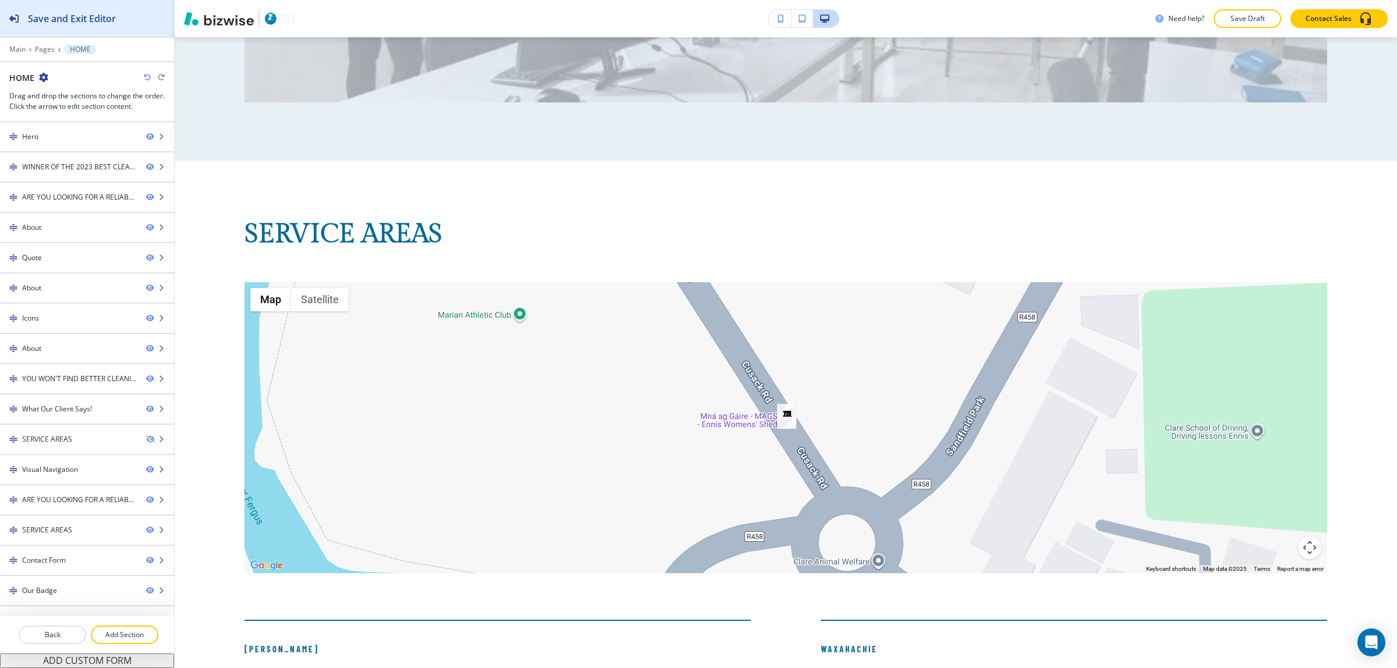
click at [73, 17] on h2 "Save and Exit Editor" at bounding box center [72, 19] width 88 height 14
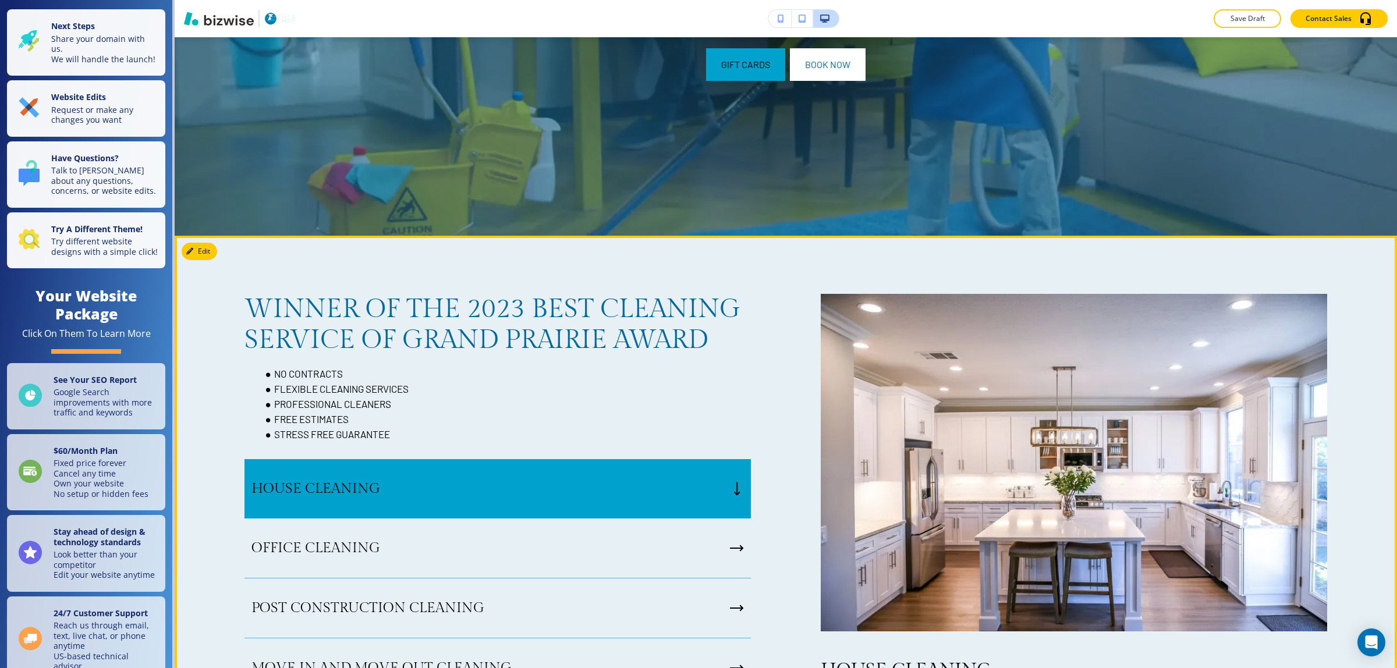
scroll to position [73, 0]
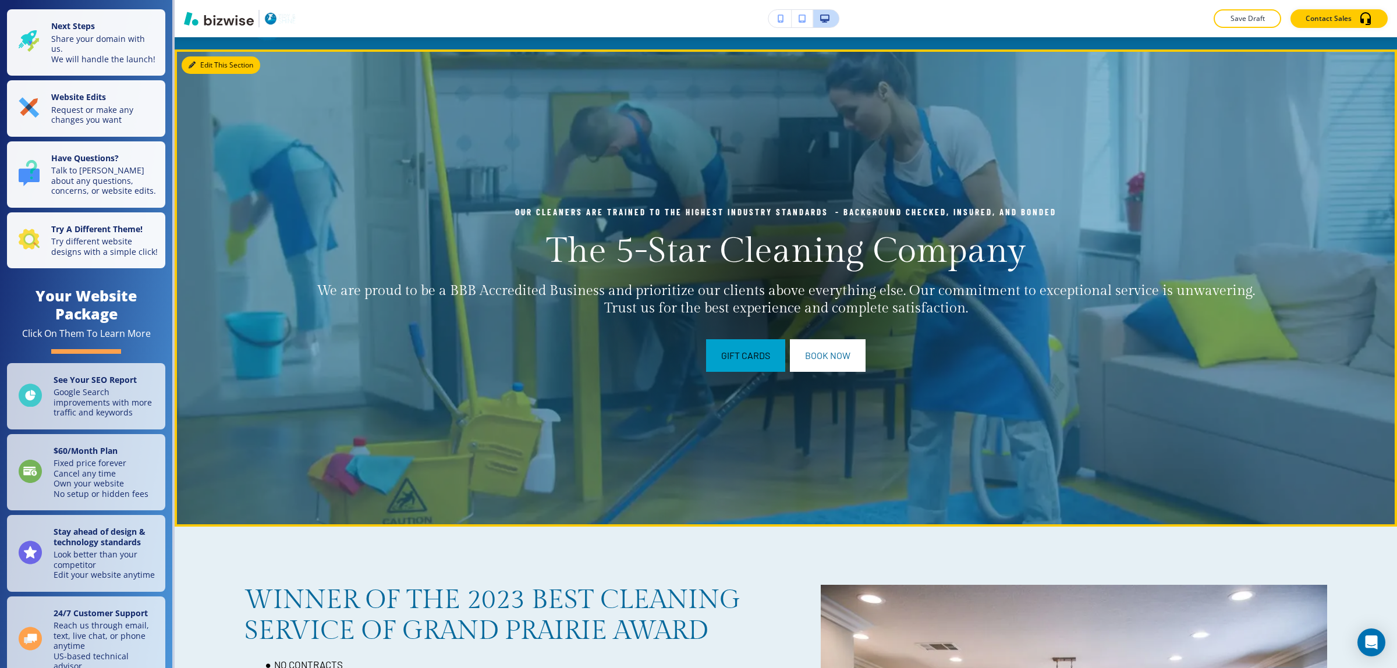
click at [196, 65] on button "Edit This Section" at bounding box center [221, 64] width 79 height 17
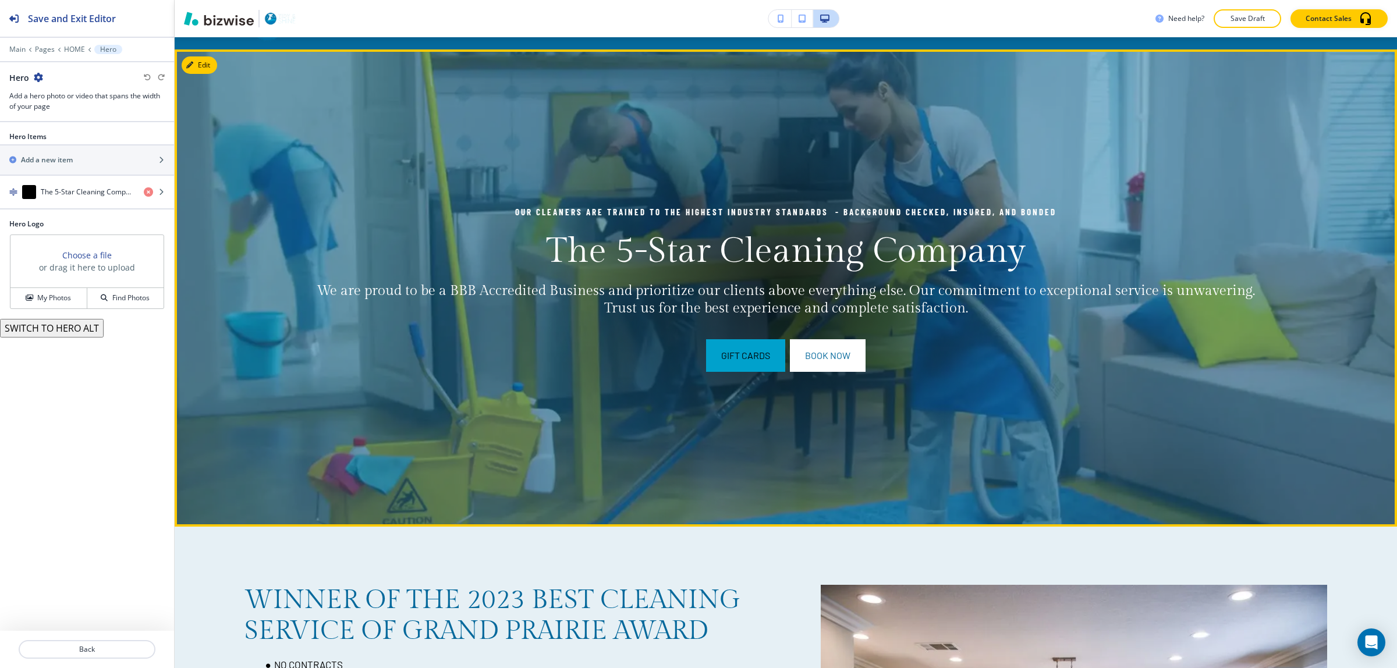
scroll to position [85, 0]
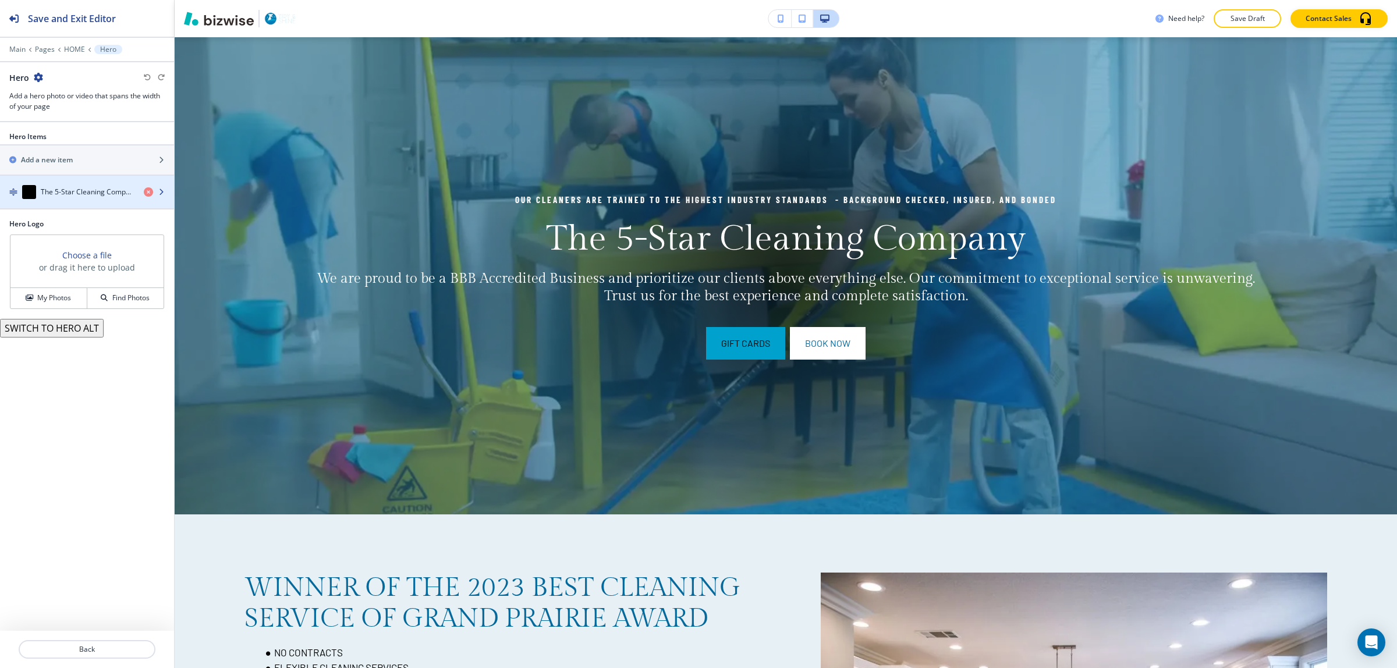
click at [82, 192] on h4 "The 5-Star Cleaning Company" at bounding box center [88, 192] width 94 height 10
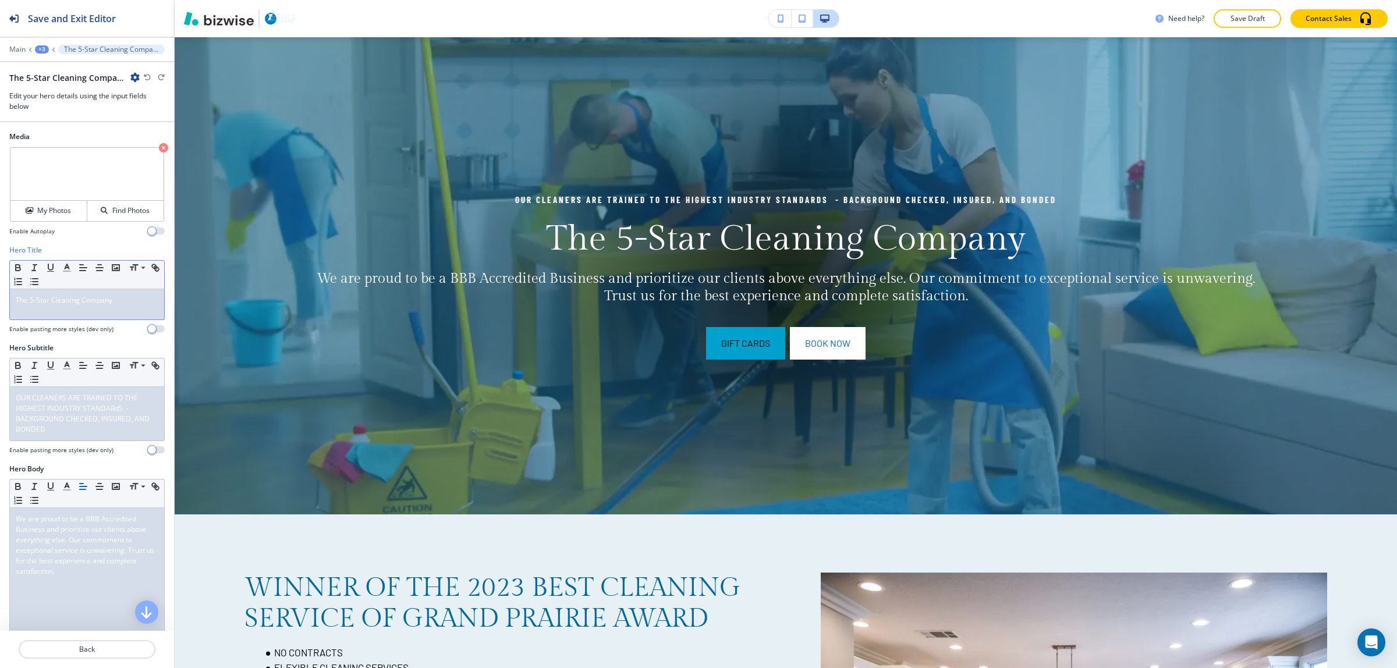
click at [71, 299] on span "The 5-Star Cleaning Company" at bounding box center [64, 300] width 97 height 10
click at [18, 271] on icon "button" at bounding box center [18, 268] width 10 height 10
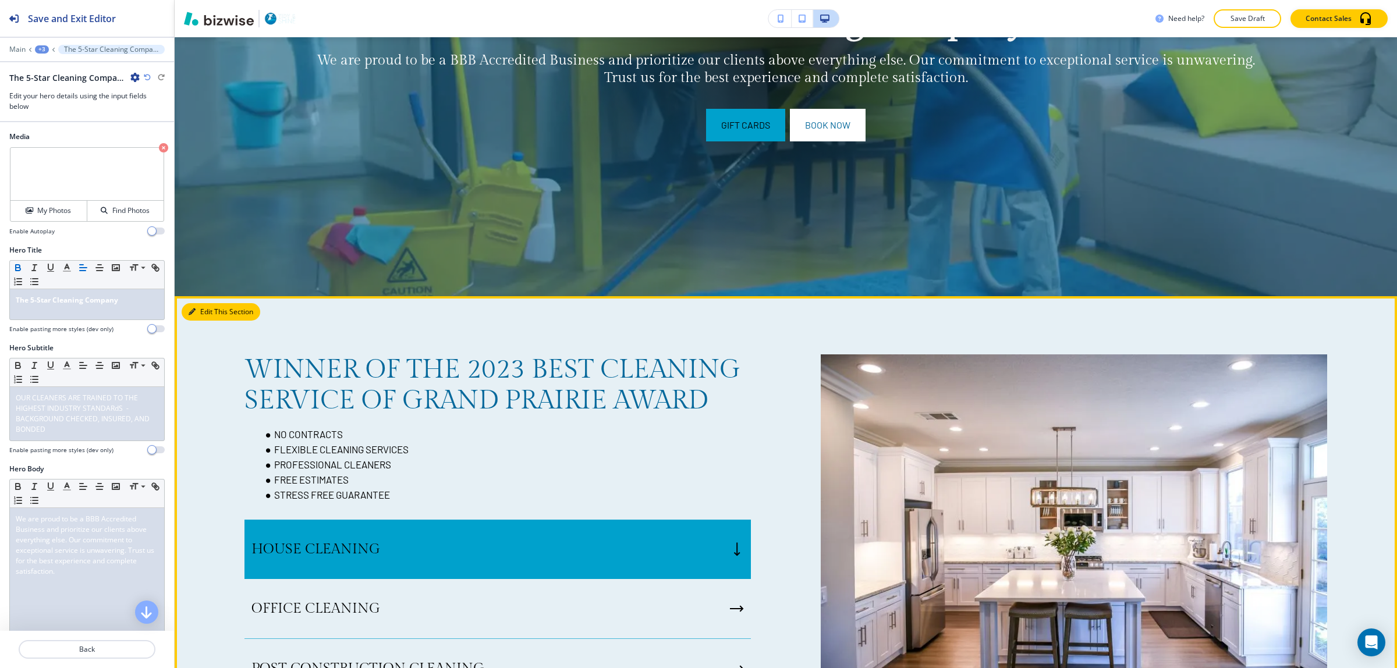
click at [208, 312] on button "Edit This Section" at bounding box center [221, 311] width 79 height 17
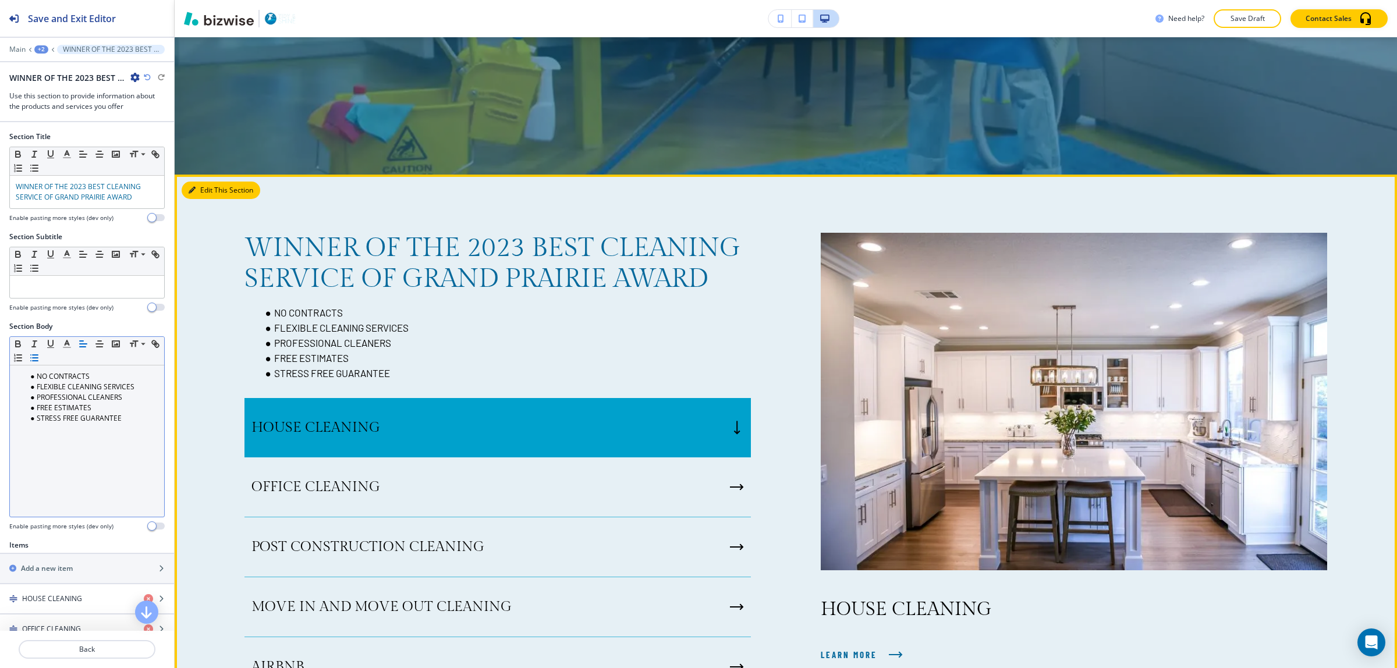
scroll to position [562, 0]
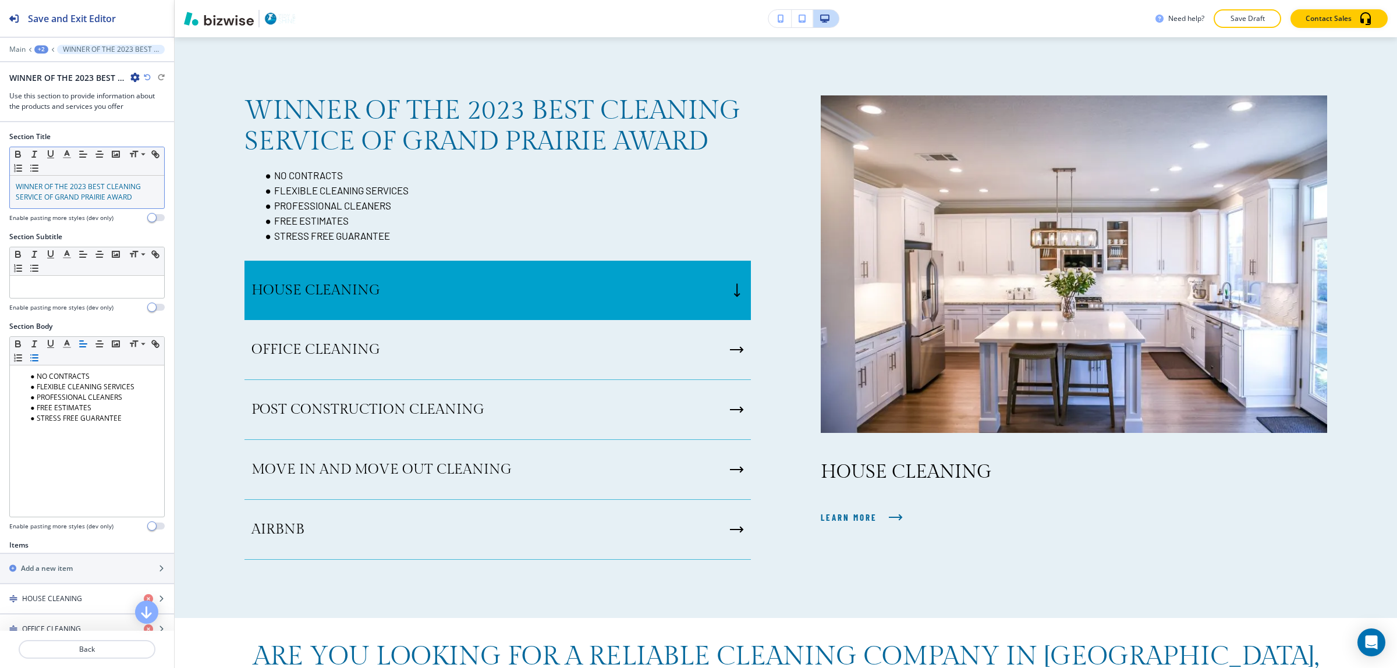
click at [51, 195] on span "WINNER OF THE 2023 BEST CLEANING SERVICE OF GRAND PRAIRIE AWARD" at bounding box center [79, 192] width 127 height 20
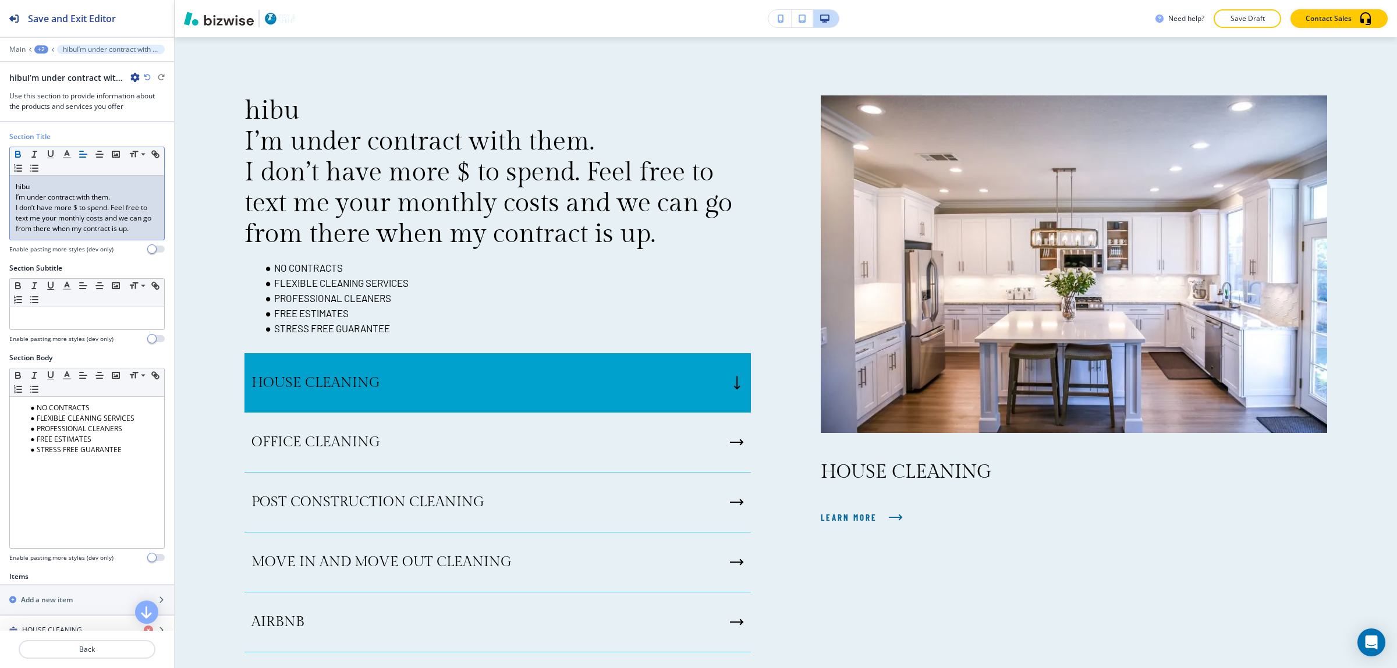
scroll to position [0, 0]
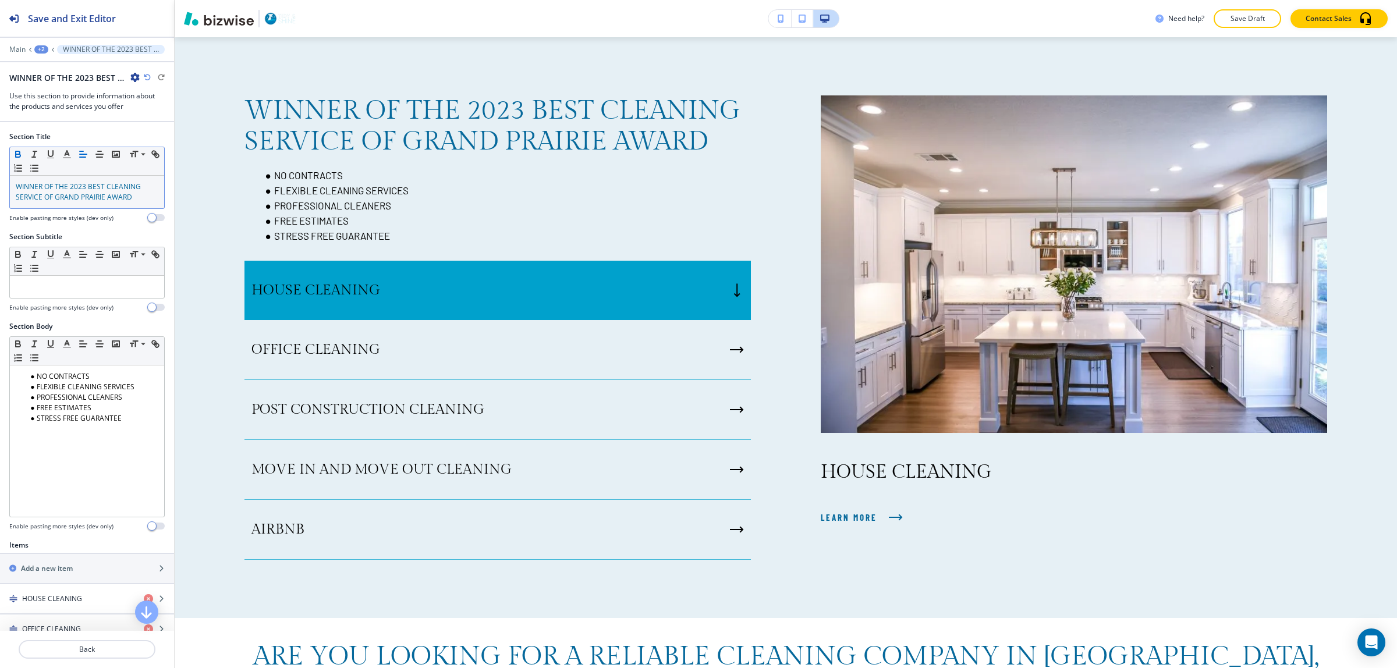
click at [22, 150] on icon "button" at bounding box center [18, 154] width 10 height 10
click at [63, 190] on span "WINNER OF THE 2023 BEST CLEANING SERVICE OF GRAND PRAIRIE AWARD" at bounding box center [79, 192] width 127 height 20
click at [16, 153] on icon "button" at bounding box center [18, 152] width 4 height 3
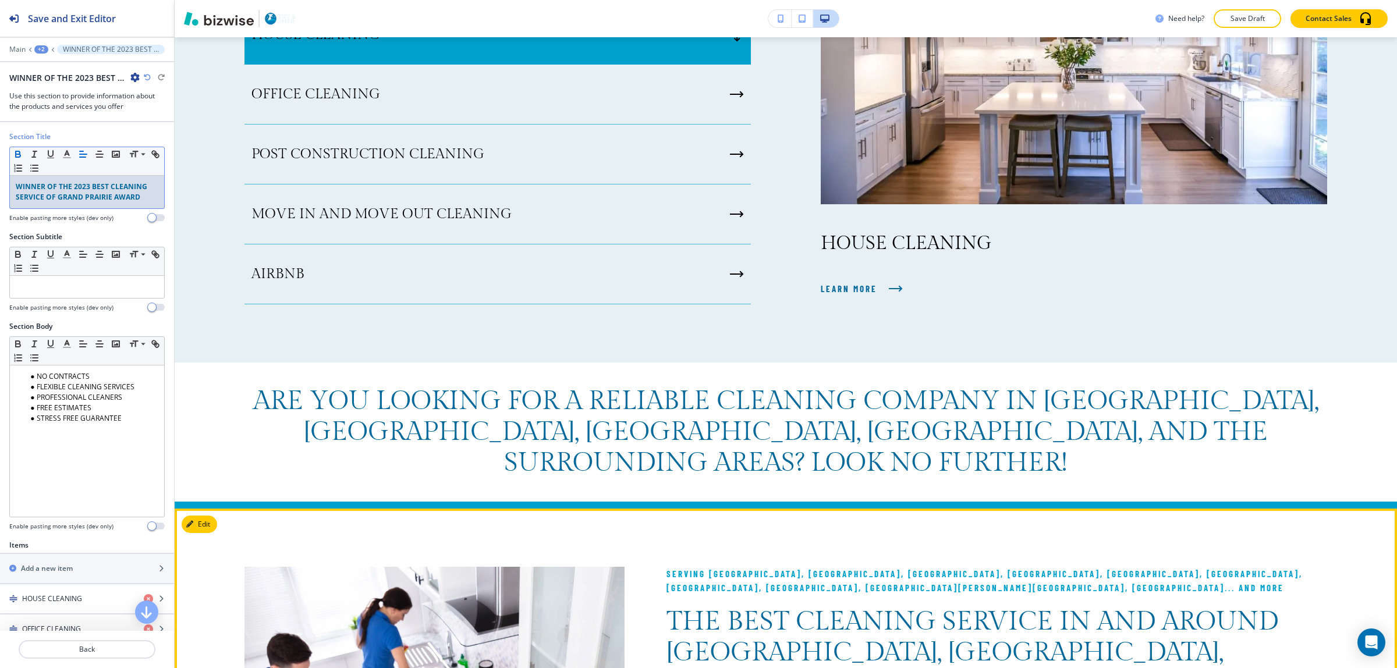
scroll to position [926, 0]
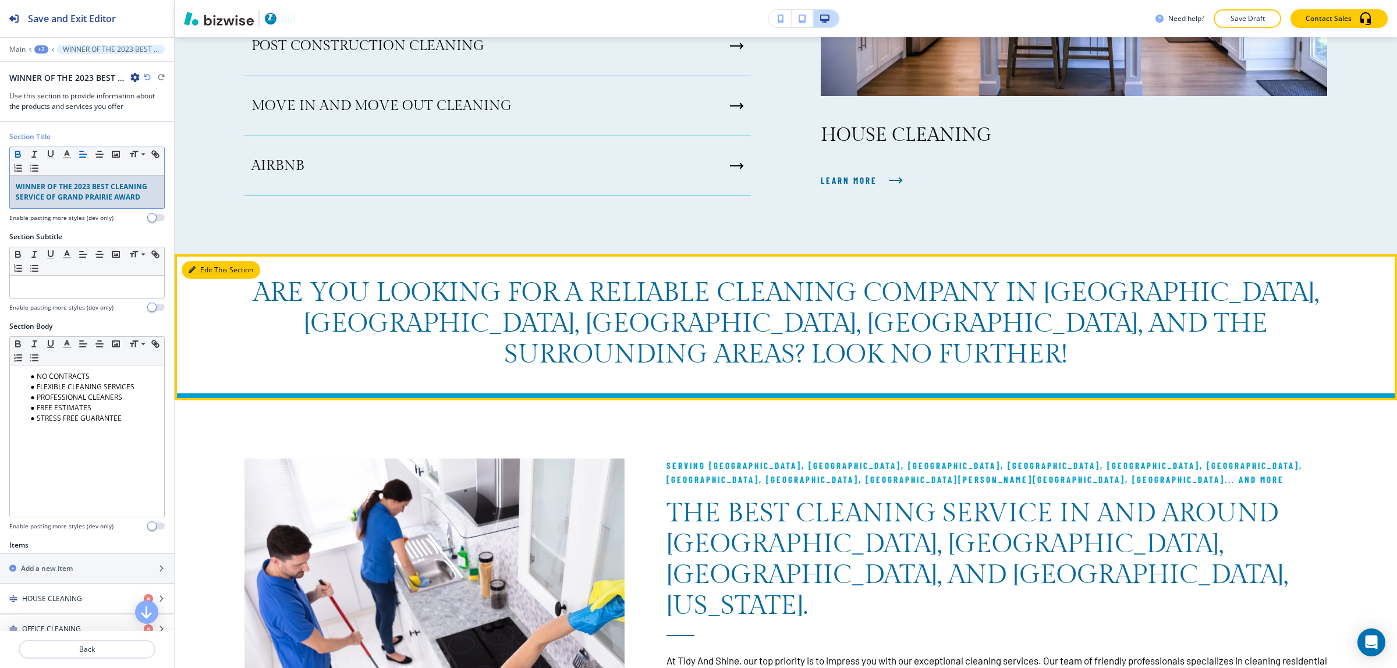
click at [187, 265] on button "Edit This Section" at bounding box center [221, 269] width 79 height 17
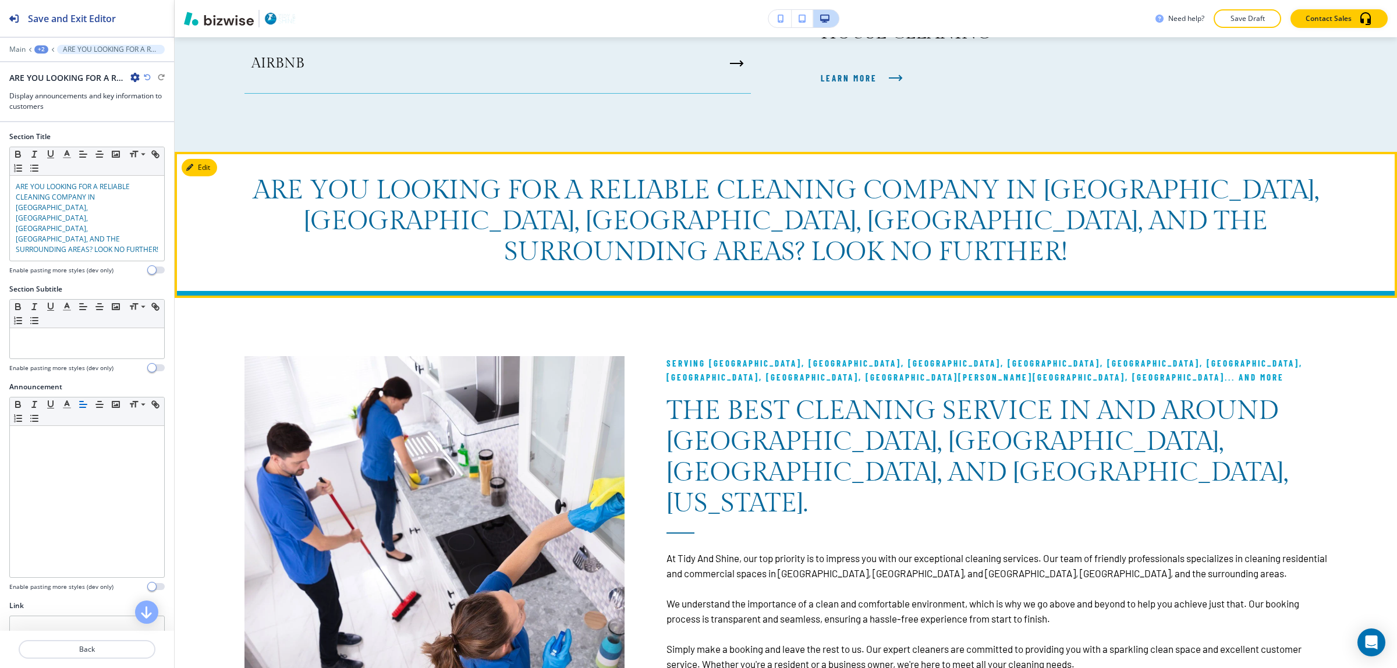
scroll to position [1144, 0]
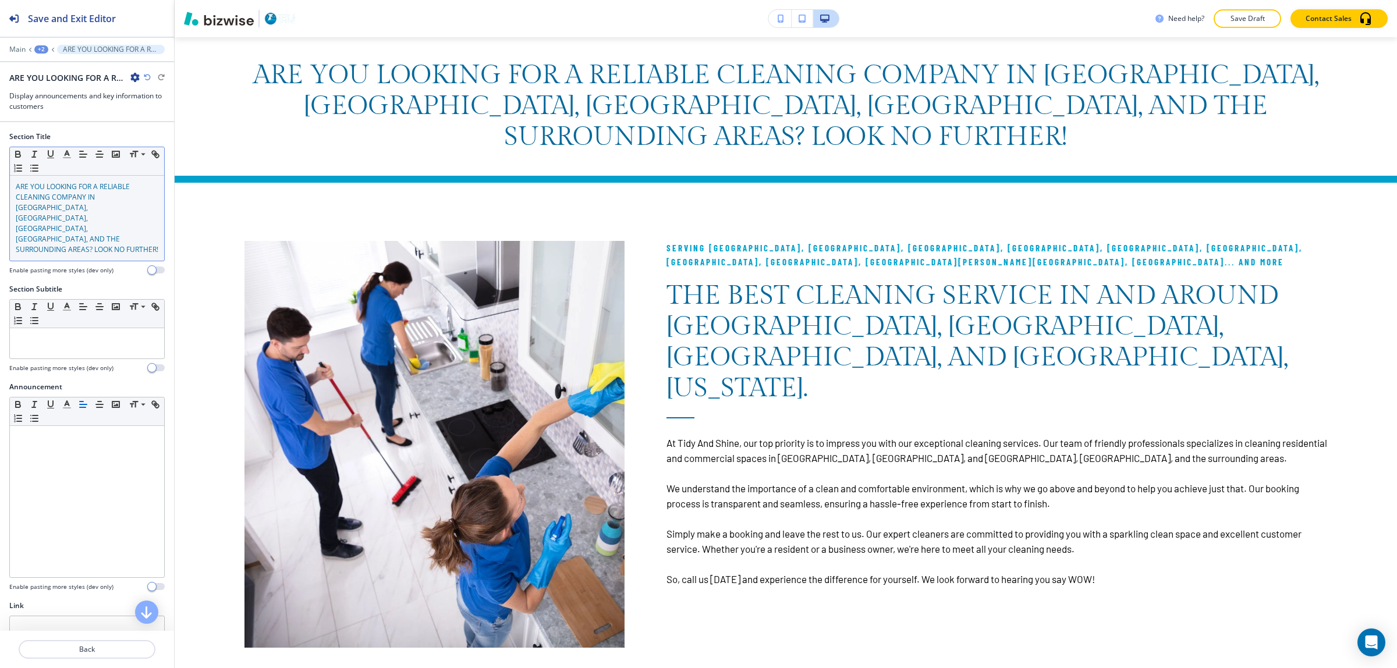
click at [82, 227] on p "ARE YOU LOOKING FOR A RELIABLE CLEANING COMPANY IN [GEOGRAPHIC_DATA], [GEOGRAPH…" at bounding box center [87, 218] width 143 height 73
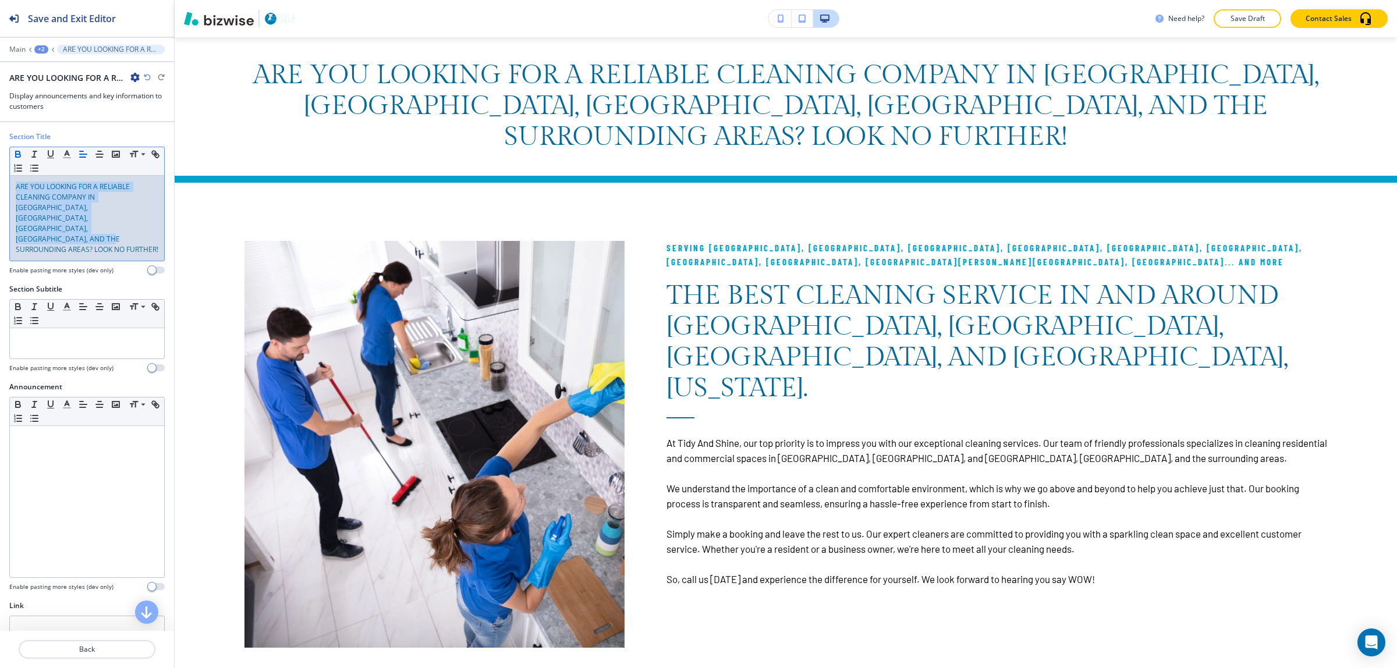
click at [19, 150] on icon "button" at bounding box center [18, 154] width 10 height 10
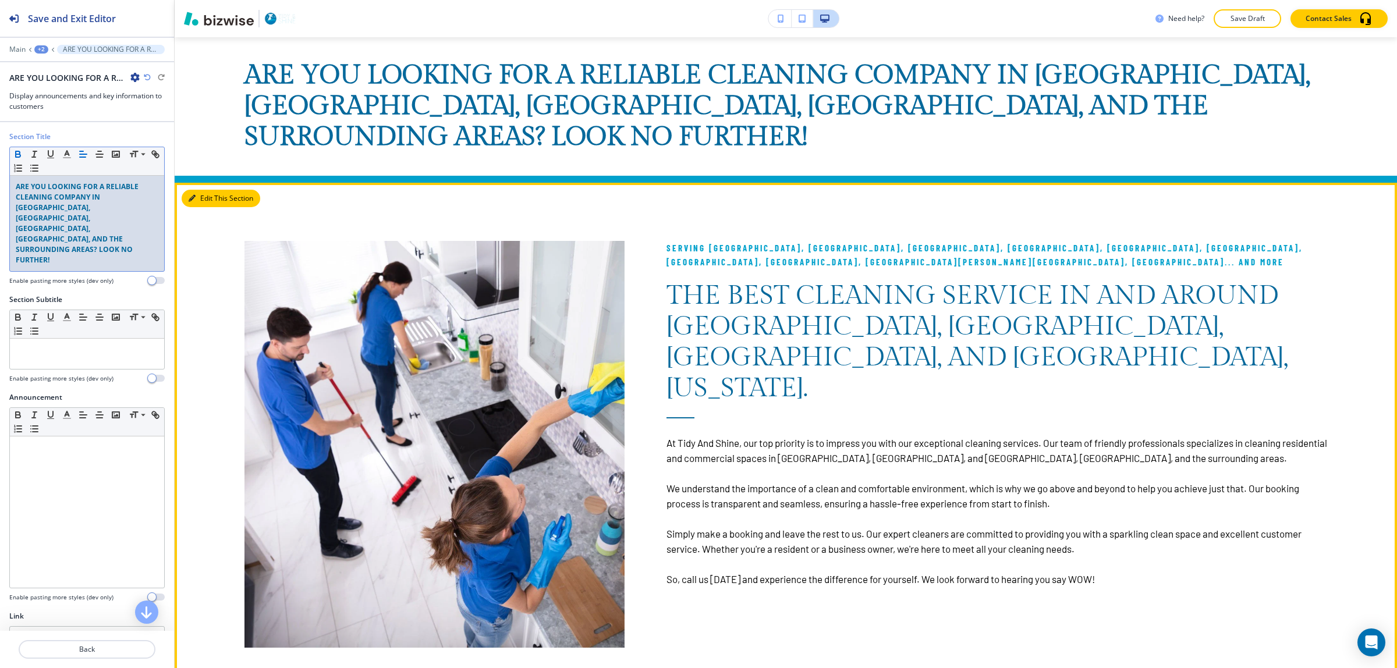
click at [195, 195] on icon "button" at bounding box center [192, 198] width 7 height 7
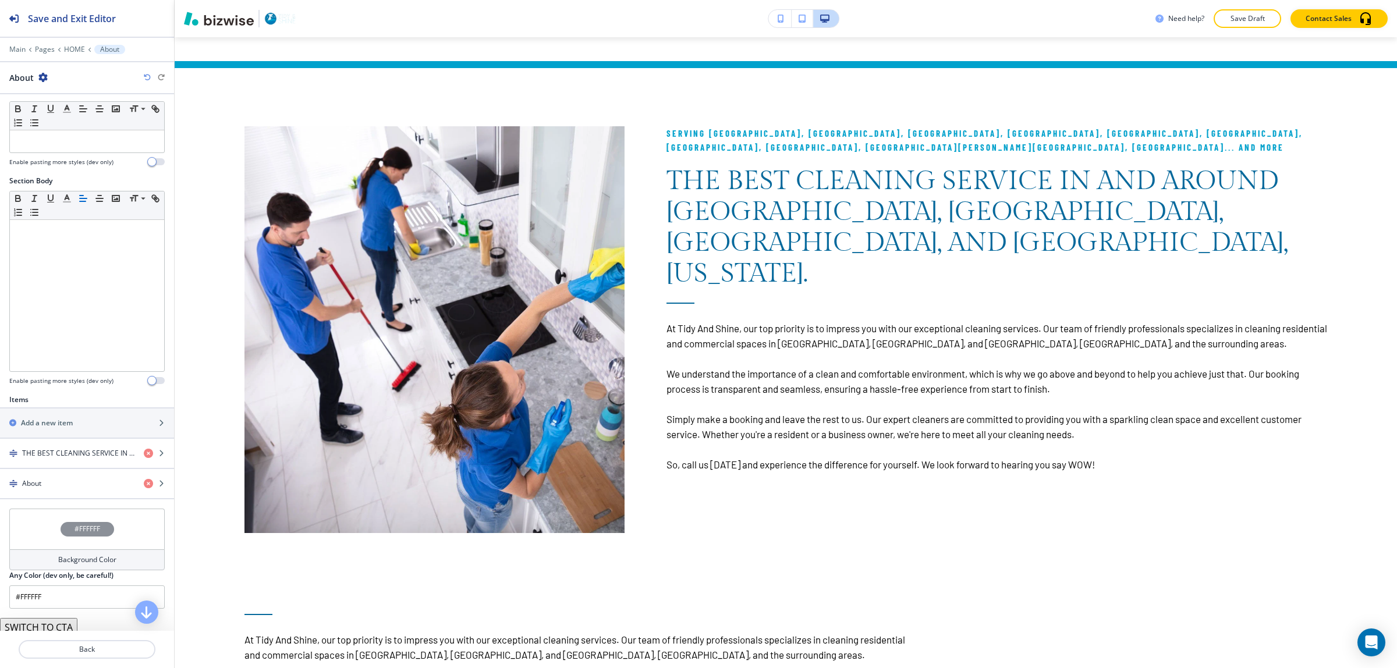
scroll to position [164, 0]
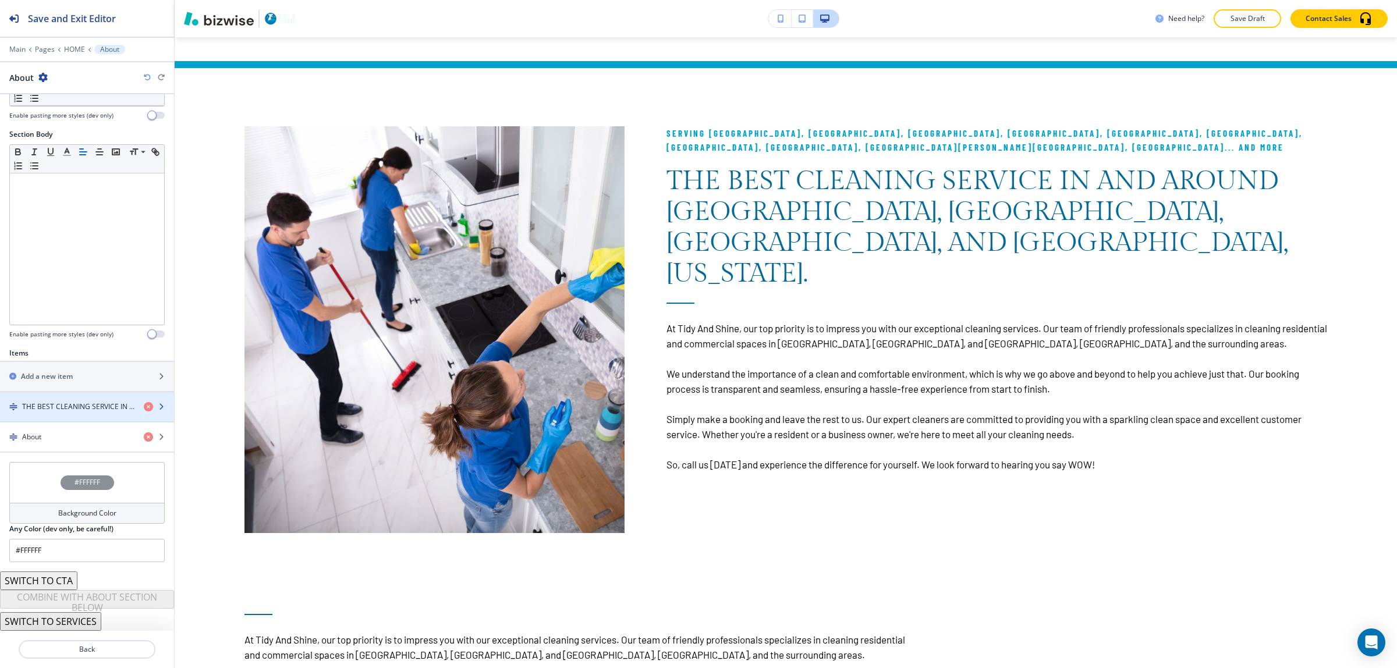
click at [65, 406] on h4 "THE BEST CLEANING SERVICE IN AND AROUND [GEOGRAPHIC_DATA], [GEOGRAPHIC_DATA], […" at bounding box center [78, 407] width 112 height 10
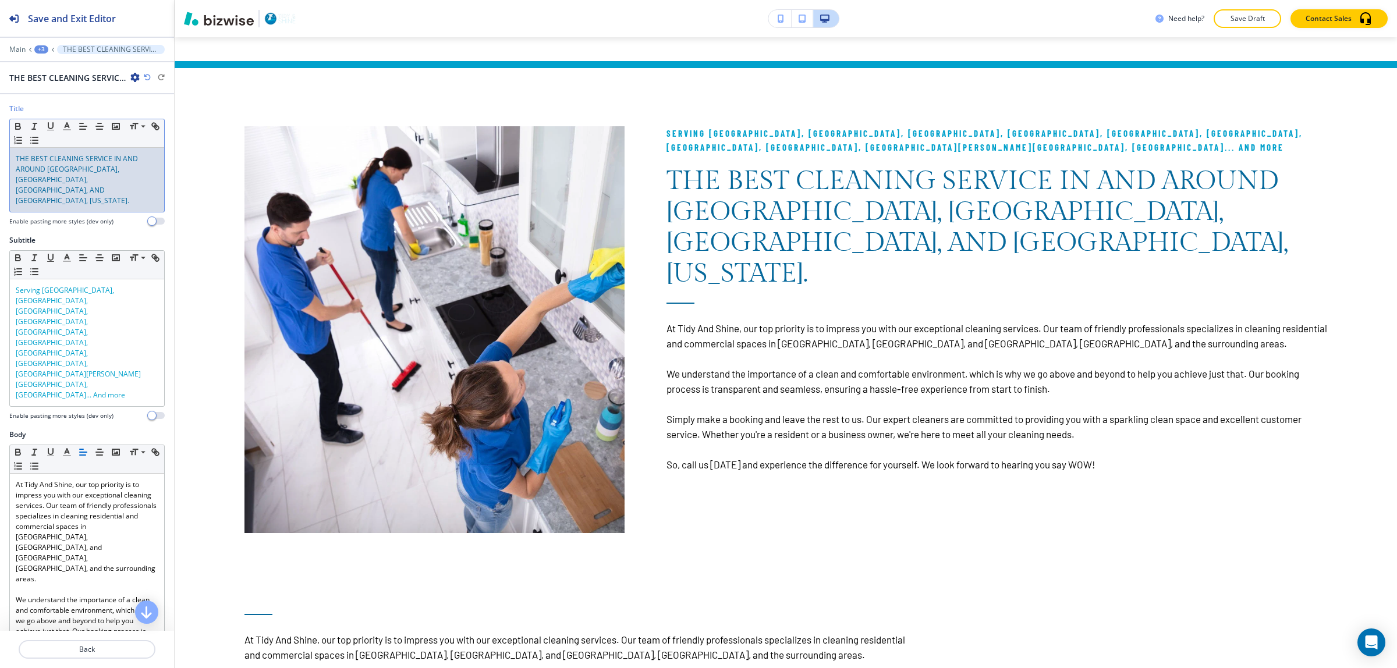
click at [61, 184] on span "THE BEST CLEANING SERVICE IN AND AROUND [GEOGRAPHIC_DATA], [GEOGRAPHIC_DATA], […" at bounding box center [78, 180] width 124 height 52
click at [19, 126] on icon "button" at bounding box center [18, 127] width 5 height 3
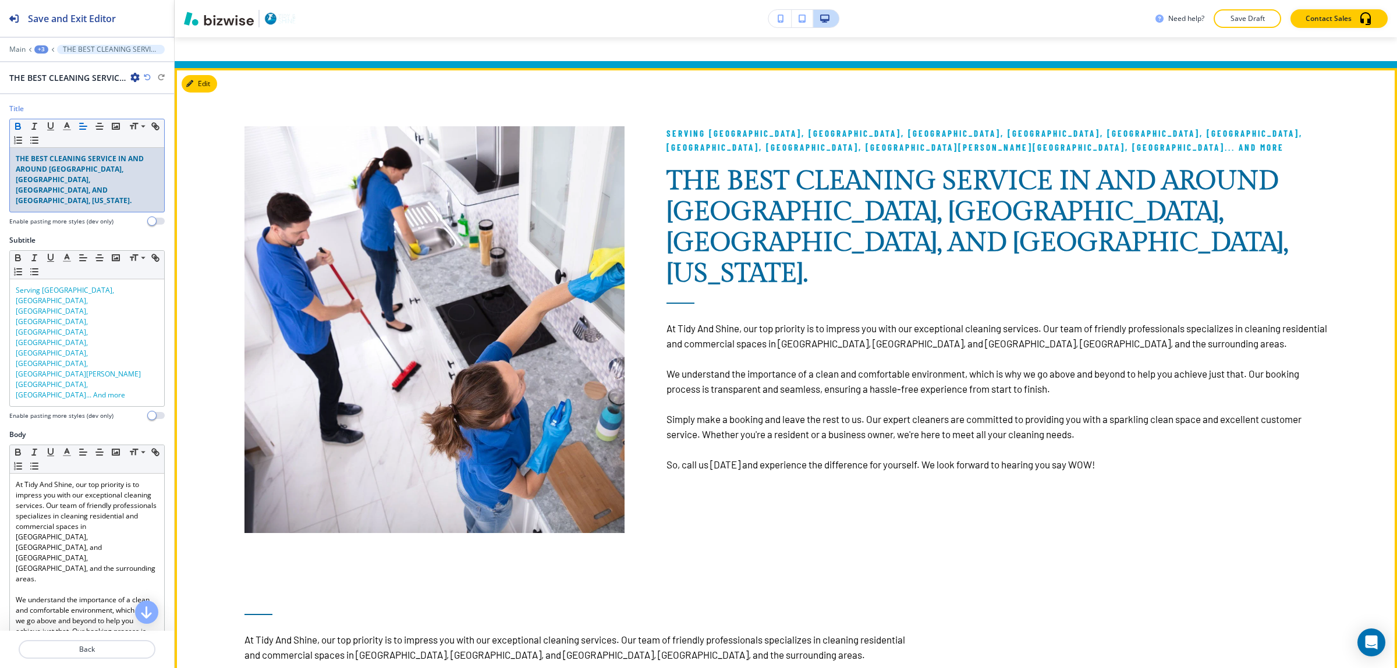
click at [731, 396] on p at bounding box center [997, 403] width 661 height 15
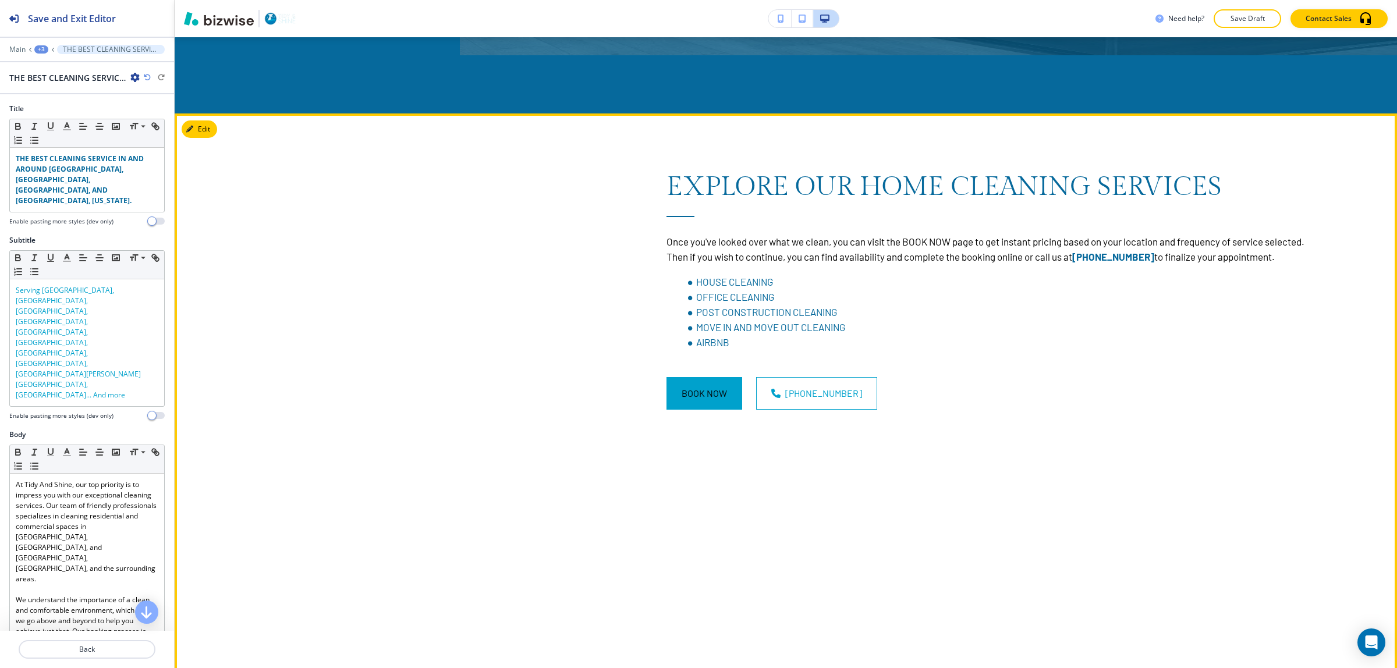
scroll to position [2277, 0]
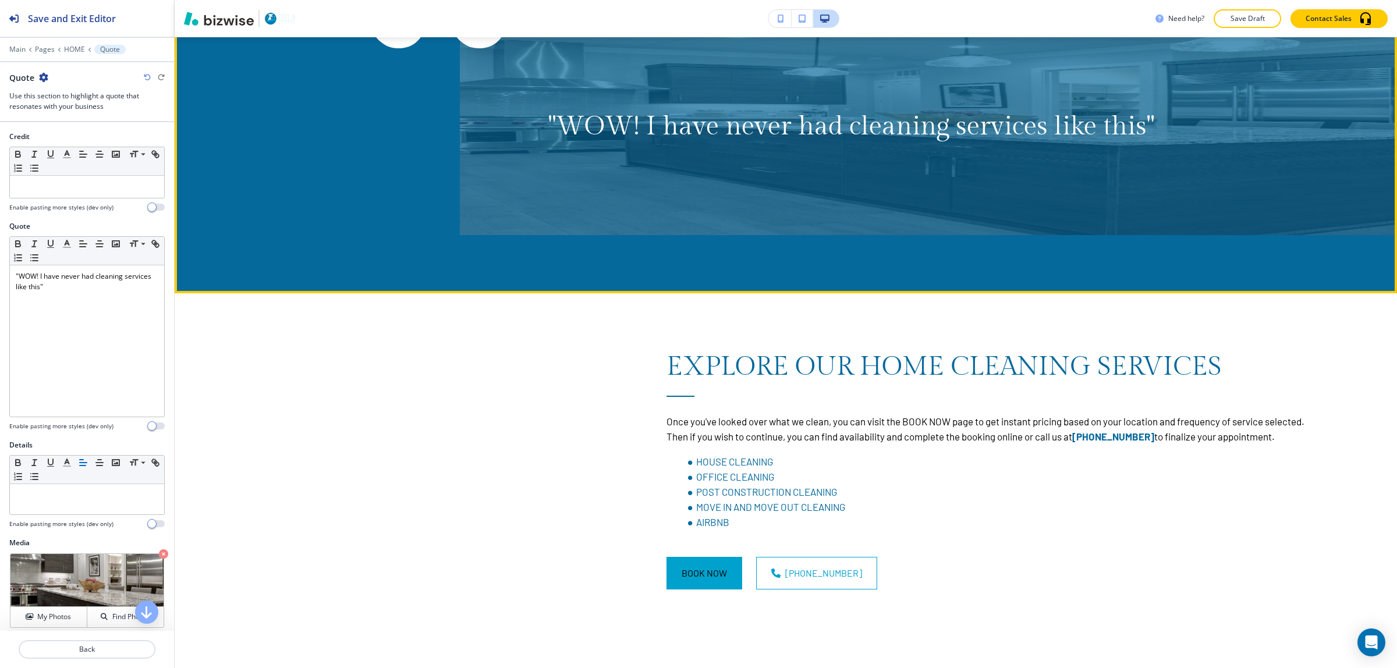
scroll to position [2333, 0]
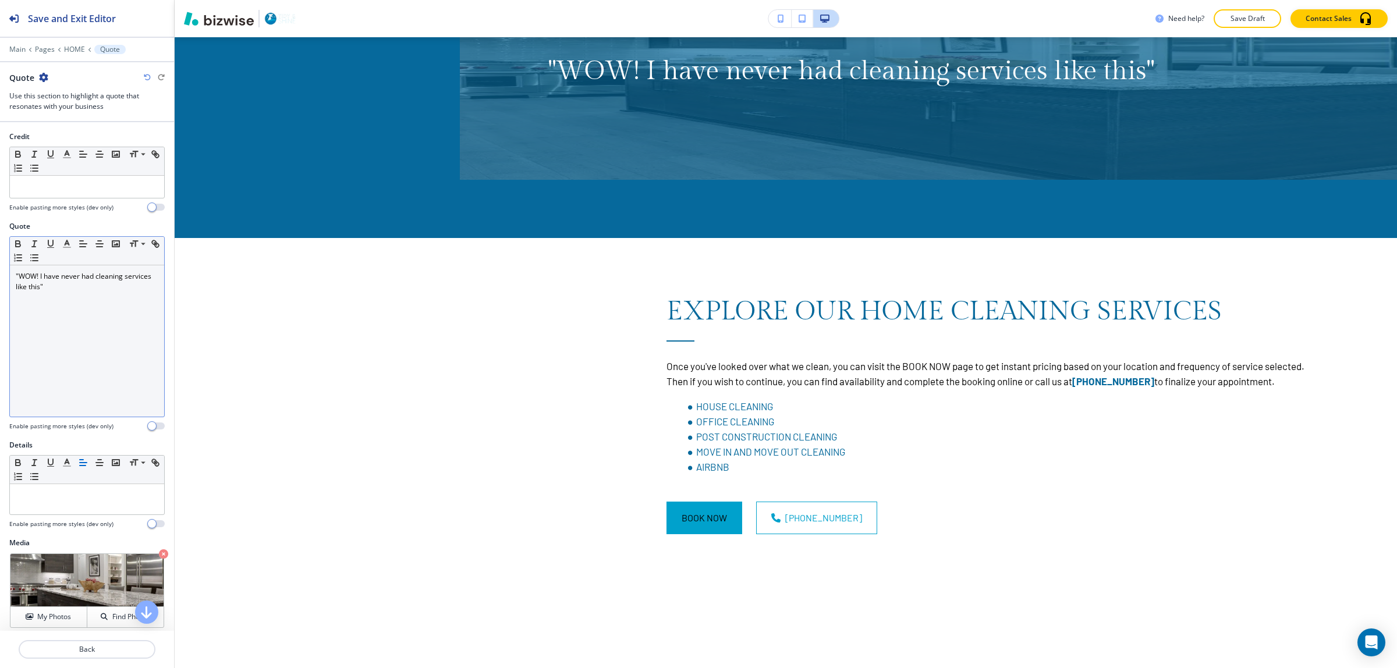
click at [115, 300] on div ""WOW! I have never had cleaning services like this"" at bounding box center [87, 340] width 154 height 151
click at [19, 247] on icon "button" at bounding box center [18, 245] width 5 height 3
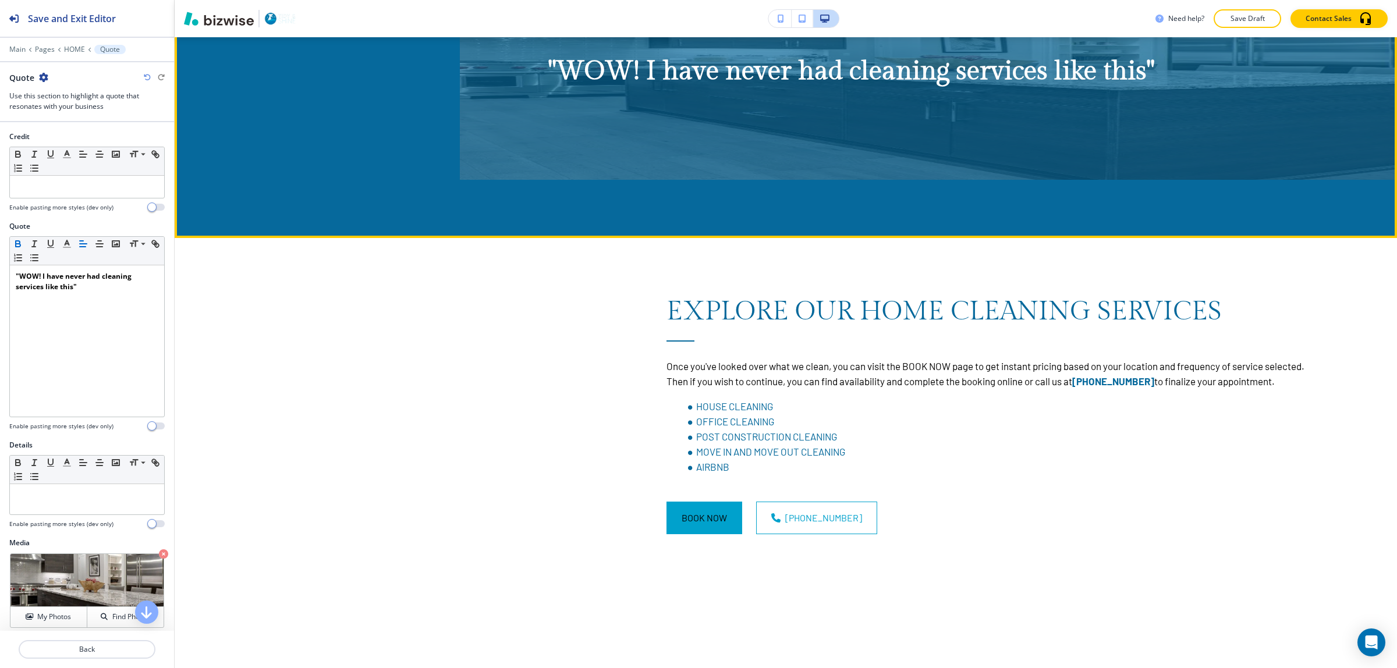
click at [619, 180] on img at bounding box center [928, 57] width 937 height 245
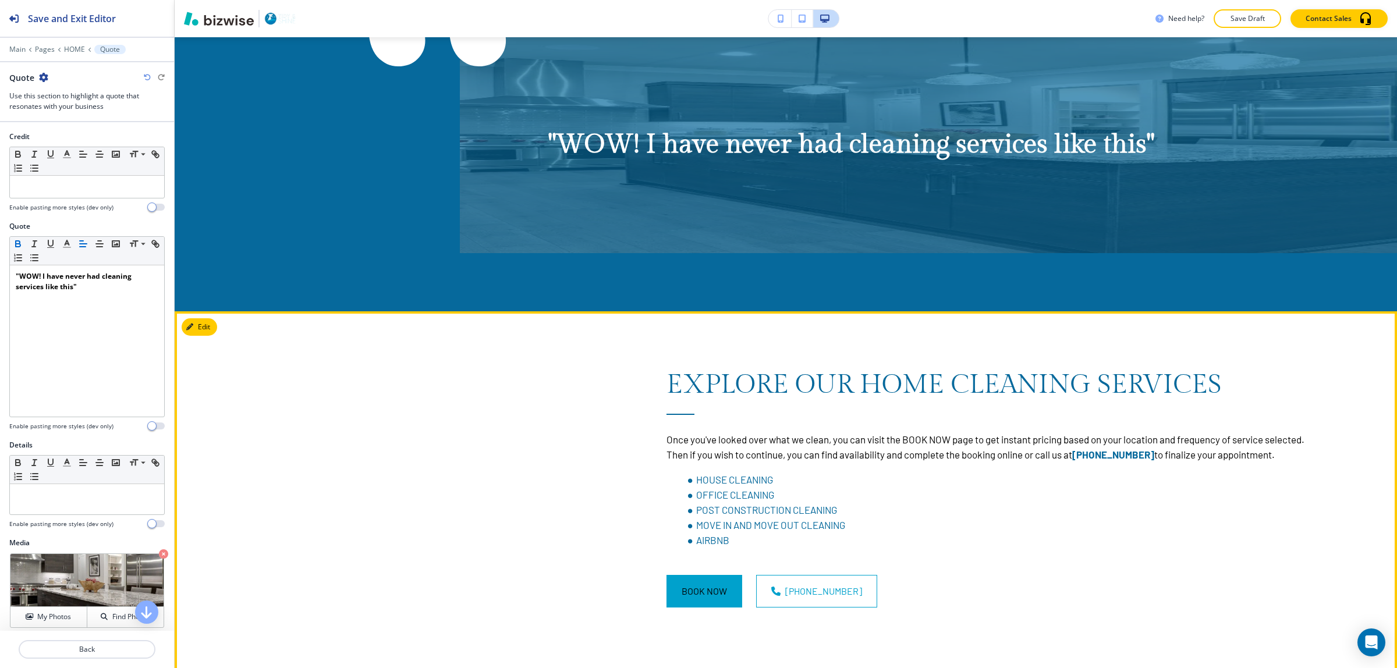
scroll to position [2187, 0]
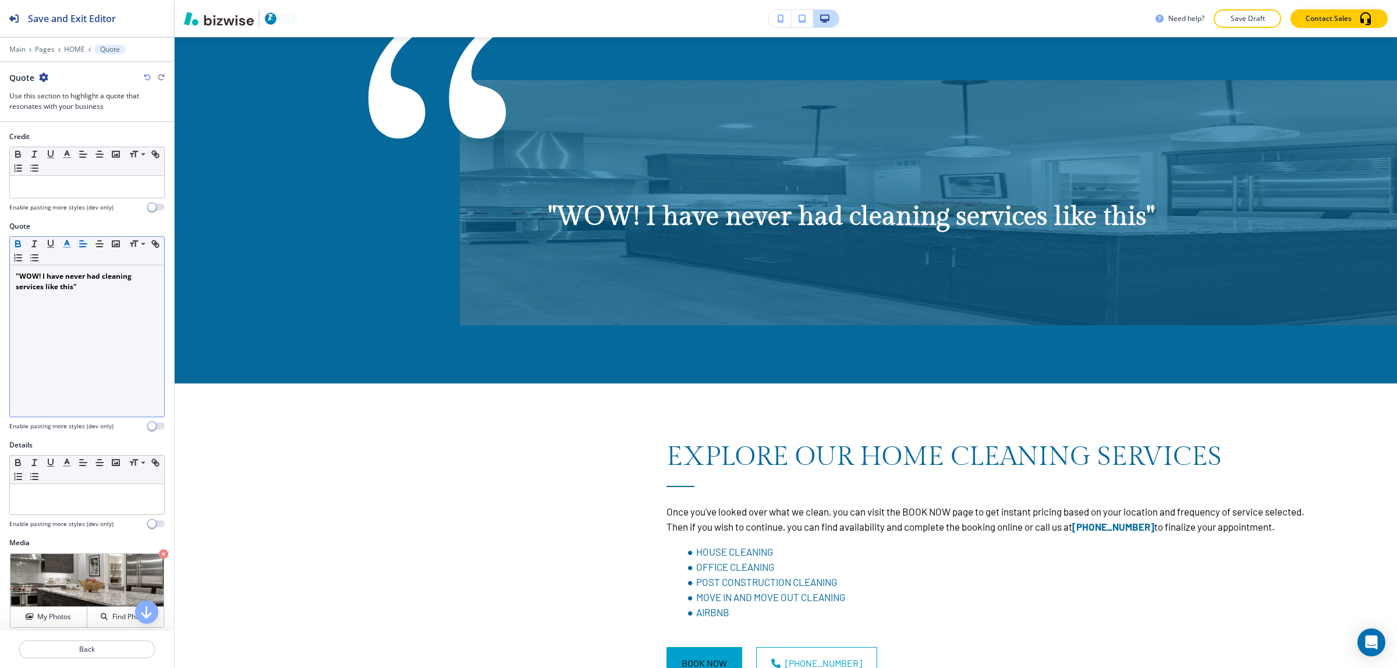
click at [69, 243] on icon "button" at bounding box center [67, 244] width 10 height 10
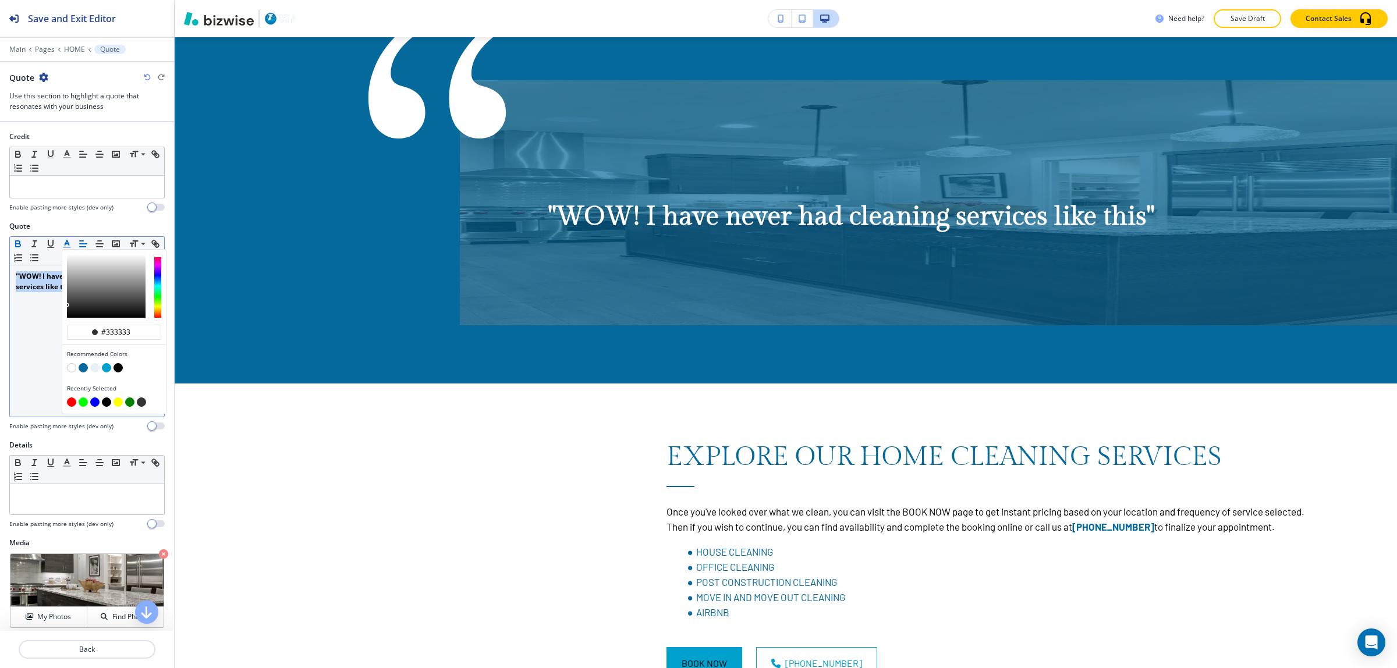
click at [118, 371] on button "button" at bounding box center [118, 367] width 9 height 9
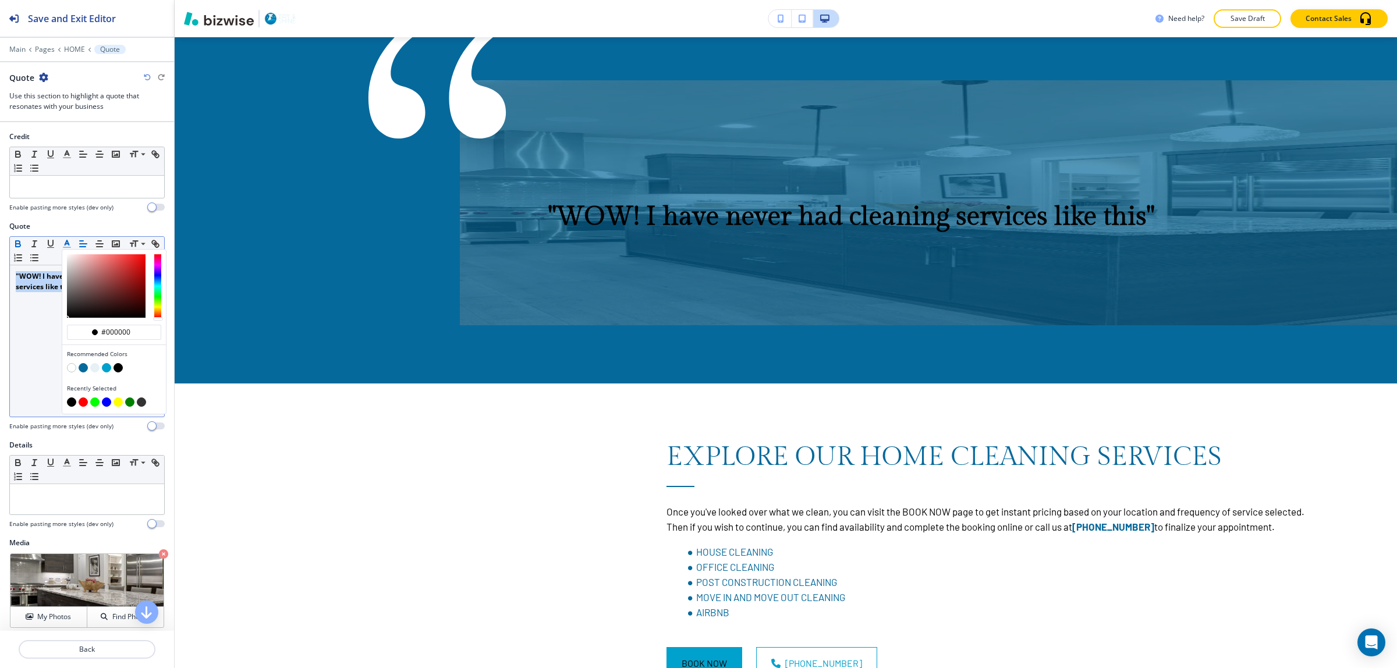
click at [109, 371] on button "button" at bounding box center [106, 367] width 9 height 9
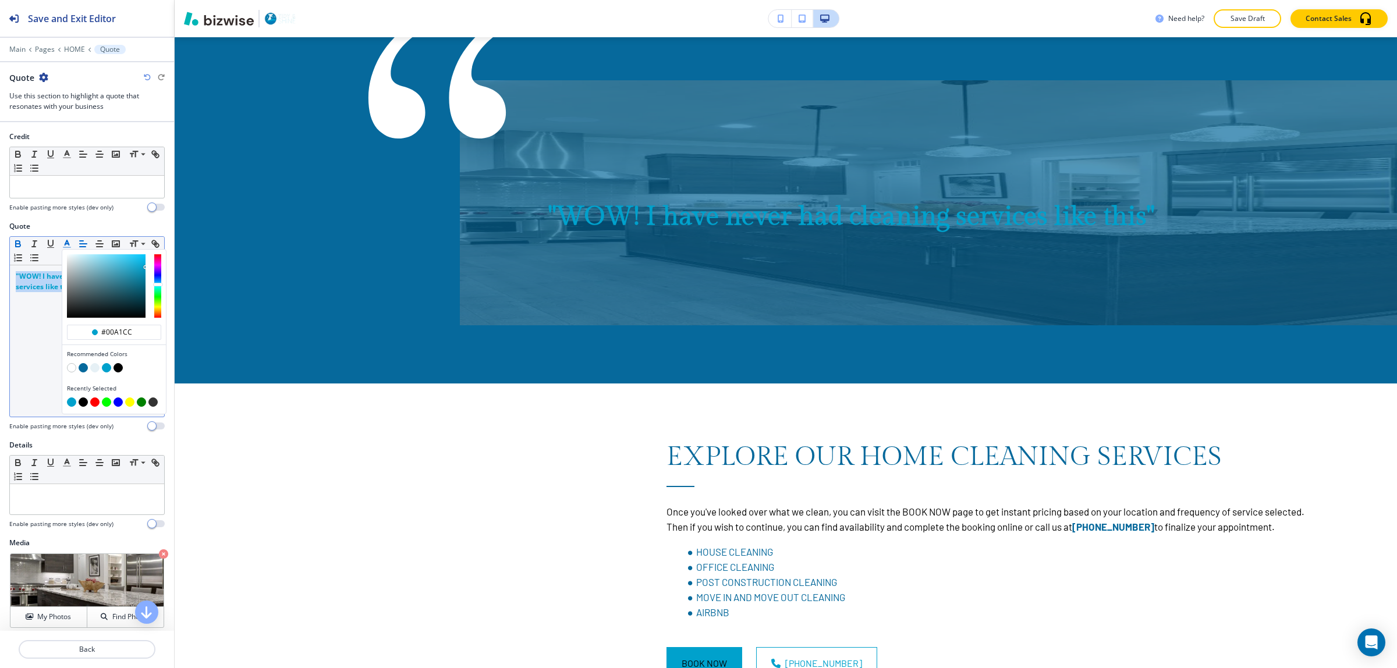
click at [98, 371] on button "button" at bounding box center [94, 367] width 9 height 9
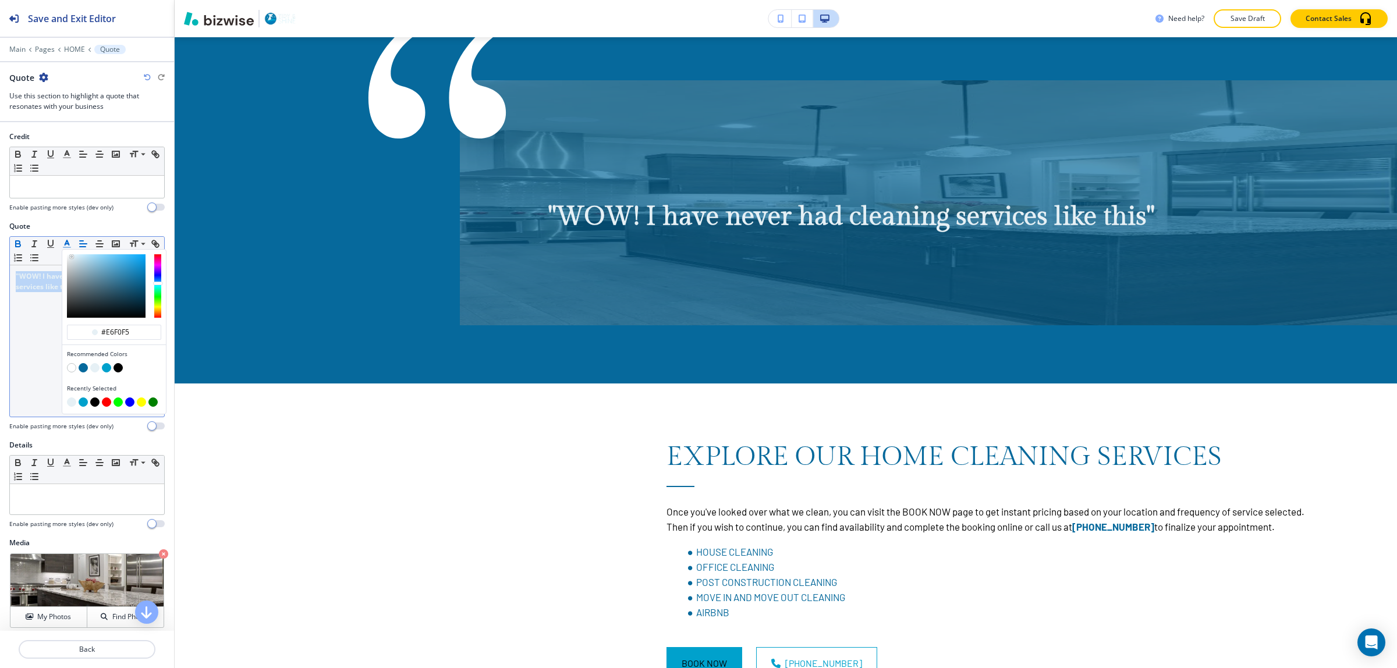
click at [70, 370] on button "button" at bounding box center [71, 367] width 9 height 9
type input "#ffffff"
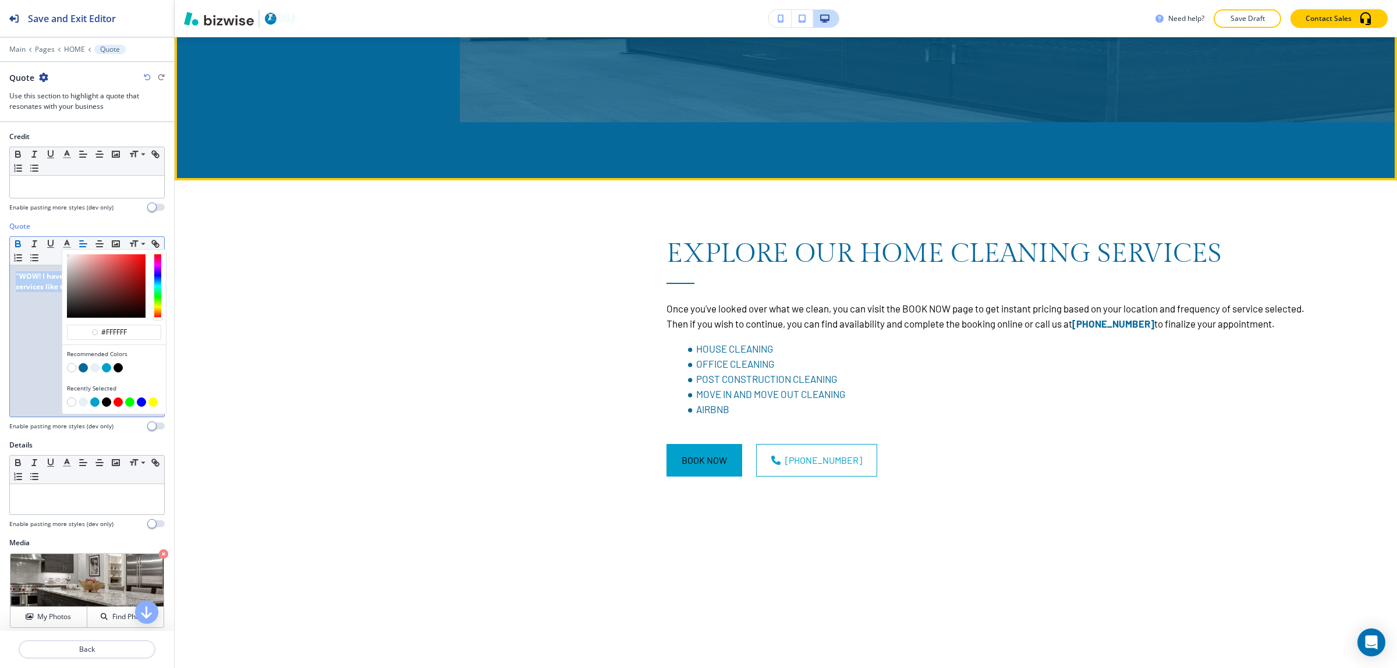
scroll to position [2478, 0]
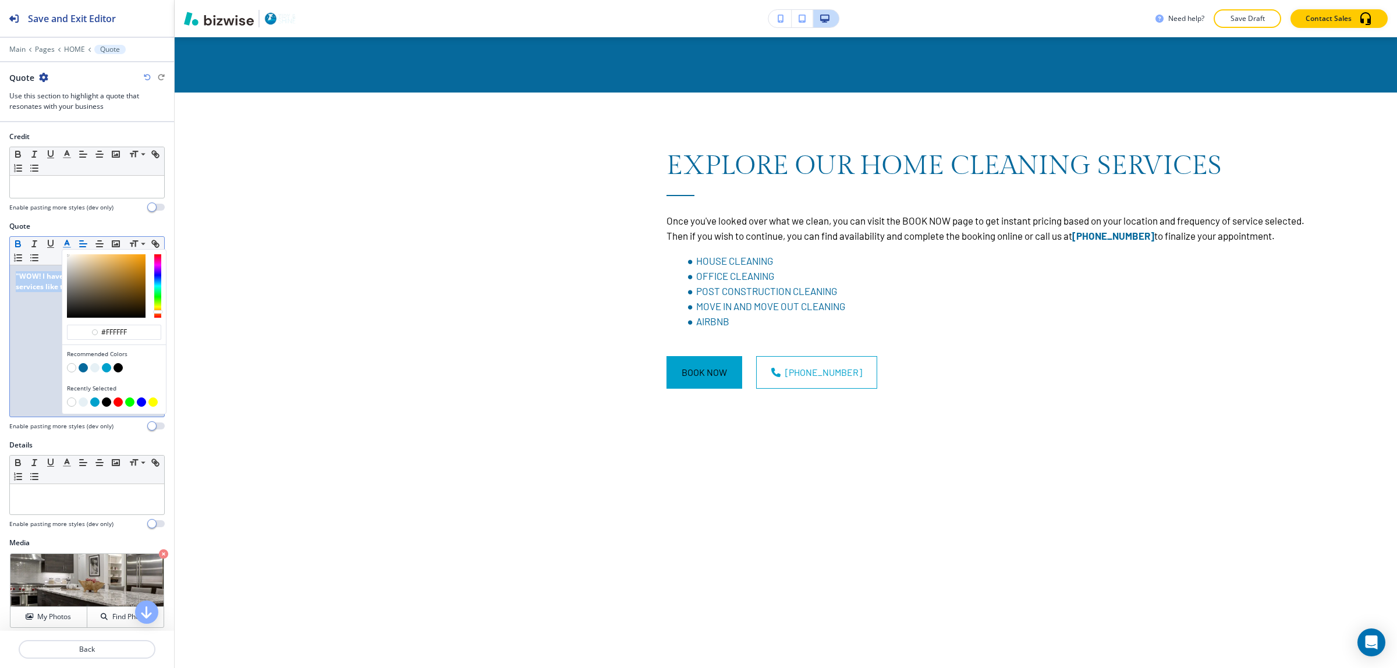
click at [157, 313] on div "button" at bounding box center [157, 285] width 7 height 63
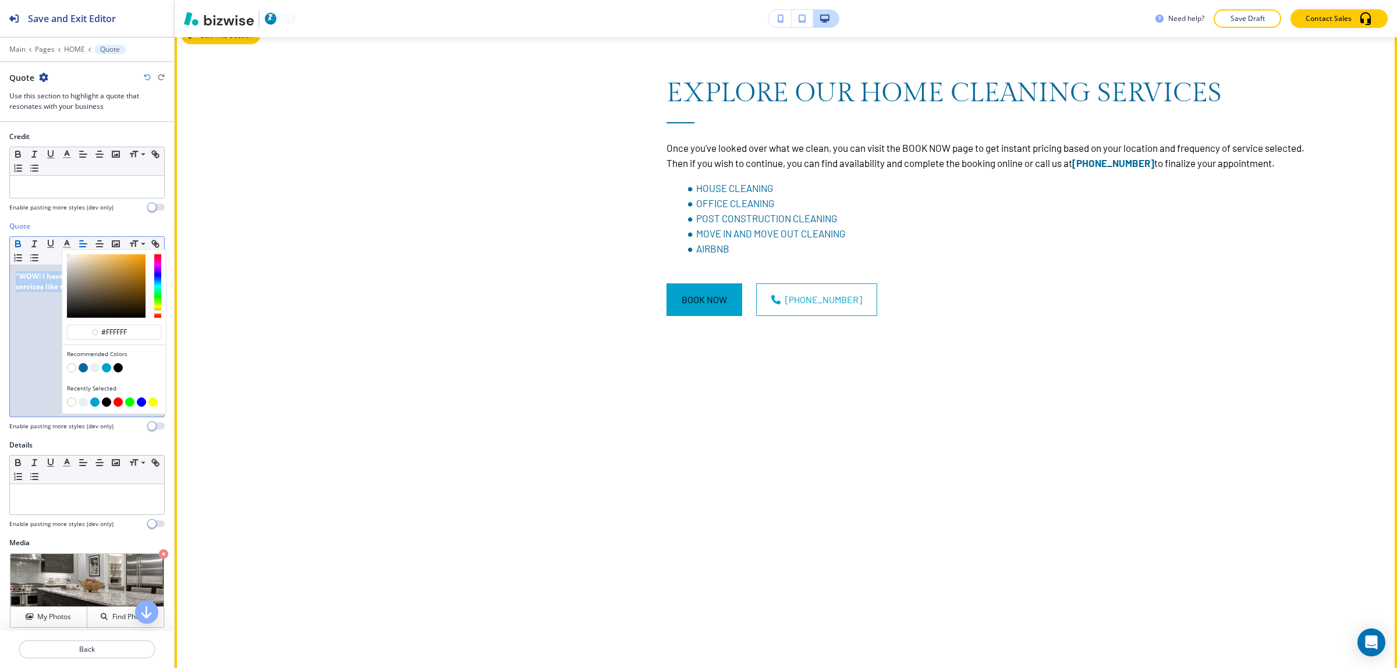
click at [207, 44] on button "Edit This Section" at bounding box center [221, 35] width 79 height 17
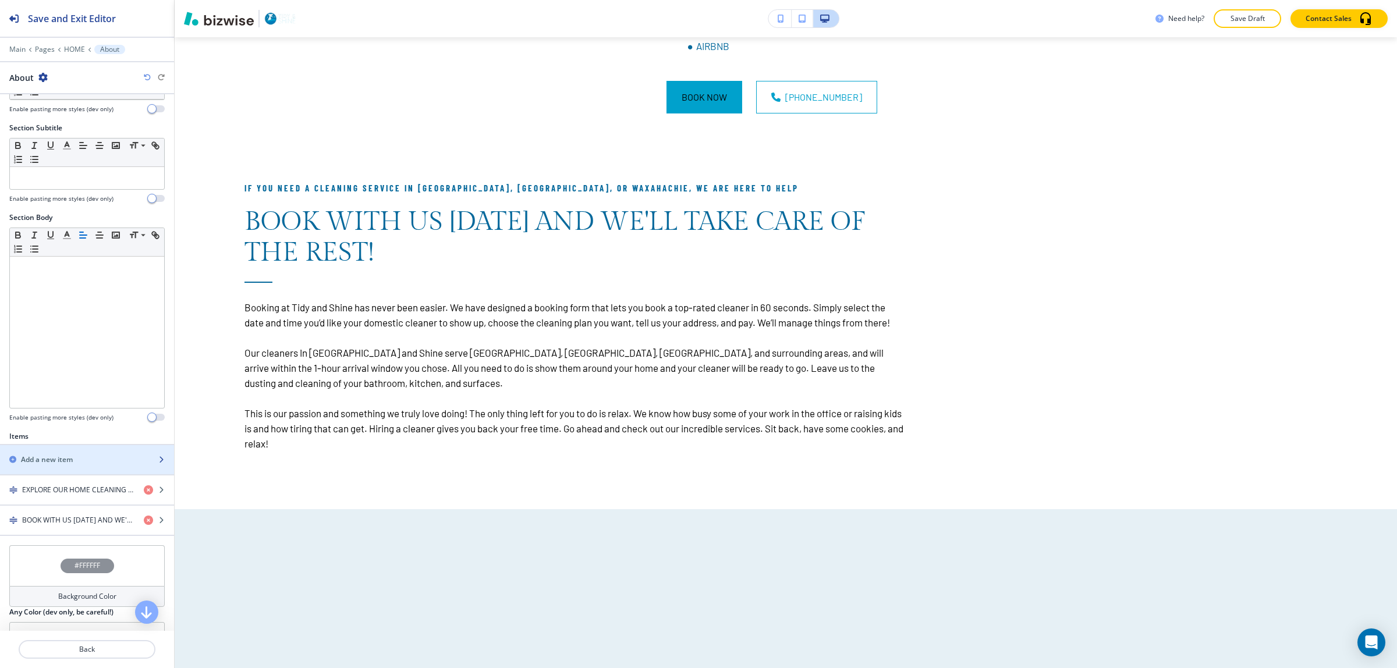
scroll to position [146, 0]
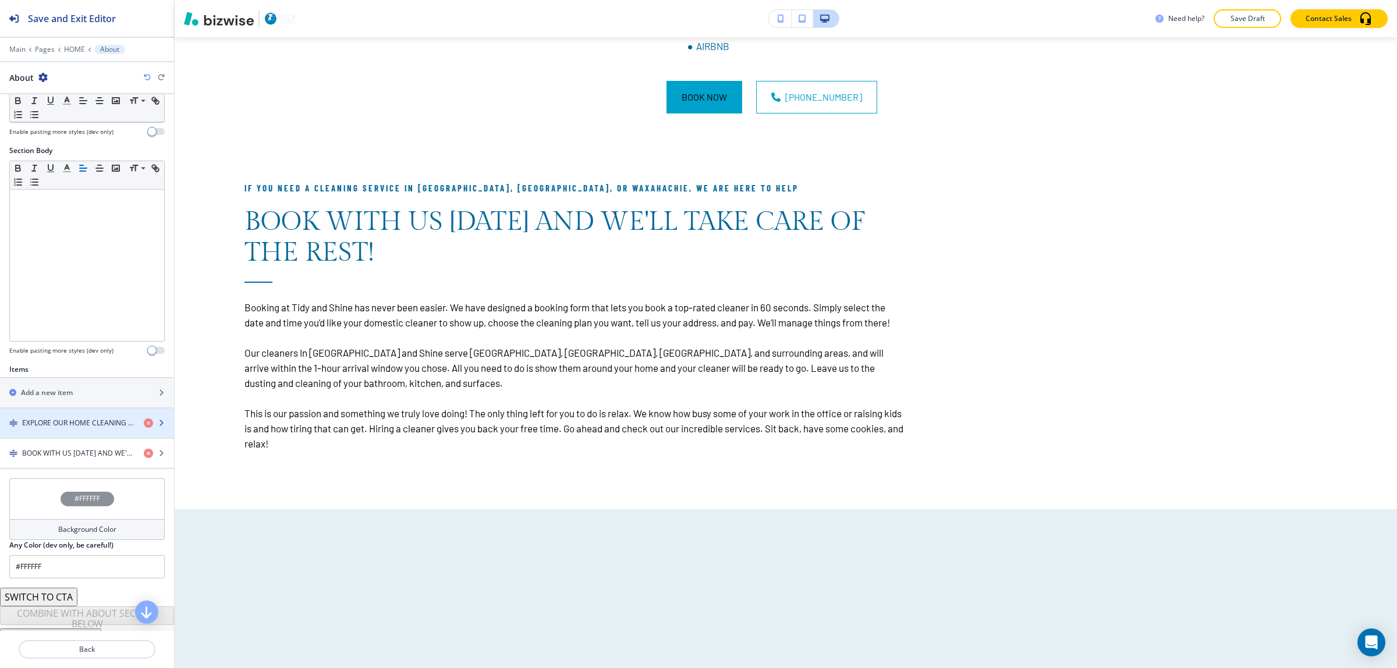
click at [44, 431] on div "button" at bounding box center [87, 432] width 174 height 9
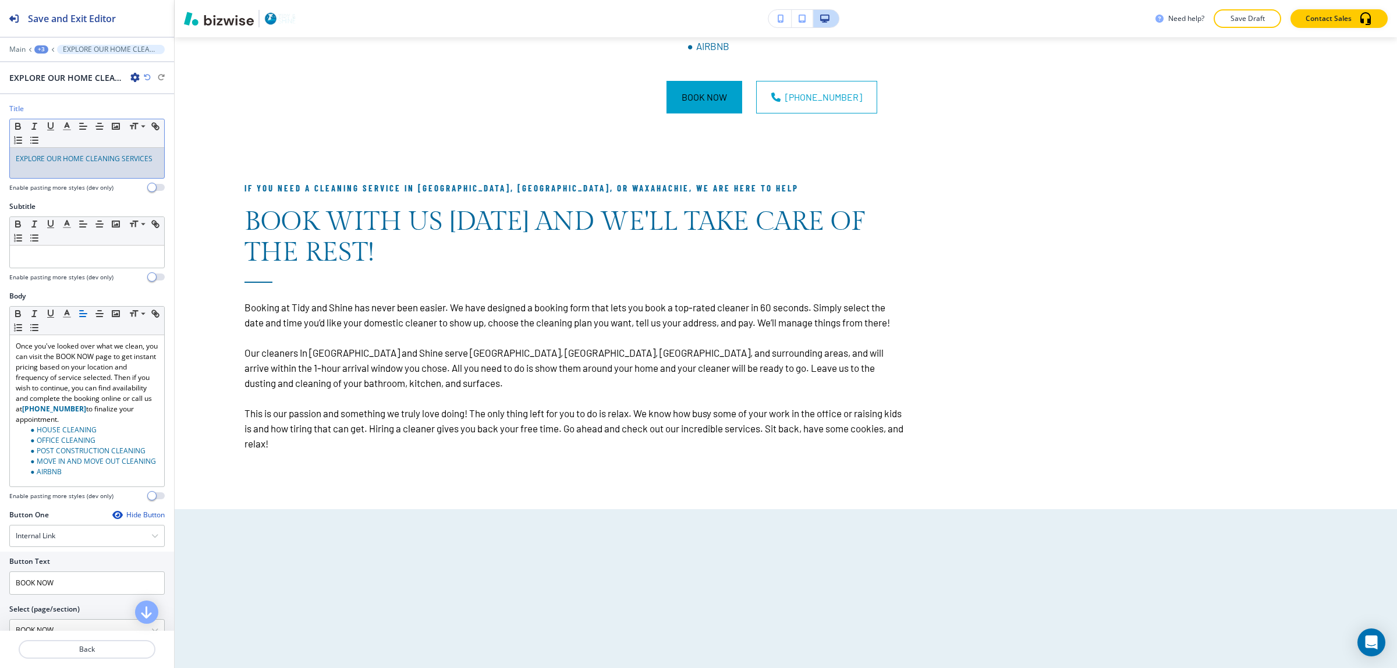
click at [99, 163] on span "EXPLORE OUR HOME CLEANING SERVICES" at bounding box center [84, 159] width 137 height 10
click at [18, 132] on icon "button" at bounding box center [18, 126] width 10 height 10
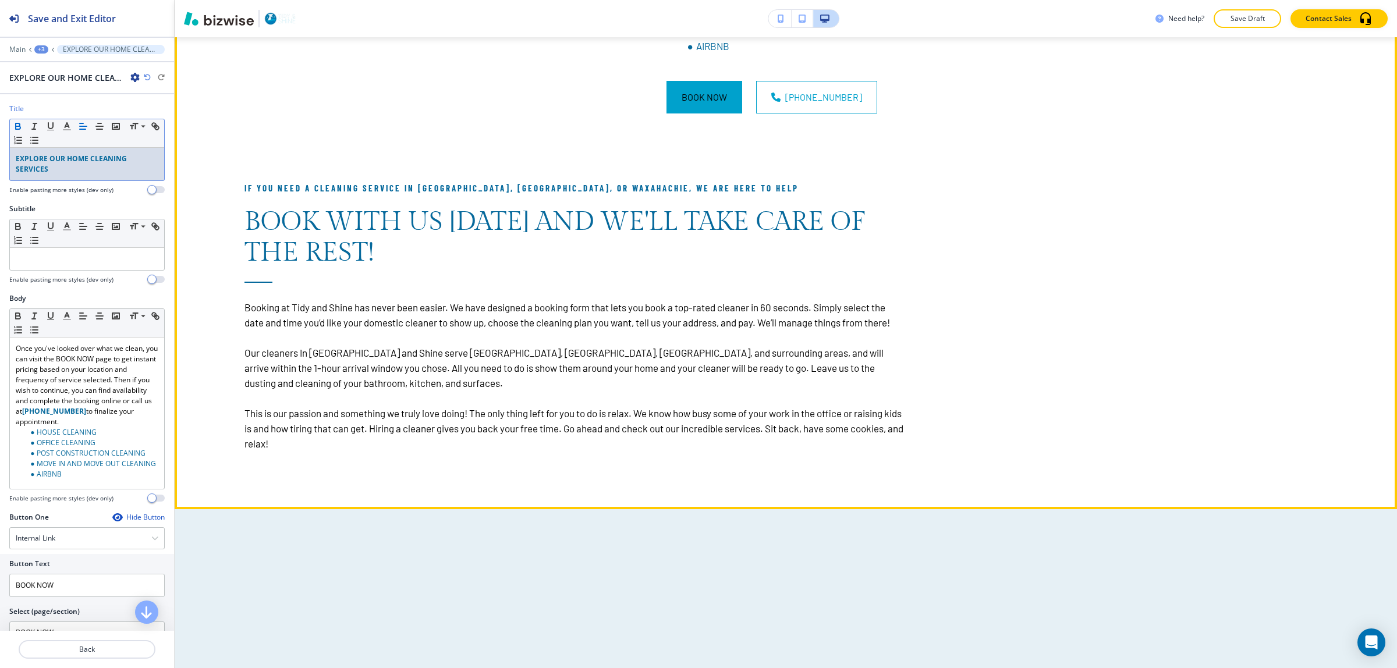
click at [667, 54] on ul "HOUSE CLEANING OFFICE CLEANING POST CONSTRUCTION CLEANING MOVE IN AND MOVE OUT …" at bounding box center [997, 16] width 661 height 76
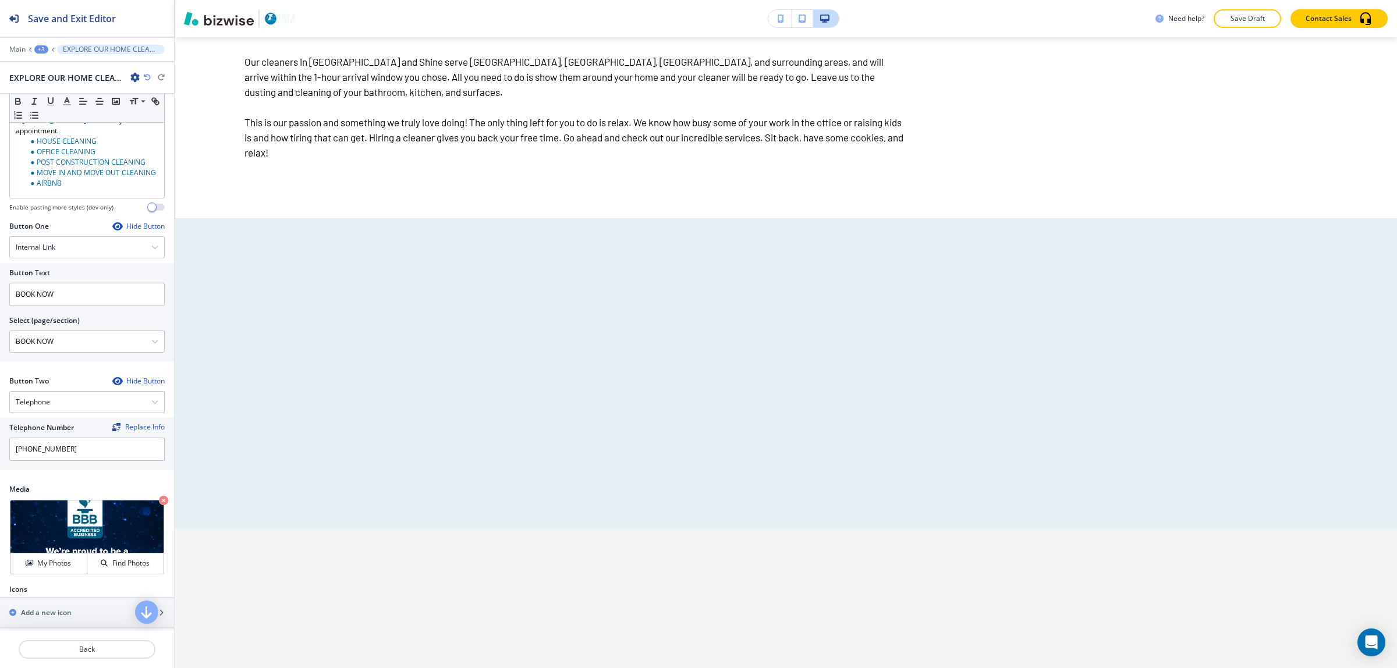
scroll to position [309, 0]
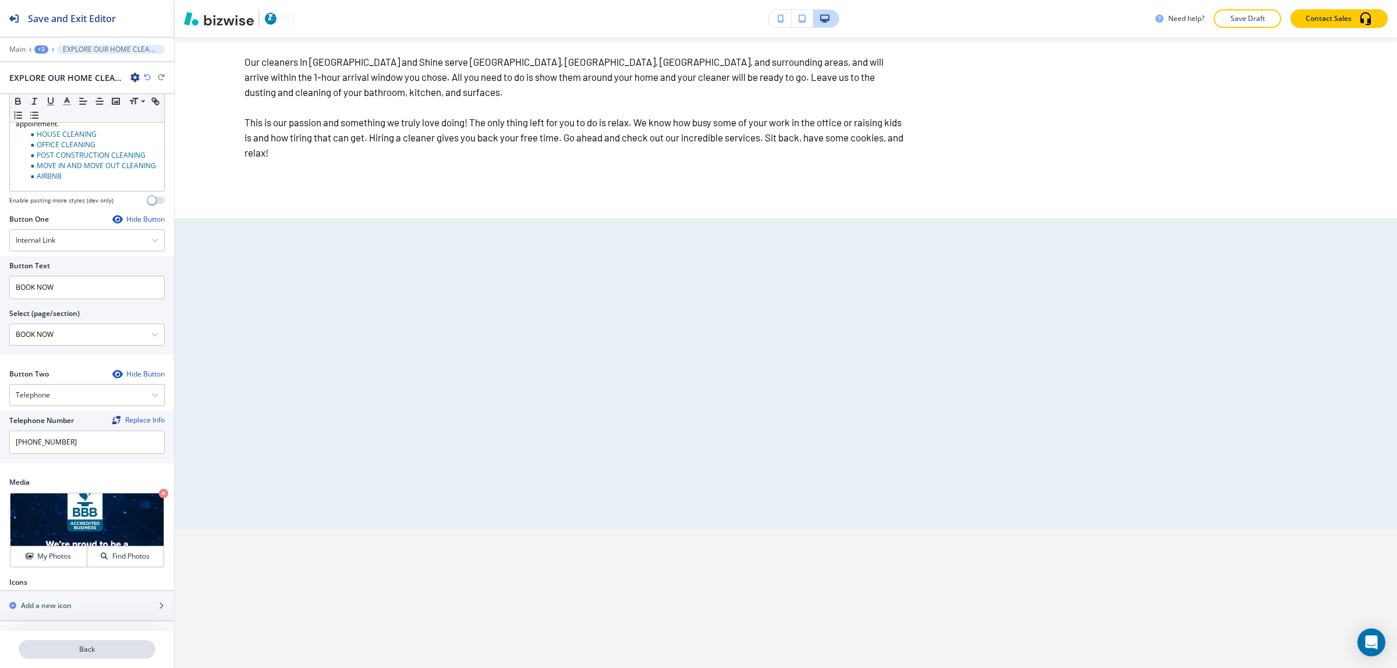
click at [94, 647] on p "Back" at bounding box center [87, 649] width 134 height 10
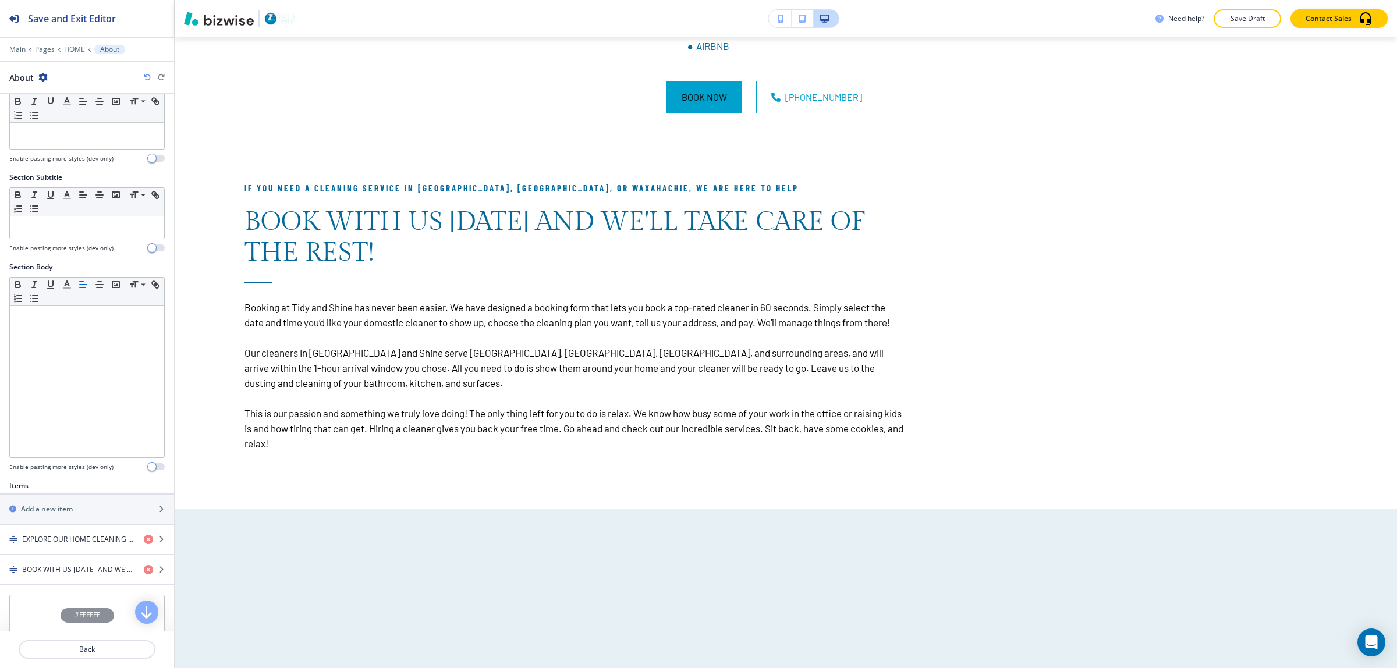
scroll to position [146, 0]
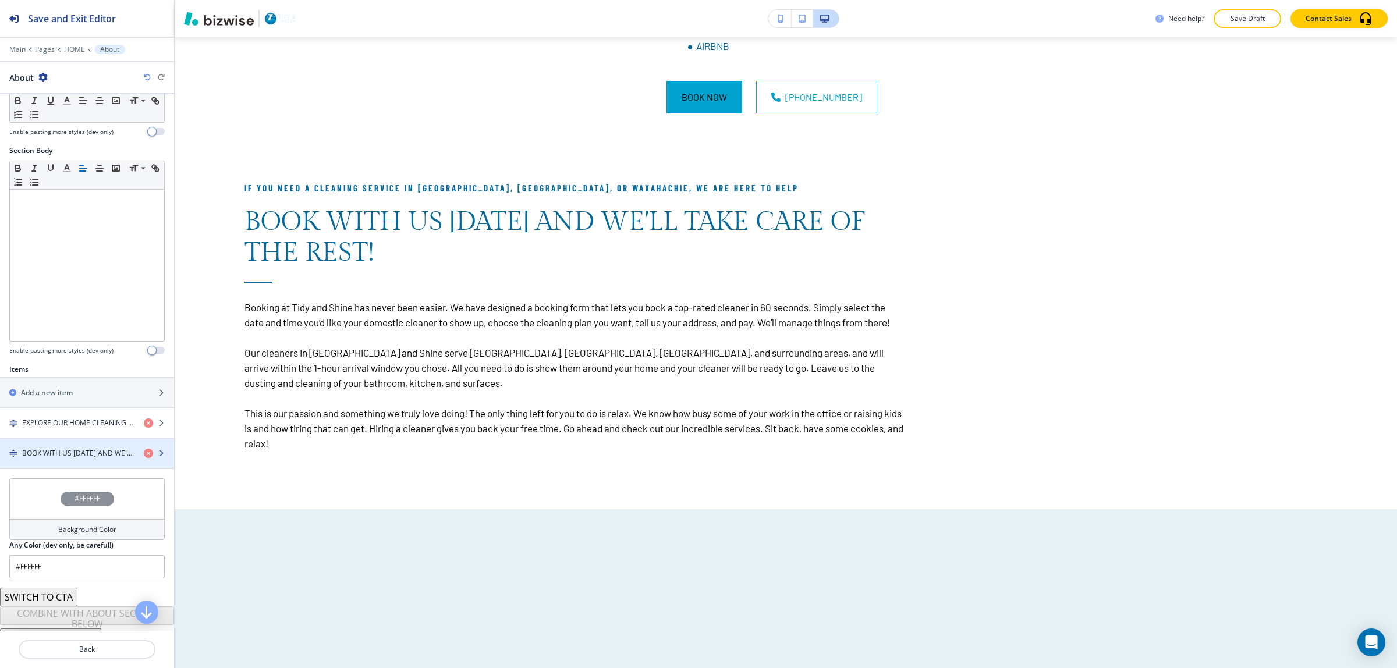
click at [50, 453] on h4 "BOOK WITH US [DATE] AND WE'LL TAKE CARE OF THE REST!" at bounding box center [78, 453] width 112 height 10
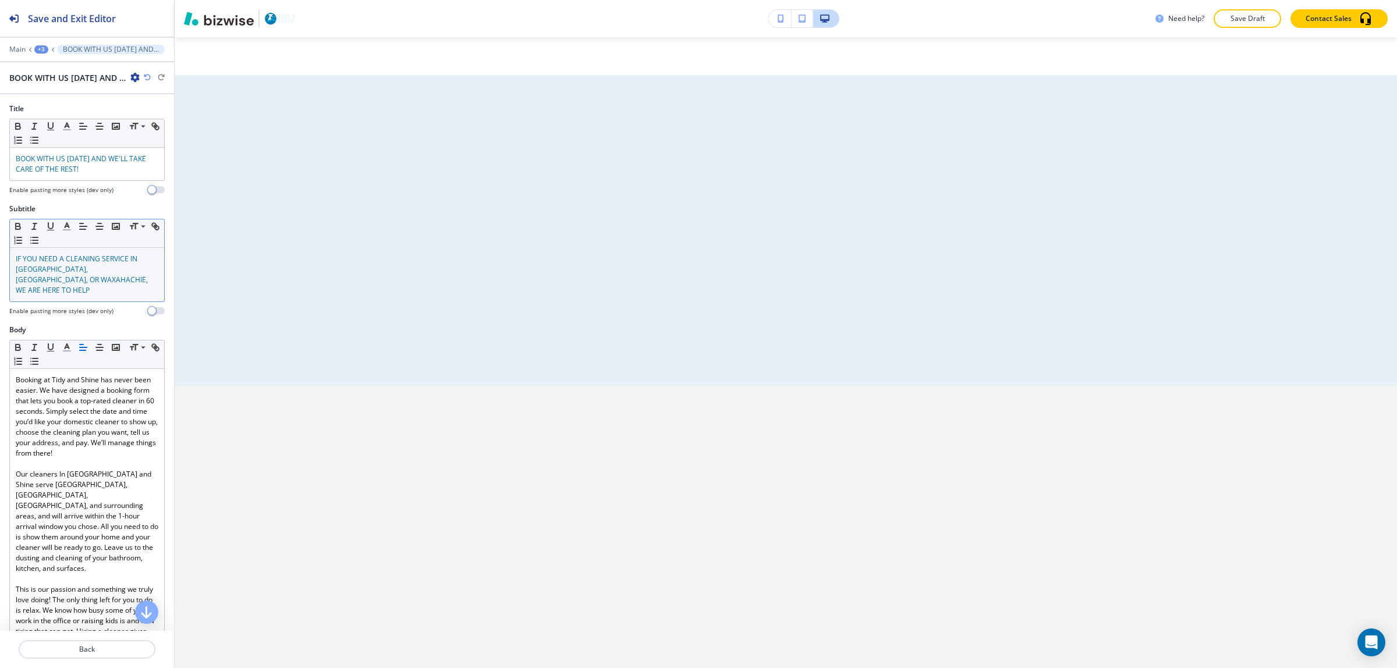
scroll to position [3197, 0]
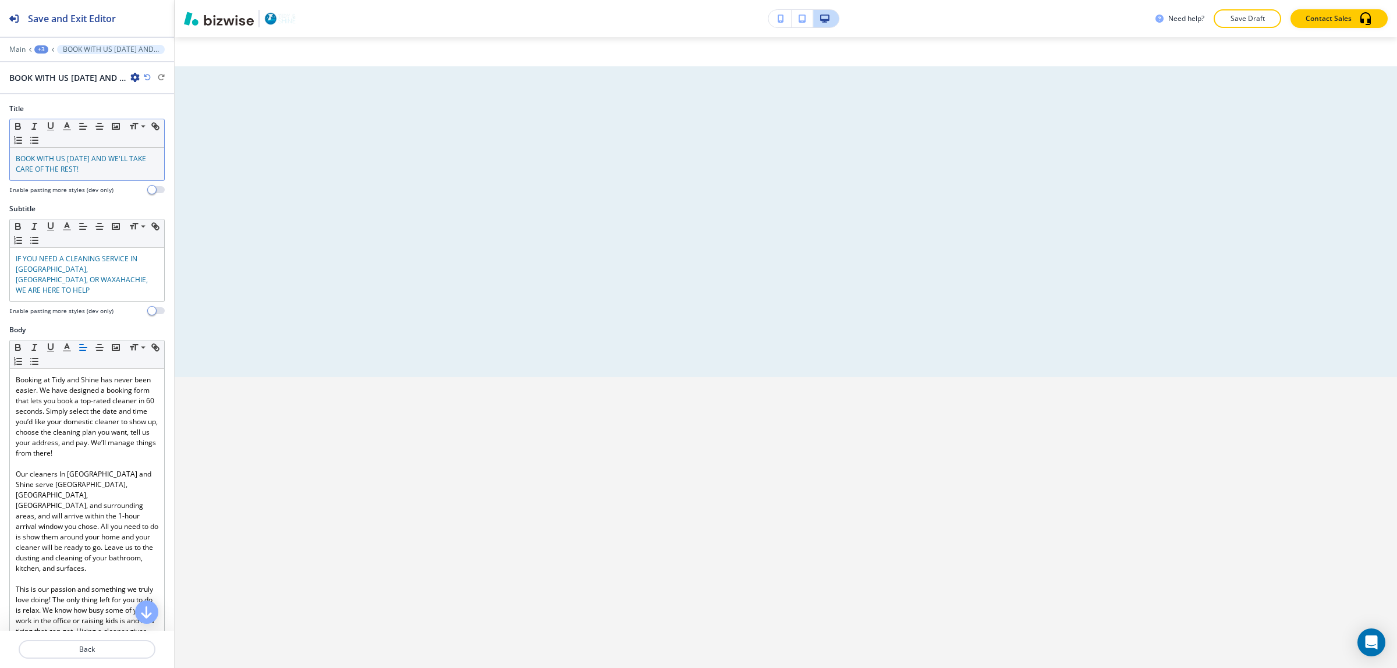
click at [65, 180] on div "BOOK WITH US [DATE] AND WE'LL TAKE CARE OF THE REST!" at bounding box center [87, 164] width 154 height 33
click at [22, 123] on icon "button" at bounding box center [18, 126] width 10 height 10
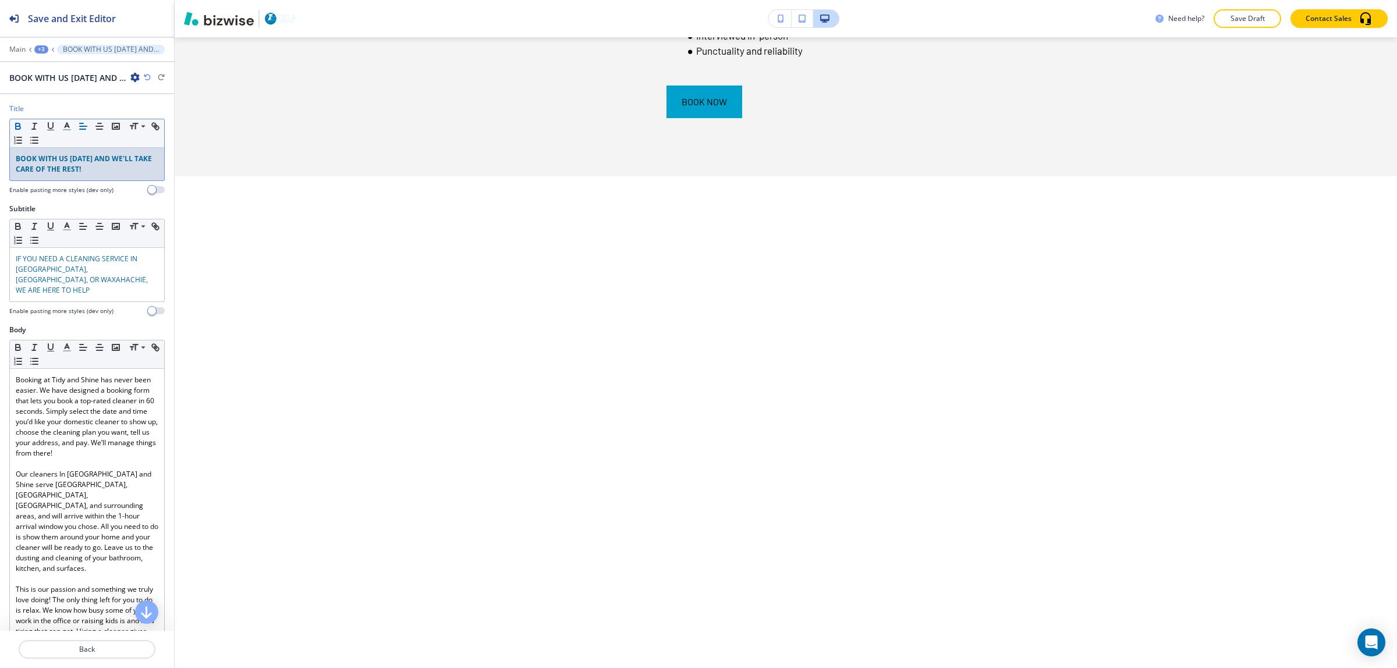
scroll to position [3851, 0]
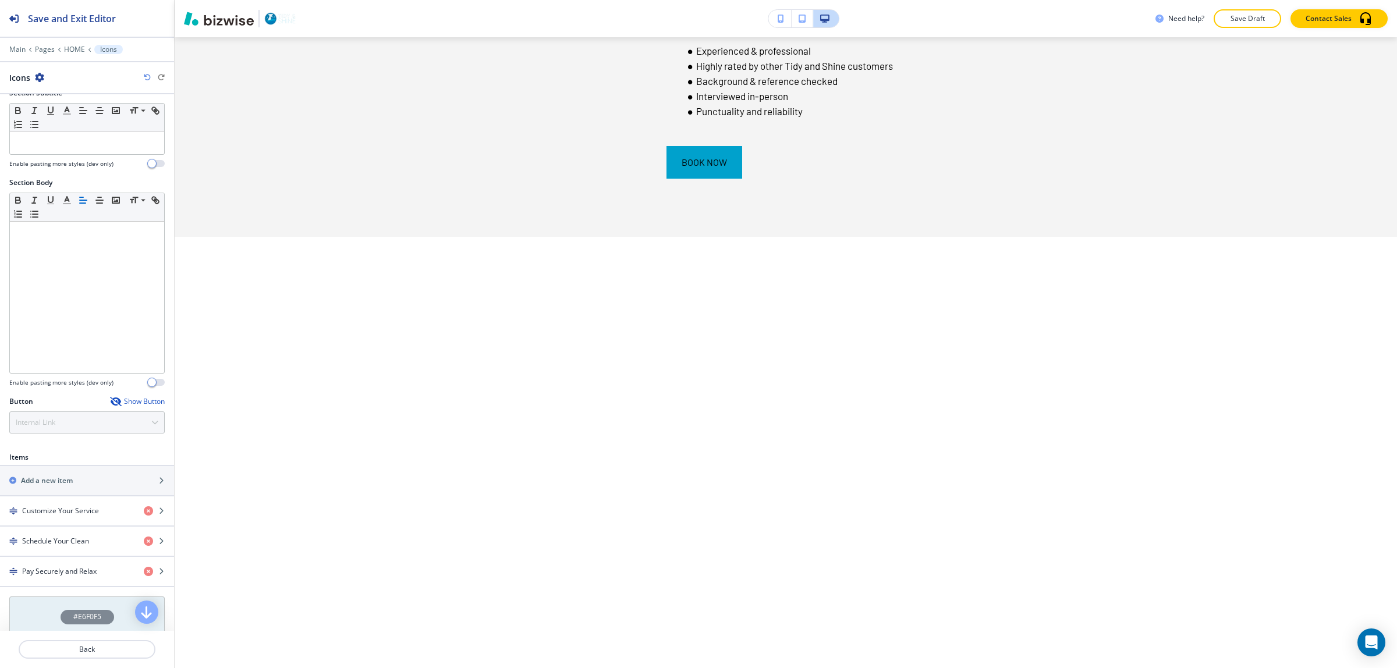
scroll to position [146, 0]
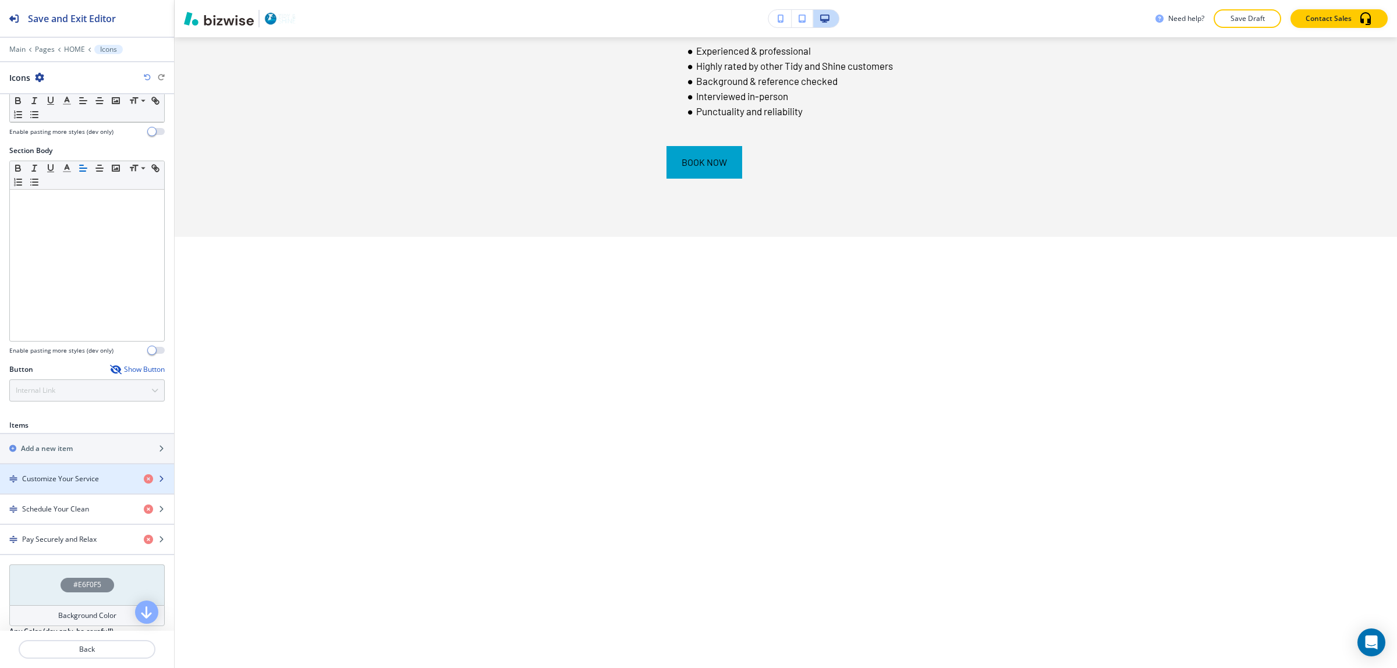
click at [66, 488] on div "button" at bounding box center [87, 488] width 174 height 9
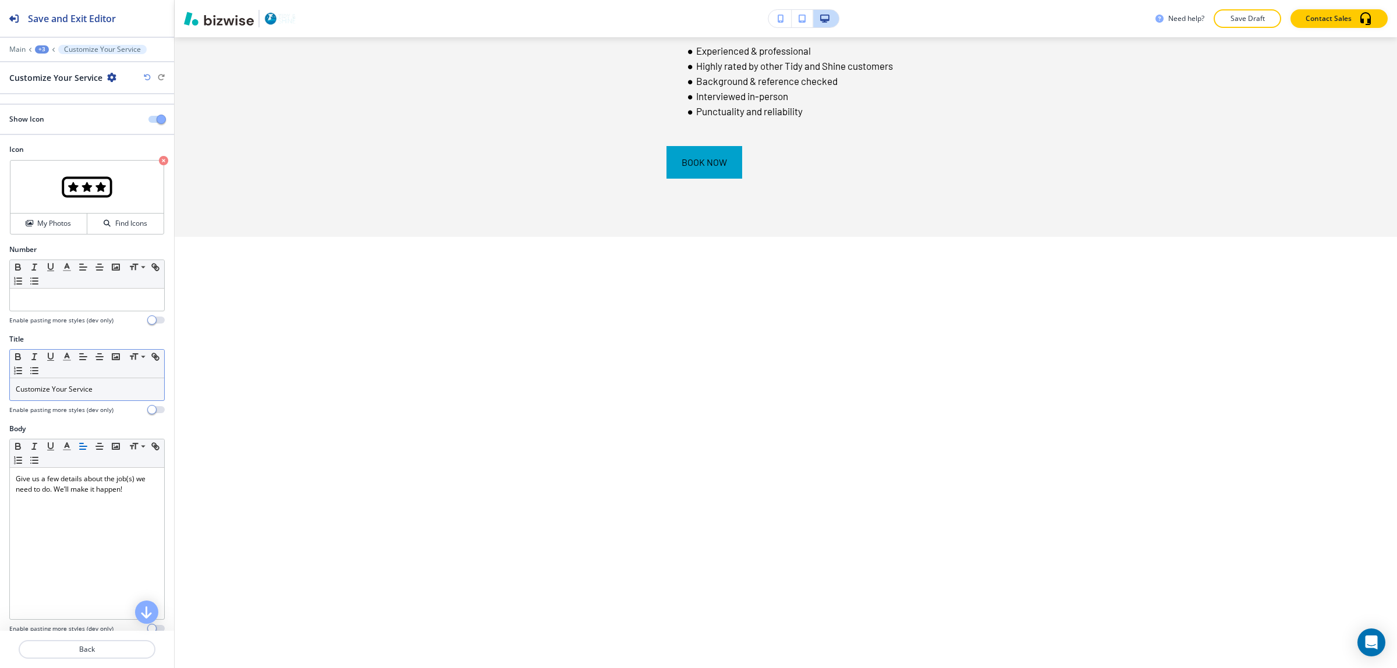
click at [79, 388] on p "Customize Your Service" at bounding box center [87, 389] width 143 height 10
click at [16, 360] on icon "button" at bounding box center [18, 357] width 10 height 10
click at [88, 650] on p "Back" at bounding box center [87, 649] width 134 height 10
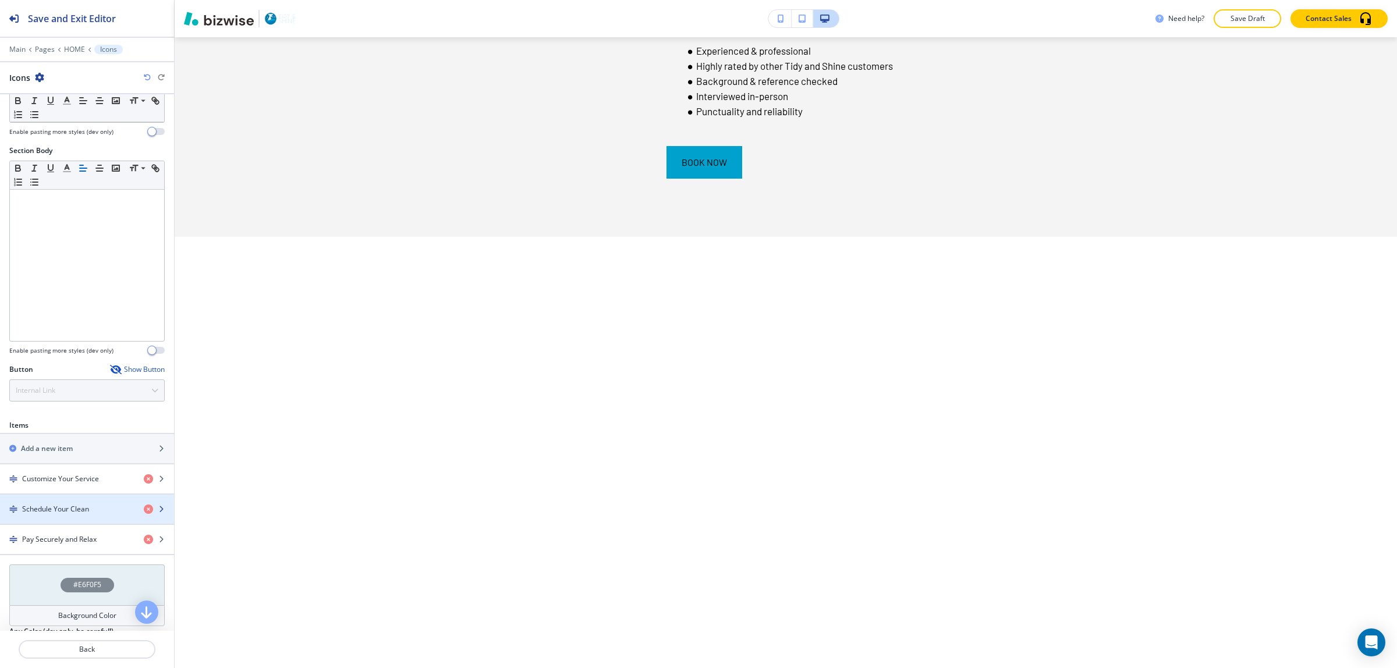
click at [45, 515] on h4 "Schedule Your Clean" at bounding box center [55, 509] width 67 height 10
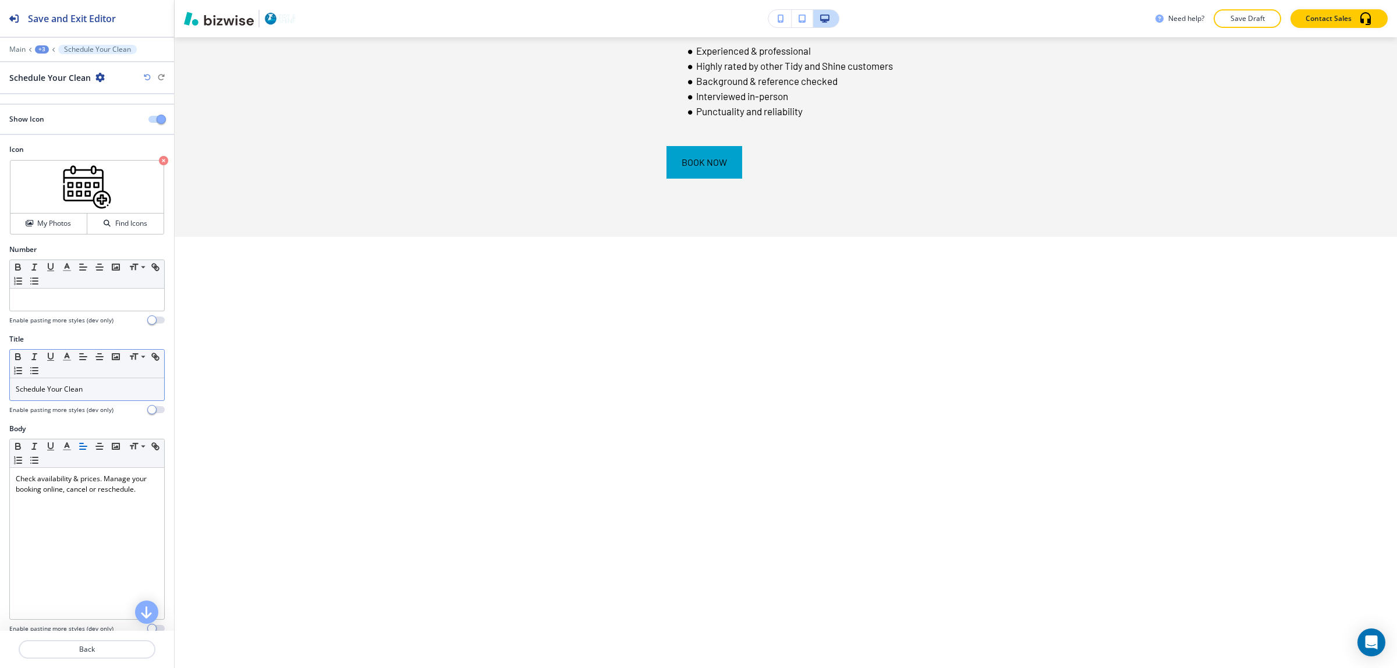
click at [107, 399] on div "Schedule Your Clean" at bounding box center [87, 389] width 154 height 22
click at [17, 359] on icon "button" at bounding box center [18, 358] width 5 height 3
click at [104, 650] on p "Back" at bounding box center [87, 649] width 134 height 10
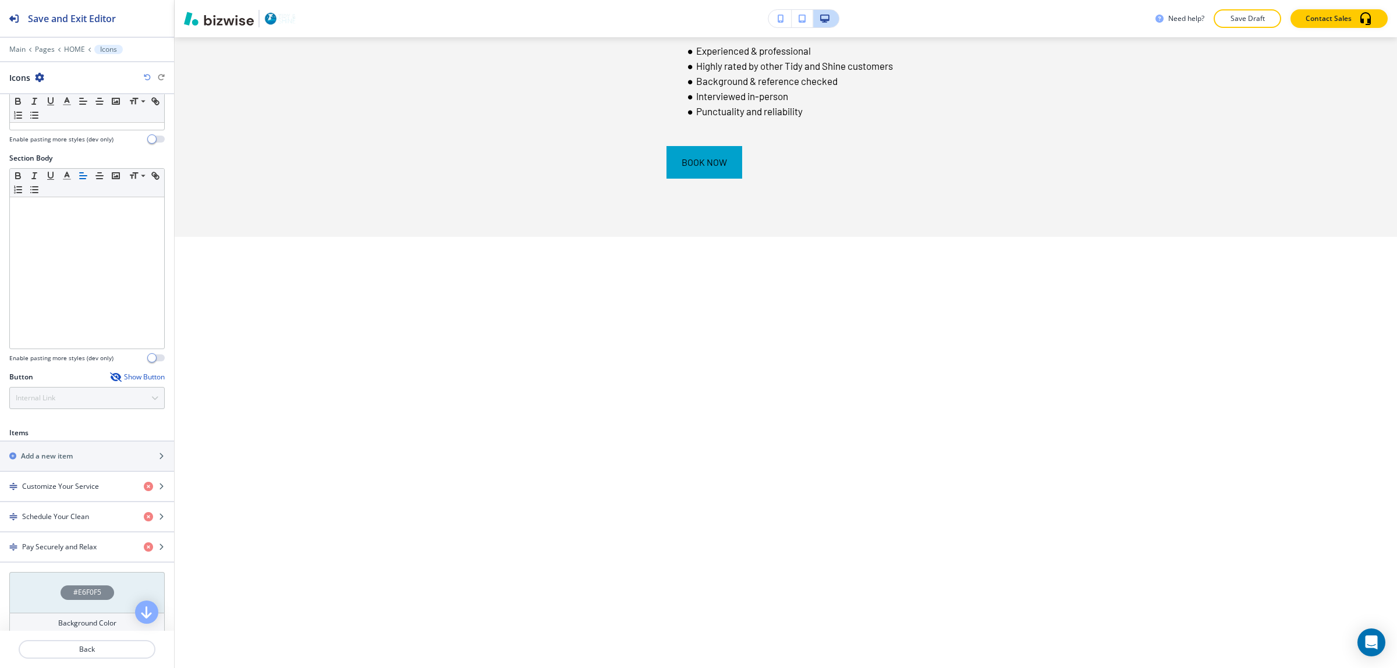
scroll to position [218, 0]
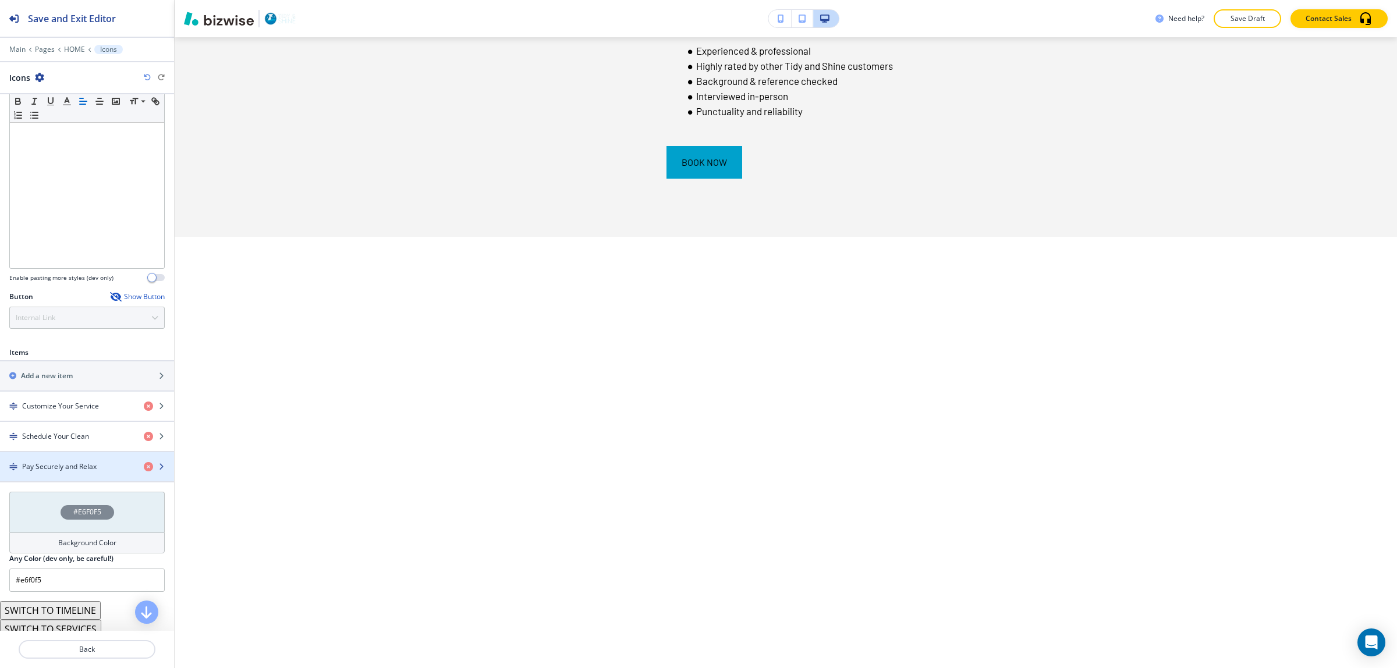
click at [82, 462] on div "button" at bounding box center [87, 456] width 174 height 9
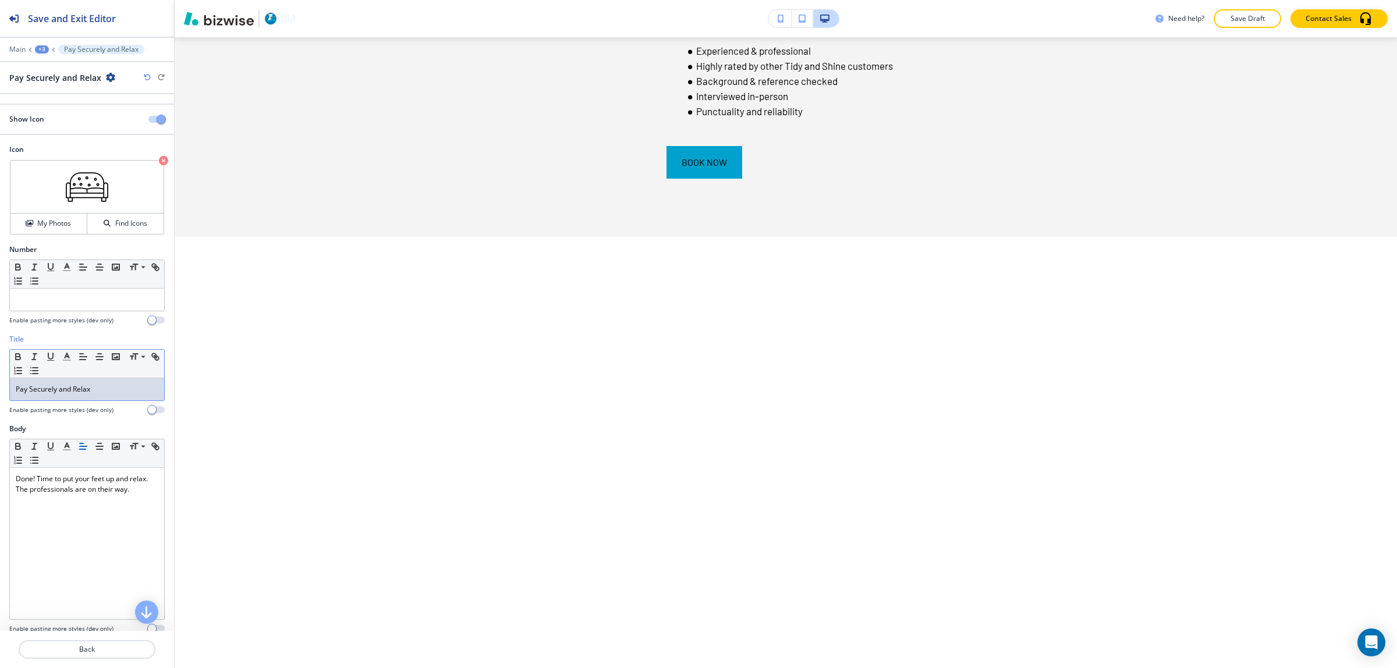
click at [87, 394] on p "Pay Securely and Relax" at bounding box center [87, 389] width 143 height 10
click at [19, 359] on icon "button" at bounding box center [18, 358] width 5 height 3
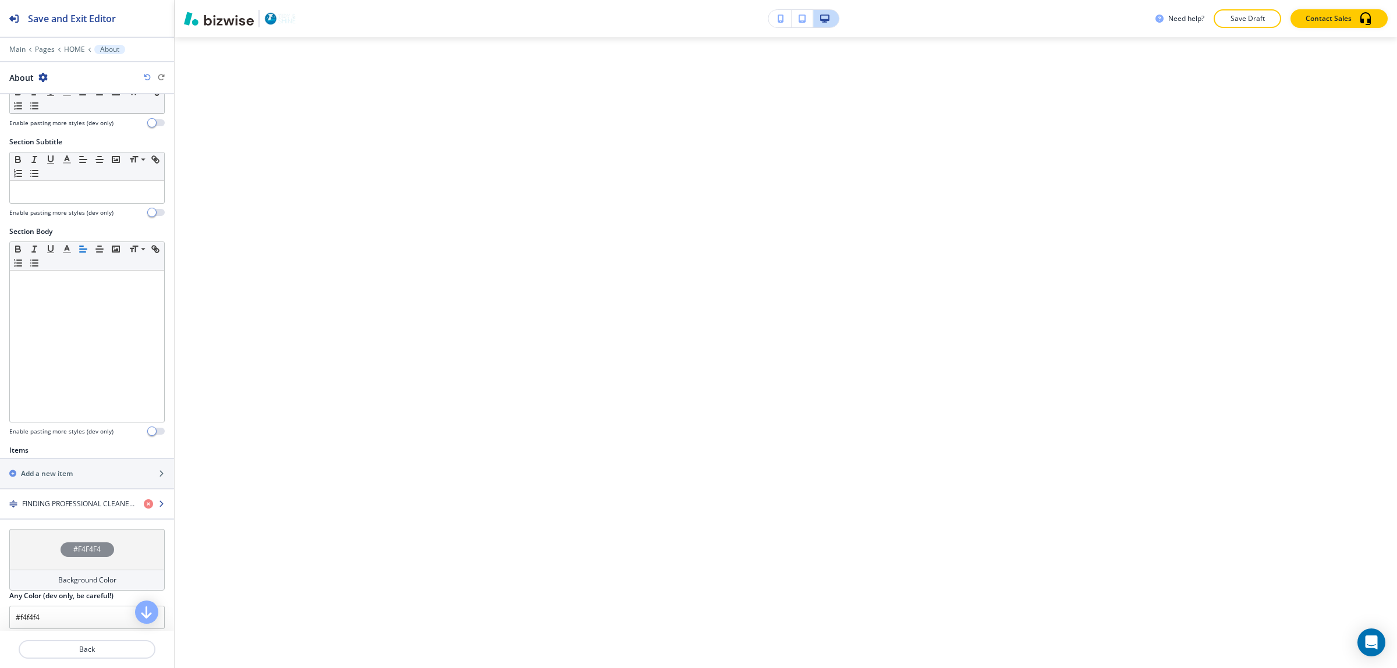
scroll to position [73, 0]
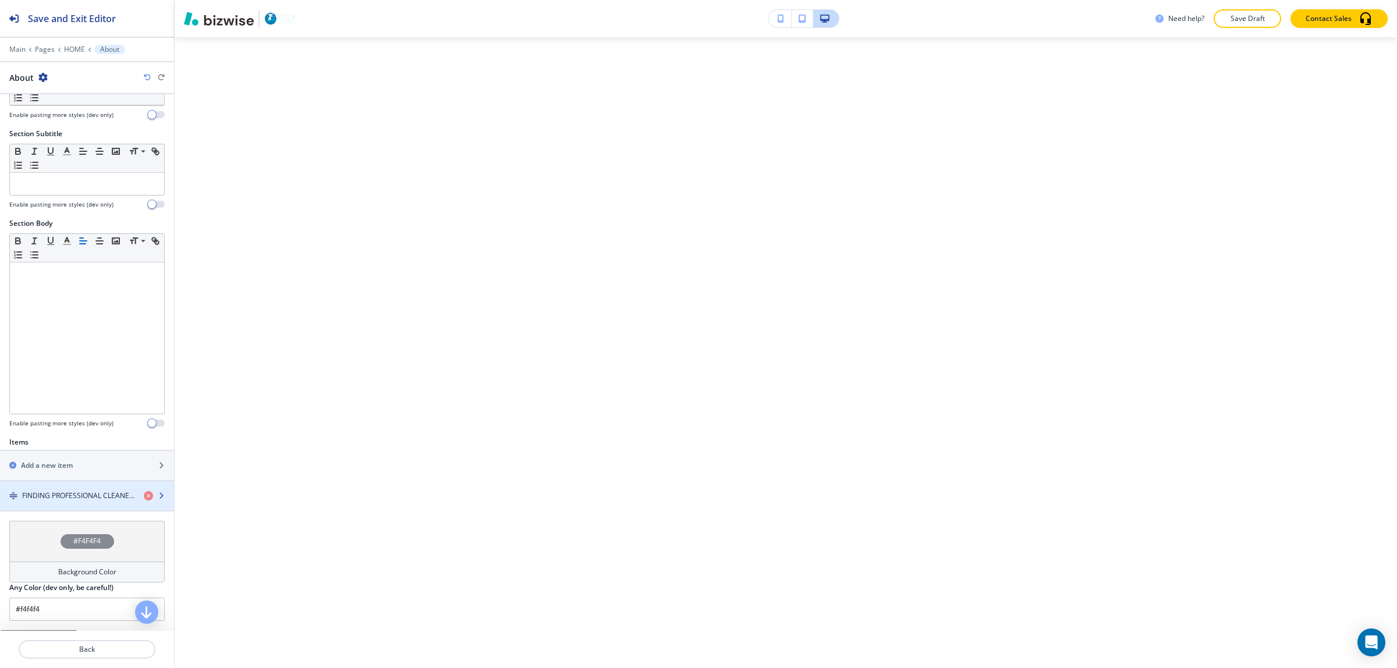
click at [81, 505] on div "button" at bounding box center [87, 505] width 174 height 9
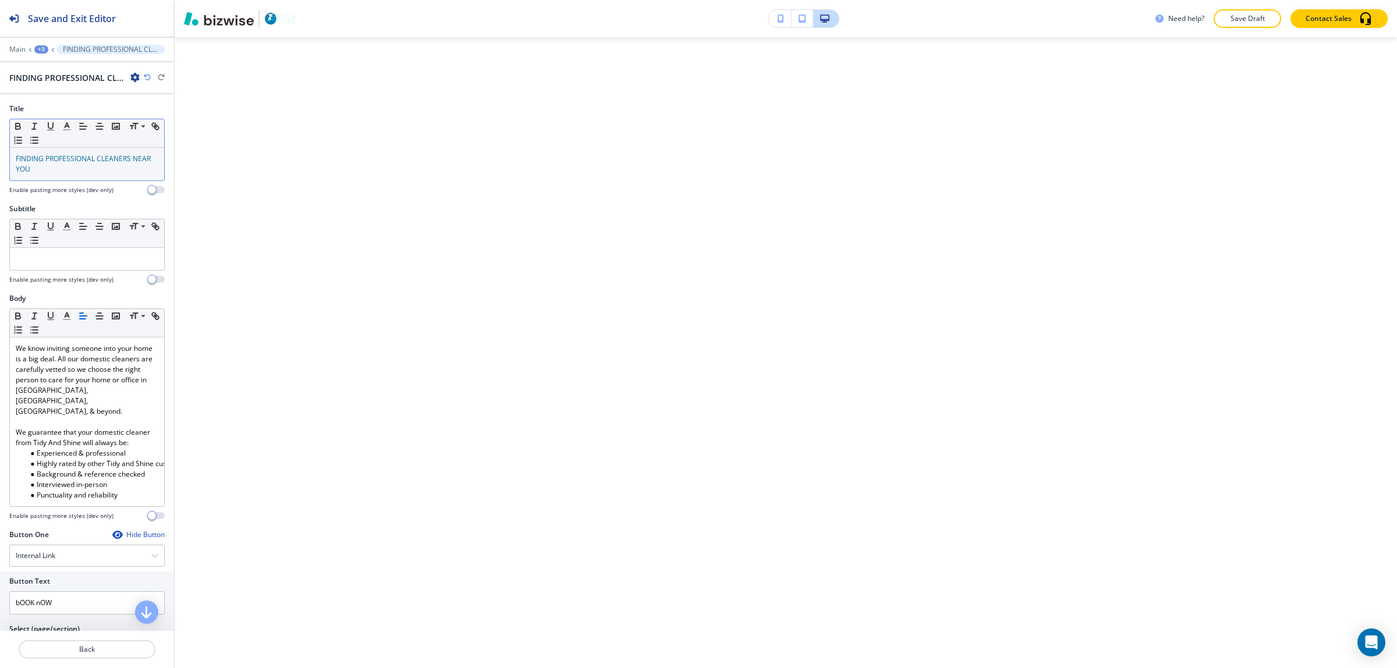
click at [65, 169] on p "FINDING PROFESSIONAL CLEANERS NEAR YOU" at bounding box center [87, 164] width 143 height 21
click at [19, 128] on icon "button" at bounding box center [18, 126] width 10 height 10
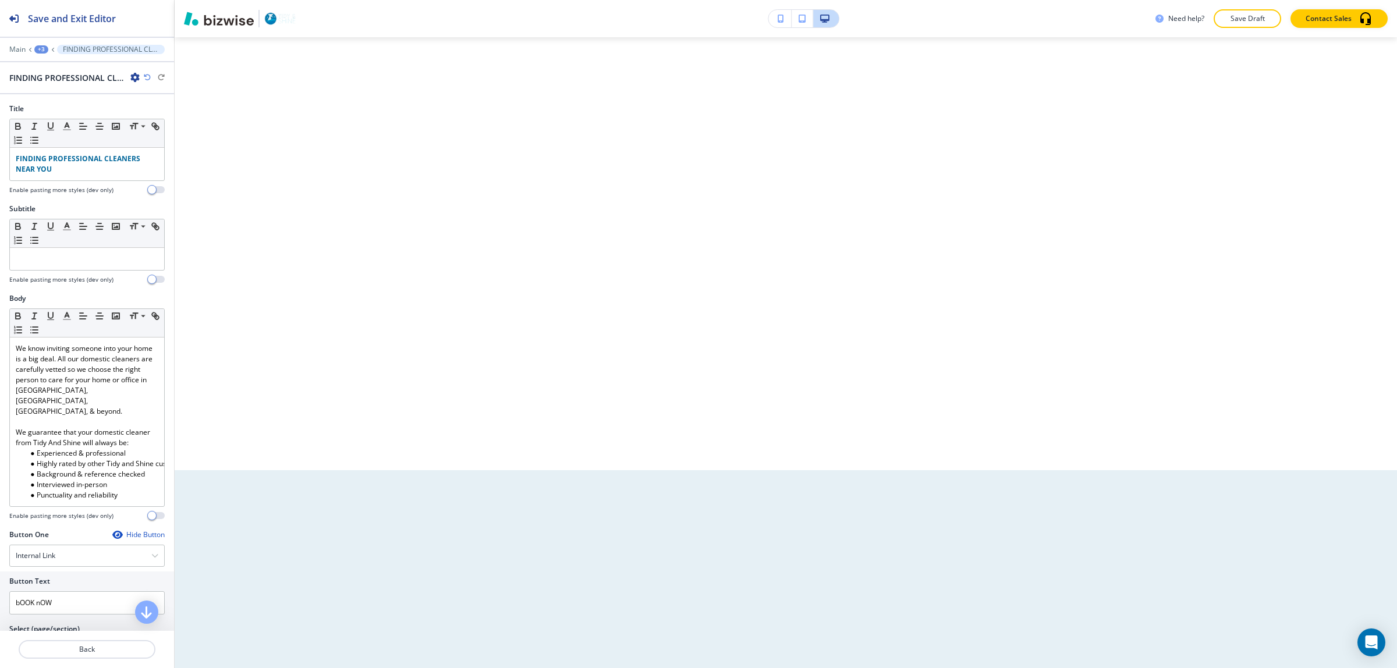
scroll to position [4324, 0]
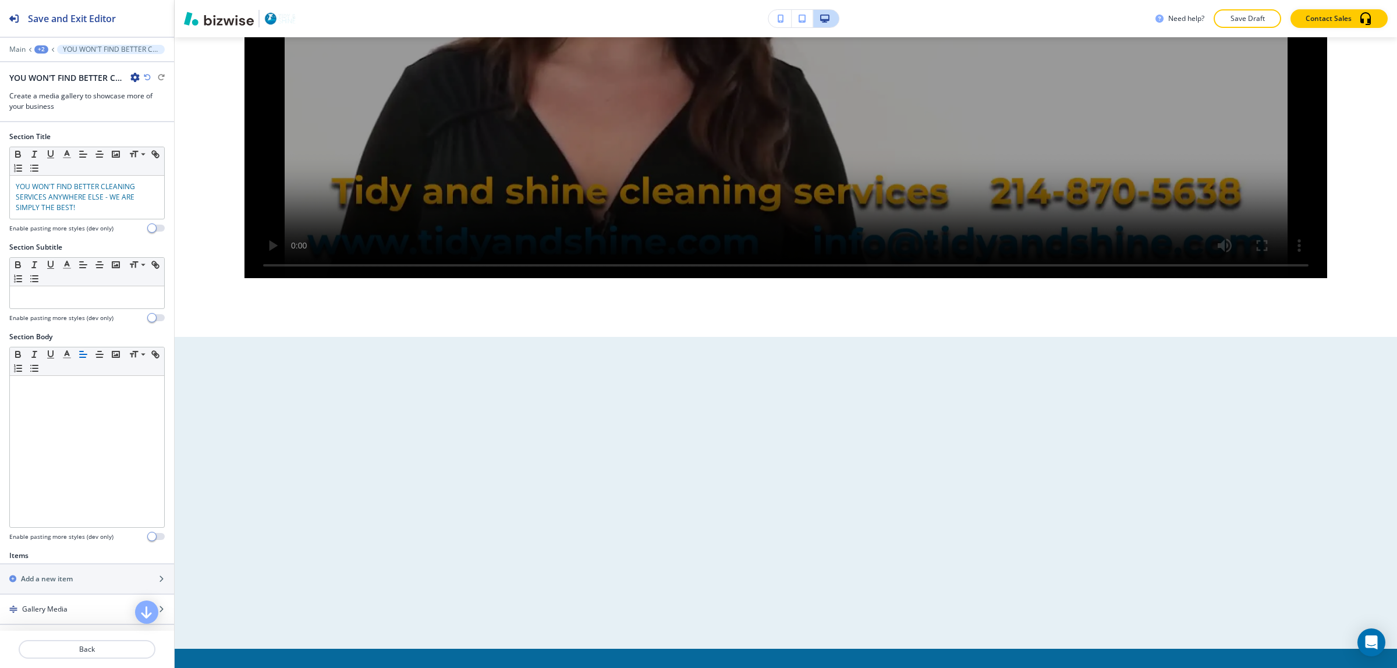
scroll to position [4535, 0]
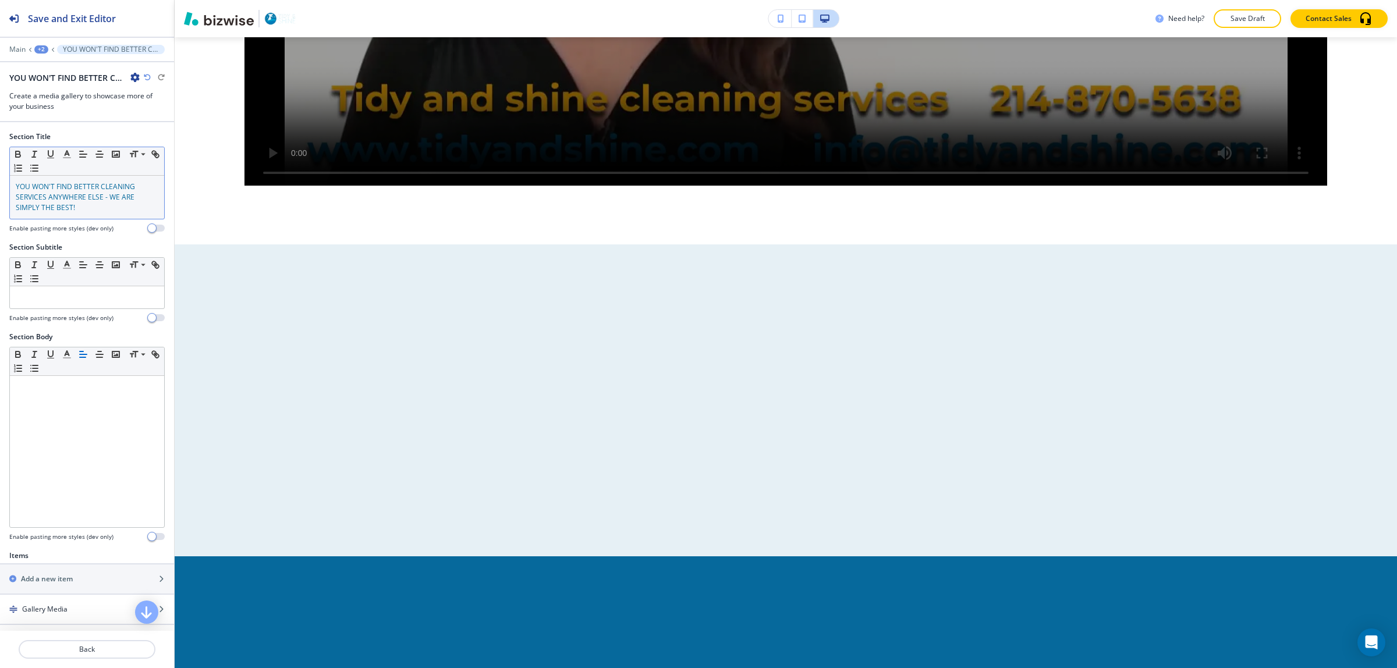
click at [89, 213] on p "YOU WON'T FIND BETTER CLEANING SERVICES ANYWHERE ELSE - WE ARE SIMPLY THE BEST!" at bounding box center [87, 197] width 143 height 31
click at [15, 147] on div "Small Normal Large Huge YOU WON'T FIND BETTER CLEANING SERVICES ANYWHERE ELSE -…" at bounding box center [86, 183] width 155 height 73
click at [19, 152] on icon "button" at bounding box center [18, 152] width 4 height 3
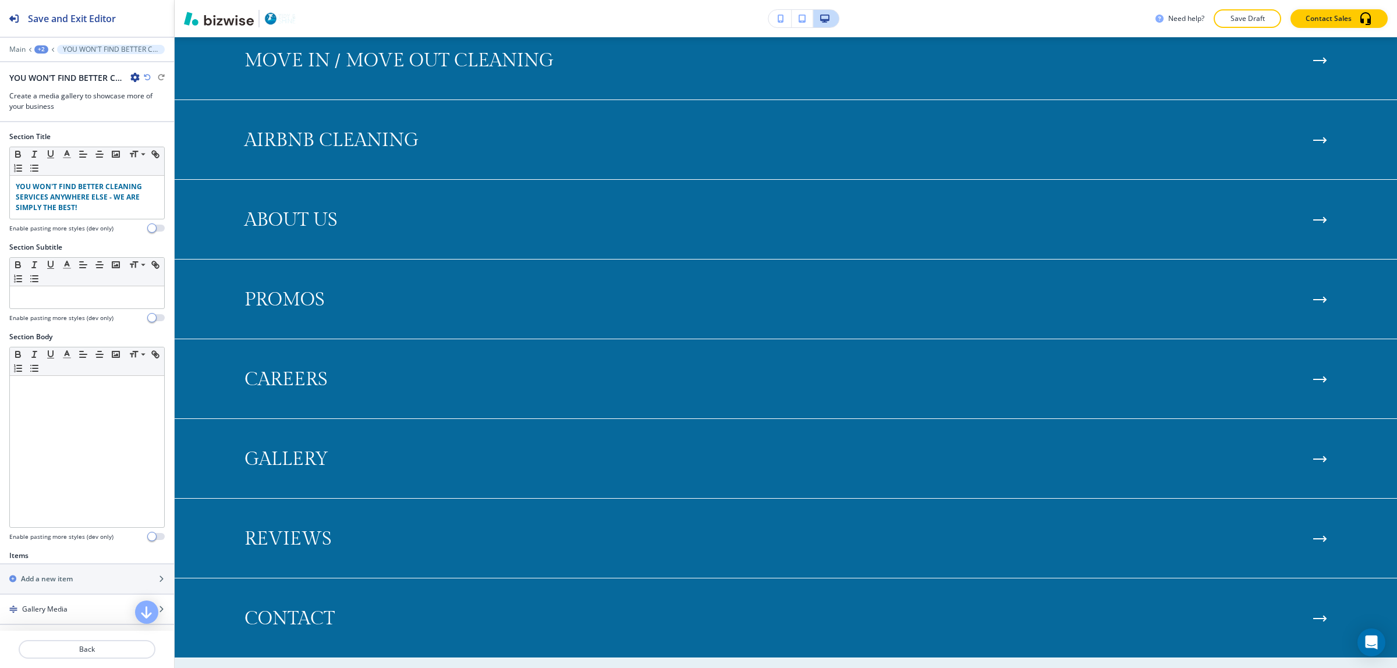
scroll to position [5263, 0]
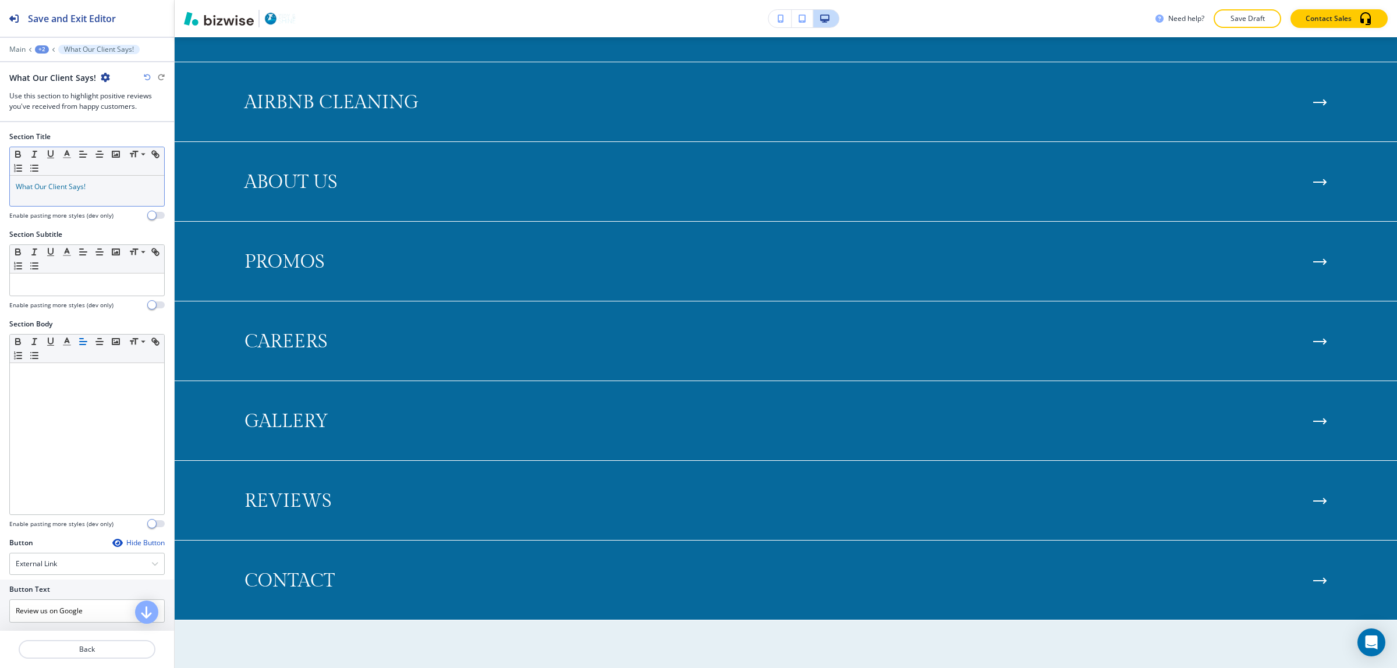
scroll to position [5356, 0]
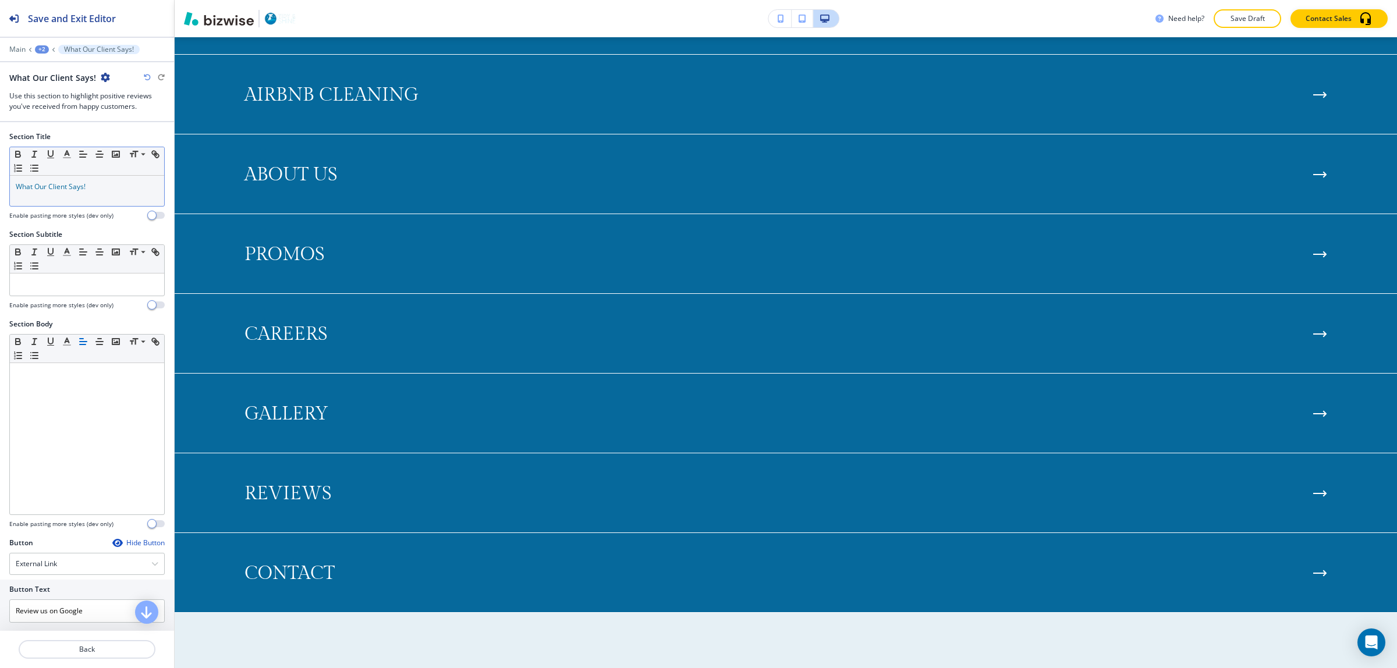
click at [104, 189] on p "What Our Client Says!" at bounding box center [87, 187] width 143 height 10
click at [22, 153] on icon "button" at bounding box center [18, 154] width 10 height 10
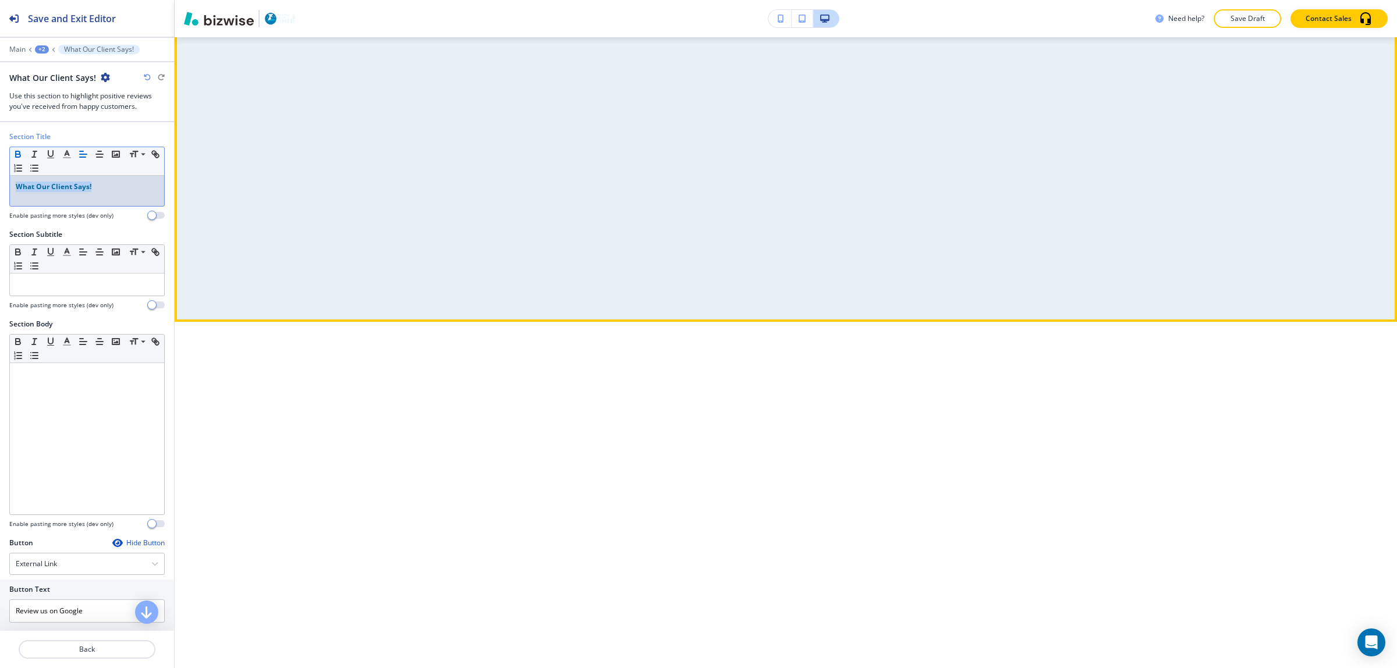
scroll to position [6520, 0]
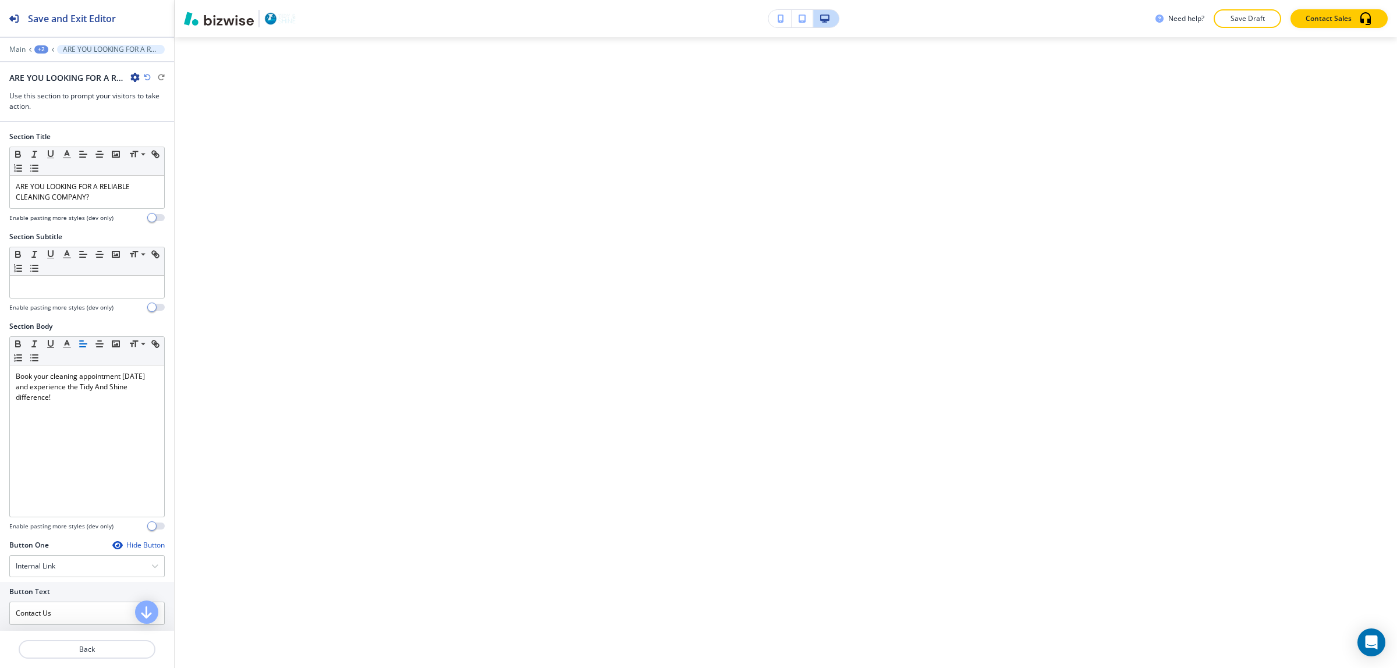
scroll to position [6547, 0]
drag, startPoint x: 114, startPoint y: 204, endPoint x: 83, endPoint y: 196, distance: 31.3
click at [112, 204] on div "ARE YOU LOOKING FOR A RELIABLE CLEANING COMPANY?" at bounding box center [87, 192] width 154 height 33
click at [10, 155] on button "button" at bounding box center [18, 154] width 16 height 14
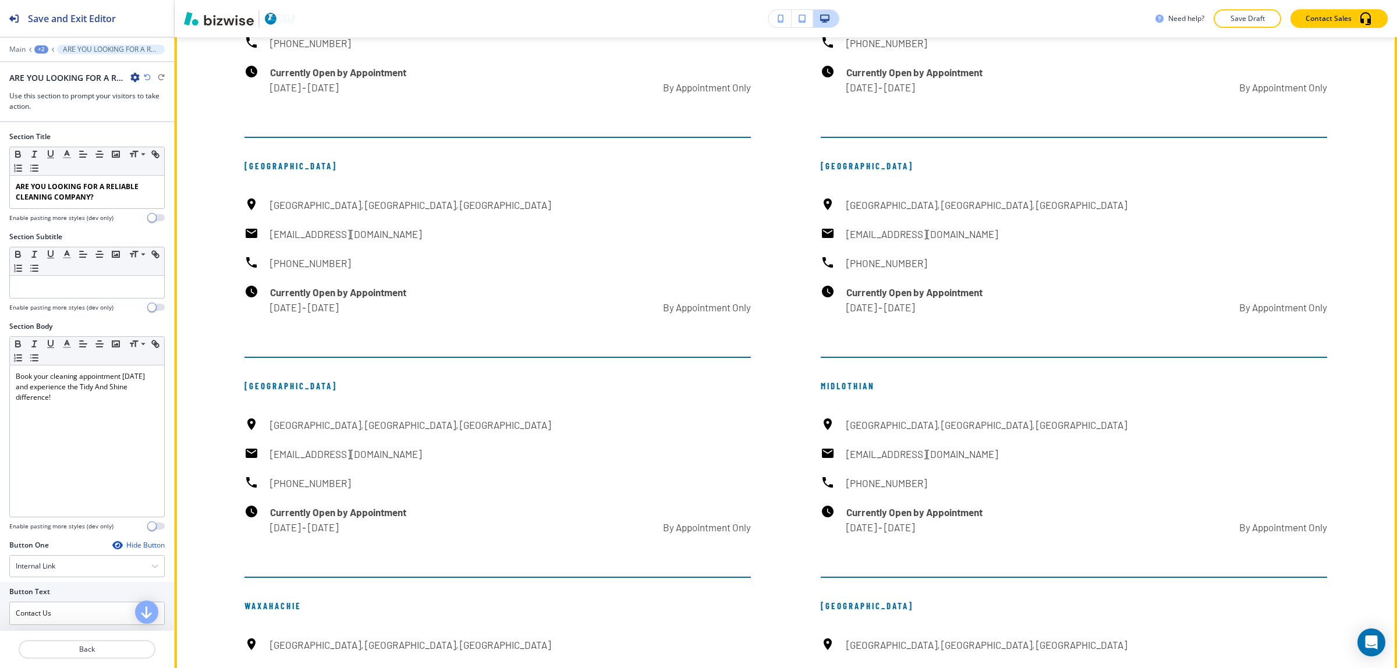
scroll to position [6983, 0]
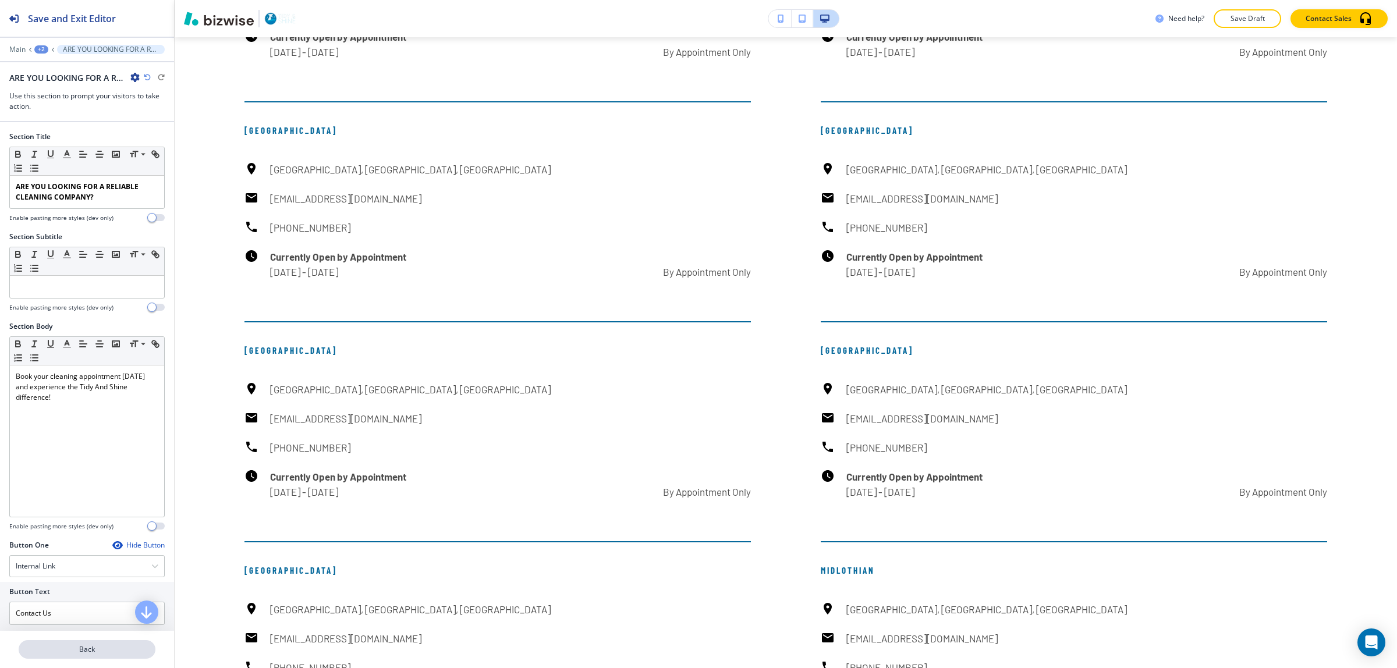
click at [53, 644] on p "Back" at bounding box center [87, 649] width 134 height 10
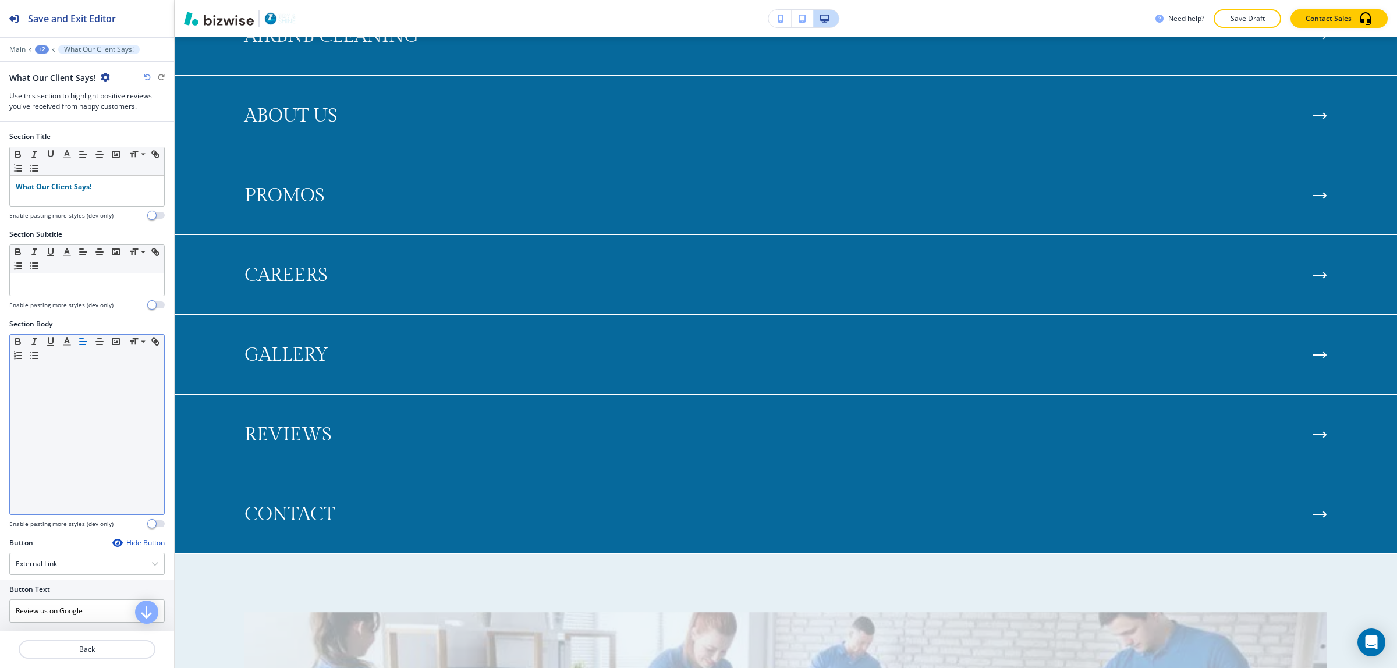
scroll to position [5356, 0]
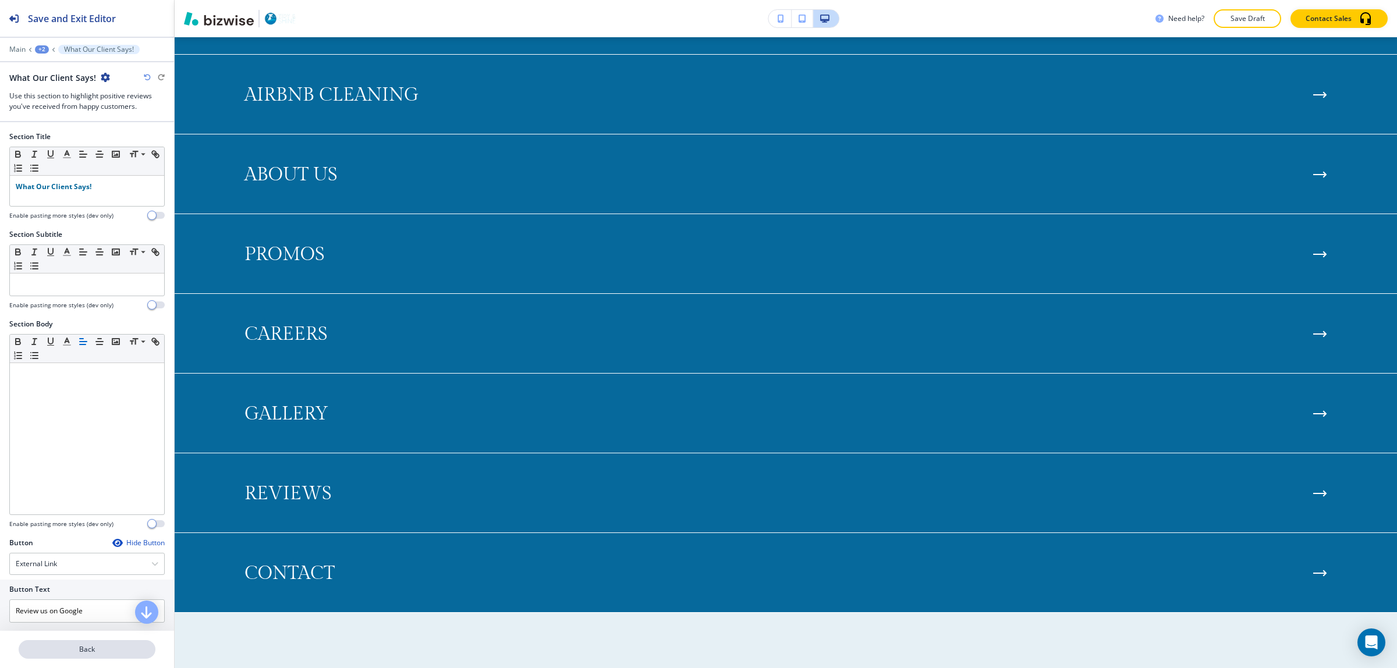
click at [94, 647] on p "Back" at bounding box center [87, 649] width 134 height 10
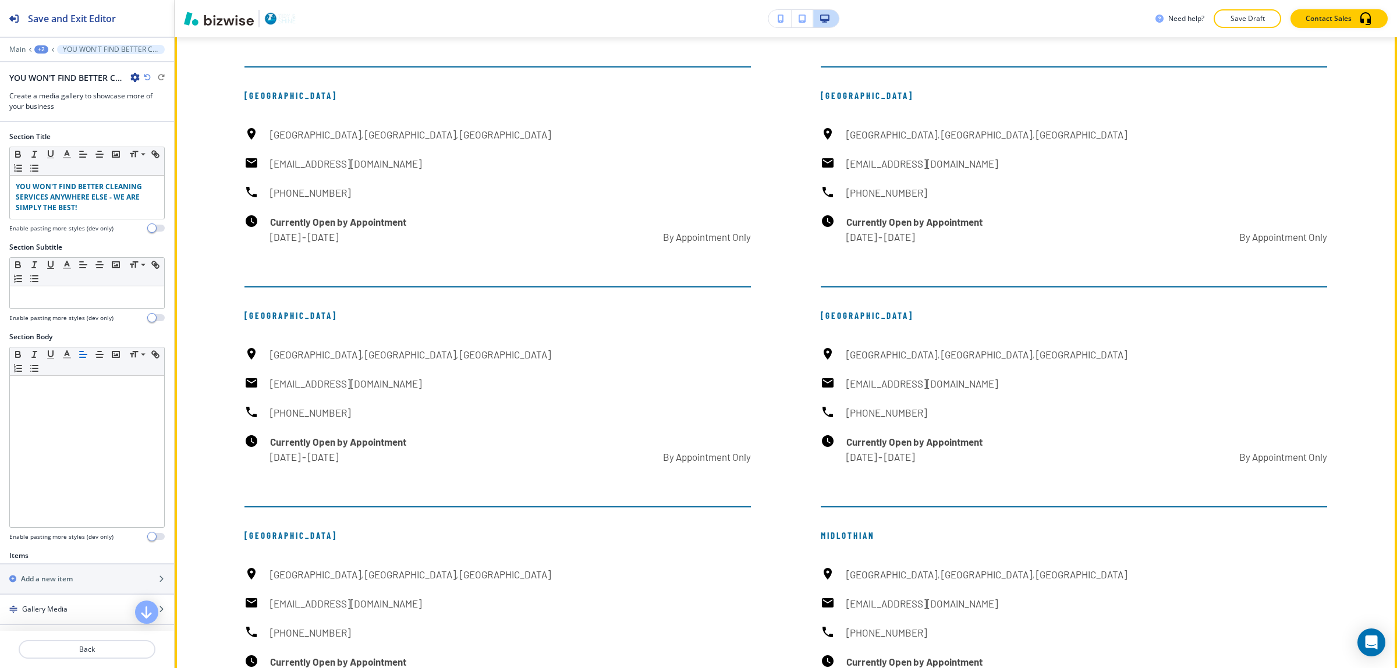
scroll to position [6936, 0]
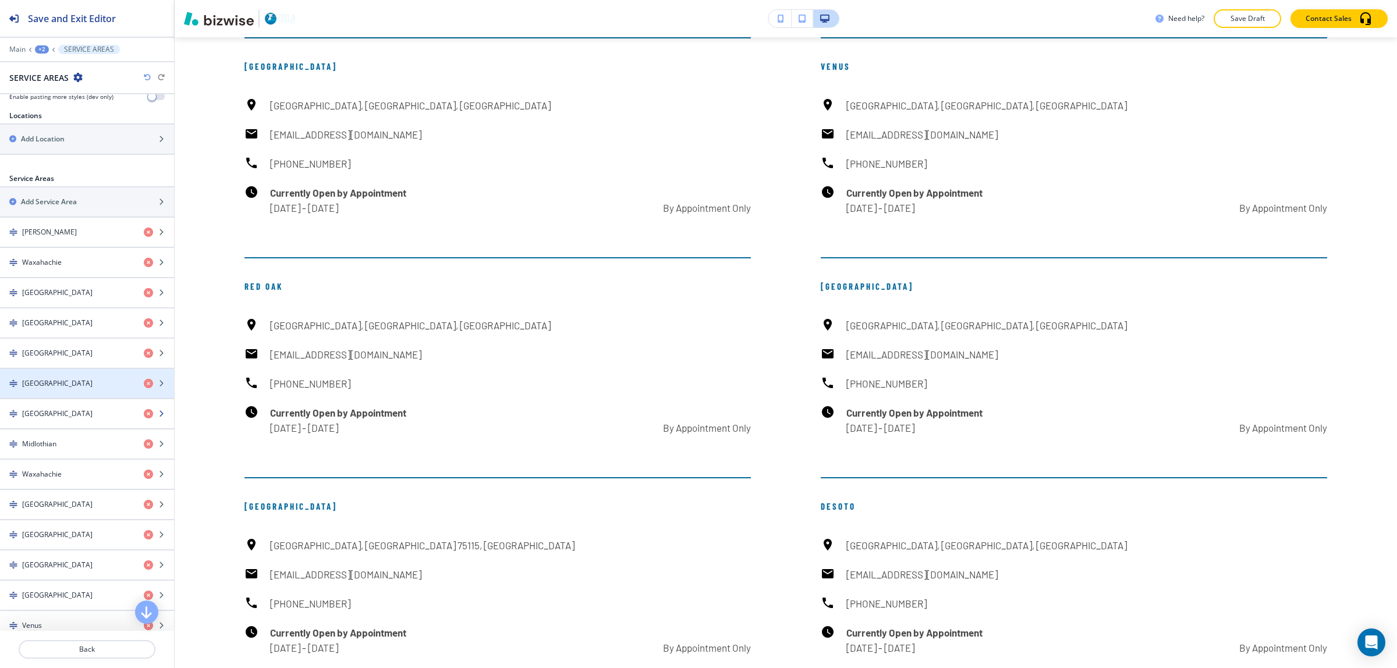
scroll to position [437, 0]
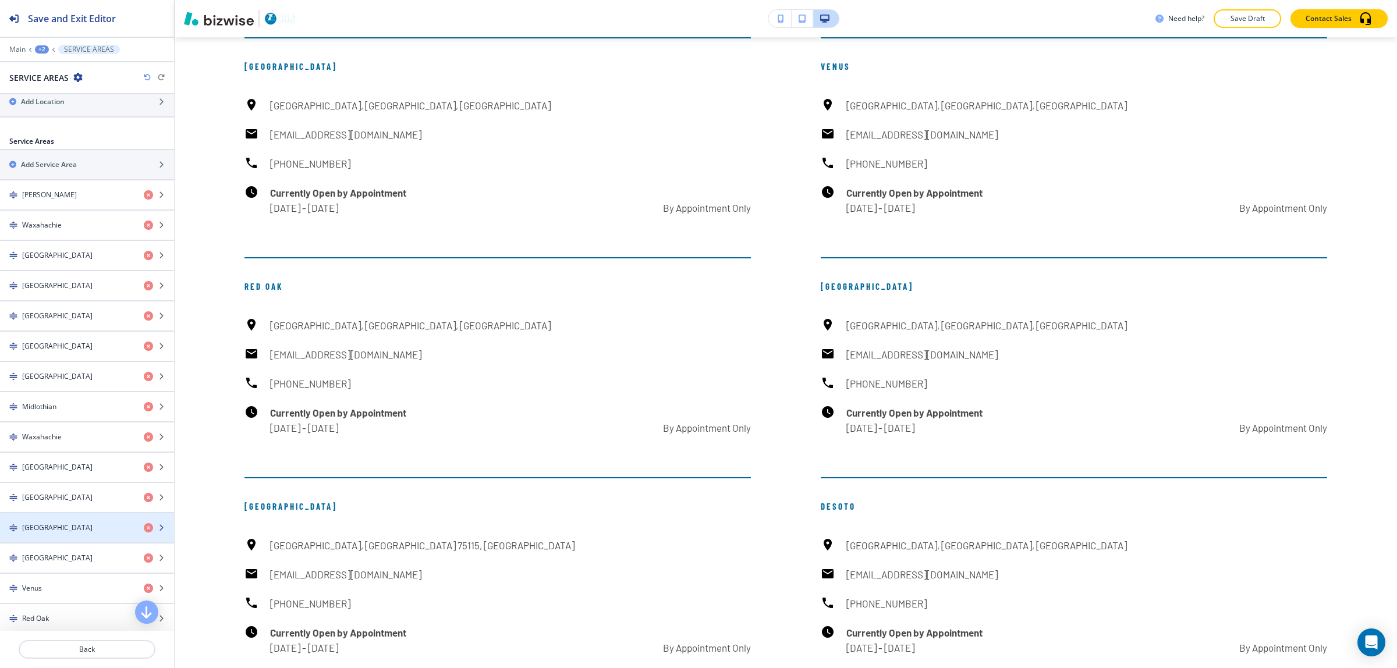
click at [90, 523] on div "button" at bounding box center [87, 517] width 174 height 9
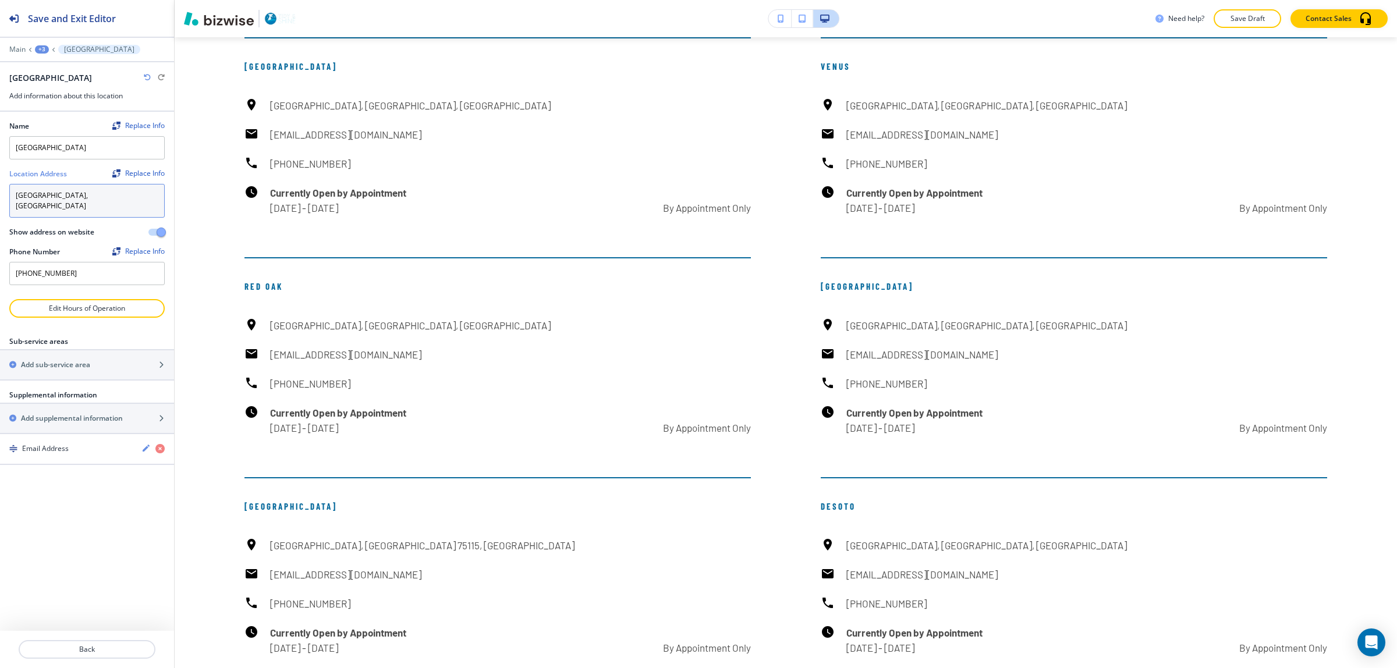
click at [76, 201] on textarea "[GEOGRAPHIC_DATA], [GEOGRAPHIC_DATA]" at bounding box center [86, 201] width 155 height 34
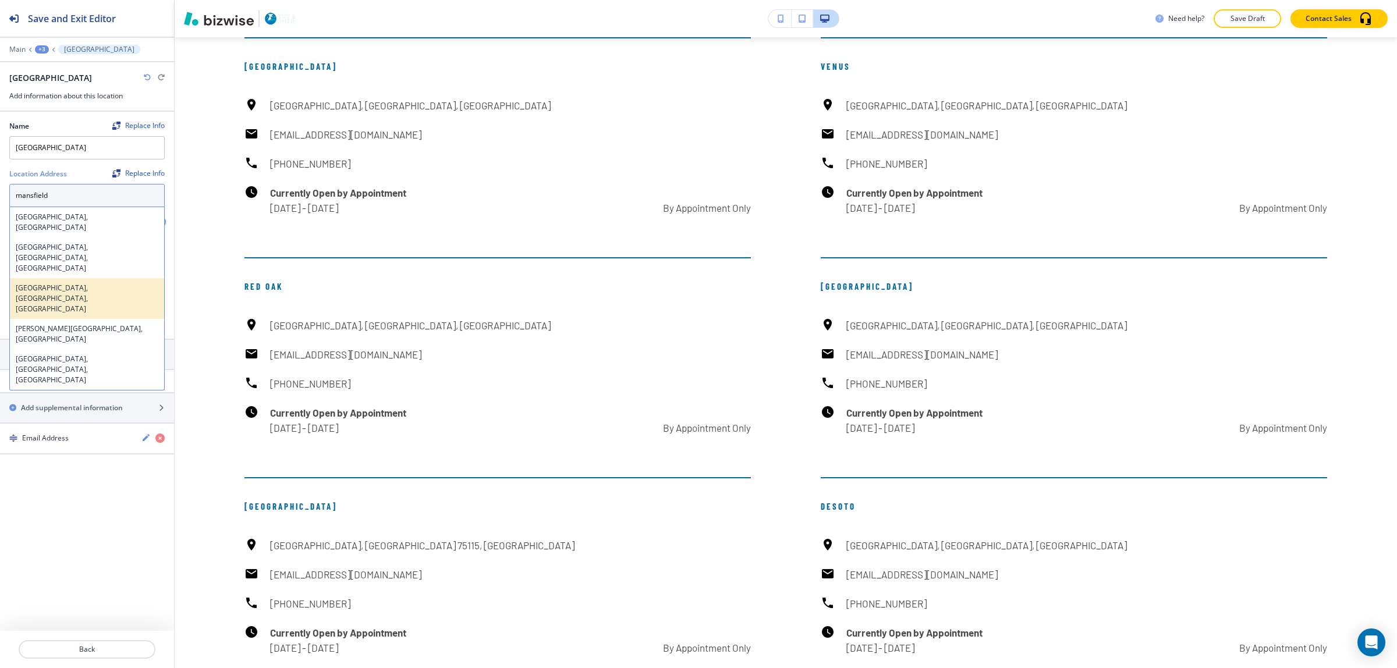
click at [70, 278] on div "Mansfield, TX, USA" at bounding box center [87, 298] width 154 height 41
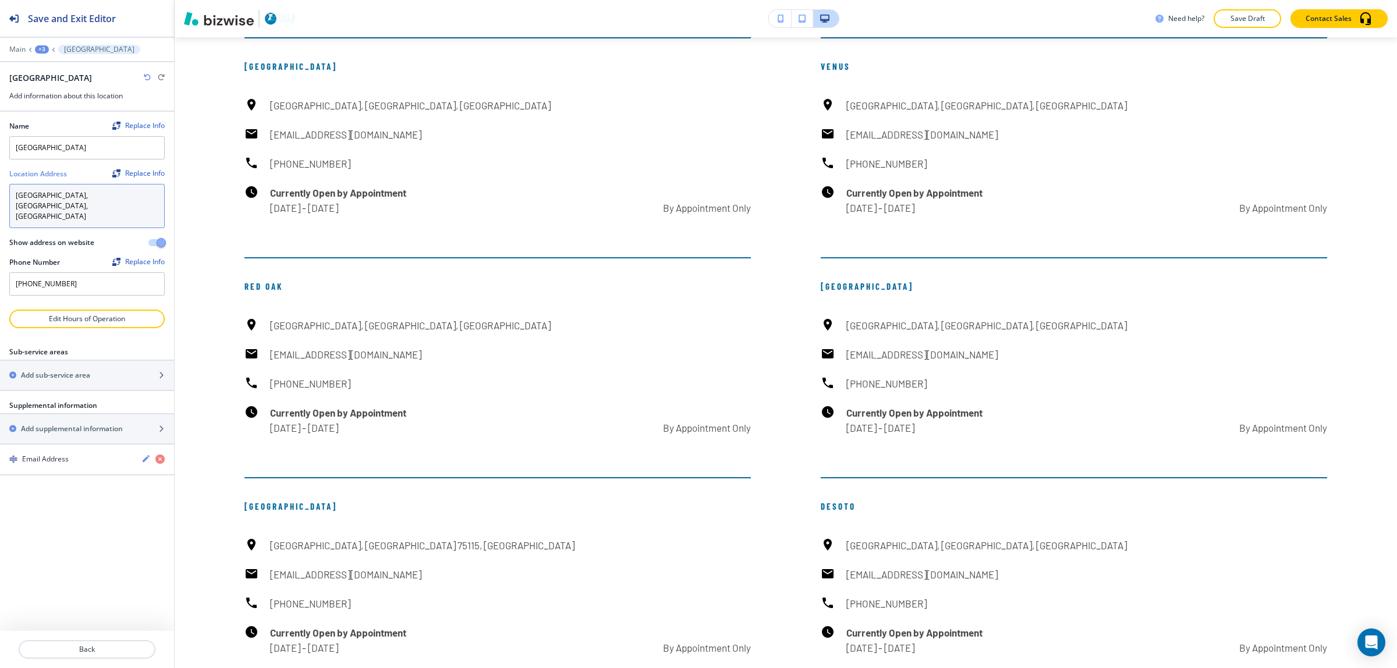
type textarea "Mansfield, TX, USA"
click at [128, 606] on div "Name Replace Info Mansfield Location Address Replace Info Mansfield, TX, USA Ma…" at bounding box center [87, 371] width 174 height 519
click at [132, 646] on p "Back" at bounding box center [87, 649] width 134 height 10
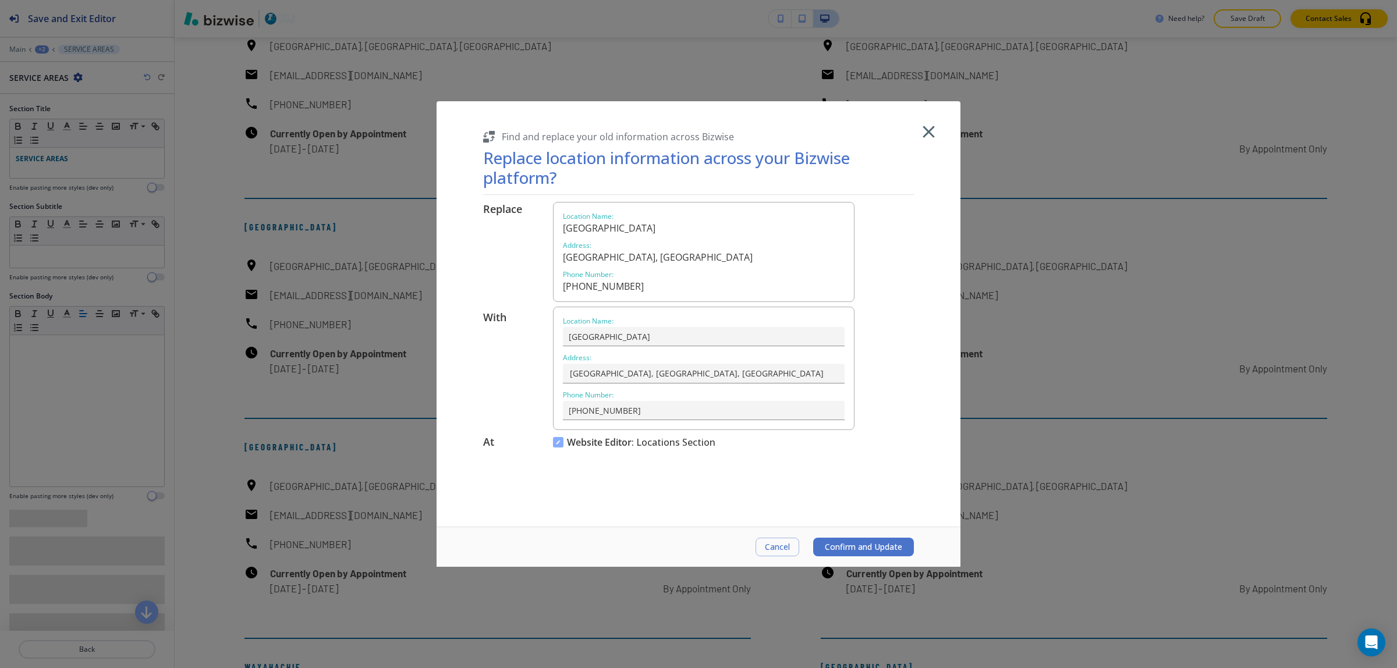
scroll to position [6983, 0]
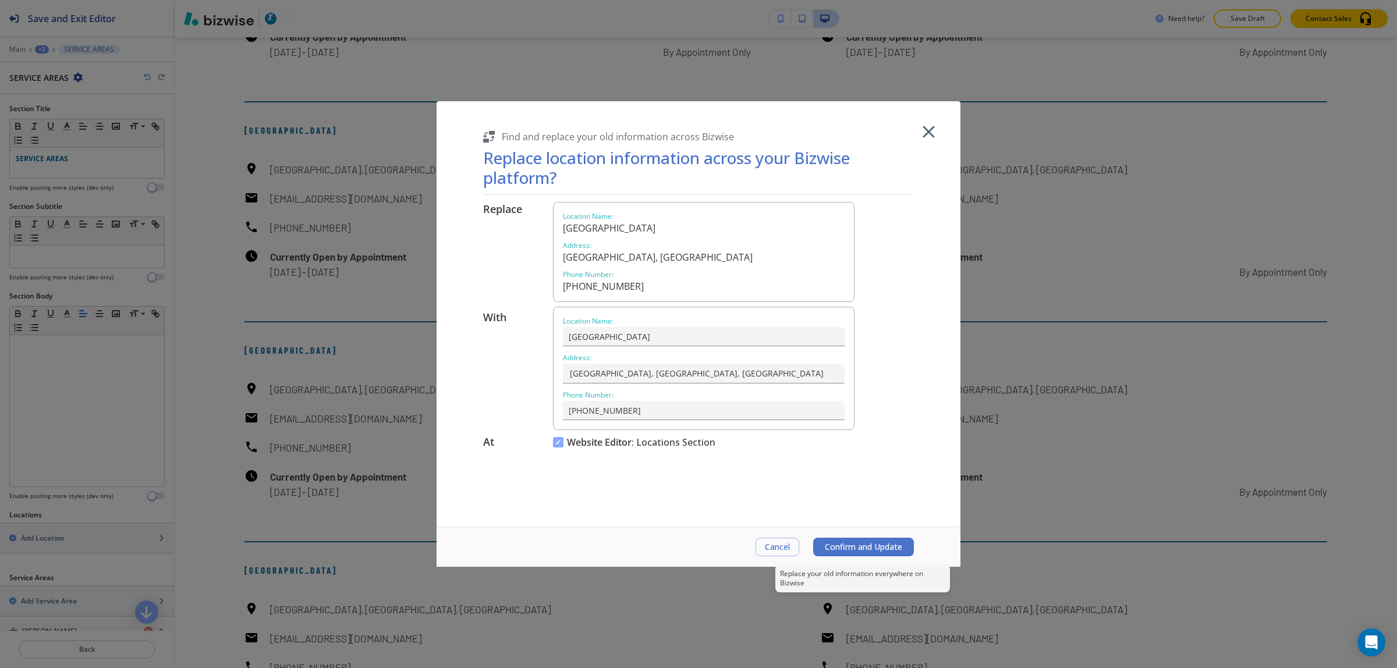
click at [877, 550] on span "Confirm and Update" at bounding box center [863, 547] width 77 height 9
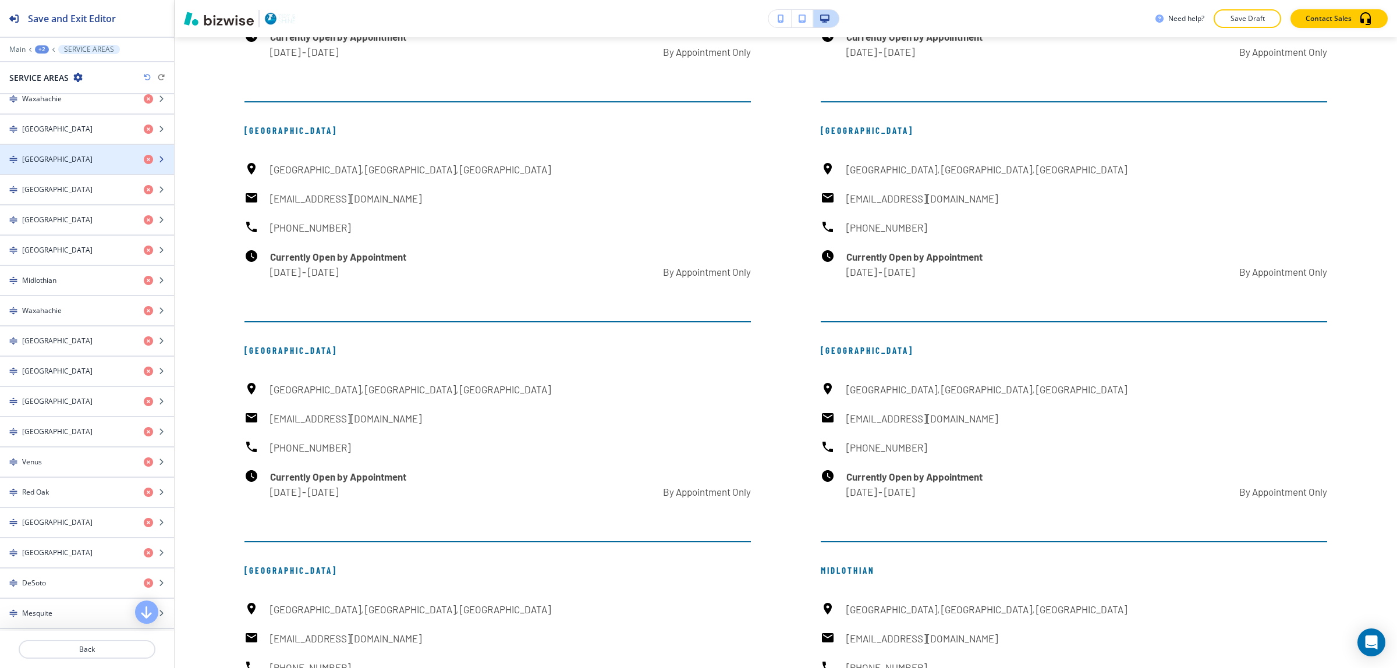
scroll to position [697, 0]
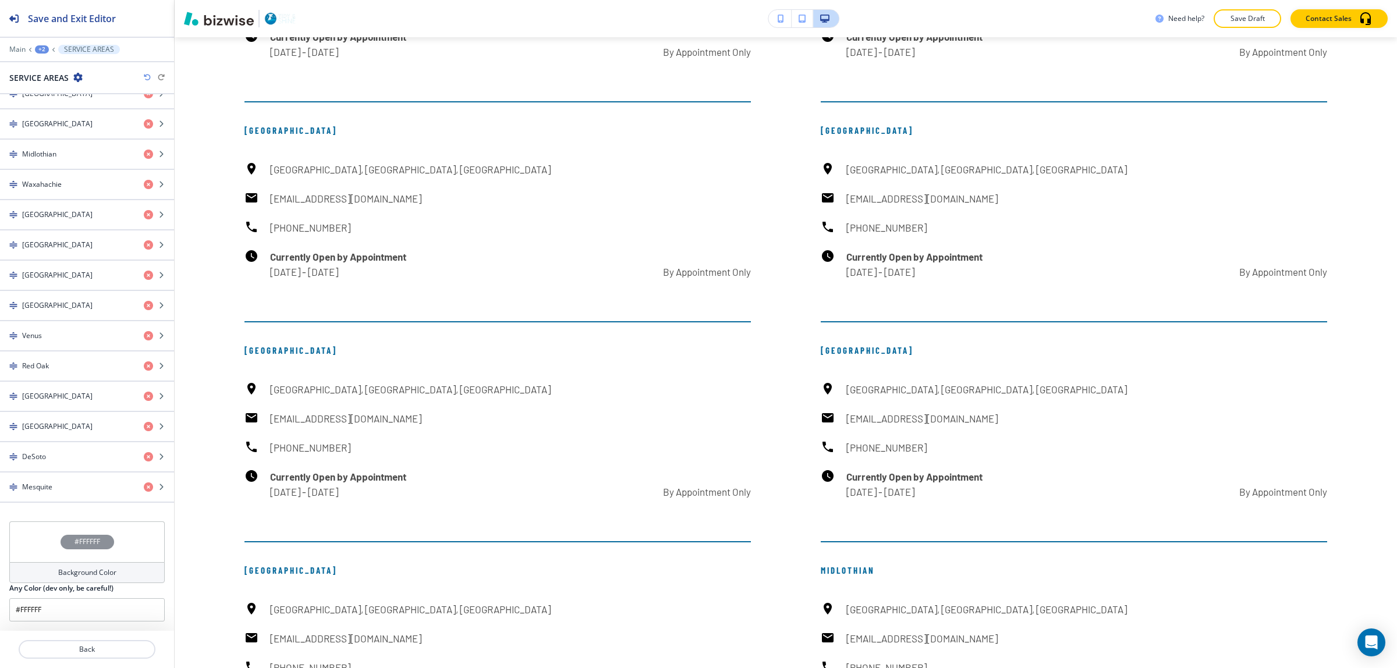
click at [90, 572] on h4 "Background Color" at bounding box center [87, 573] width 58 height 10
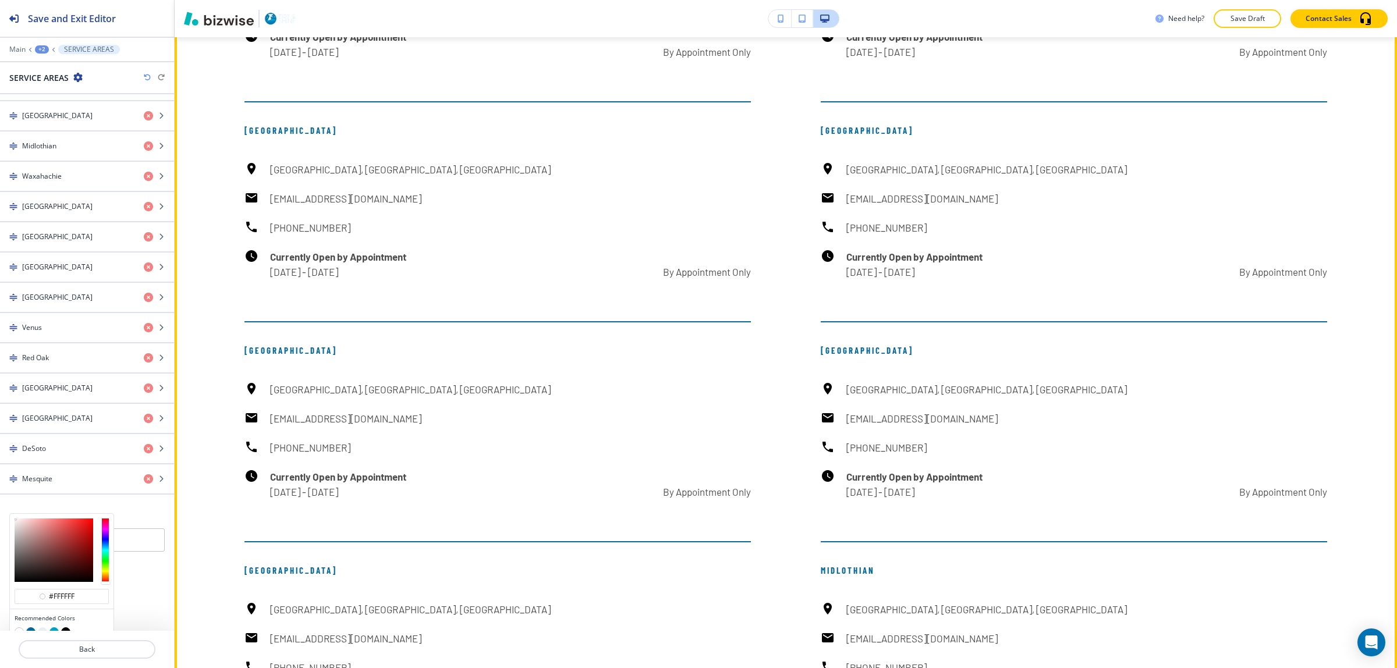
click at [349, 59] on div "Ennis, TX, USA customer@tidyandshine.com (214) 870-5638 Currently Open by Appoi…" at bounding box center [497, 1] width 506 height 118
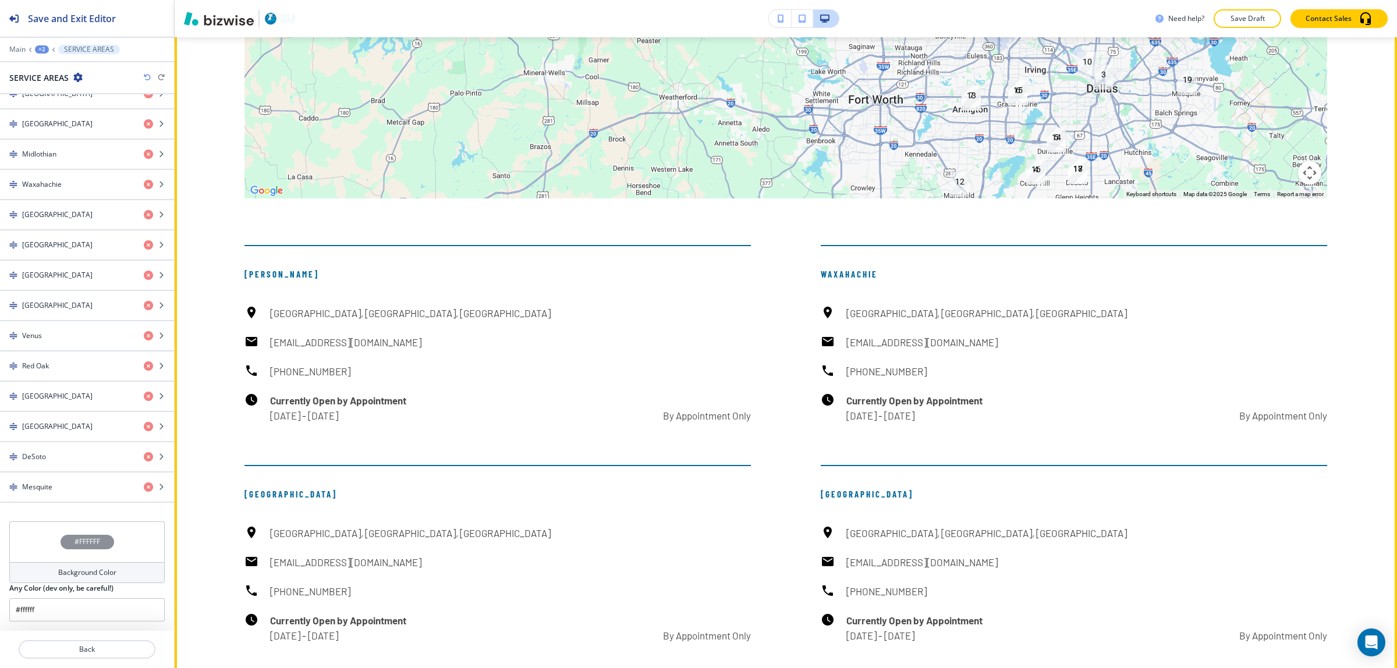
scroll to position [6911, 0]
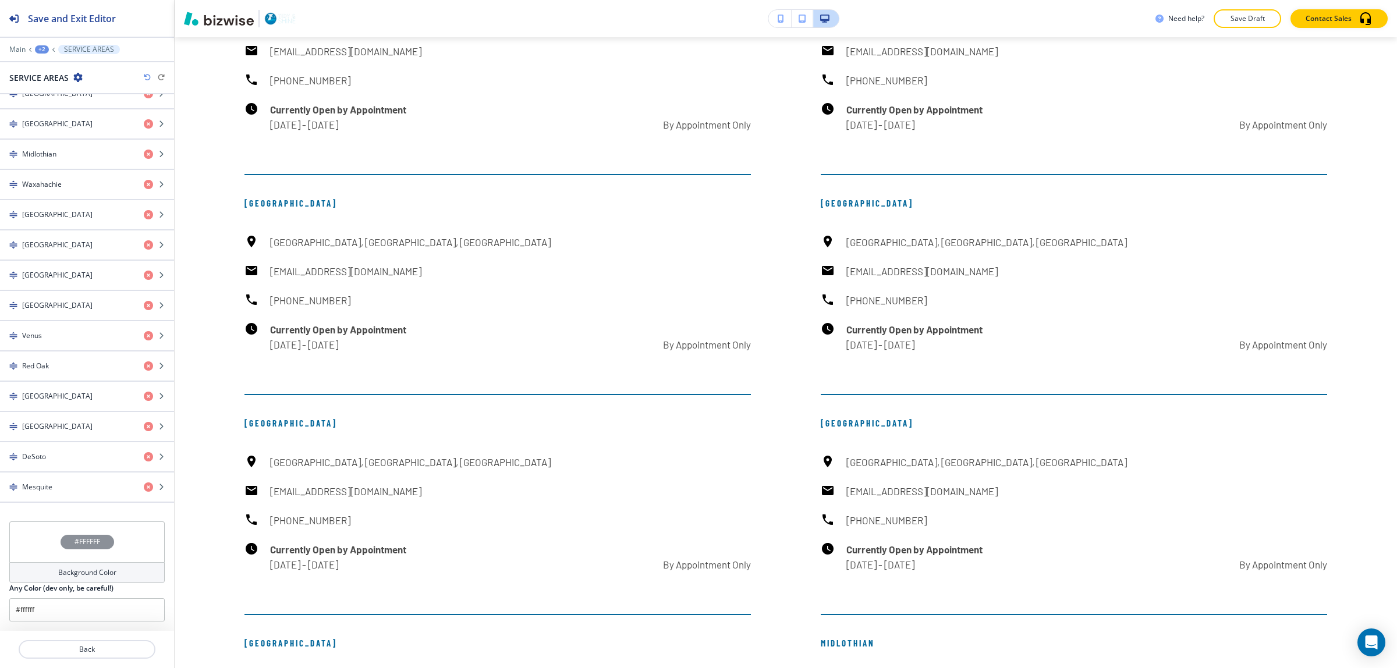
click at [76, 580] on div "Background Color" at bounding box center [86, 572] width 155 height 21
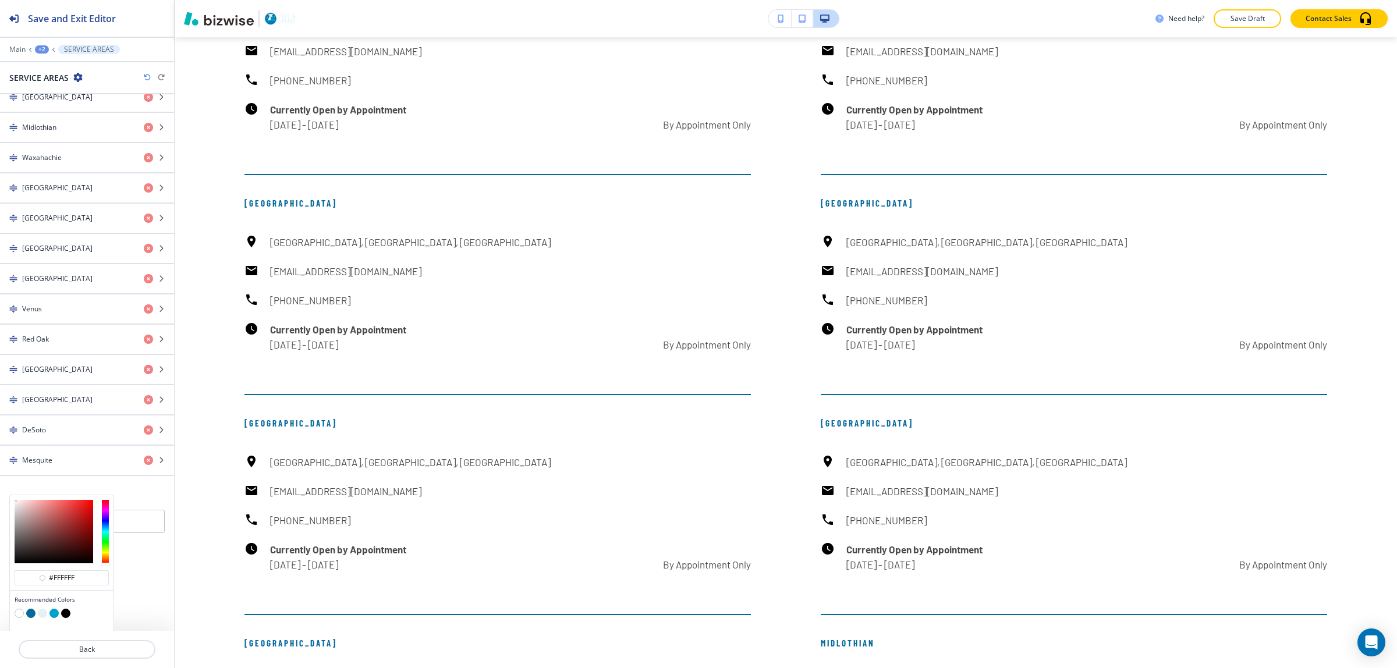
scroll to position [754, 0]
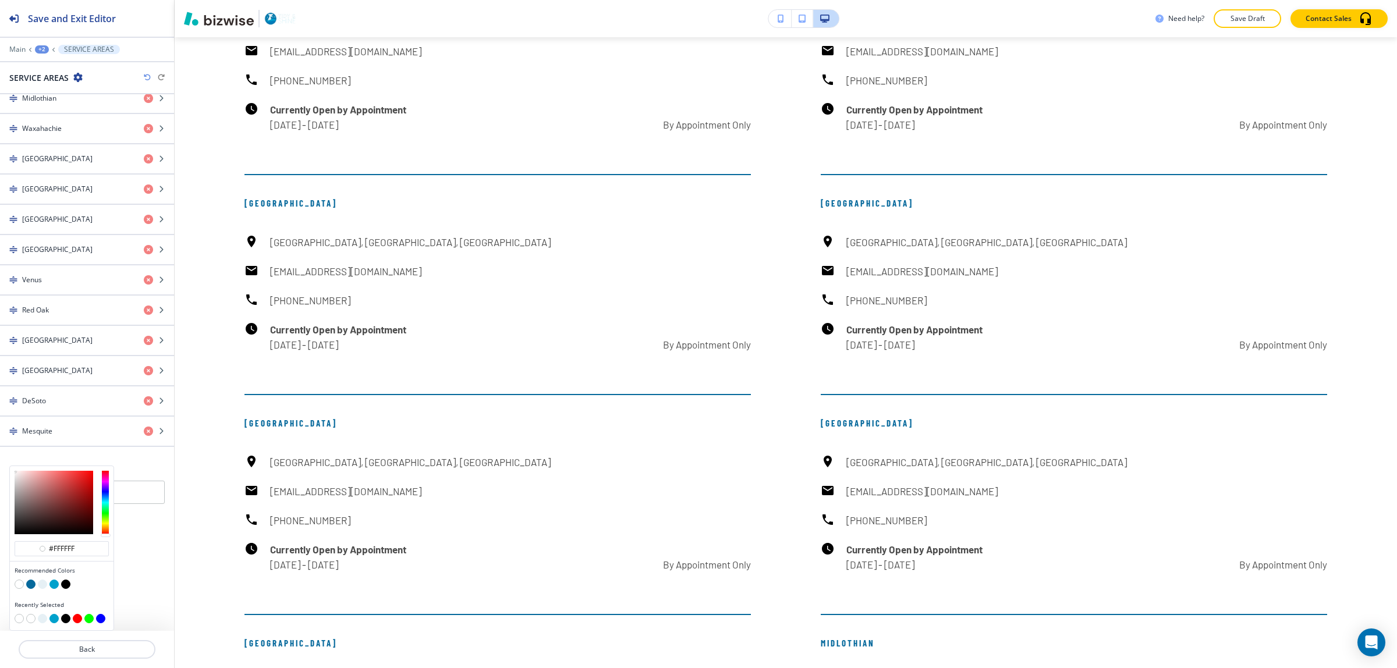
click at [27, 589] on div at bounding box center [62, 586] width 94 height 12
click at [29, 588] on button "button" at bounding box center [30, 584] width 9 height 9
type input "#06699c"
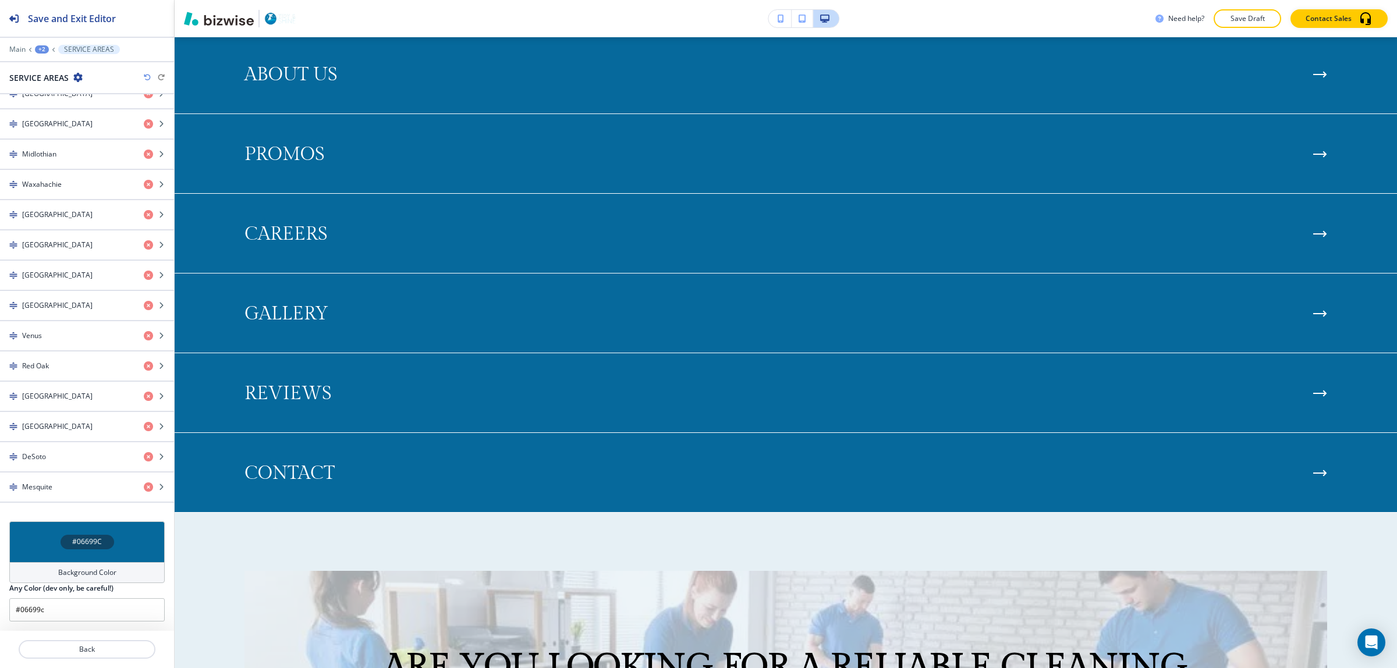
scroll to position [5382, 0]
